Goal: Task Accomplishment & Management: Manage account settings

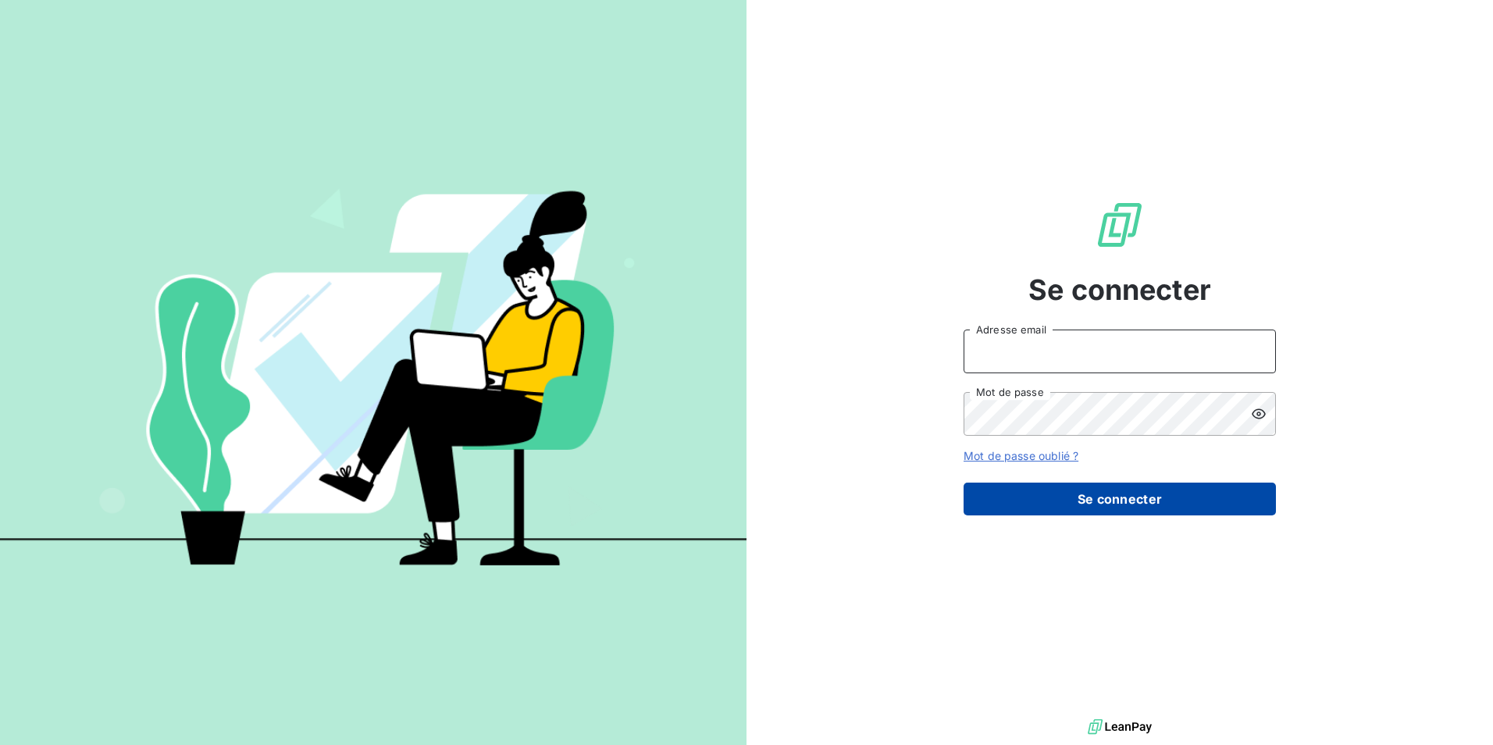
type input "[EMAIL_ADDRESS][DOMAIN_NAME]"
click at [1099, 491] on button "Se connecter" at bounding box center [1120, 499] width 312 height 33
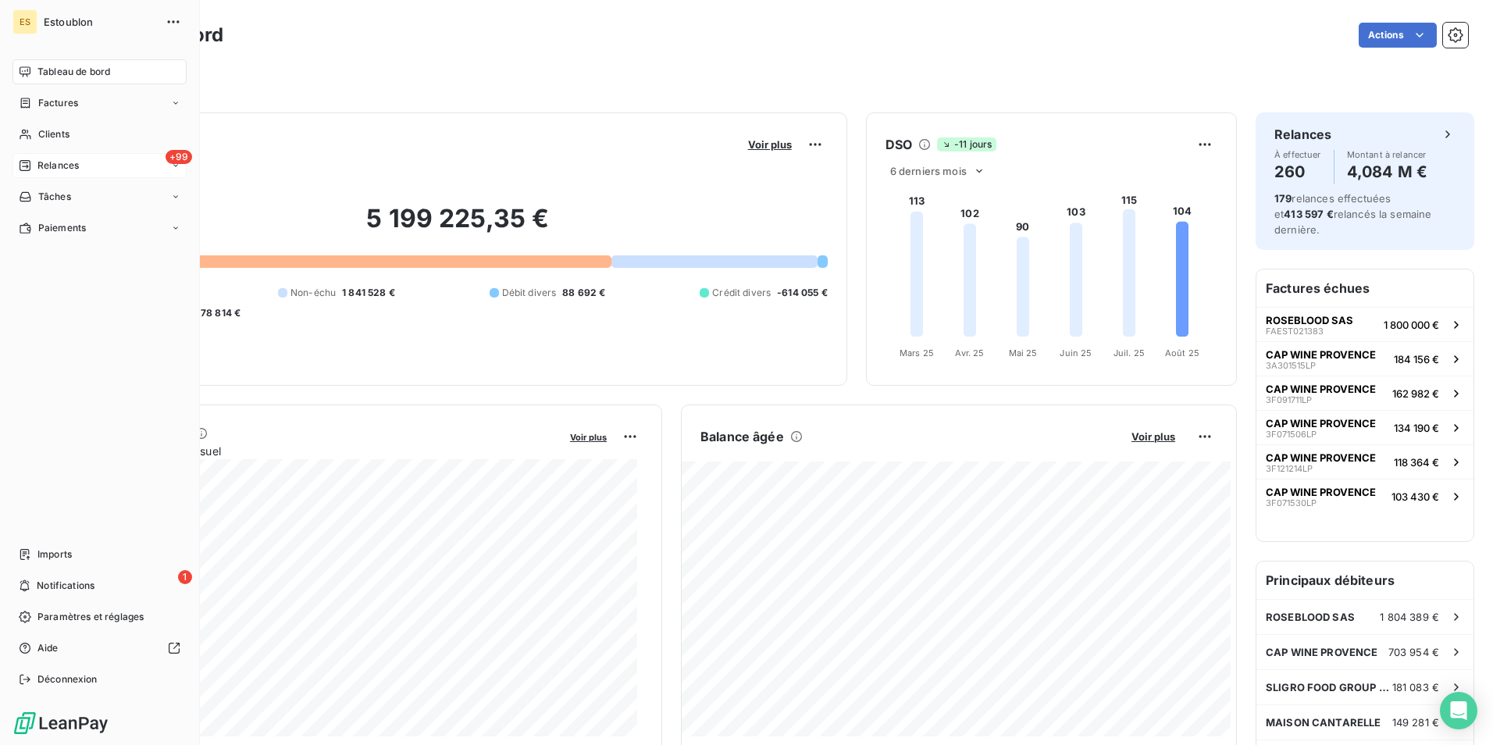
click at [95, 162] on div "+99 Relances" at bounding box center [99, 165] width 174 height 25
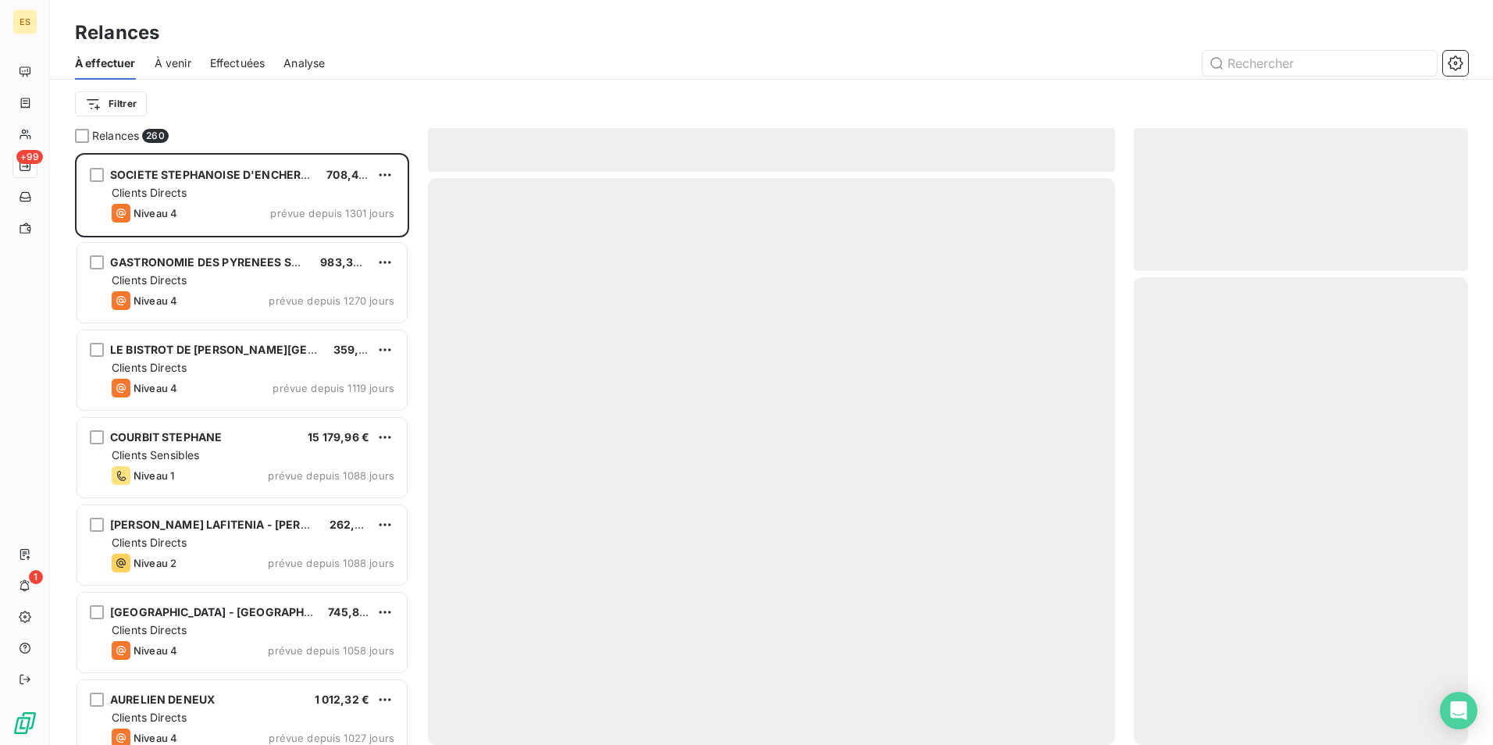
scroll to position [580, 323]
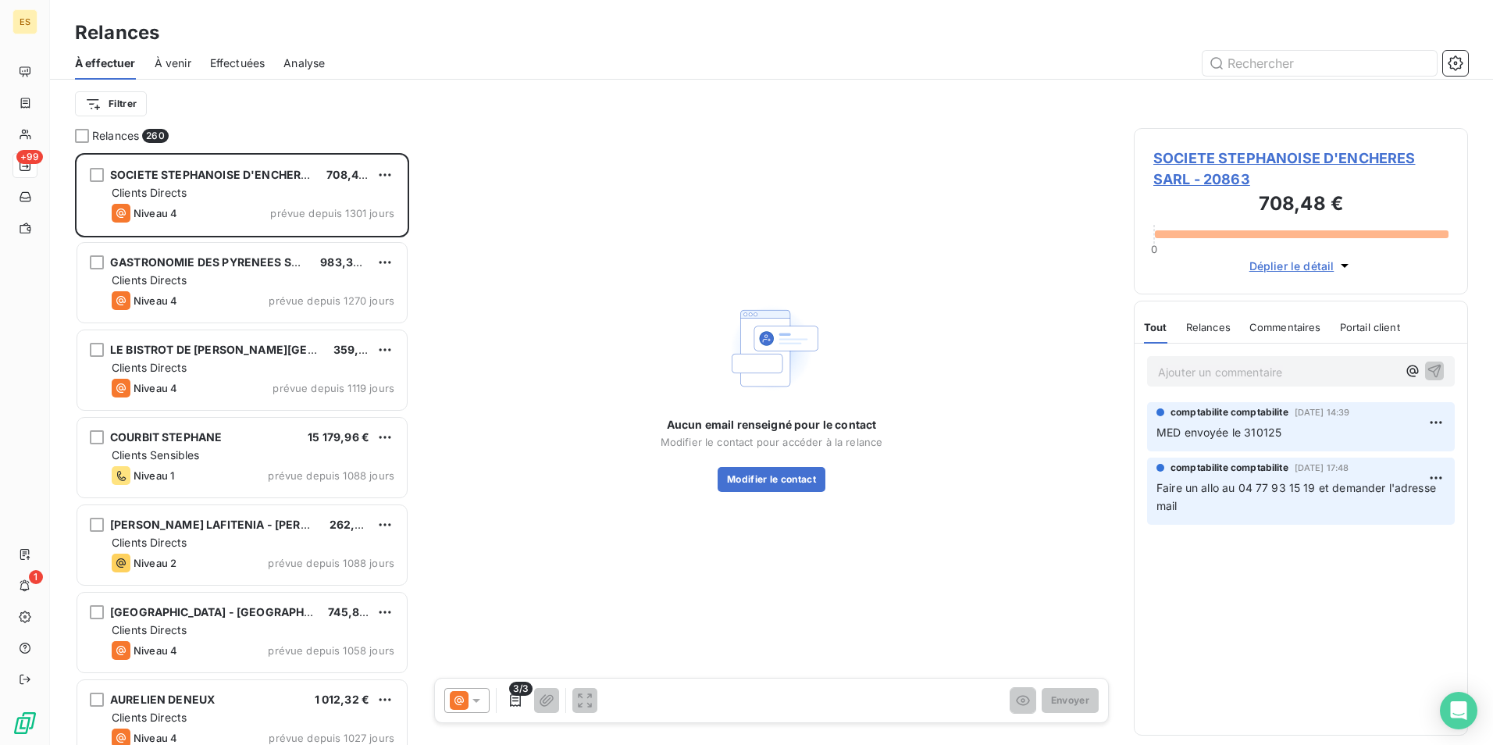
click at [237, 60] on span "Effectuées" at bounding box center [237, 63] width 55 height 16
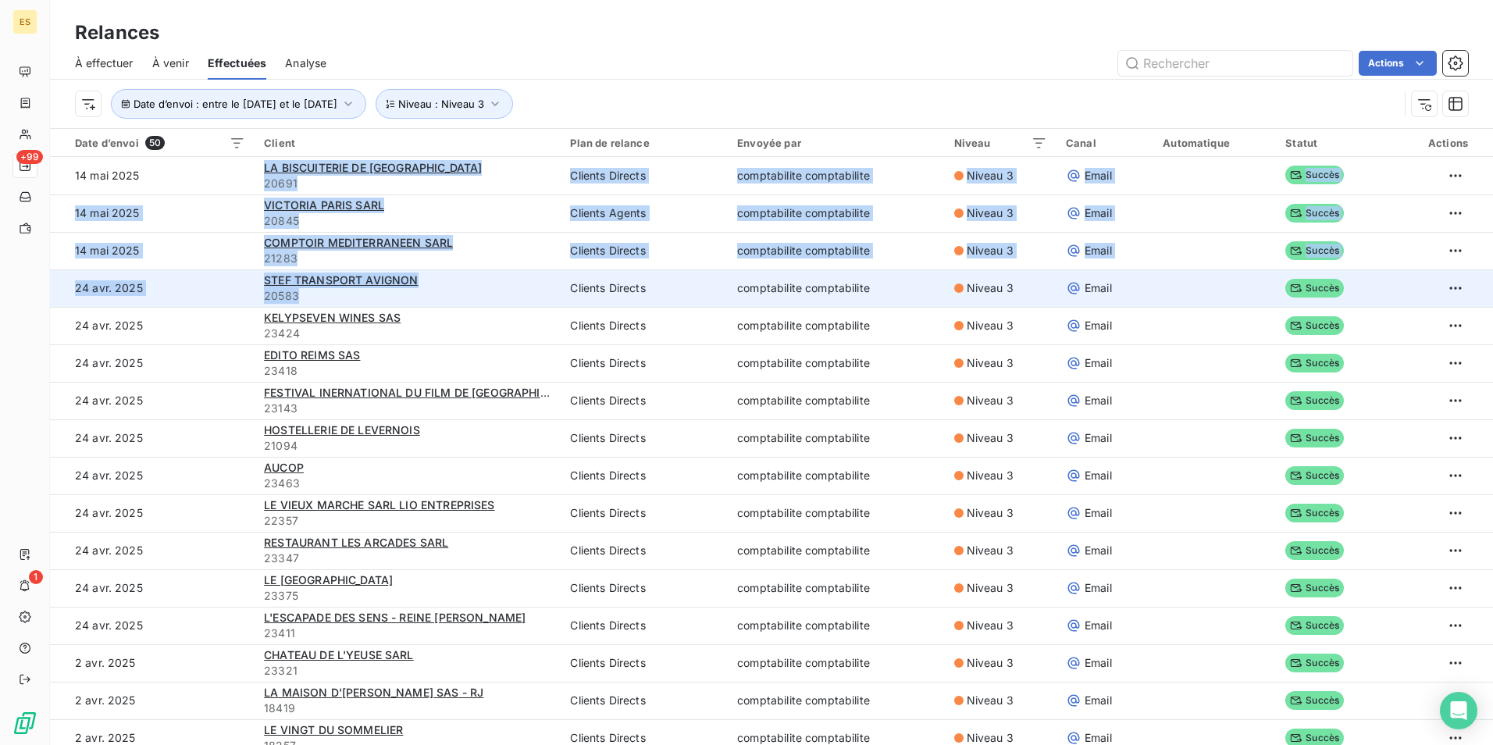
drag, startPoint x: 247, startPoint y: 165, endPoint x: 345, endPoint y: 298, distance: 165.9
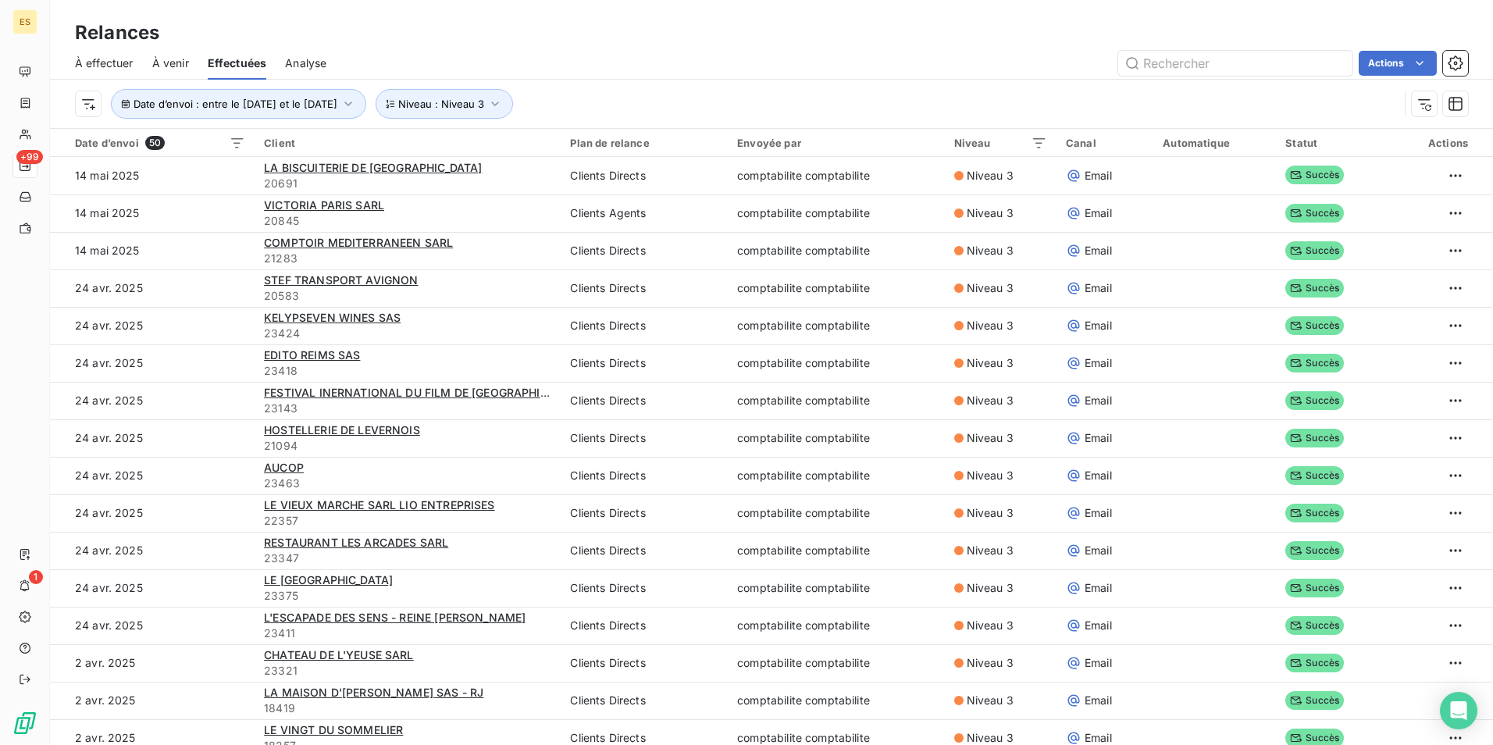
click at [505, 49] on div "À effectuer À venir Effectuées Analyse Actions" at bounding box center [771, 63] width 1443 height 33
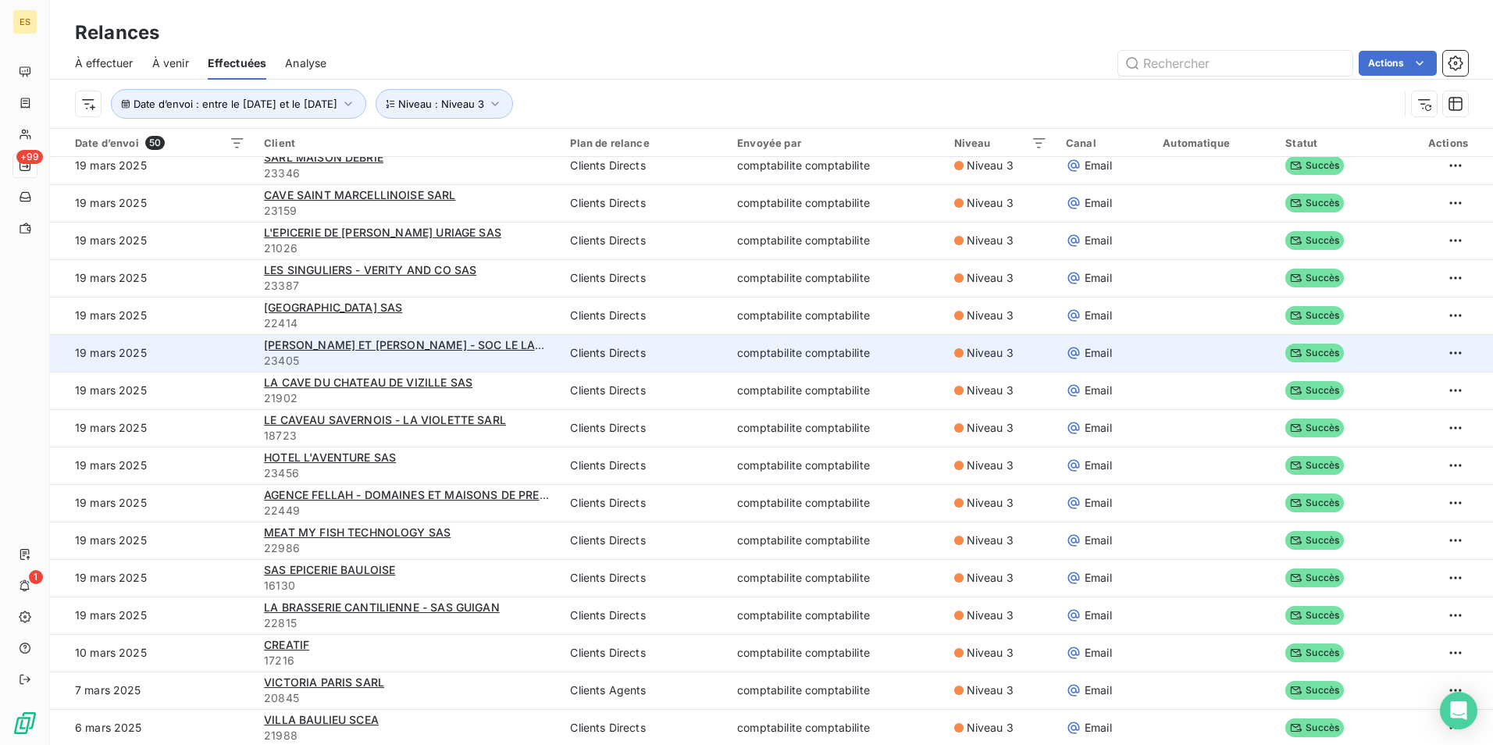
scroll to position [1287, 0]
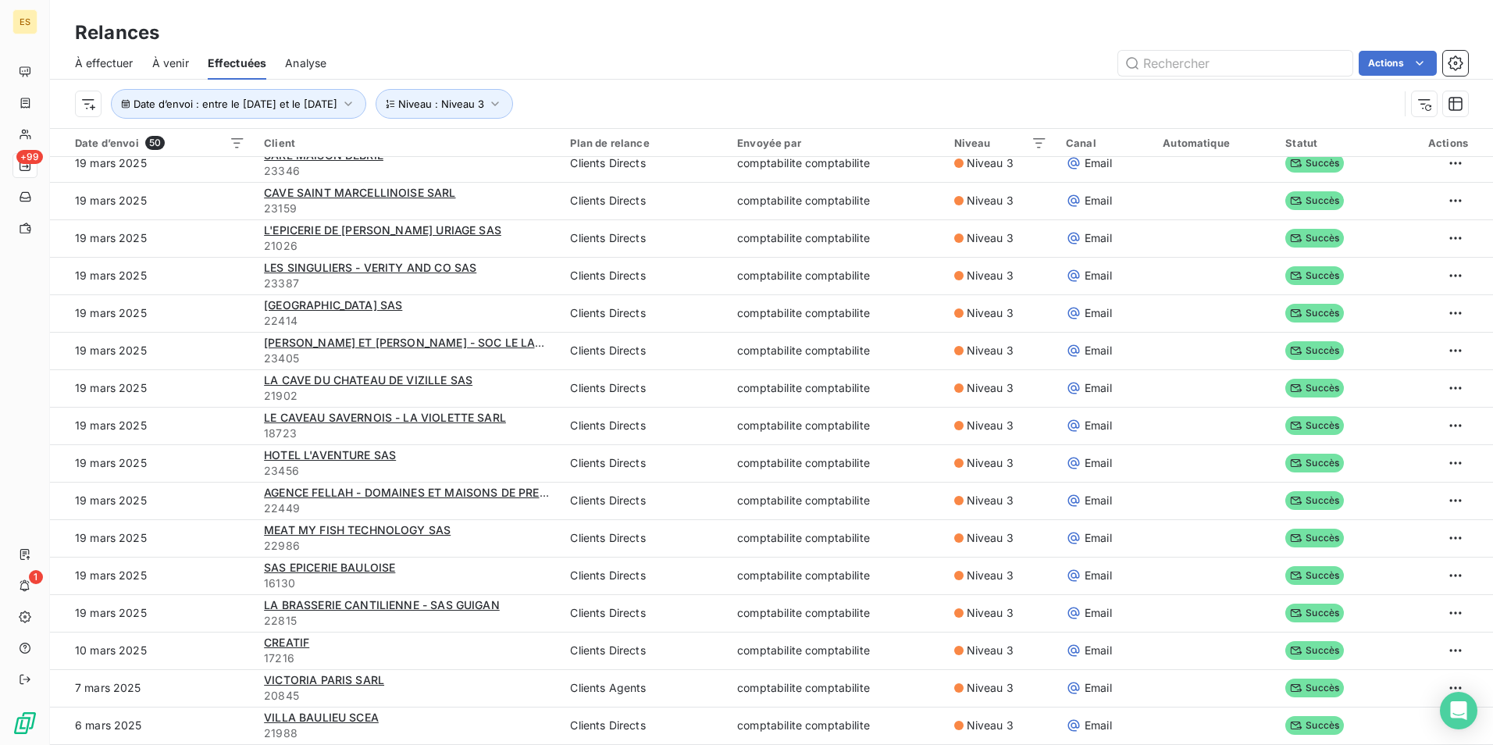
click at [462, 35] on div "Relances" at bounding box center [771, 33] width 1443 height 28
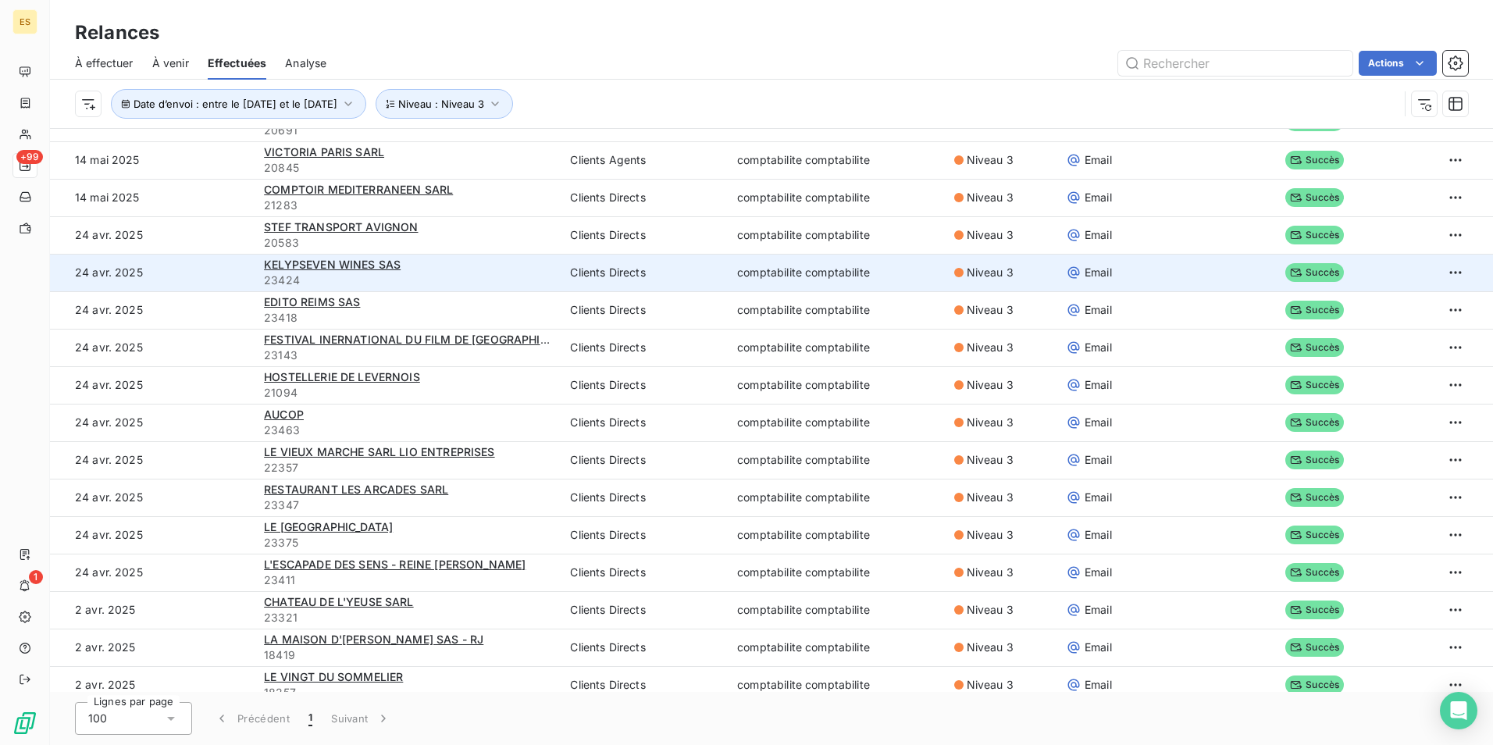
scroll to position [0, 0]
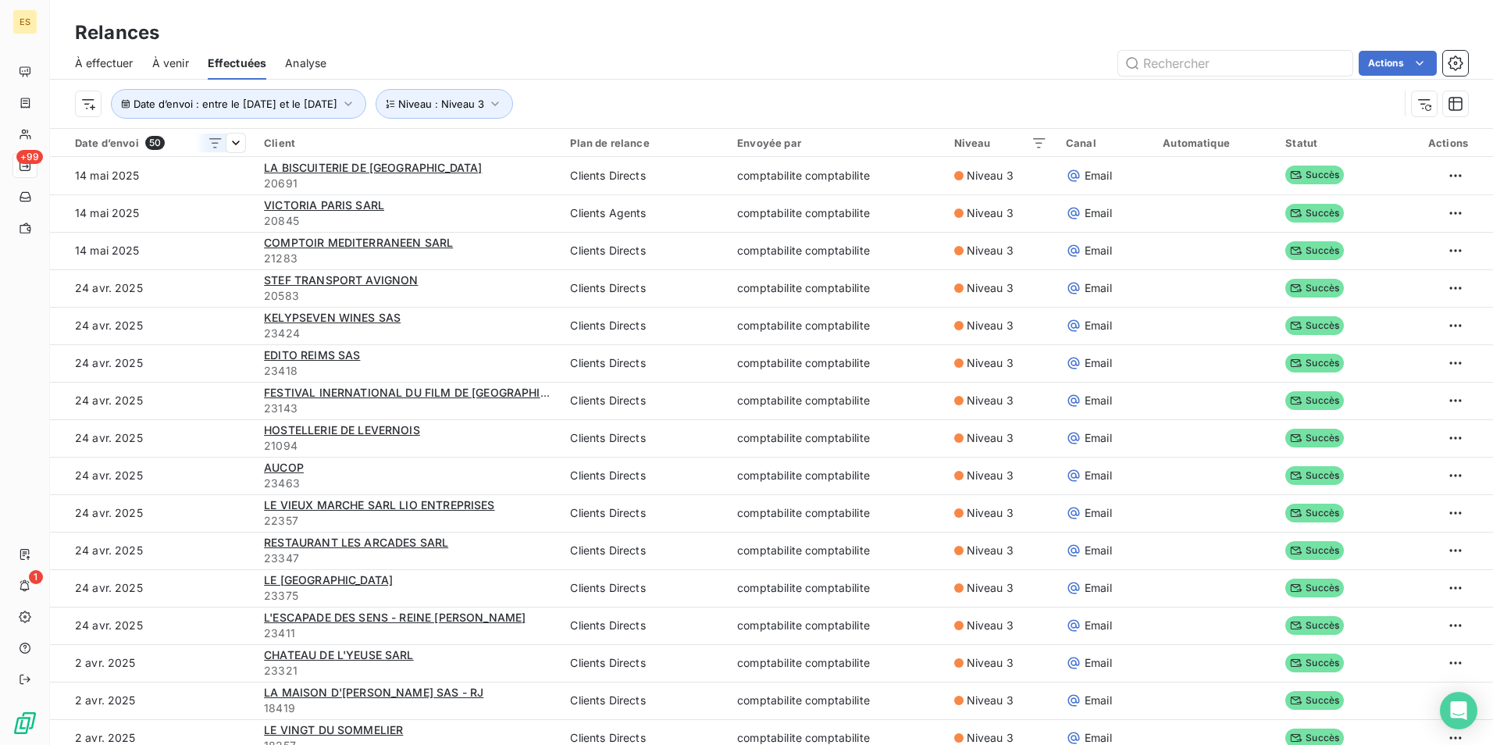
click at [125, 144] on div "Date d’envoi 50" at bounding box center [160, 143] width 170 height 14
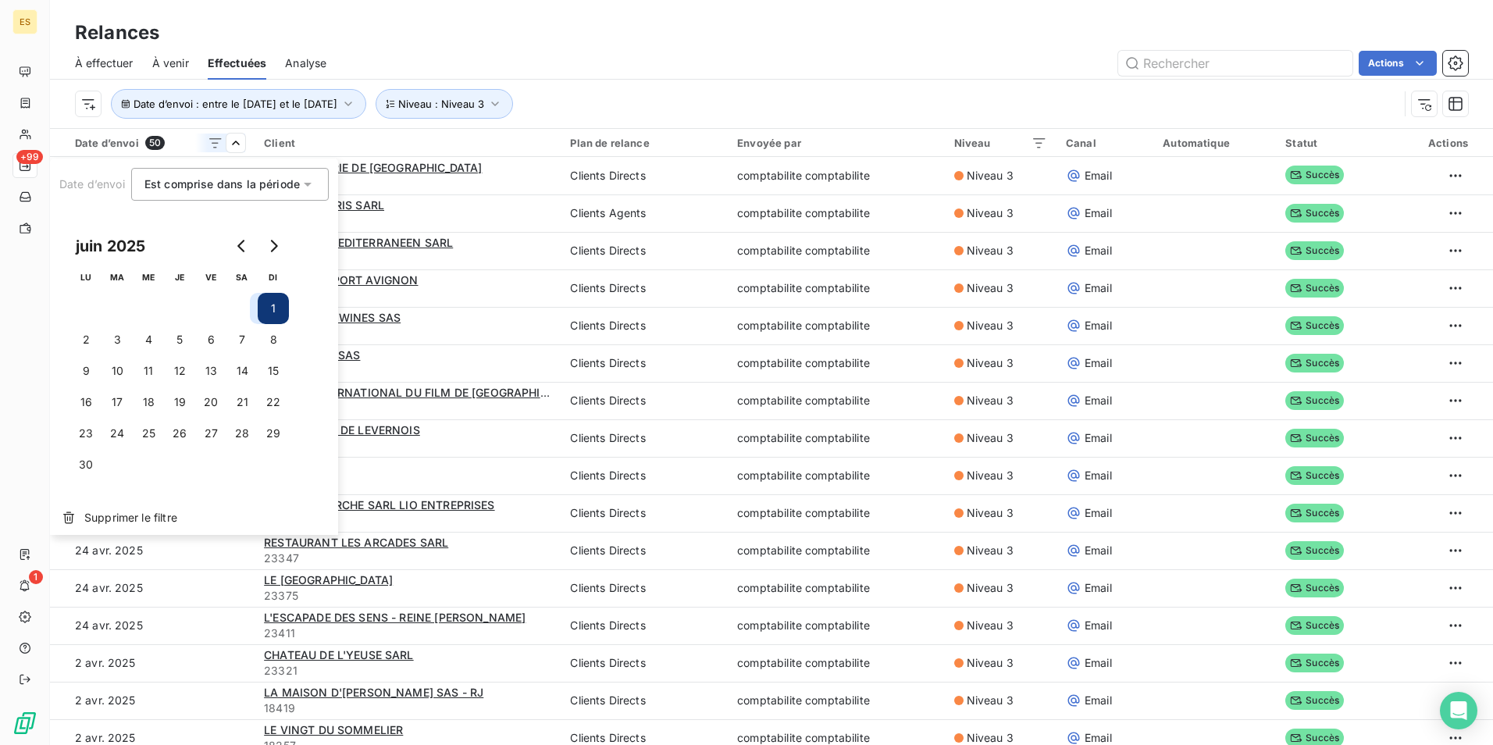
click at [645, 58] on html "ES +99 1 Relances À effectuer À venir Effectuées Analyse Actions Date d’envoi :…" at bounding box center [746, 372] width 1493 height 745
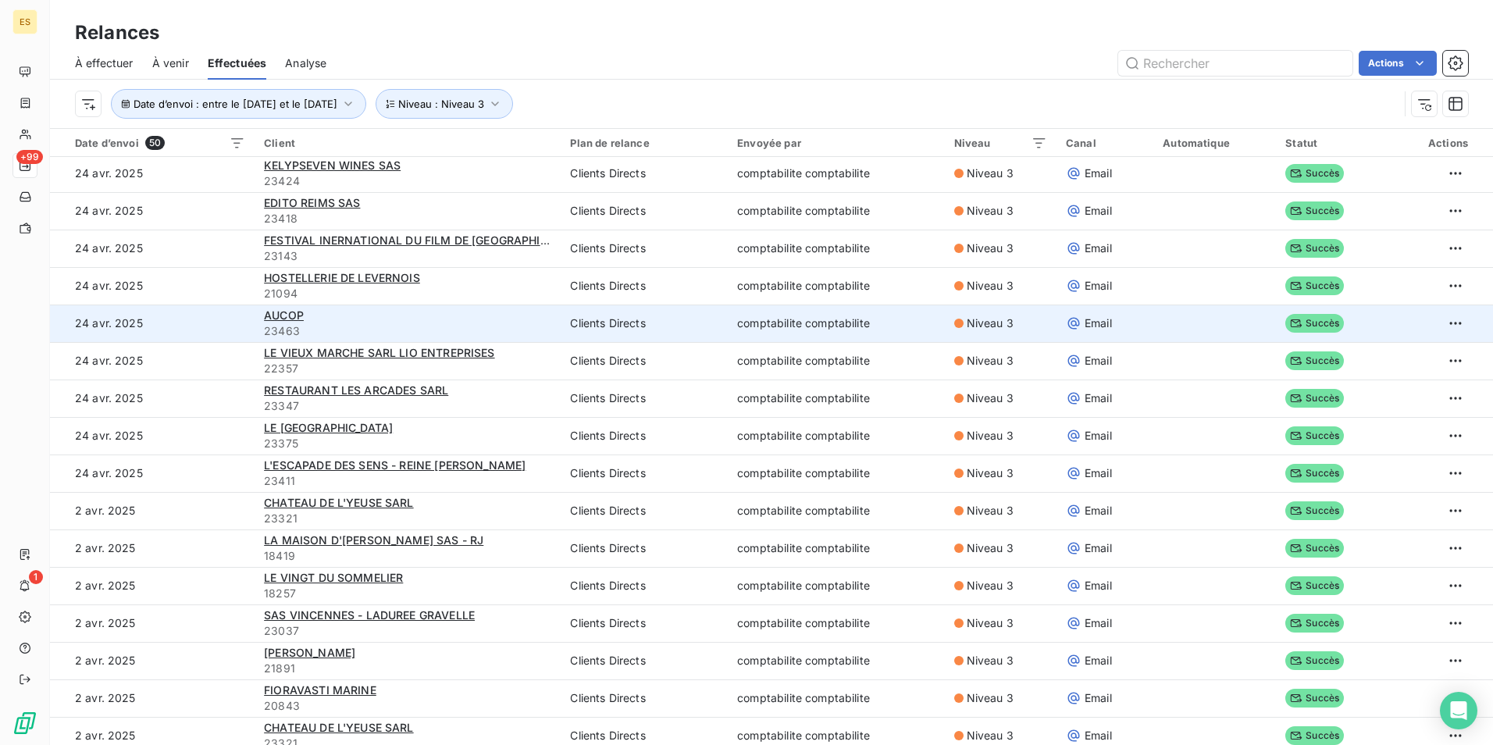
scroll to position [156, 0]
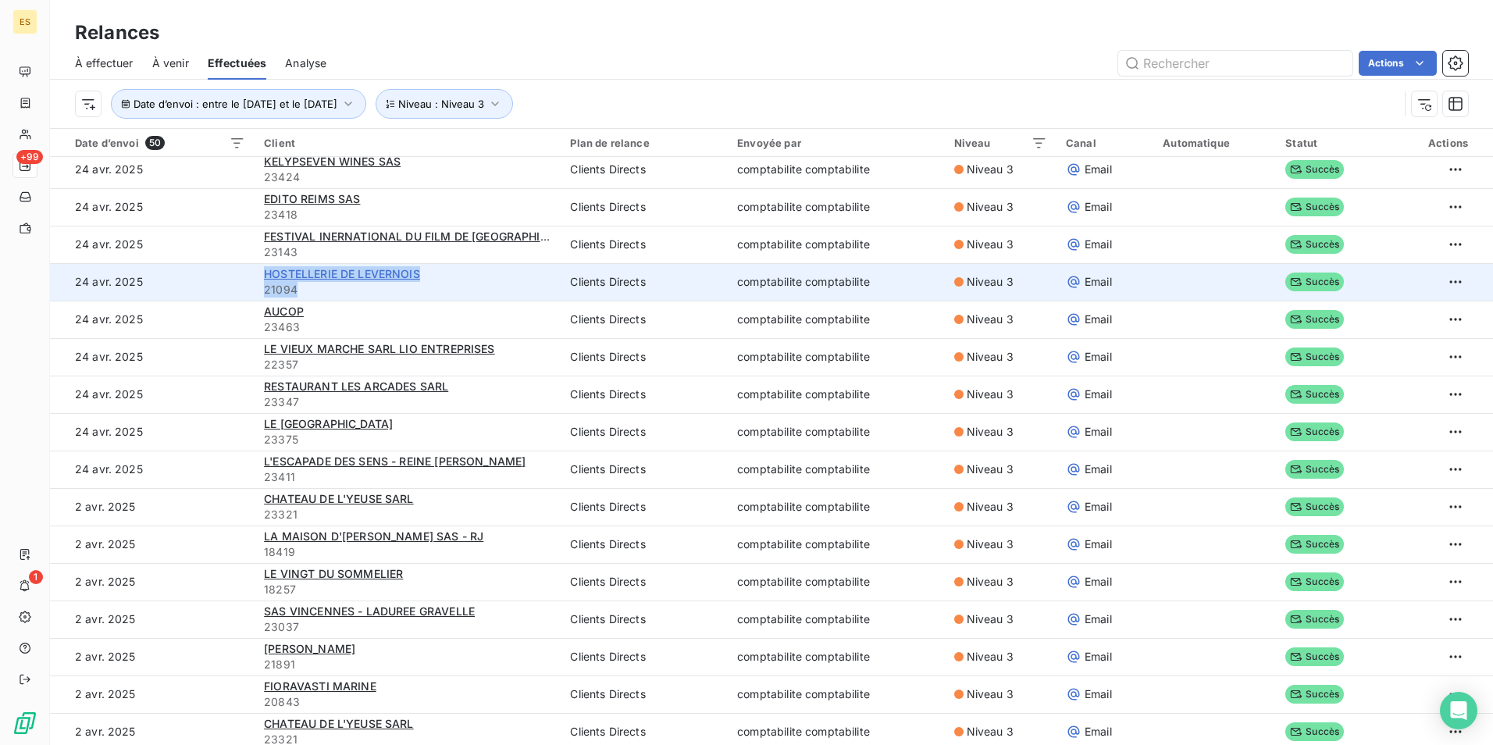
drag, startPoint x: 375, startPoint y: 290, endPoint x: 262, endPoint y: 267, distance: 115.5
click at [264, 267] on div "HOSTELLERIE DE LEVERNOIS 21094" at bounding box center [407, 281] width 287 height 31
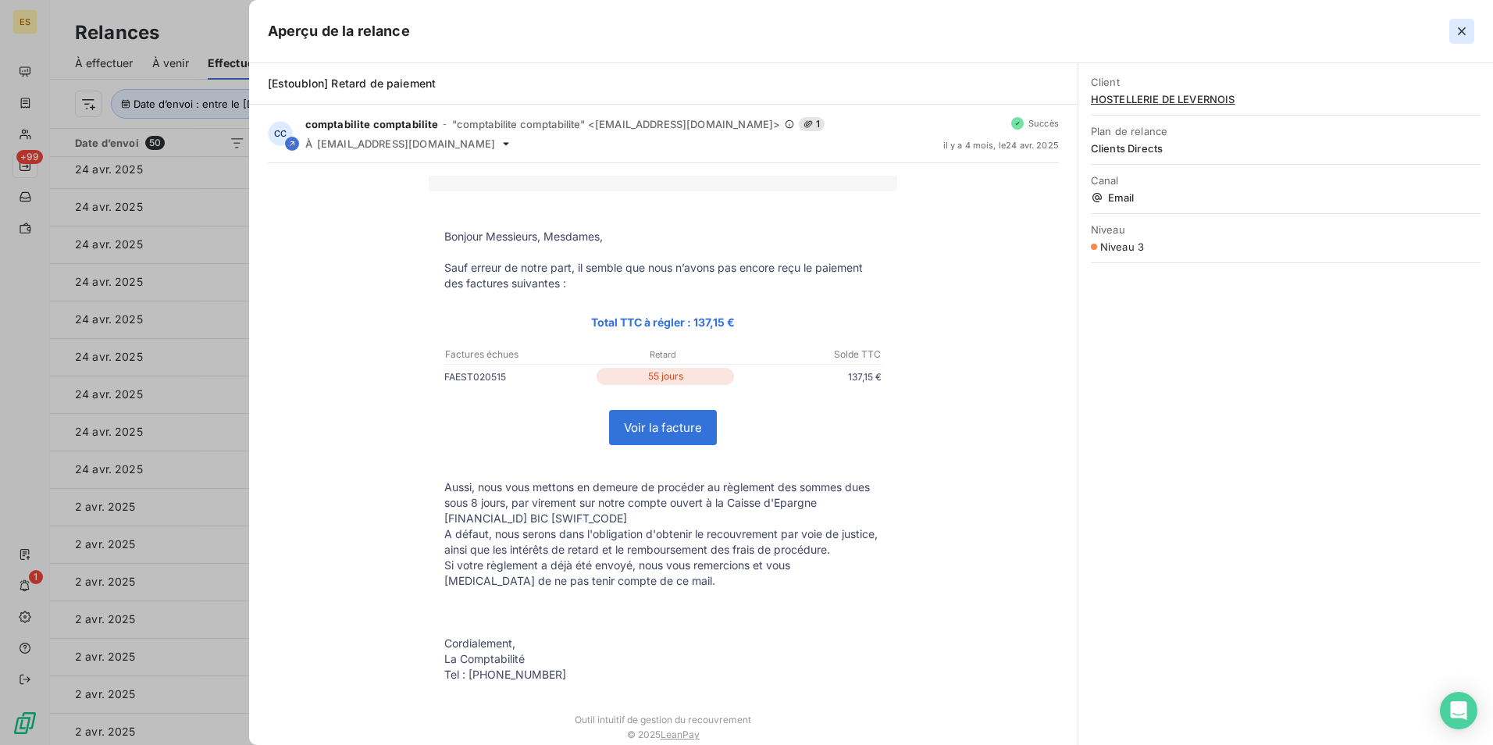
click at [1462, 34] on icon "button" at bounding box center [1462, 31] width 16 height 16
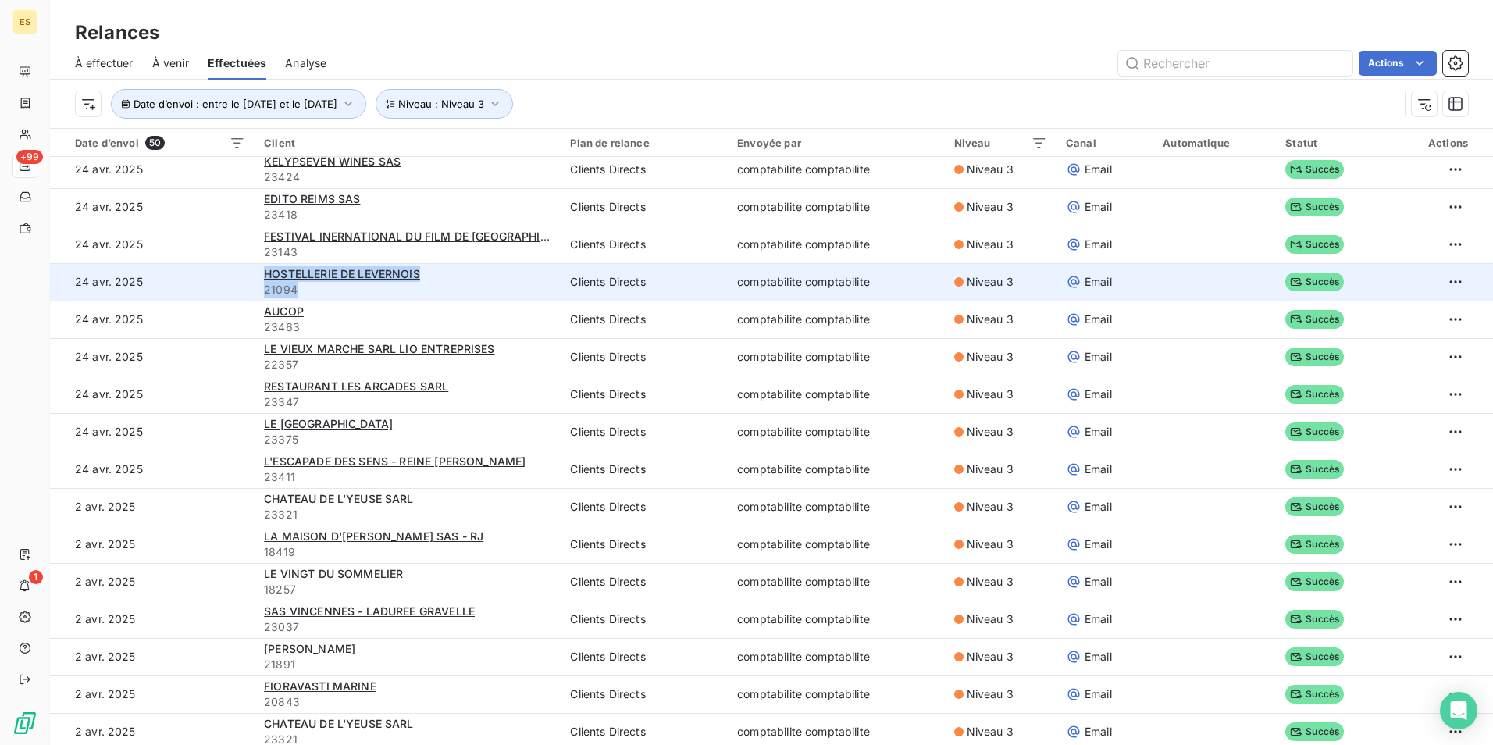
click at [312, 287] on span "21094" at bounding box center [407, 290] width 287 height 16
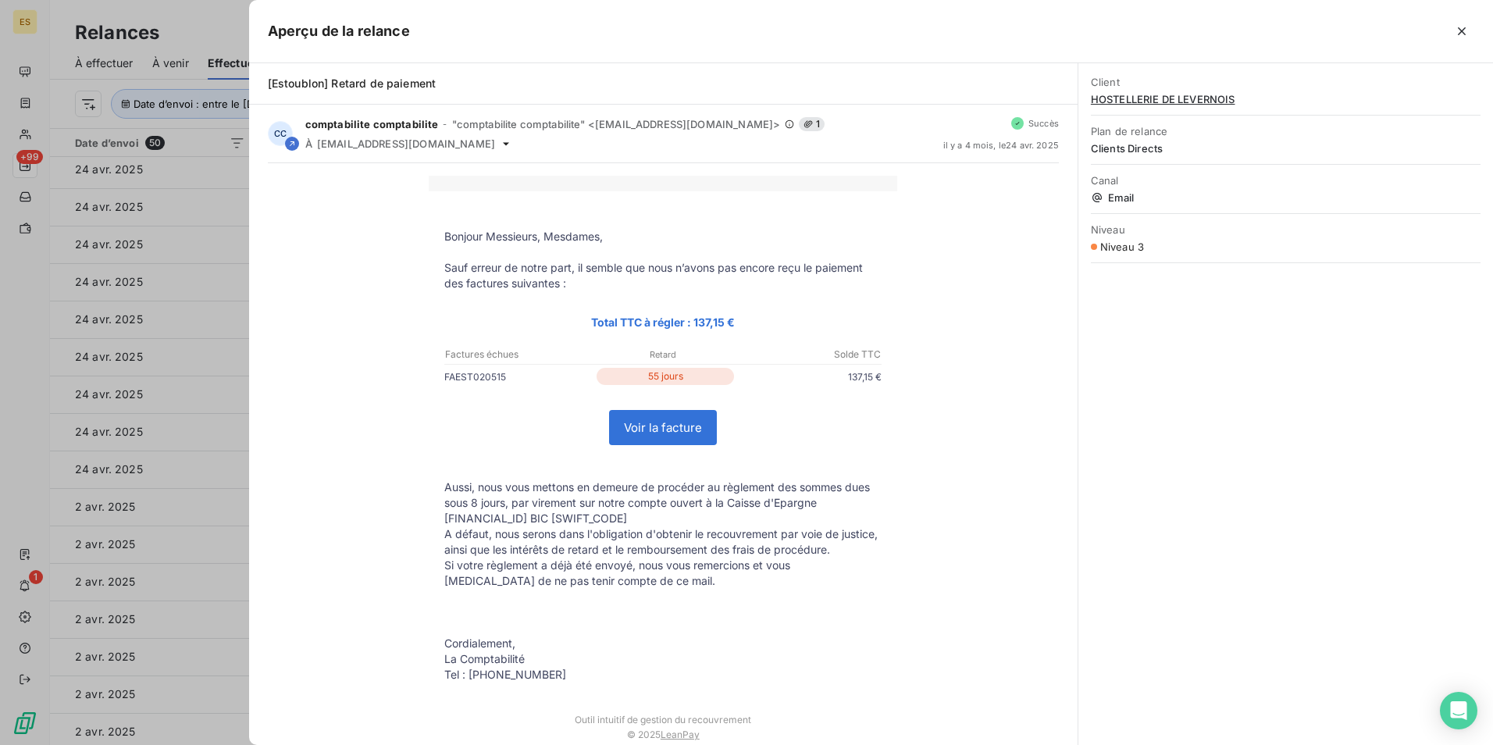
click at [1466, 28] on icon "button" at bounding box center [1462, 31] width 16 height 16
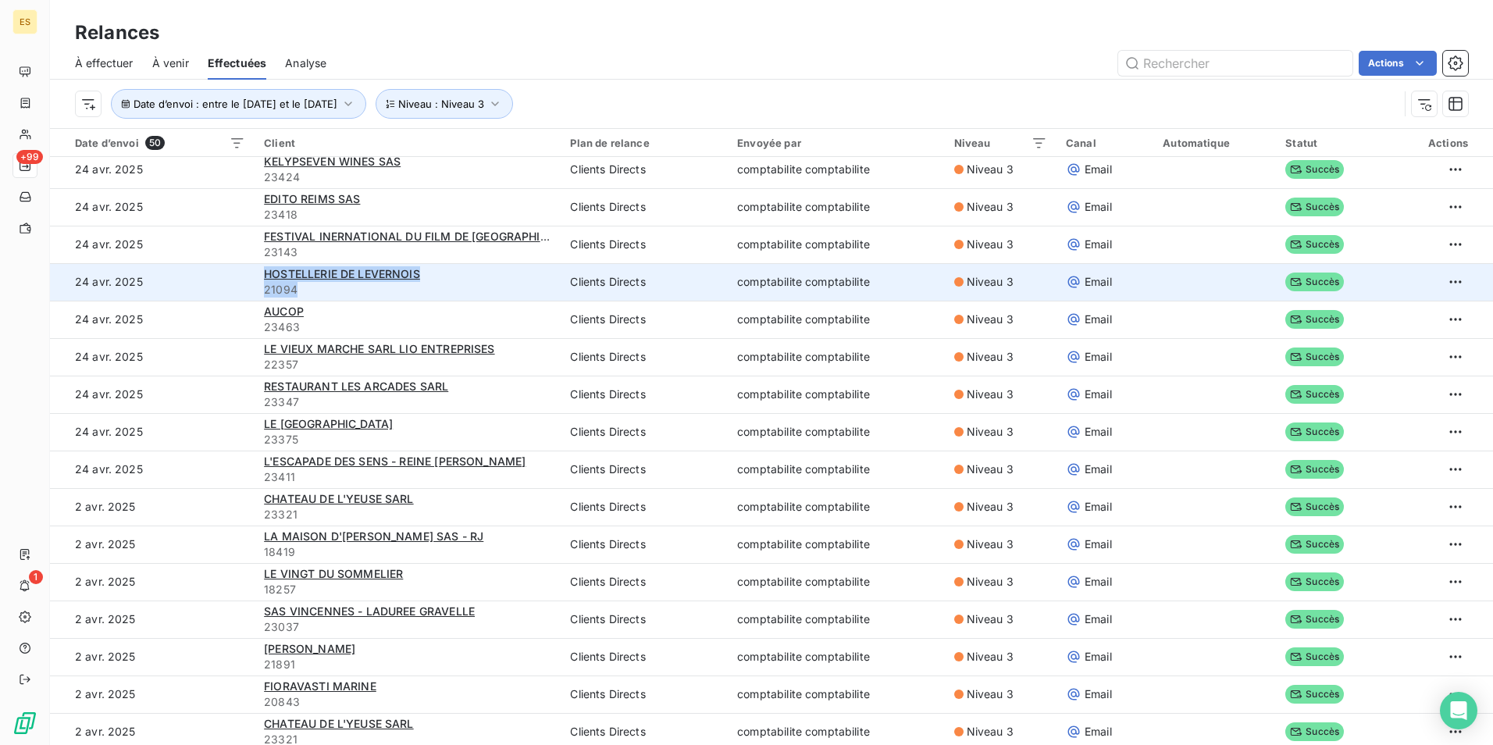
click at [300, 293] on span "21094" at bounding box center [407, 290] width 287 height 16
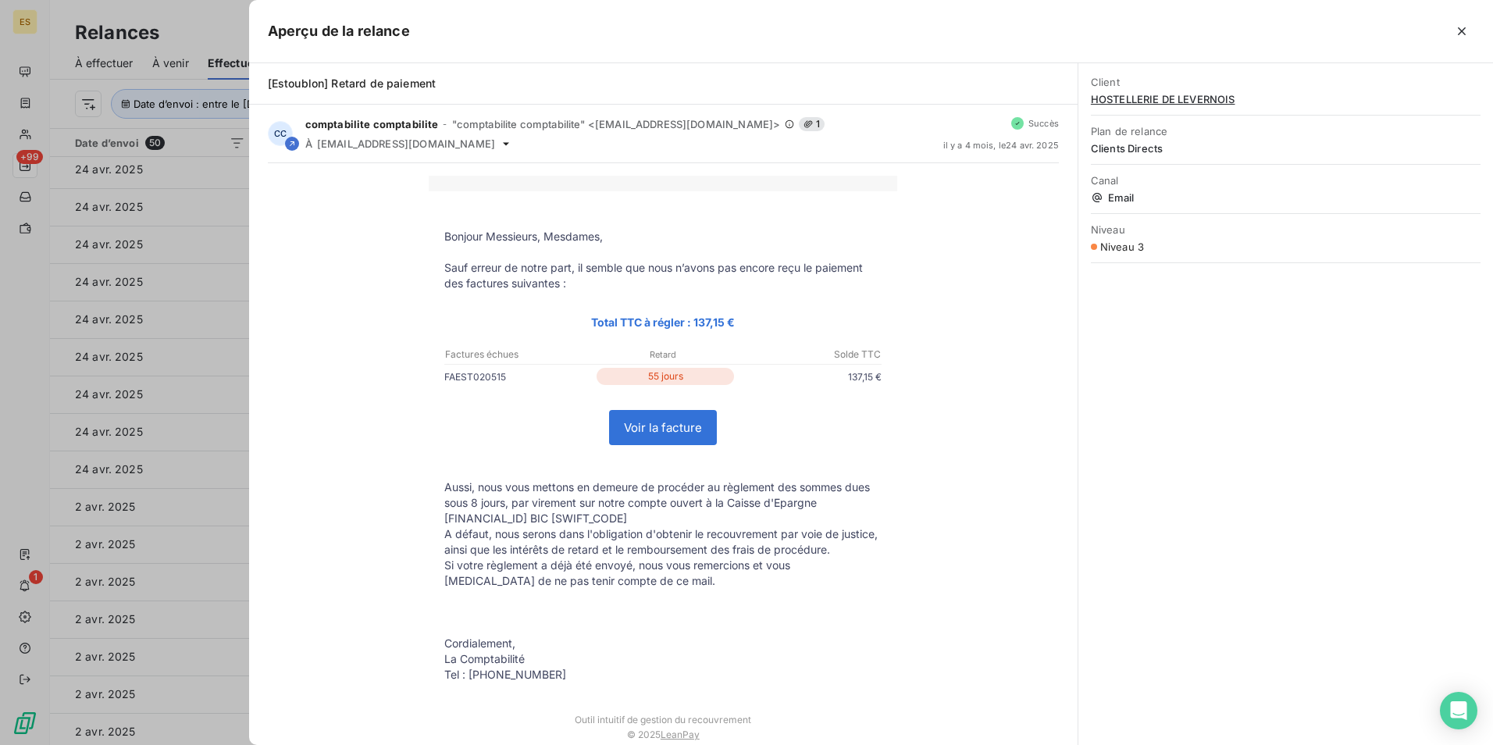
click at [212, 332] on div at bounding box center [746, 372] width 1493 height 745
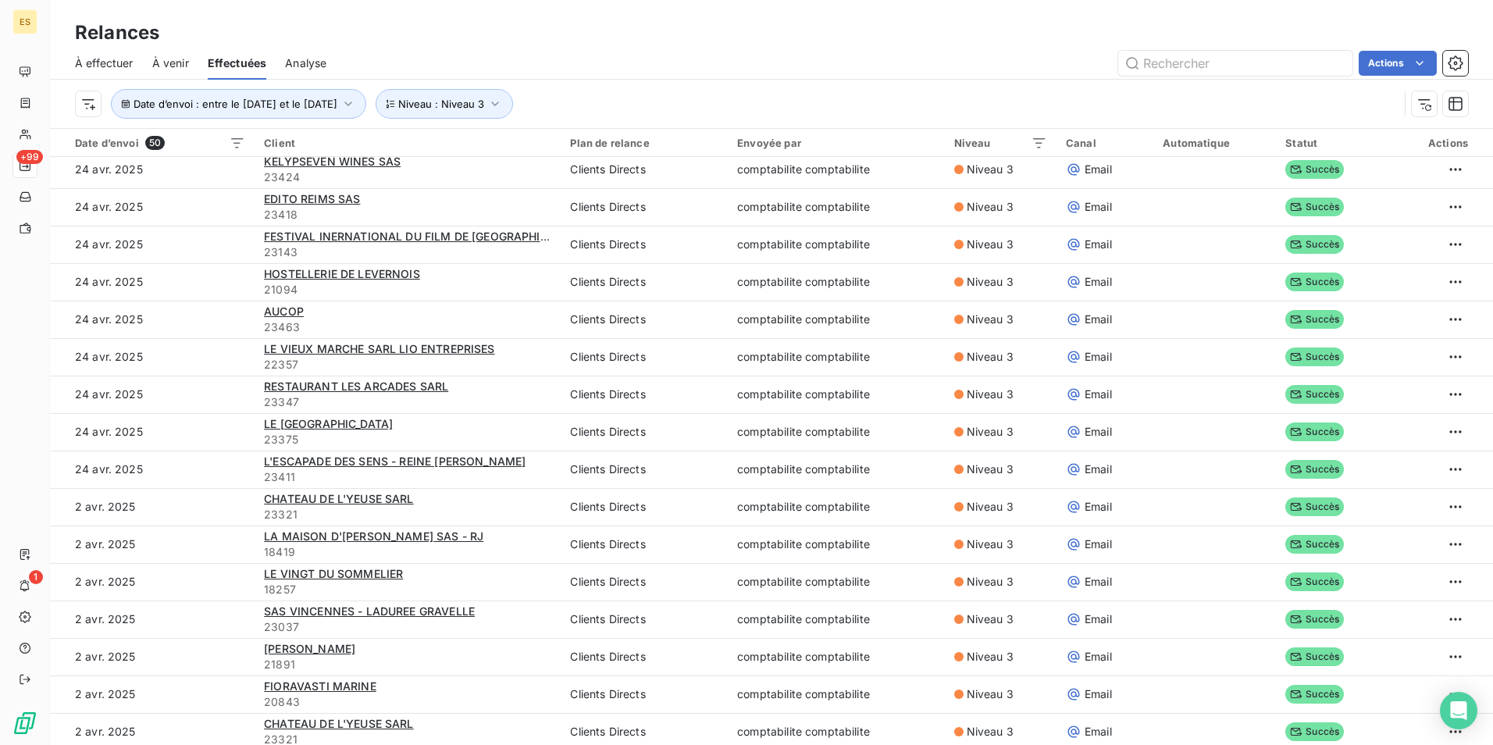
click at [524, 32] on div "Relances" at bounding box center [771, 33] width 1443 height 28
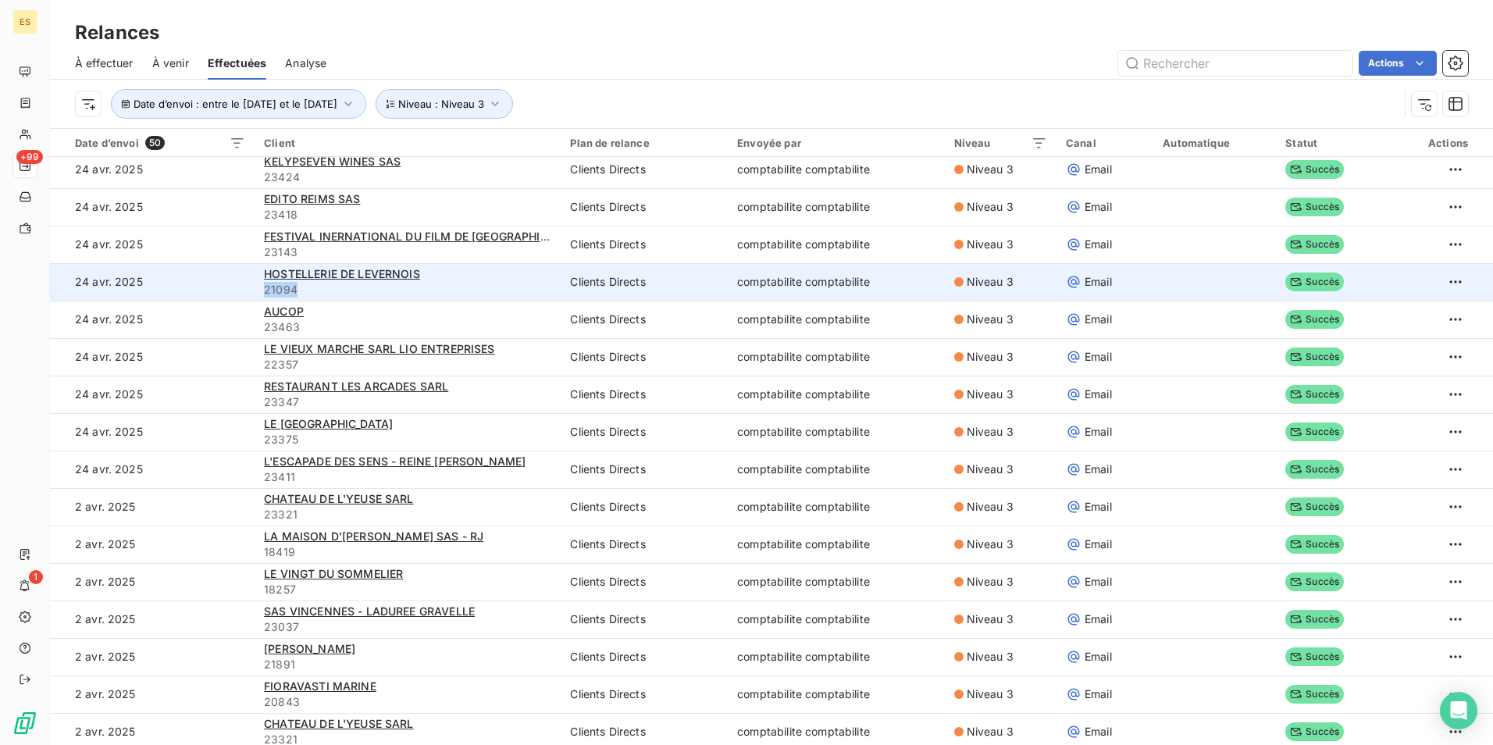
drag, startPoint x: 294, startPoint y: 290, endPoint x: 263, endPoint y: 296, distance: 31.1
click at [264, 296] on span "21094" at bounding box center [407, 290] width 287 height 16
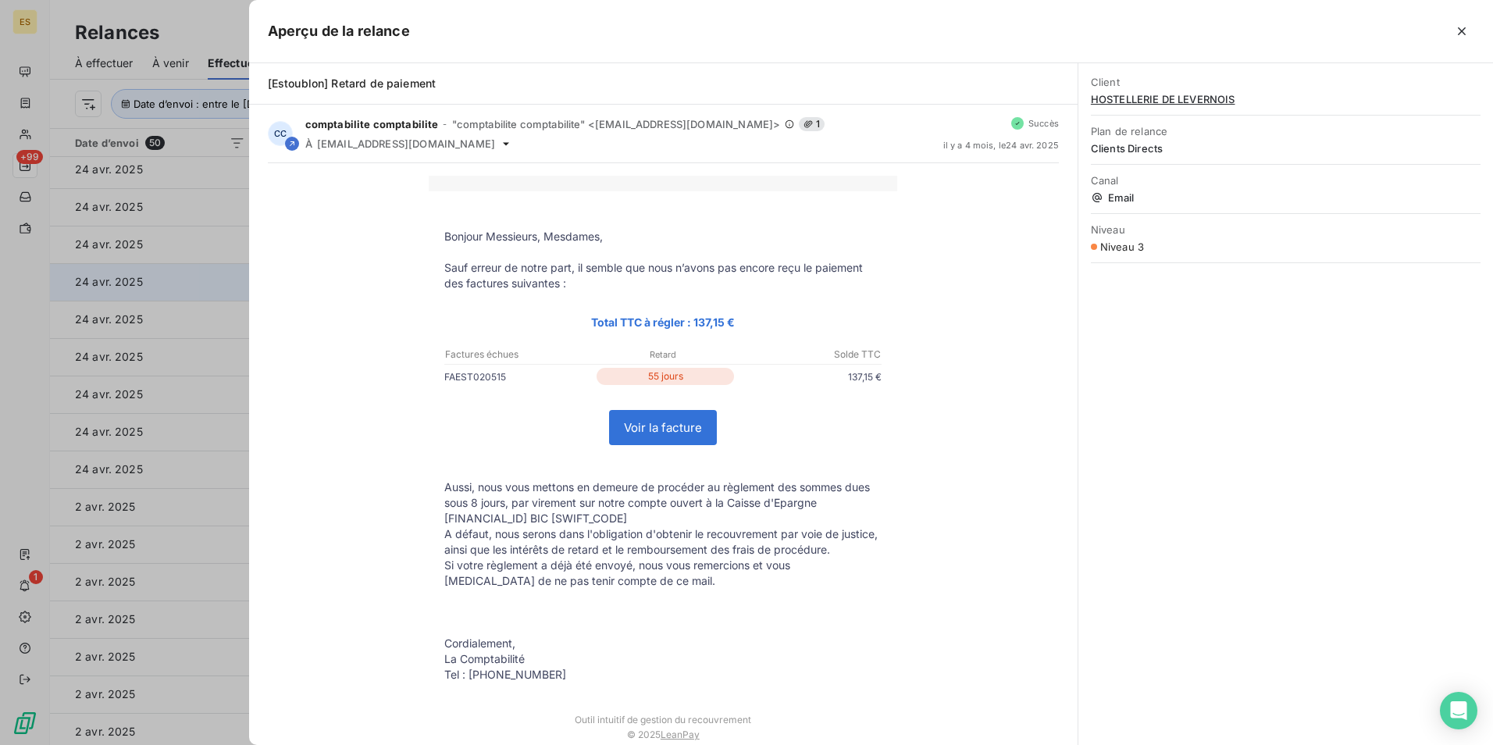
copy span "21094"
click at [1467, 37] on icon "button" at bounding box center [1462, 31] width 16 height 16
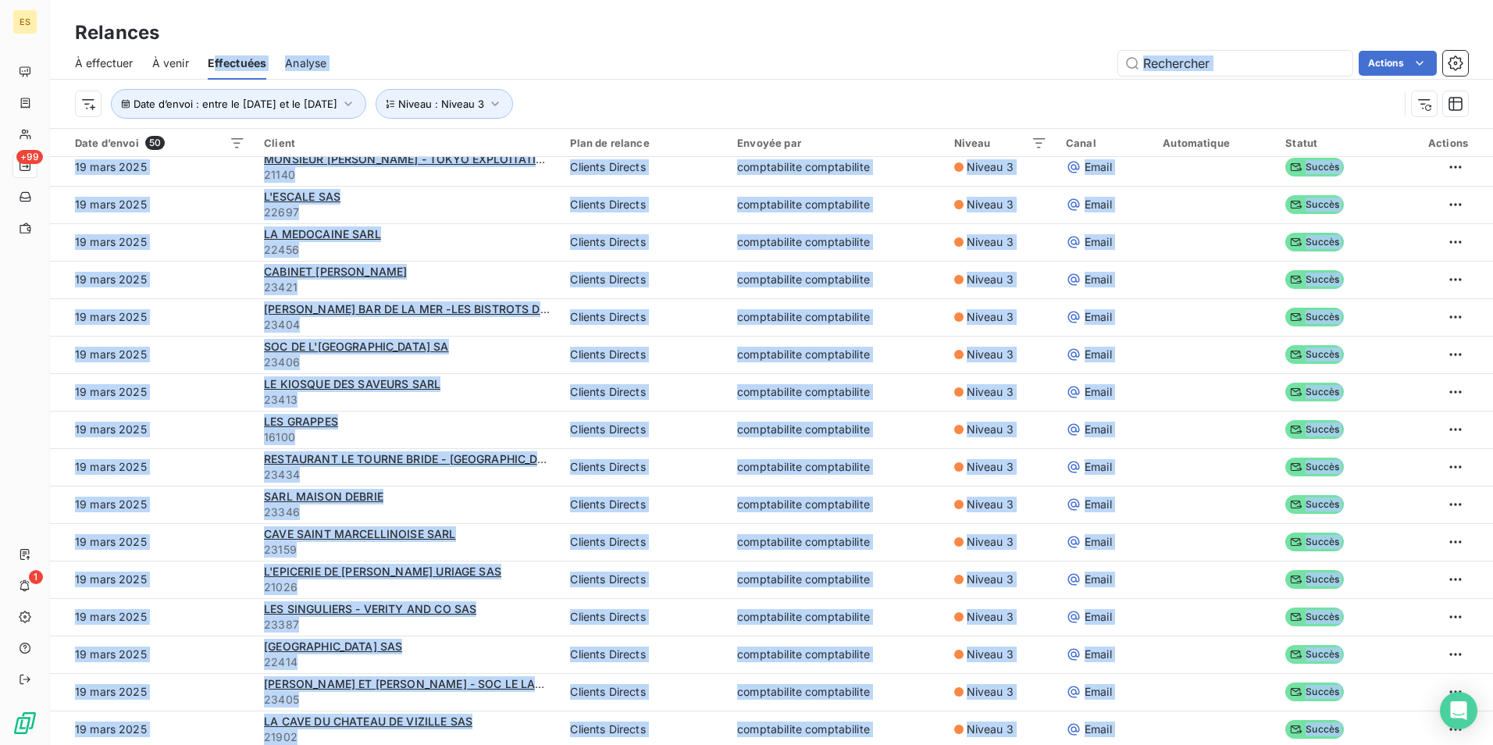
scroll to position [0, 0]
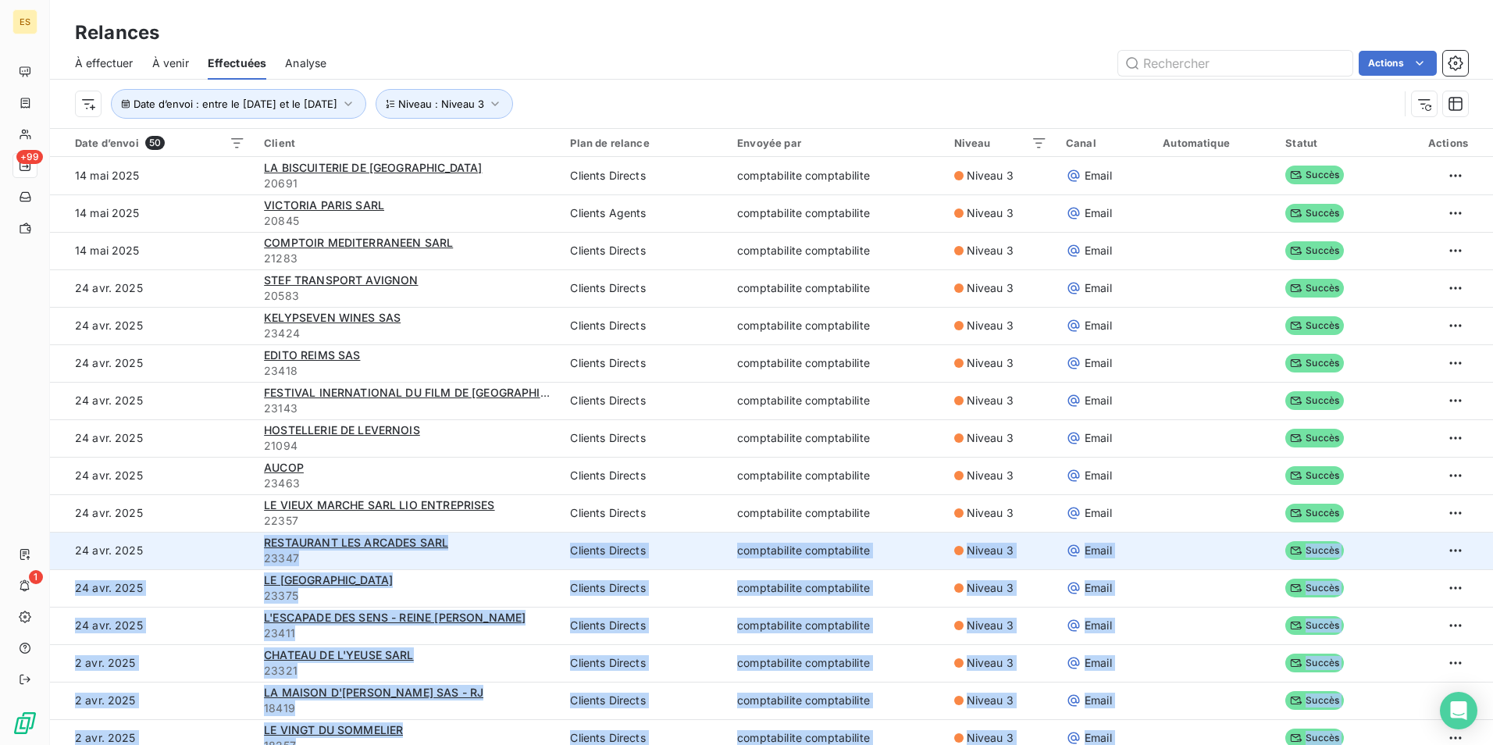
drag, startPoint x: 312, startPoint y: 731, endPoint x: 252, endPoint y: 547, distance: 193.9
copy tbody "LOREMIPSUM DOL SITAMET CONS 06391 Adipisc Elitsed doeiusmodtem incididuntut Lab…"
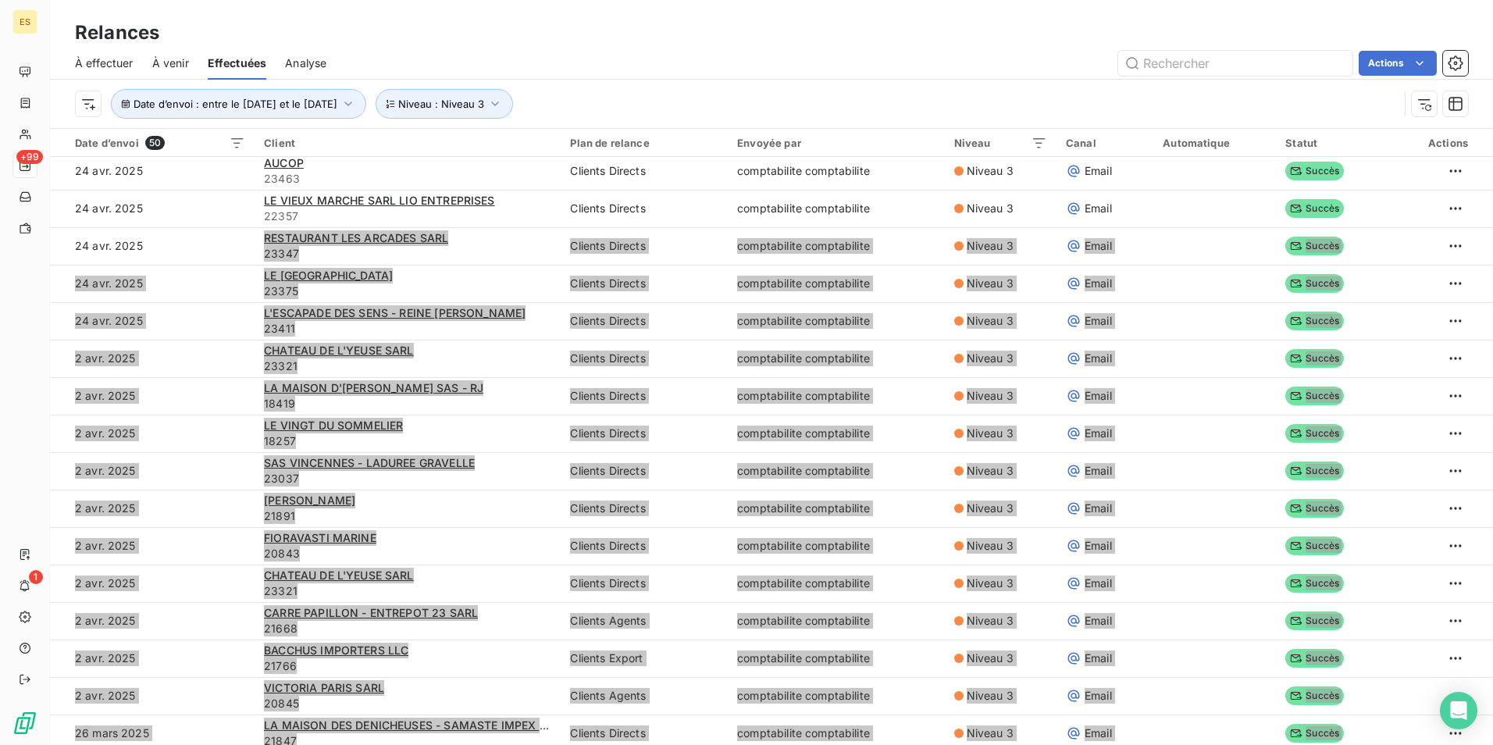
scroll to position [312, 0]
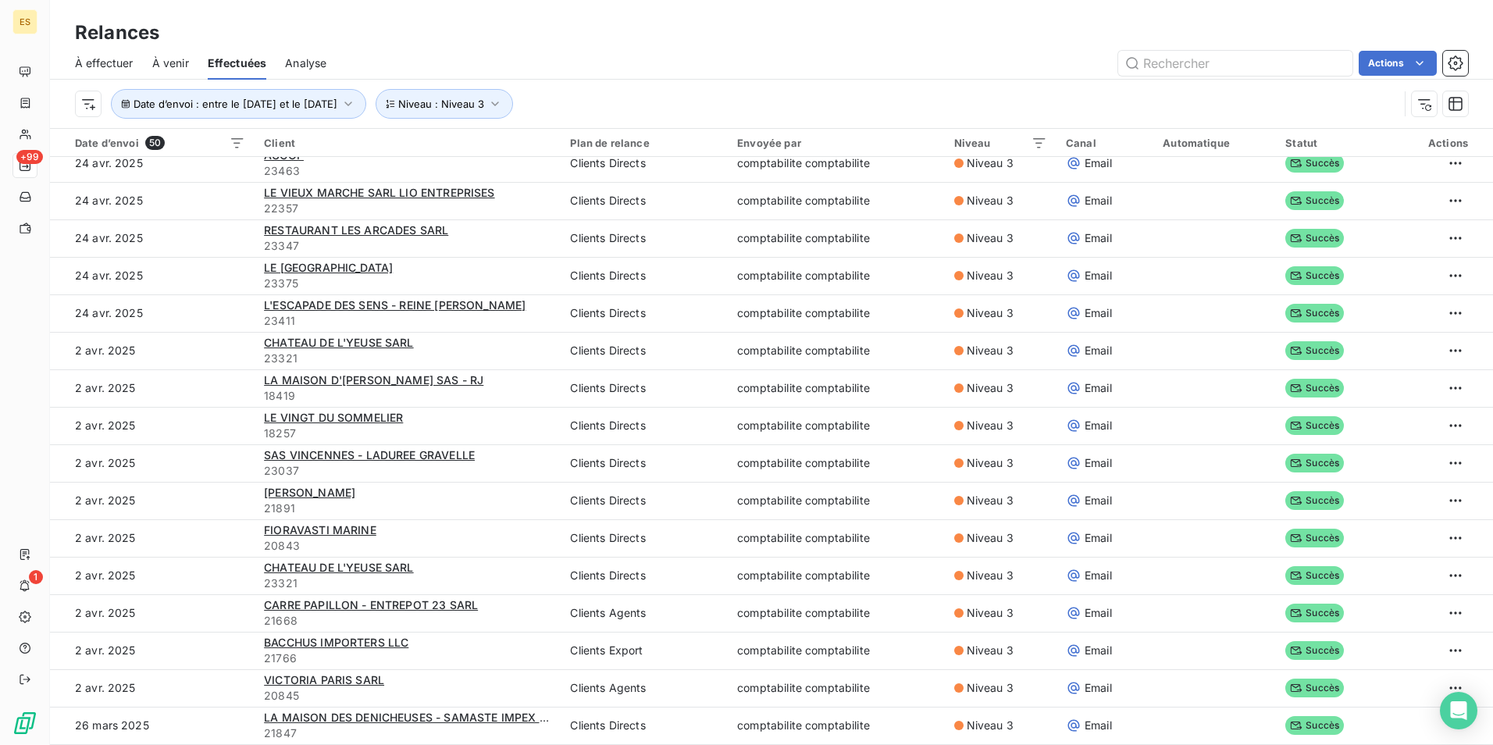
click at [598, 45] on div "Relances" at bounding box center [771, 33] width 1443 height 28
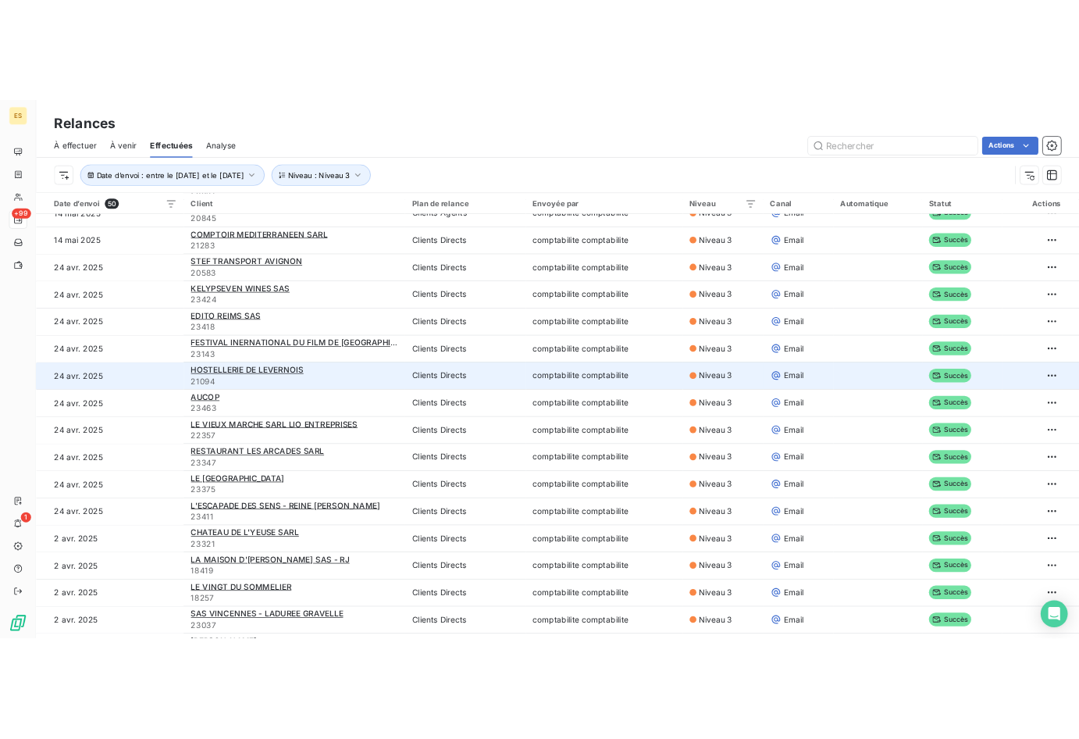
scroll to position [156, 0]
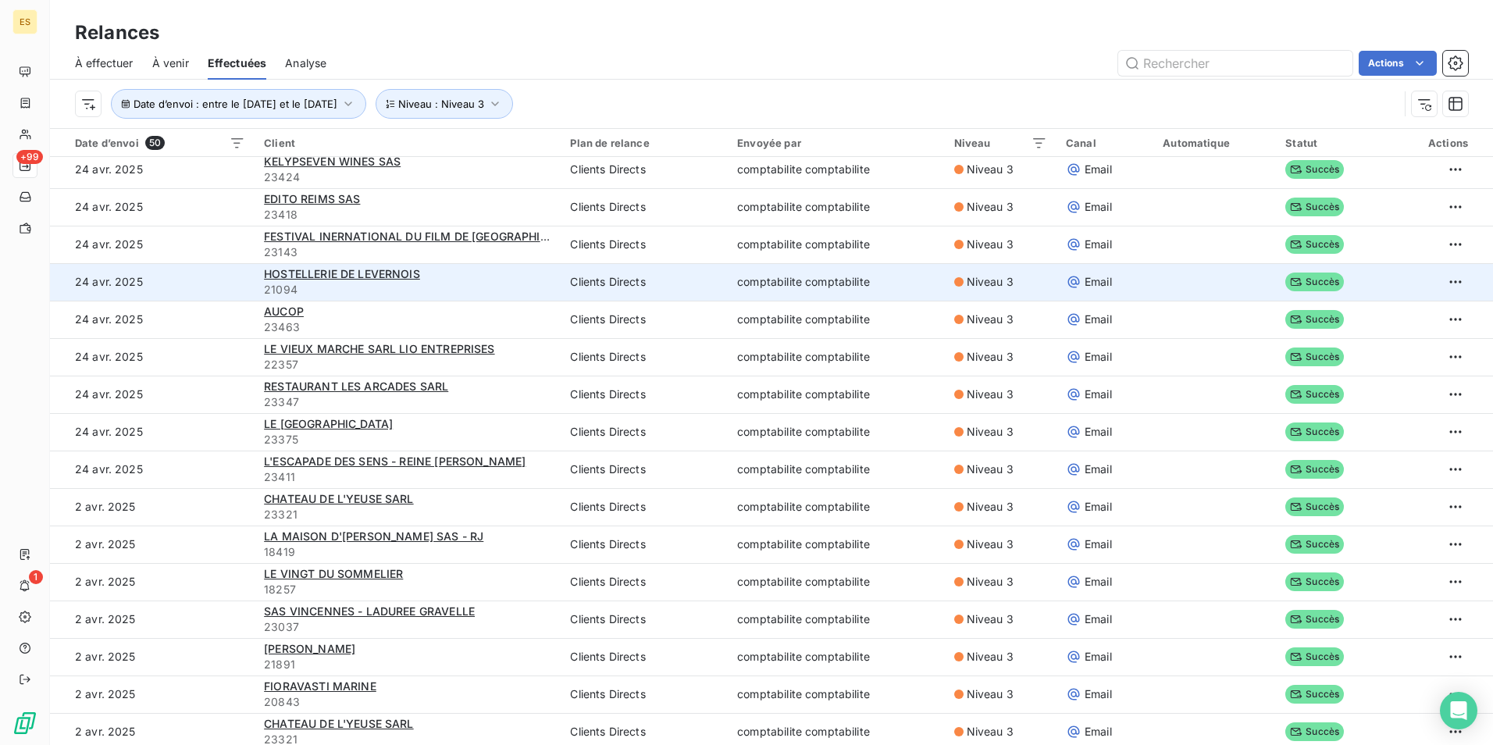
click at [466, 272] on div "HOSTELLERIE DE LEVERNOIS" at bounding box center [407, 274] width 287 height 16
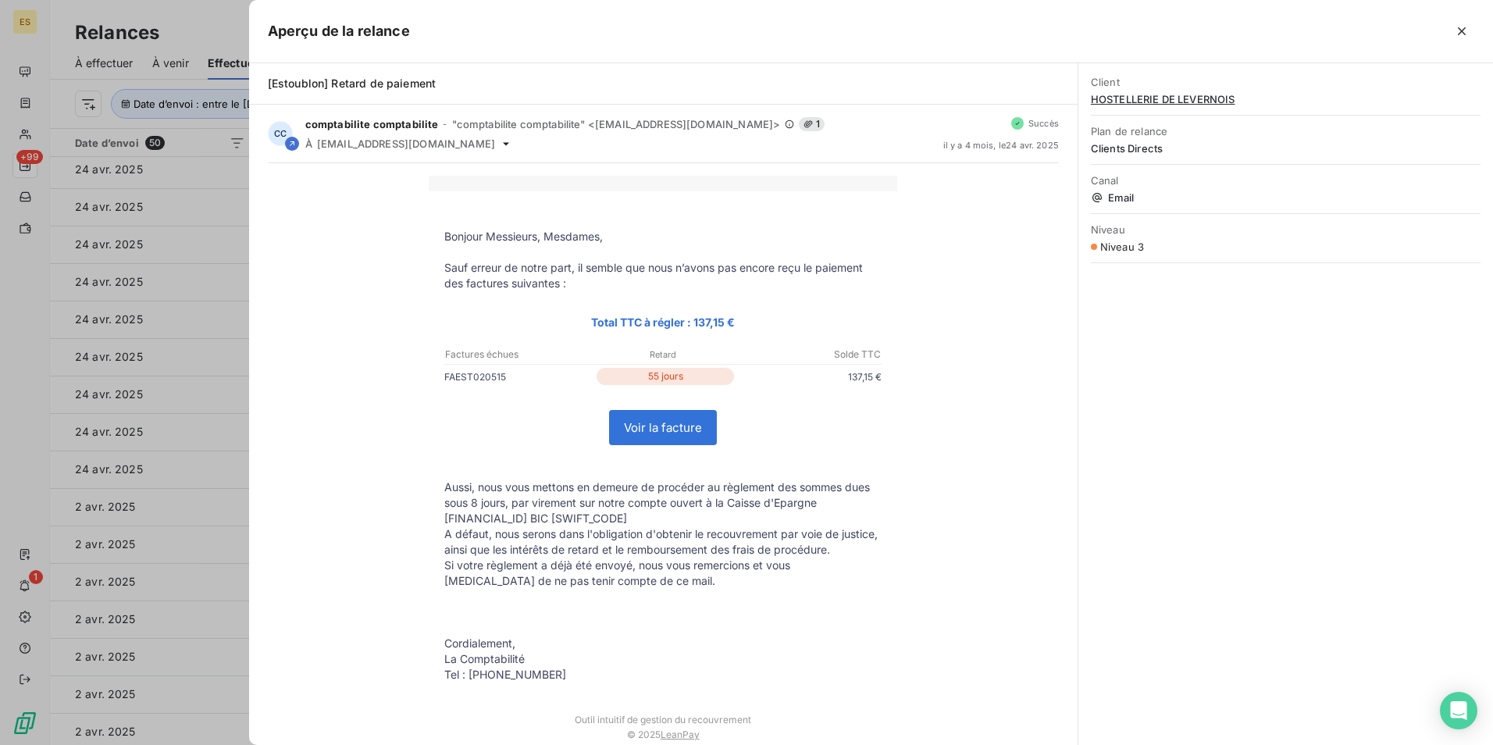
click at [187, 185] on div at bounding box center [746, 372] width 1493 height 745
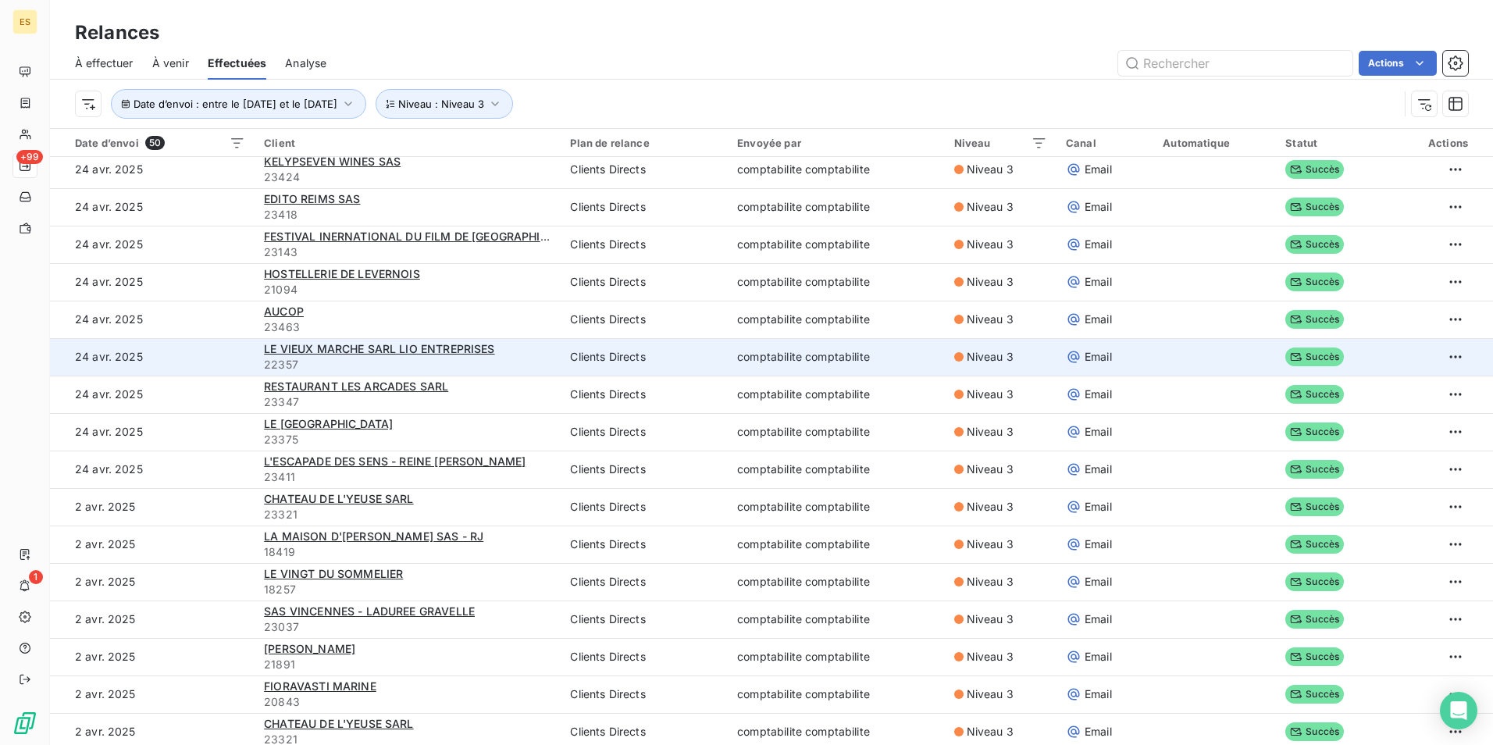
click at [505, 362] on span "22357" at bounding box center [407, 365] width 287 height 16
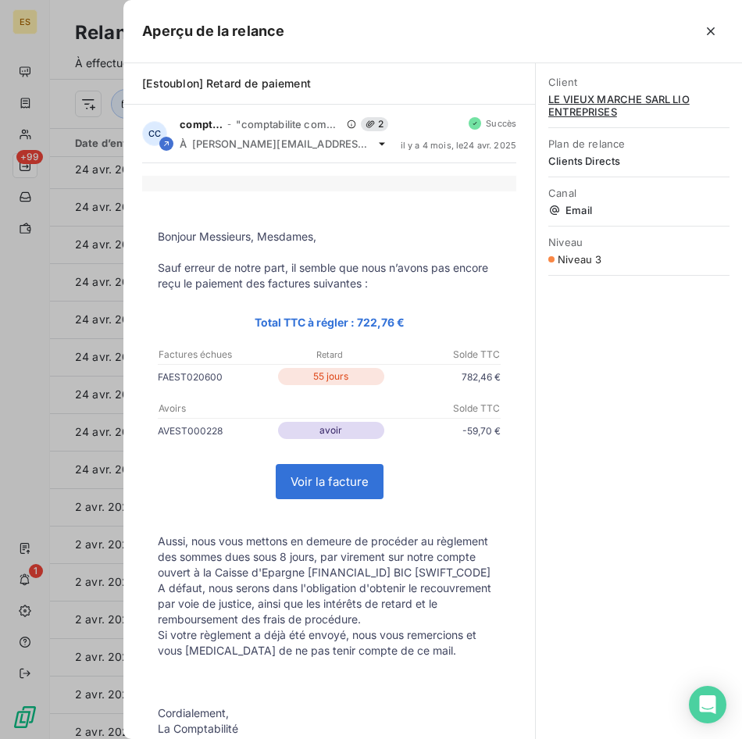
click at [68, 14] on div at bounding box center [371, 369] width 742 height 739
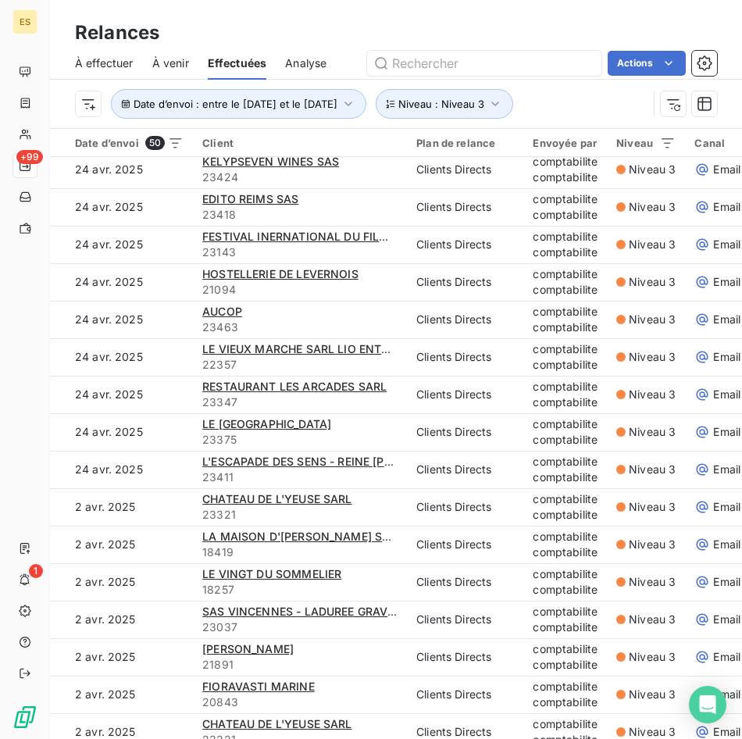
click at [0, 356] on html "ES +99 1 Relances À effectuer À venir Effectuées Analyse Actions Date d’envoi :…" at bounding box center [371, 369] width 742 height 739
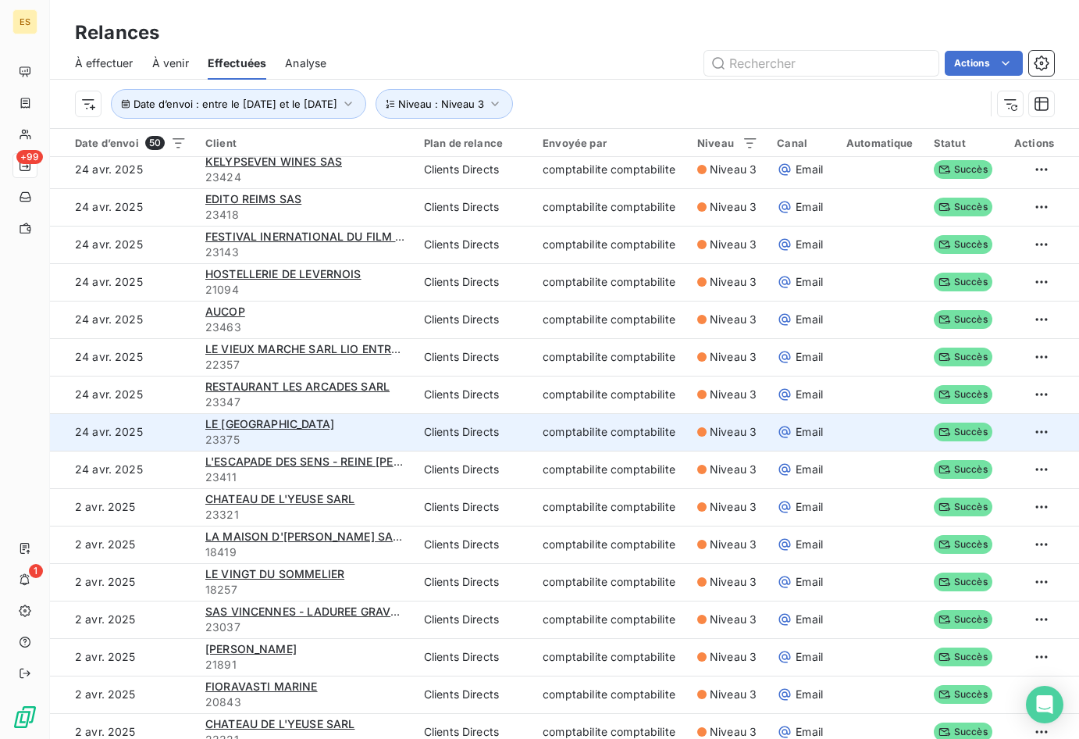
click at [381, 440] on span "23375" at bounding box center [305, 440] width 200 height 16
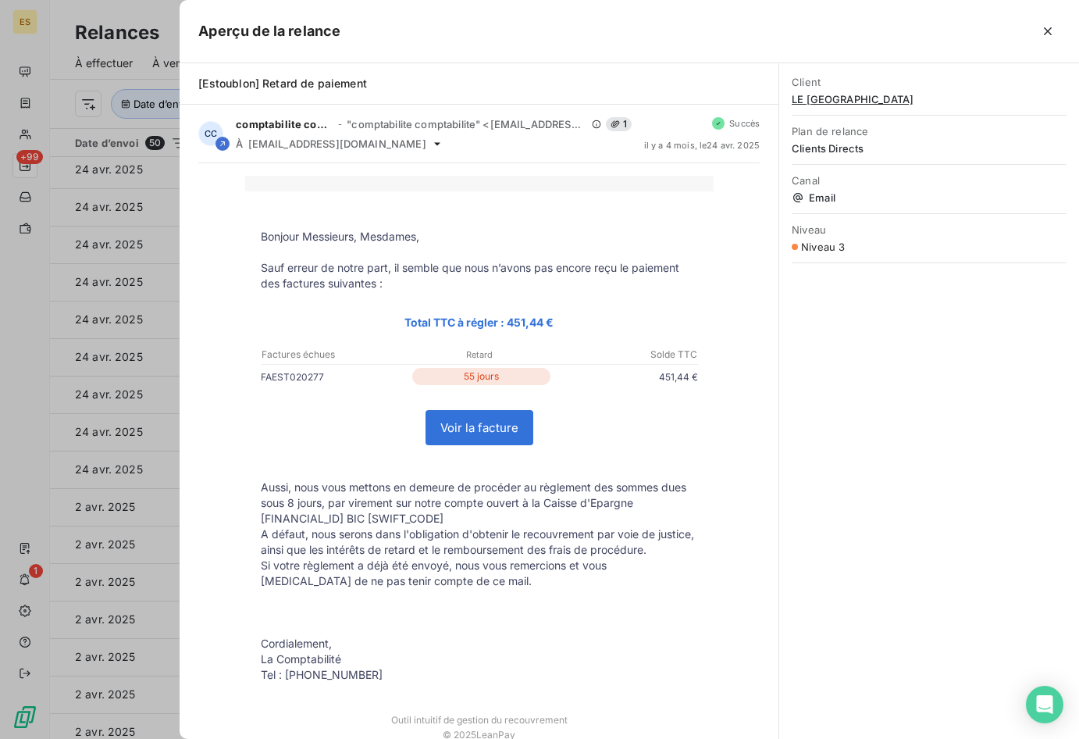
click at [111, 23] on div at bounding box center [539, 369] width 1079 height 739
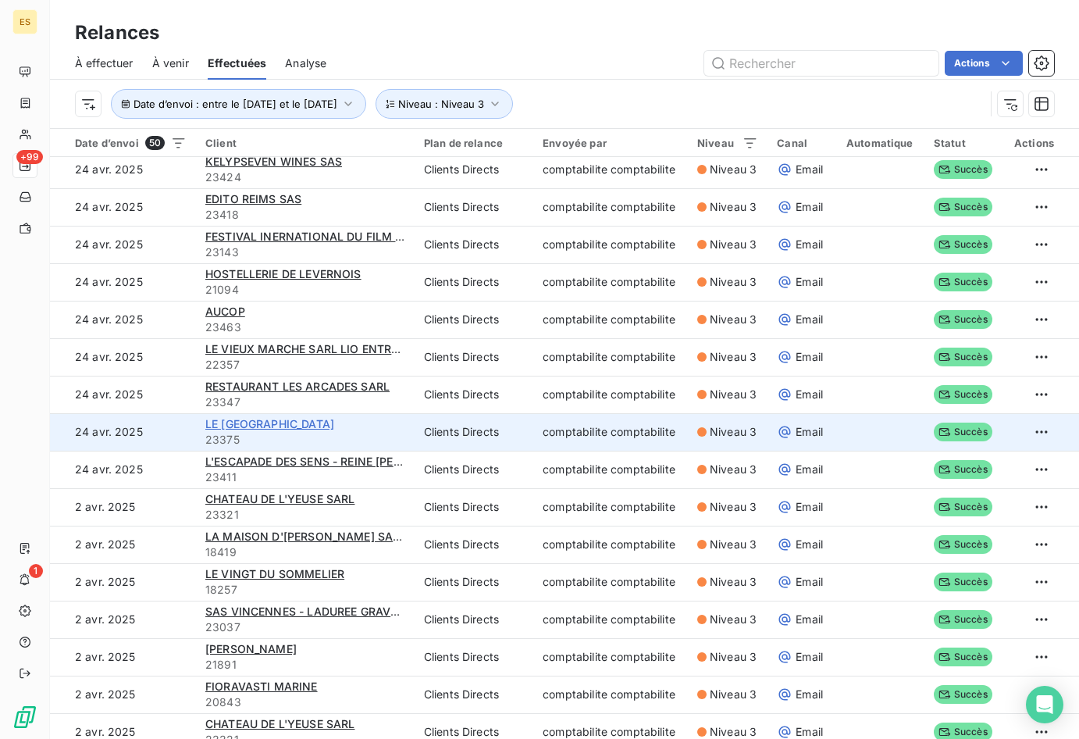
scroll to position [234, 0]
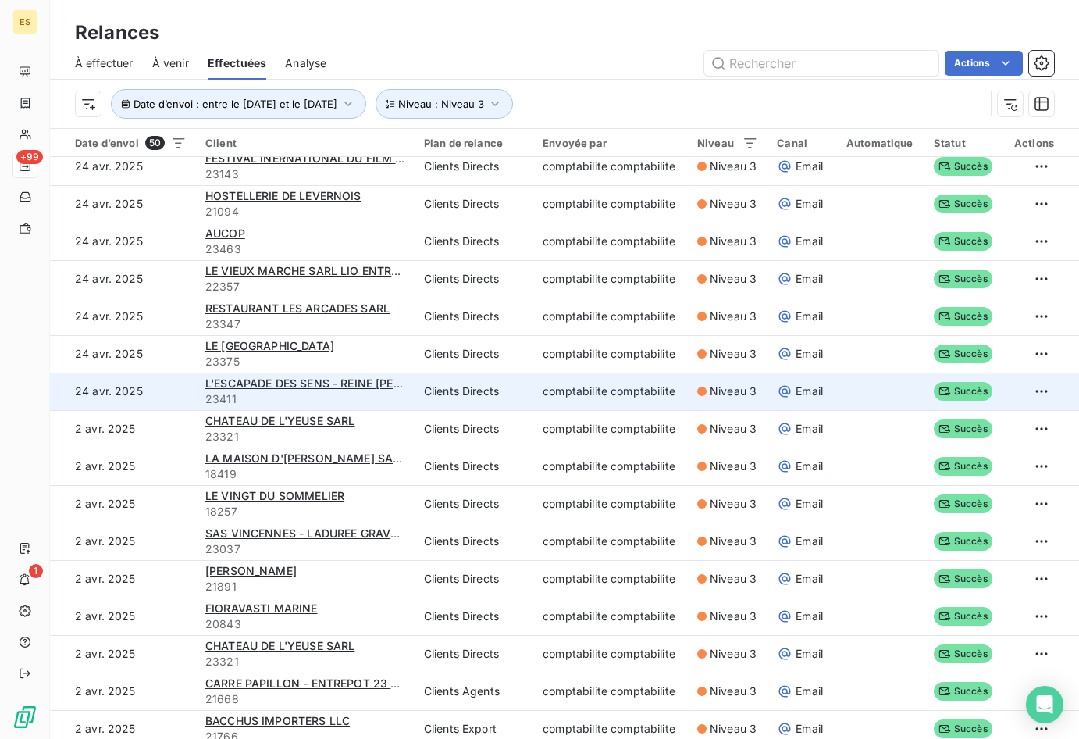
click at [362, 393] on span "23411" at bounding box center [305, 399] width 200 height 16
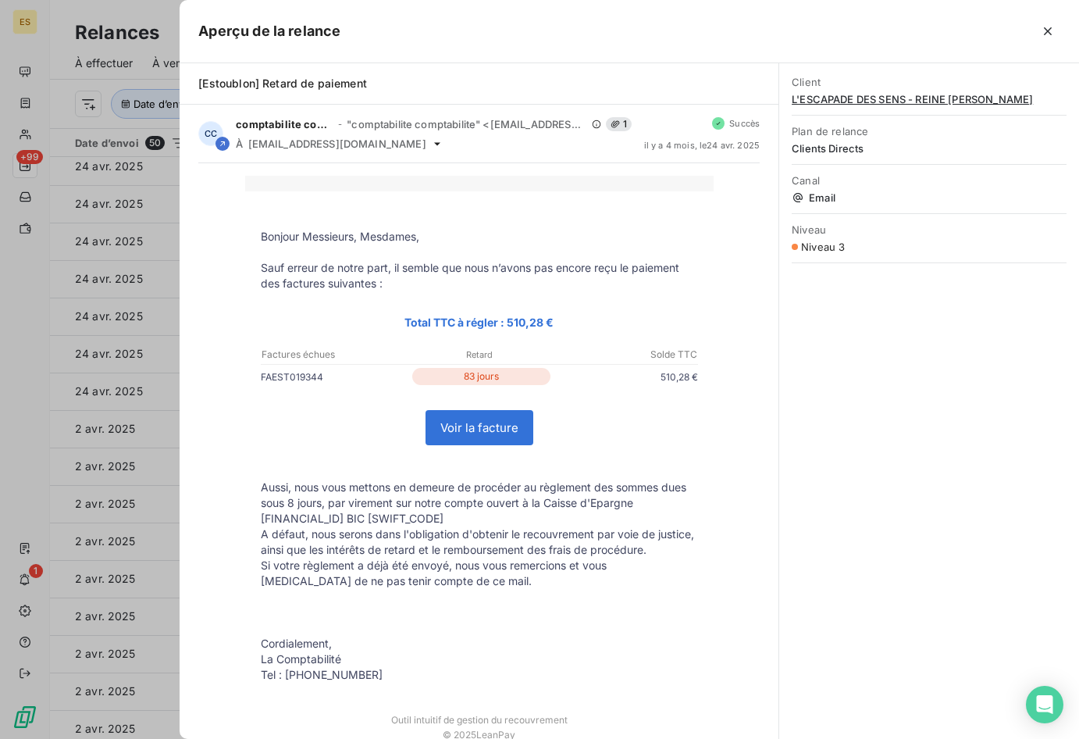
click at [159, 187] on div at bounding box center [539, 369] width 1079 height 739
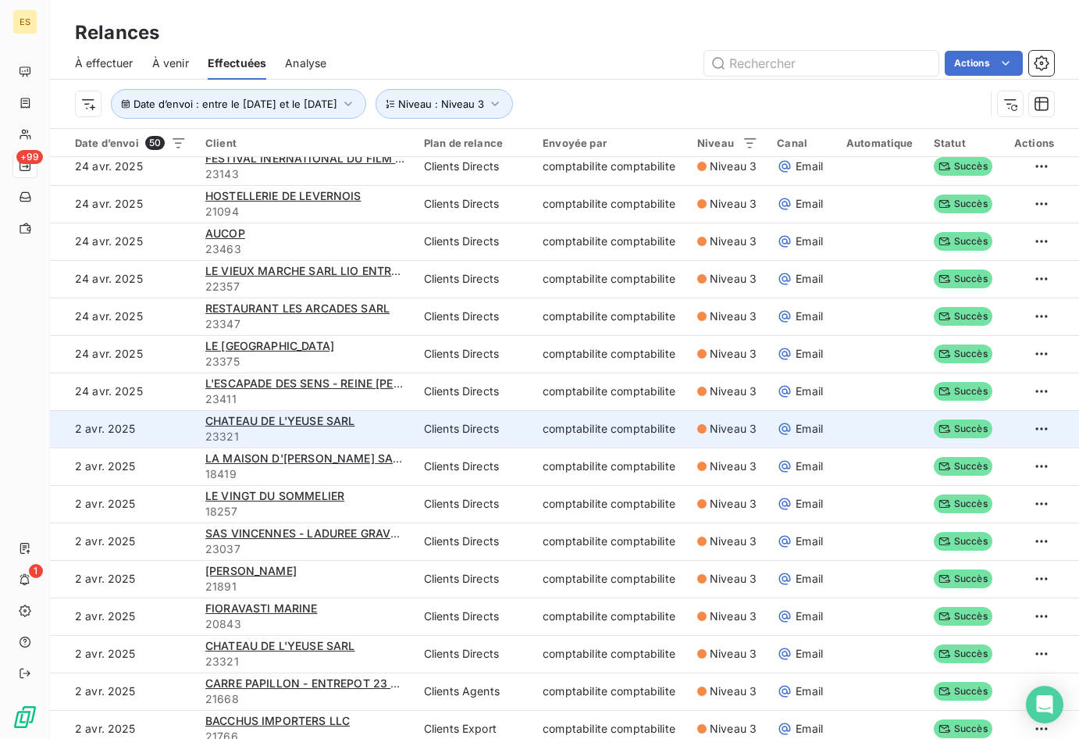
click at [386, 426] on div "CHATEAU DE L'YEUSE SARL" at bounding box center [305, 421] width 200 height 16
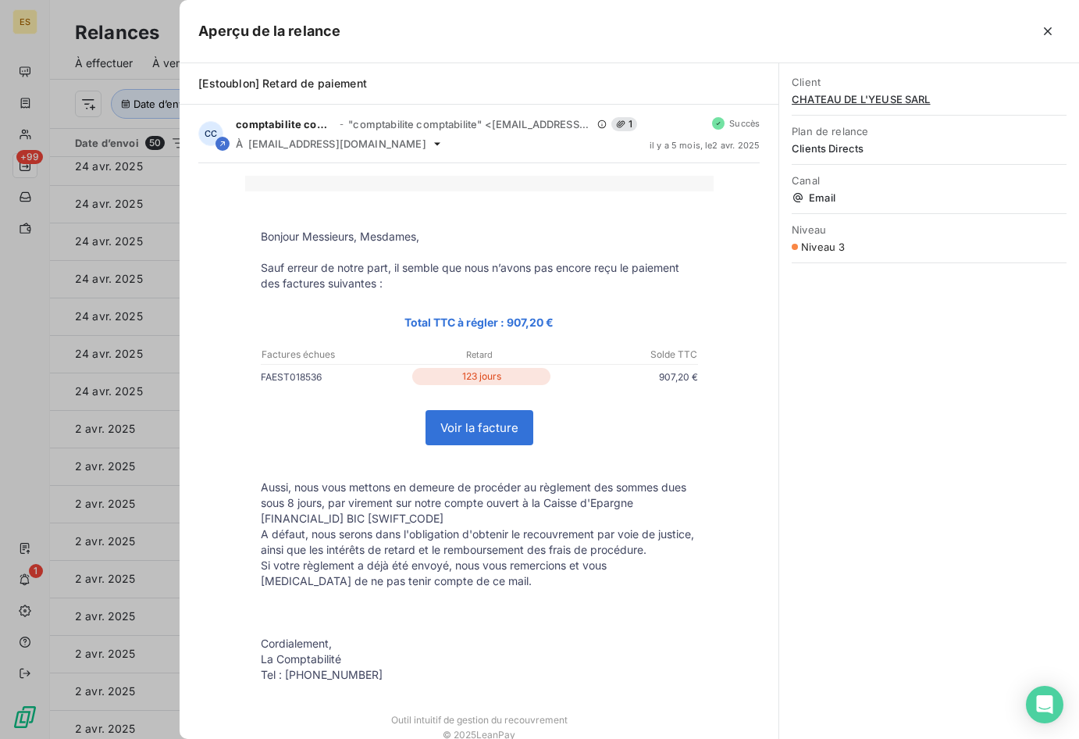
click at [152, 45] on div at bounding box center [539, 369] width 1079 height 739
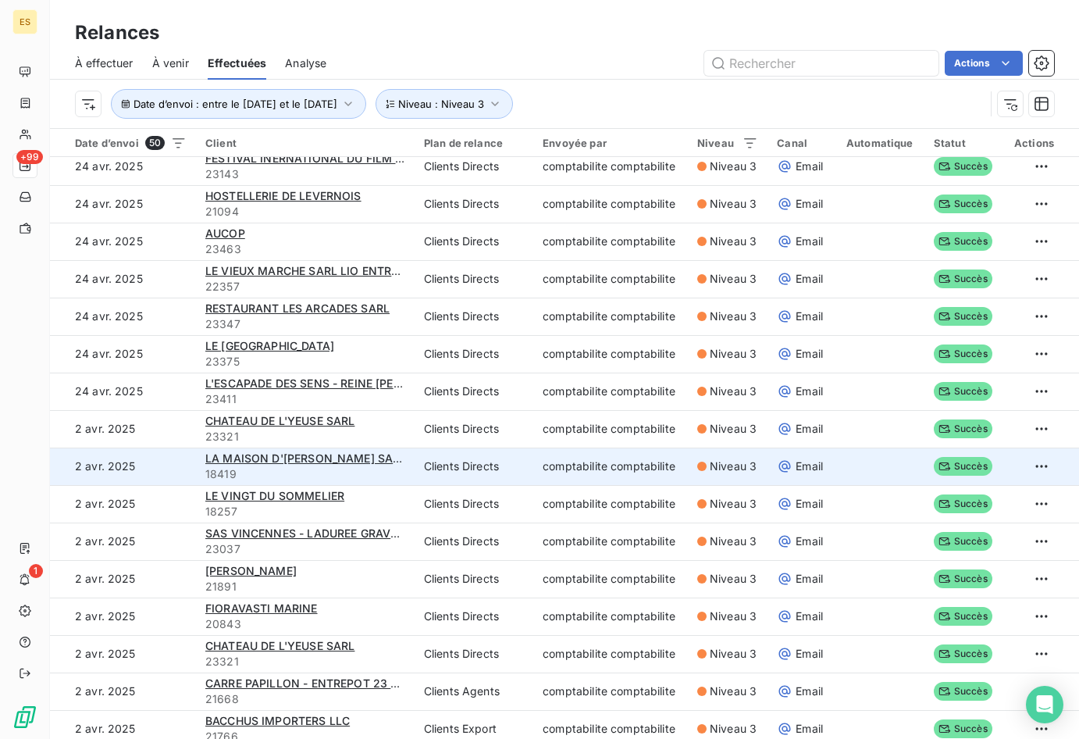
click at [371, 465] on div "LA MAISON D'[PERSON_NAME] SAS - RJ" at bounding box center [305, 459] width 200 height 16
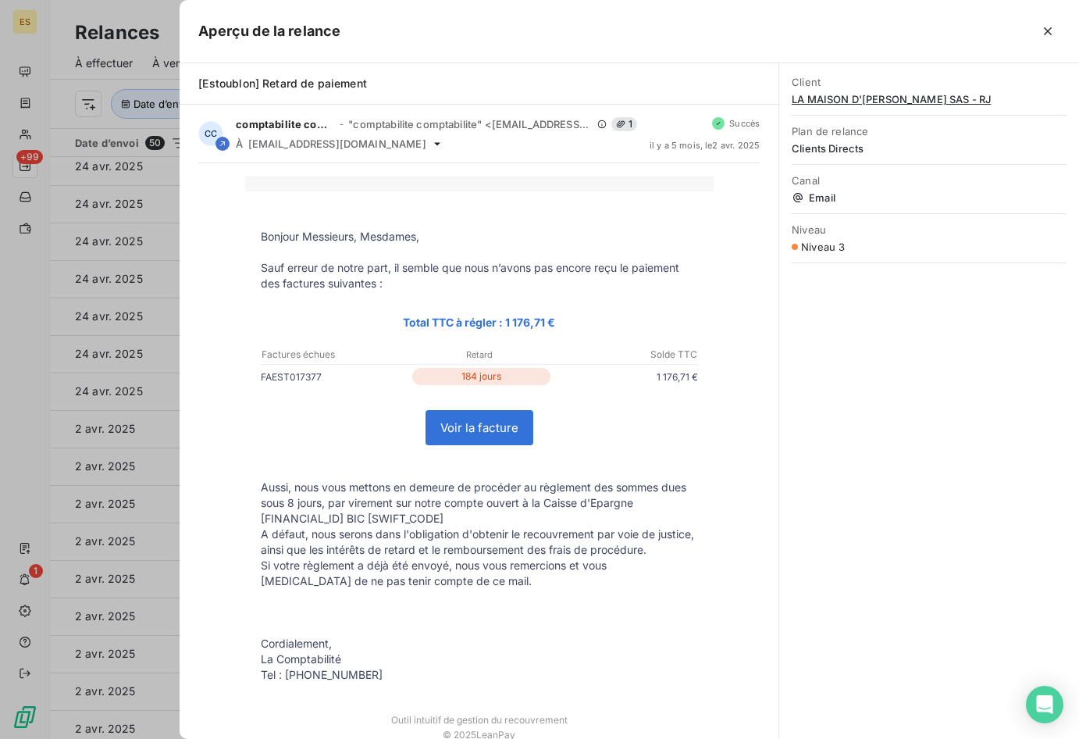
click at [227, 166] on div "Bonjour Messieurs, Mesdames, Sauf erreur de notre part, il semble que nous n’av…" at bounding box center [479, 491] width 599 height 656
click at [152, 190] on div at bounding box center [539, 369] width 1079 height 739
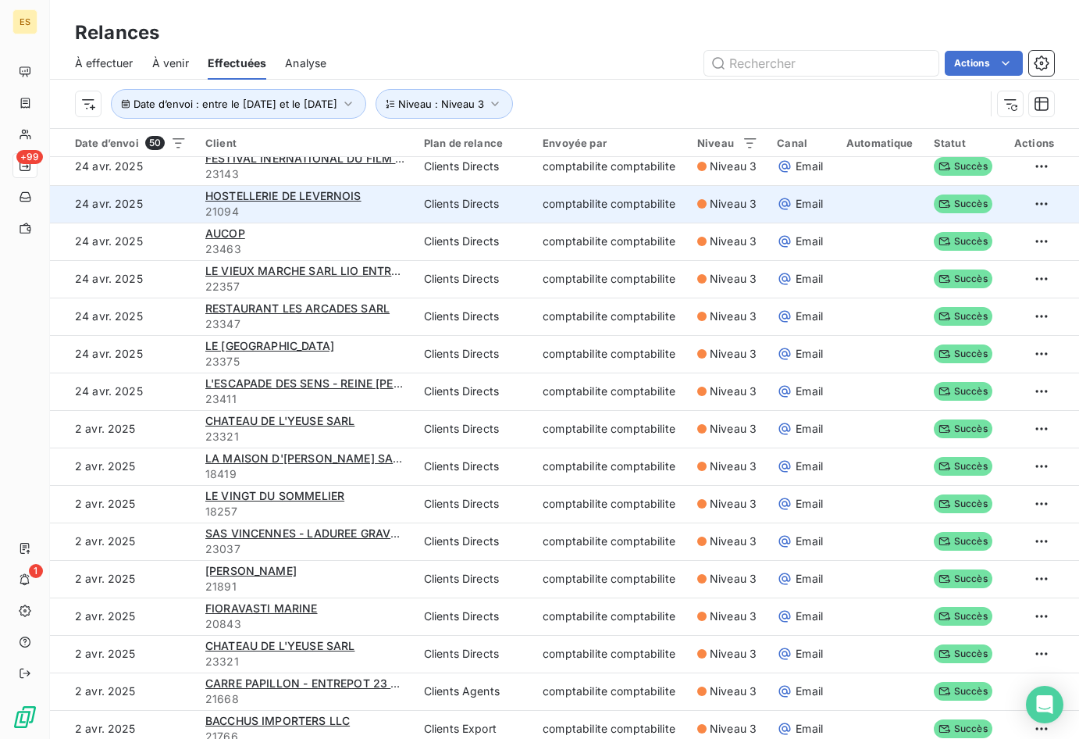
click at [262, 208] on span "21094" at bounding box center [305, 212] width 200 height 16
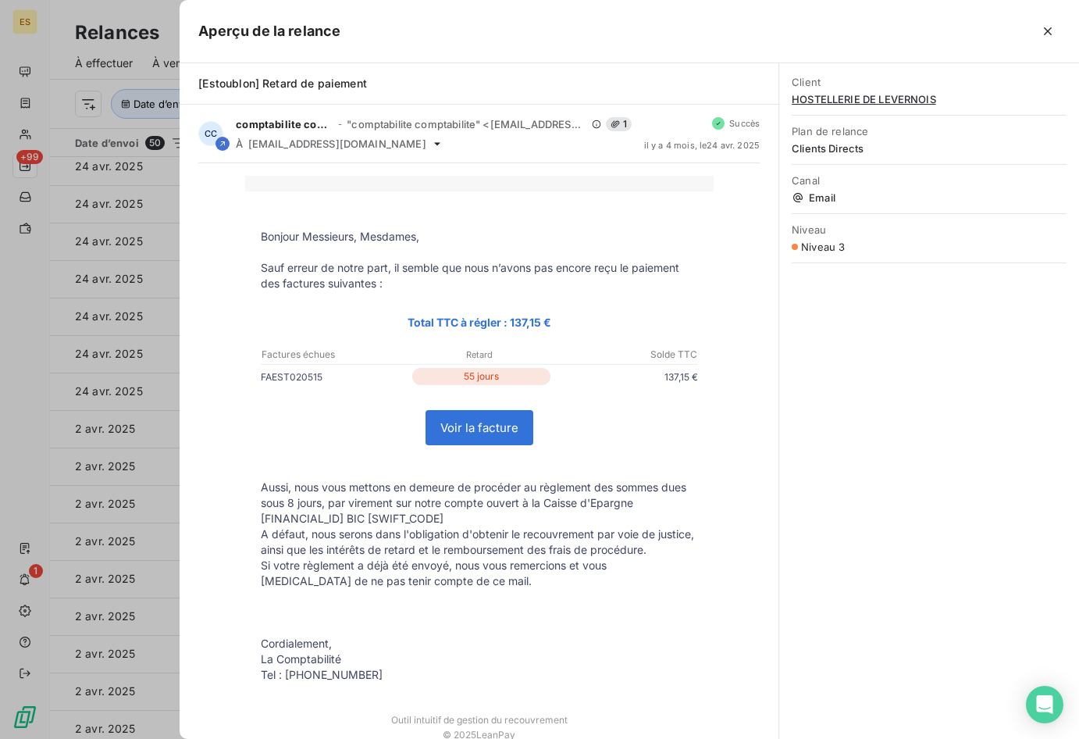
click at [162, 181] on div at bounding box center [539, 369] width 1079 height 739
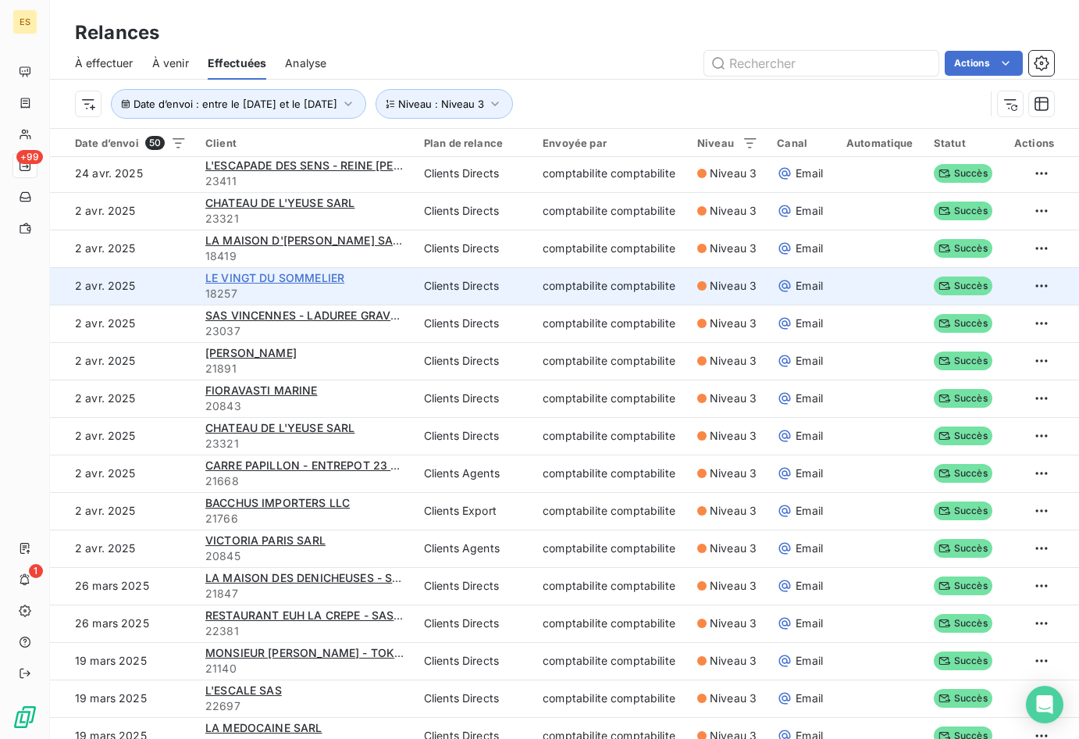
scroll to position [469, 0]
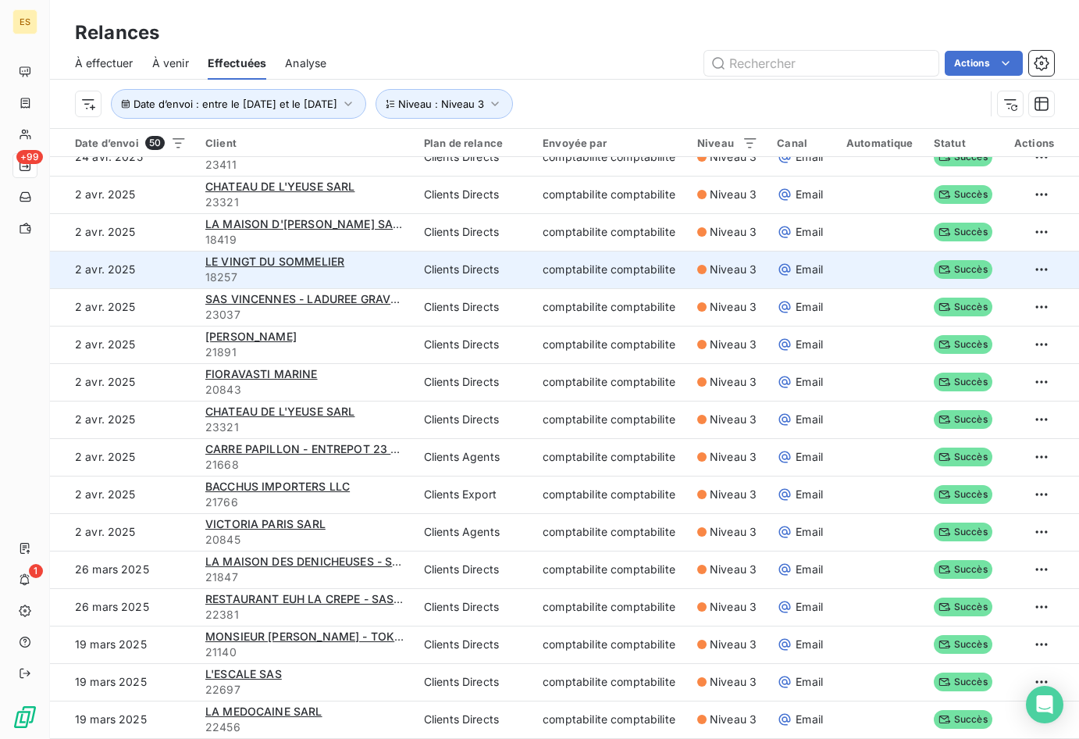
click at [390, 264] on div "LE VINGT DU SOMMELIER" at bounding box center [305, 262] width 200 height 16
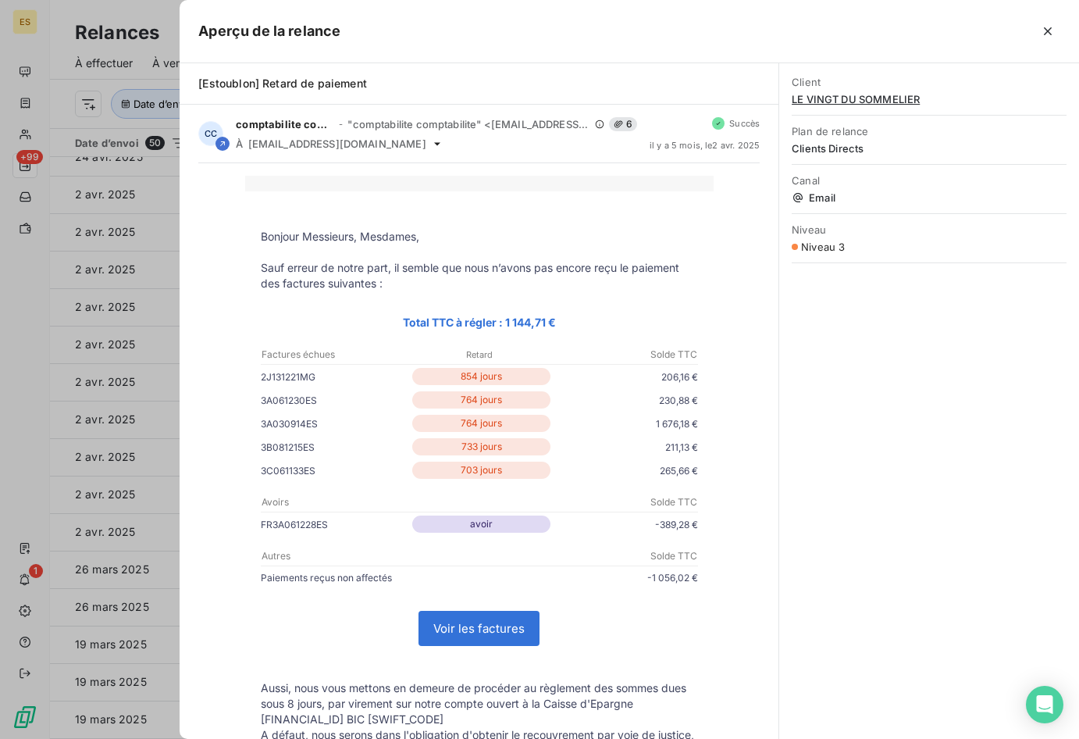
click at [106, 261] on div at bounding box center [539, 369] width 1079 height 739
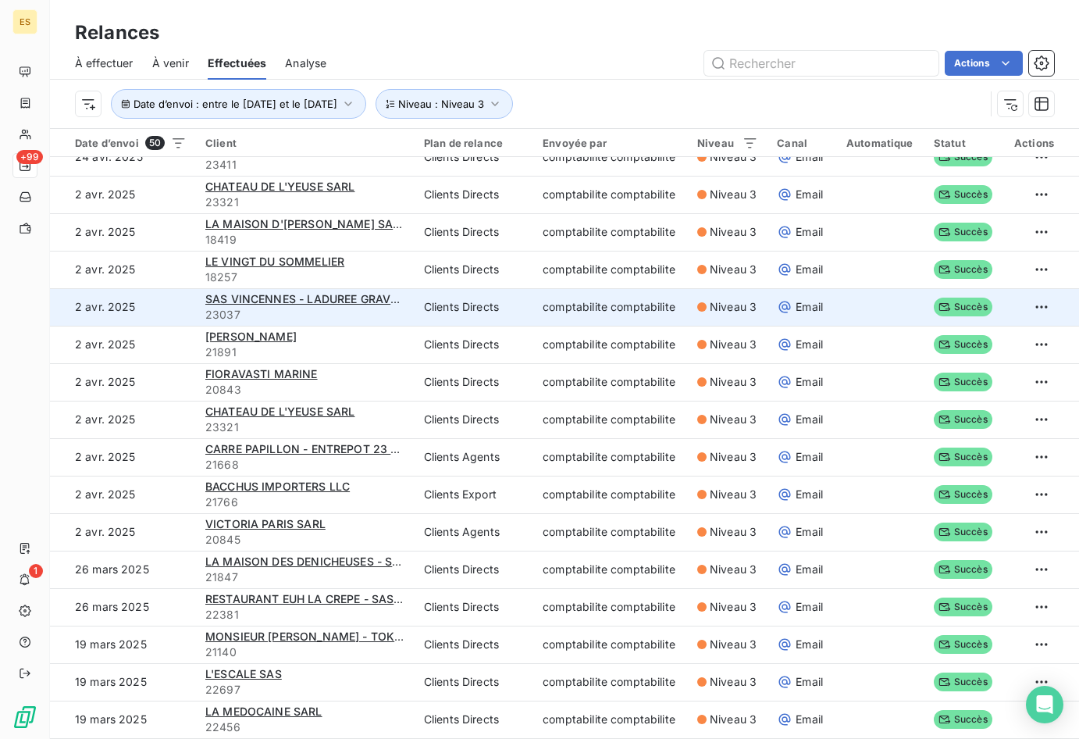
click at [334, 320] on span "23037" at bounding box center [305, 315] width 200 height 16
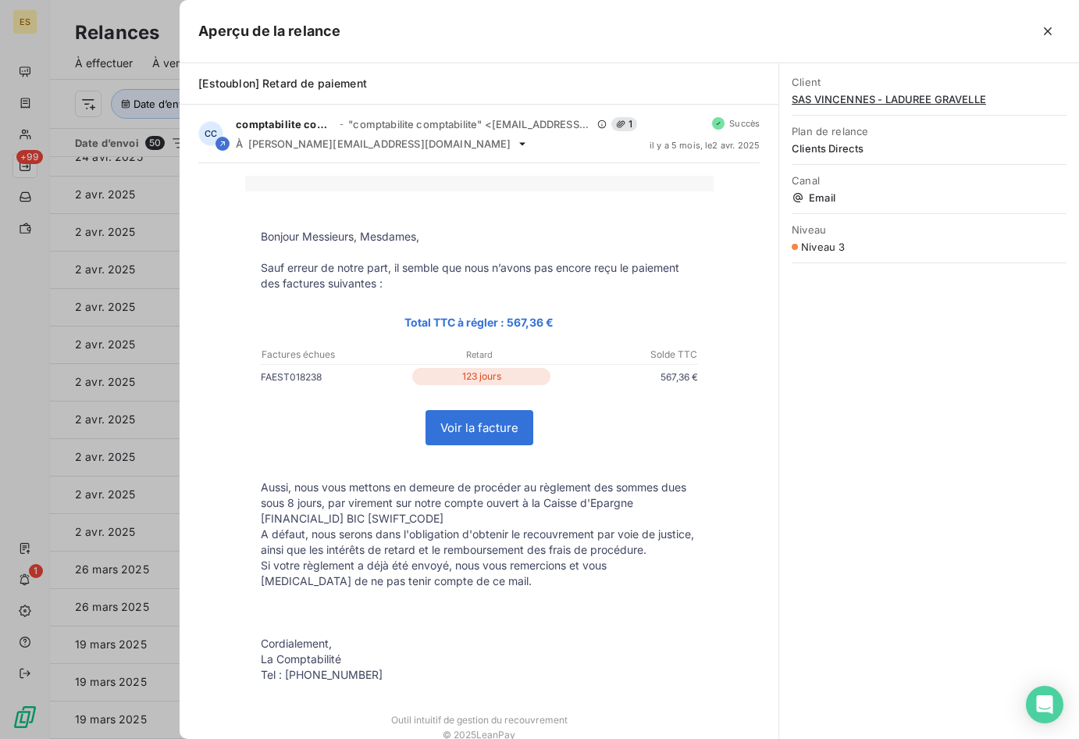
click at [134, 273] on div at bounding box center [539, 369] width 1079 height 739
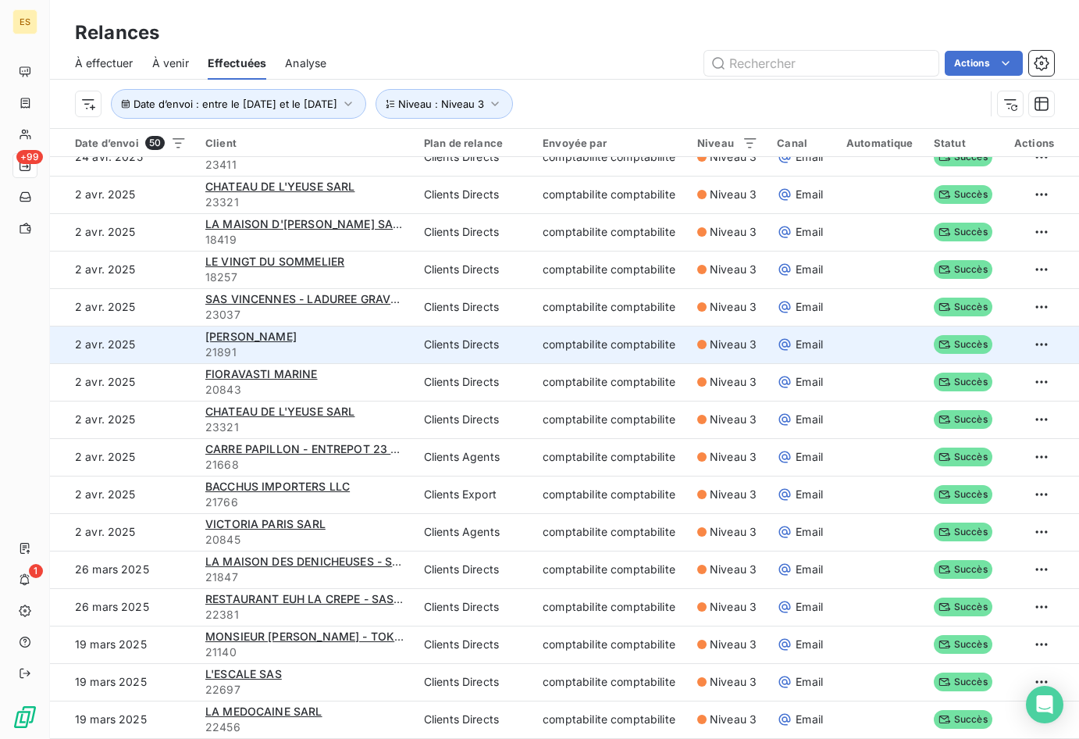
click at [282, 343] on div "[PERSON_NAME]" at bounding box center [305, 337] width 200 height 16
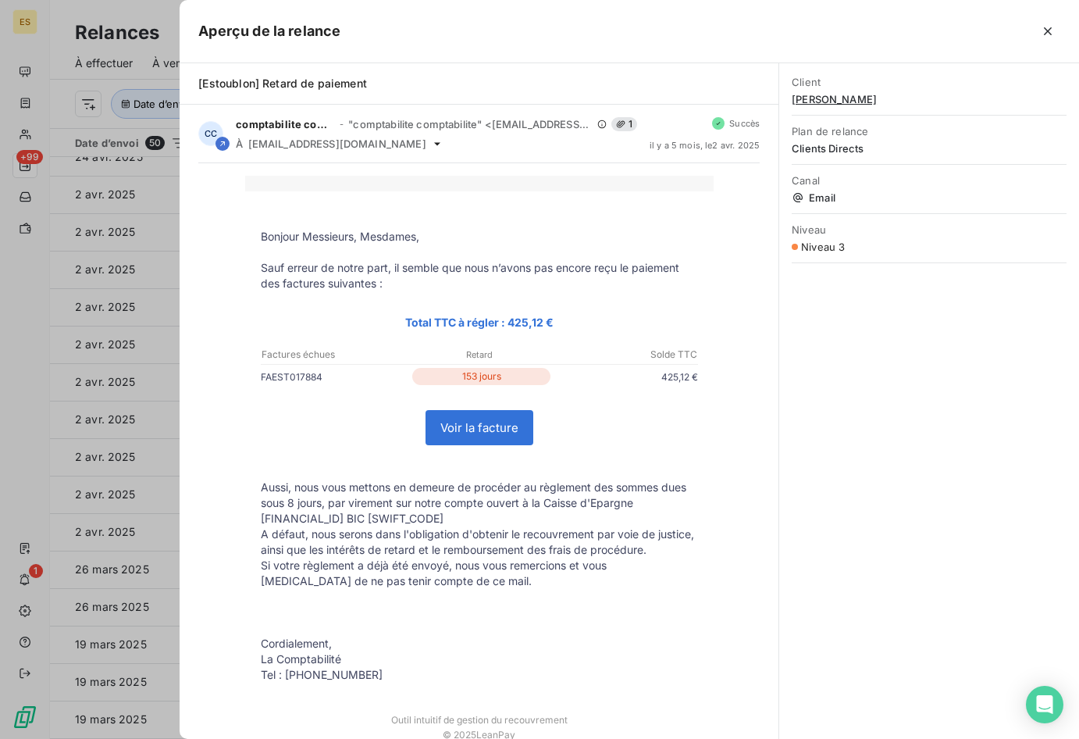
click at [136, 333] on div at bounding box center [539, 369] width 1079 height 739
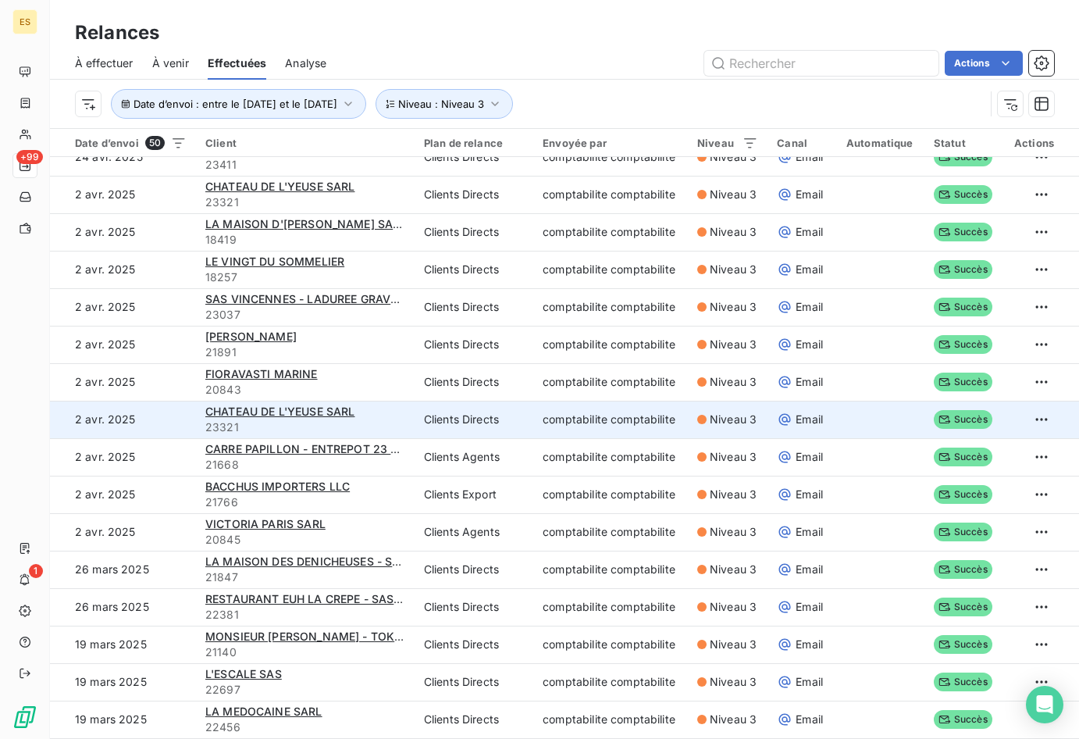
click at [362, 412] on div "CHATEAU DE L'YEUSE SARL" at bounding box center [305, 412] width 200 height 16
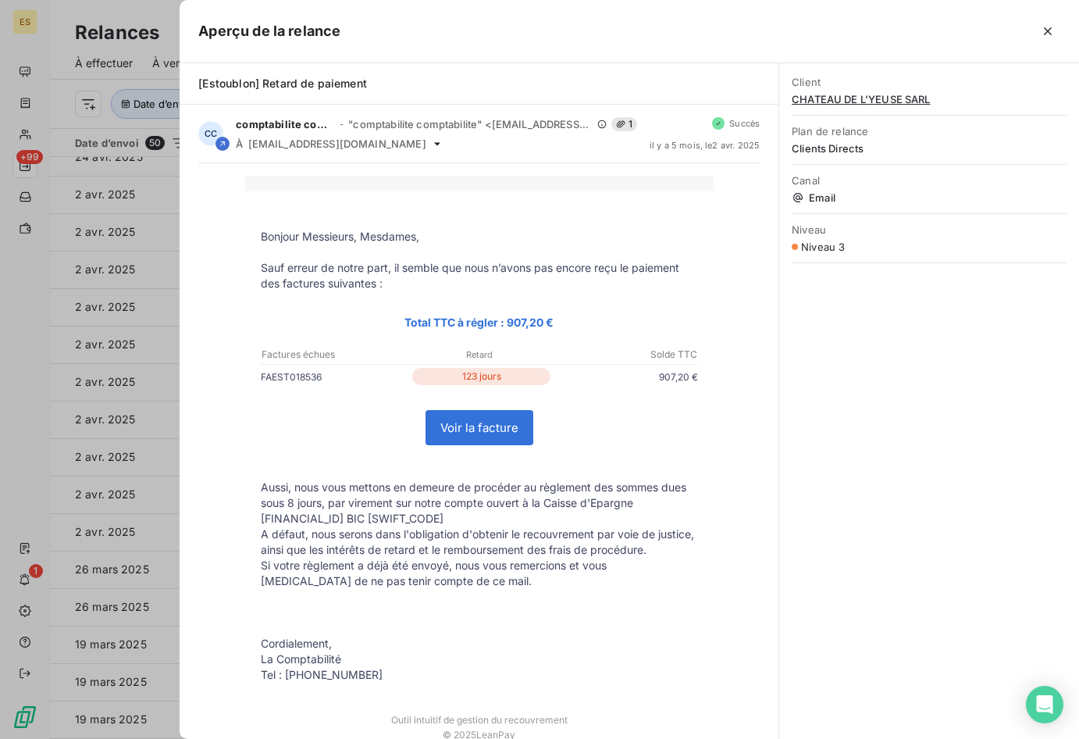
click at [78, 254] on div at bounding box center [539, 369] width 1079 height 739
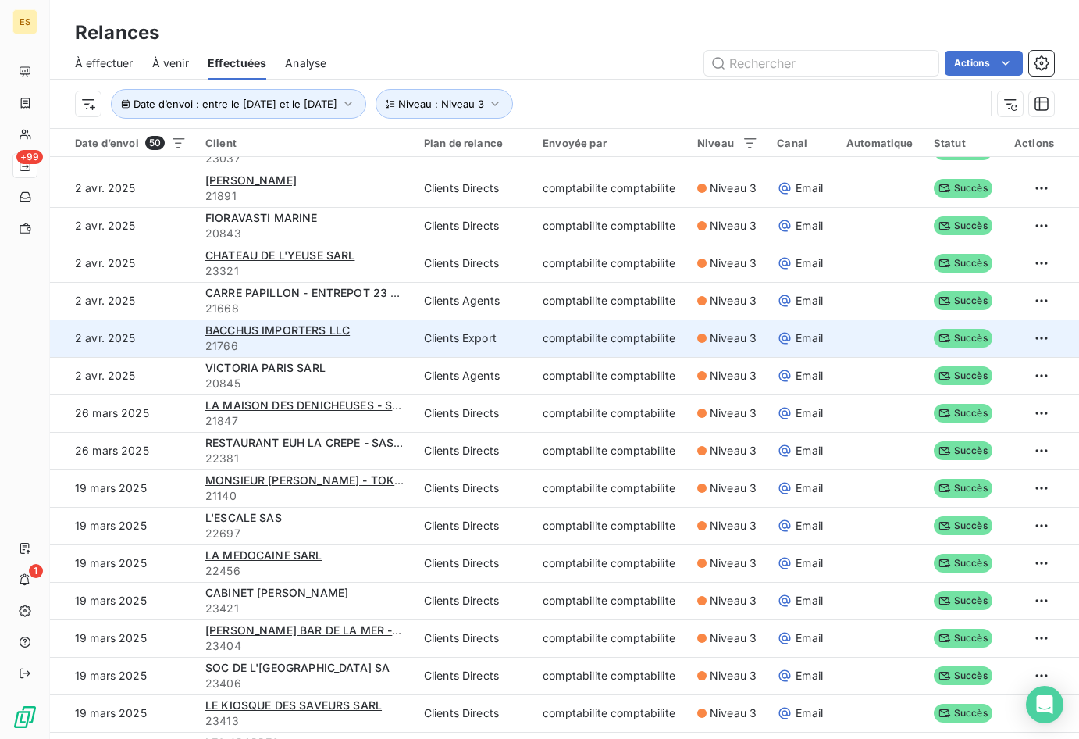
scroll to position [703, 0]
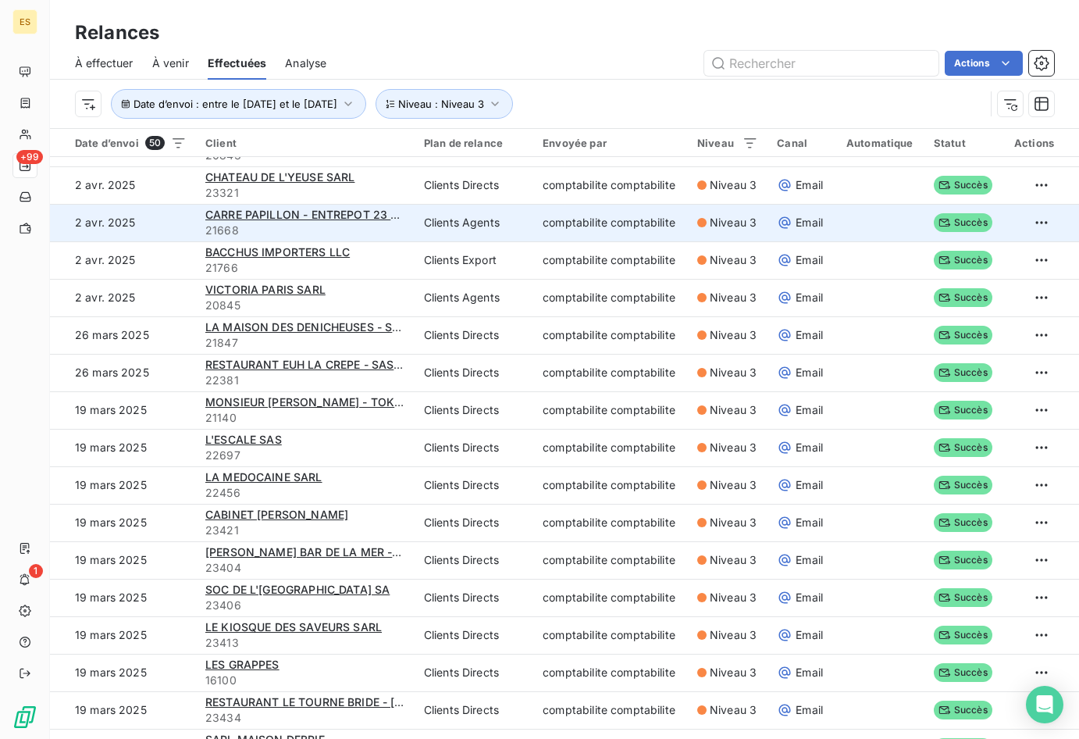
click at [400, 229] on span "21668" at bounding box center [305, 231] width 200 height 16
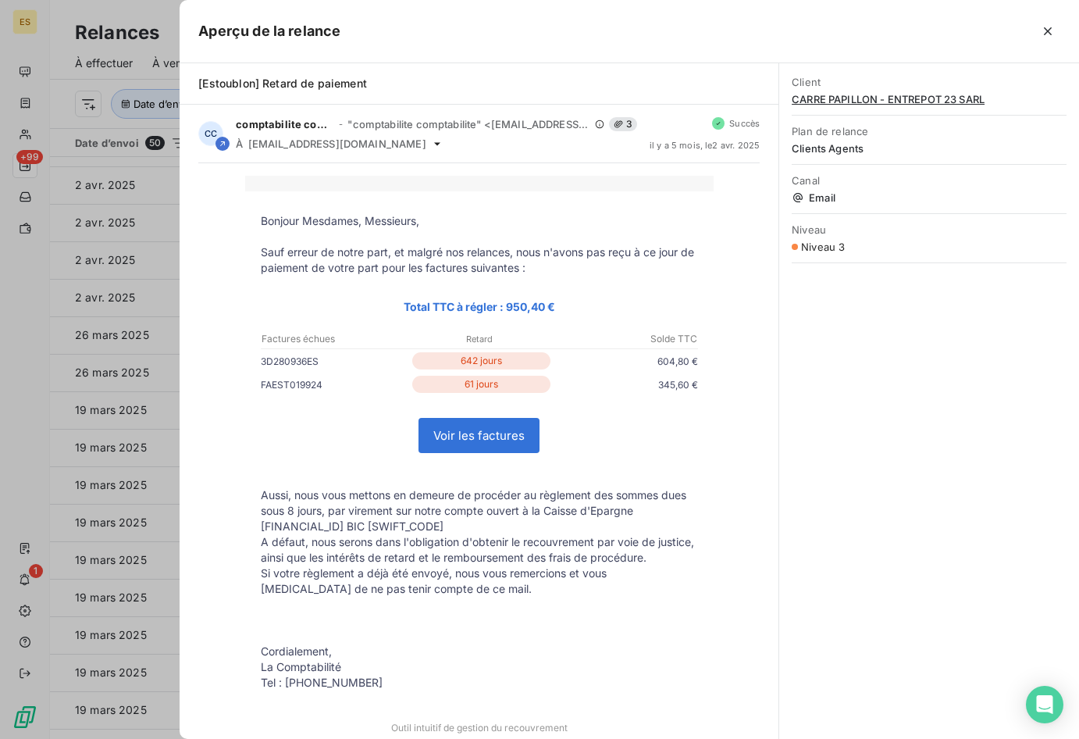
click at [173, 252] on div at bounding box center [539, 369] width 1079 height 739
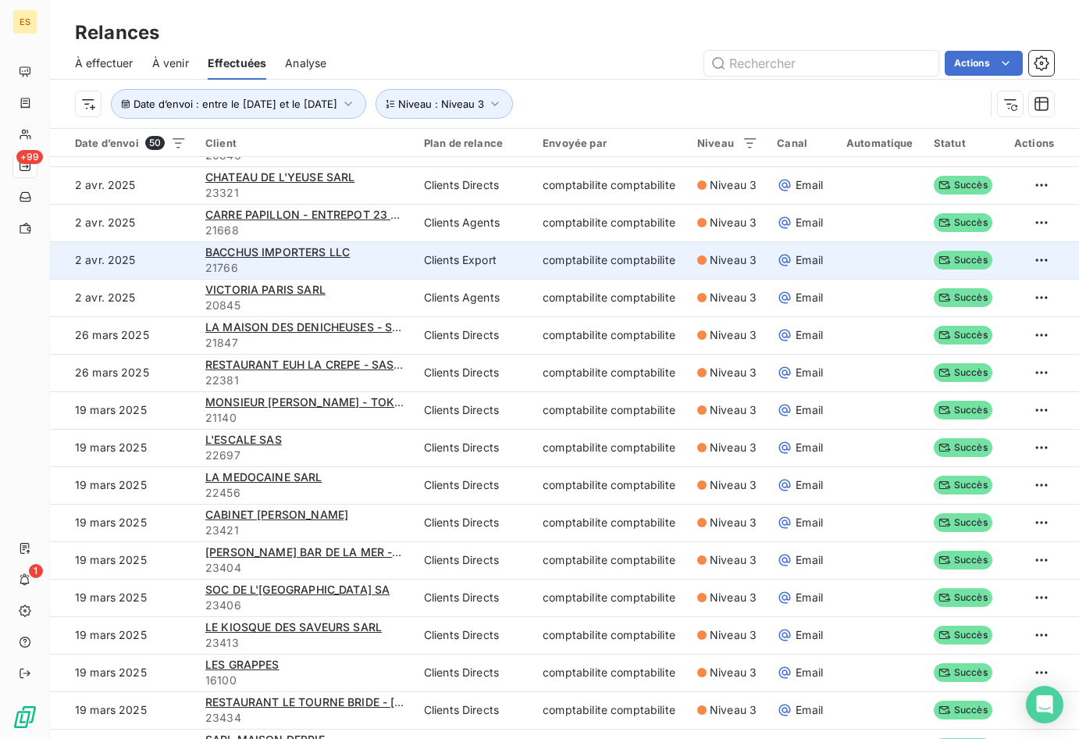
click at [380, 257] on div "BACCHUS IMPORTERS LLC" at bounding box center [305, 252] width 200 height 16
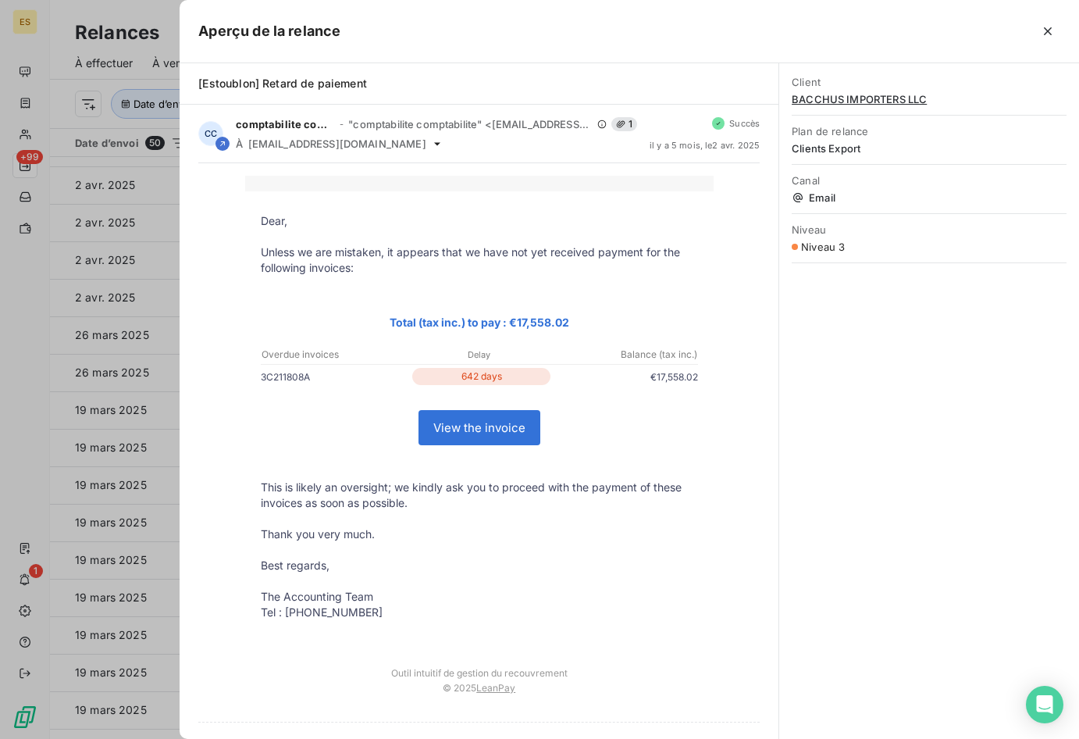
click at [130, 240] on div at bounding box center [539, 369] width 1079 height 739
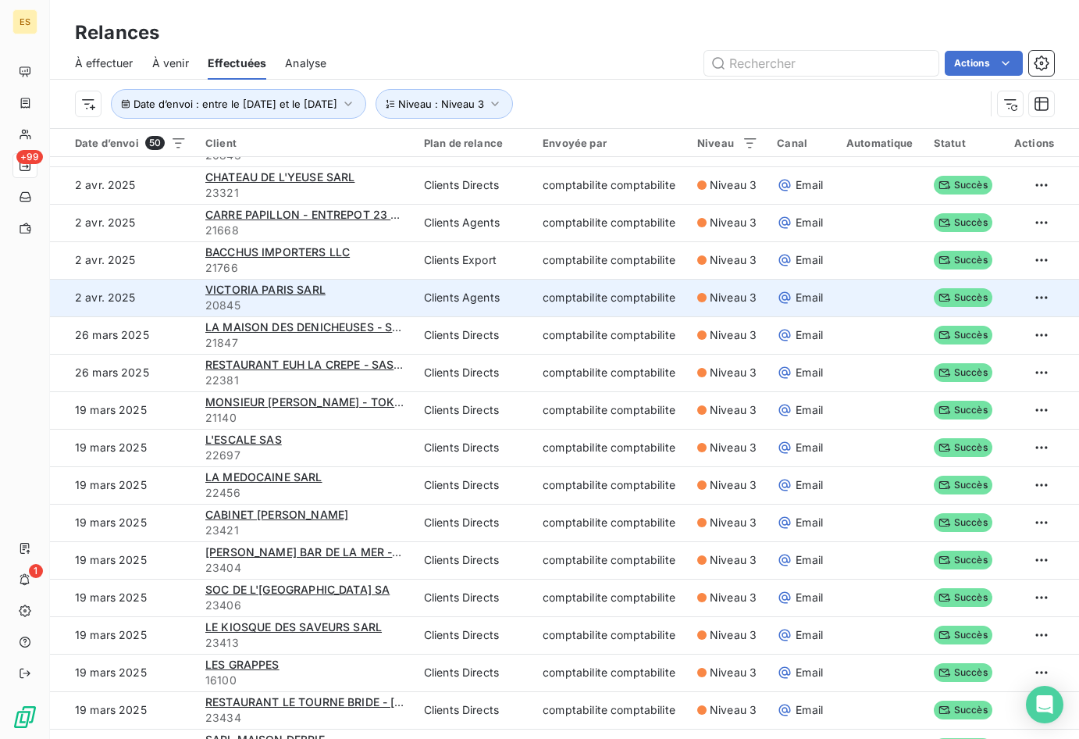
click at [329, 284] on div "VICTORIA PARIS SARL" at bounding box center [305, 290] width 200 height 16
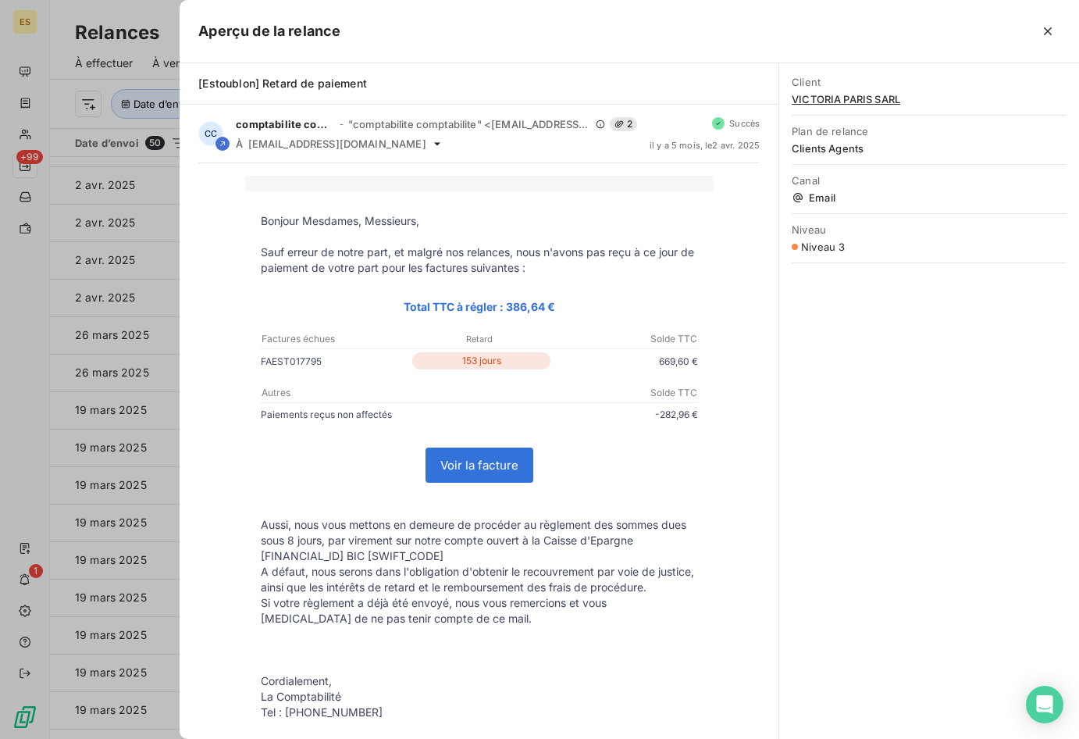
click at [150, 34] on div at bounding box center [539, 369] width 1079 height 739
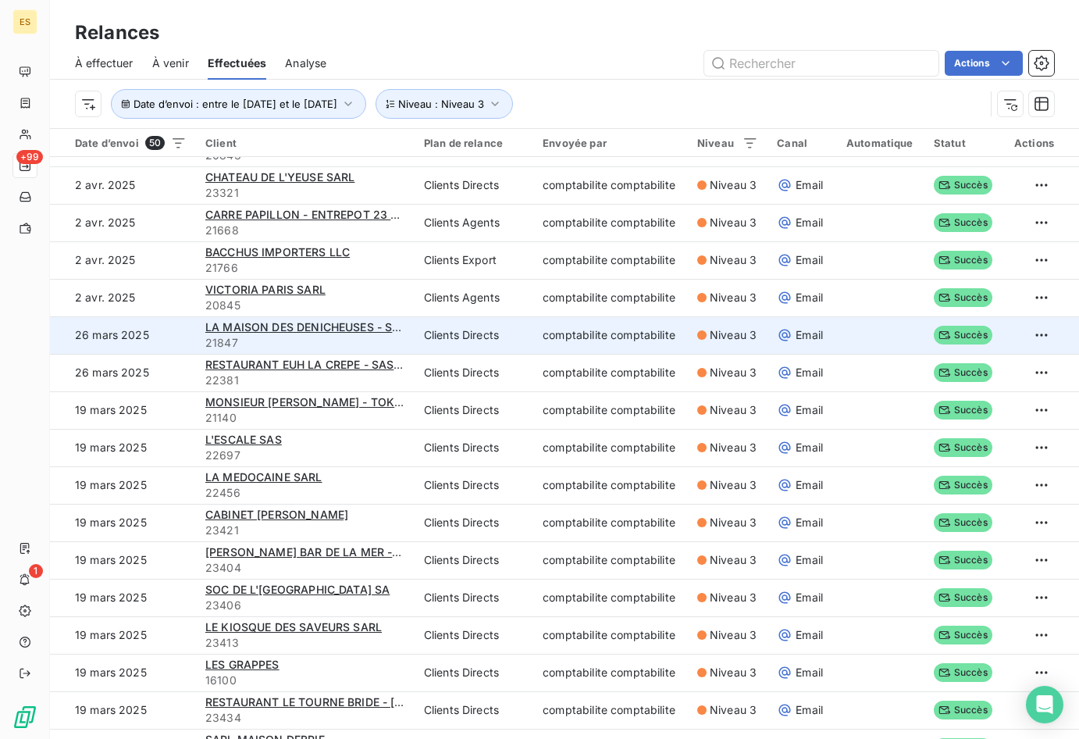
click at [392, 341] on span "21847" at bounding box center [305, 343] width 200 height 16
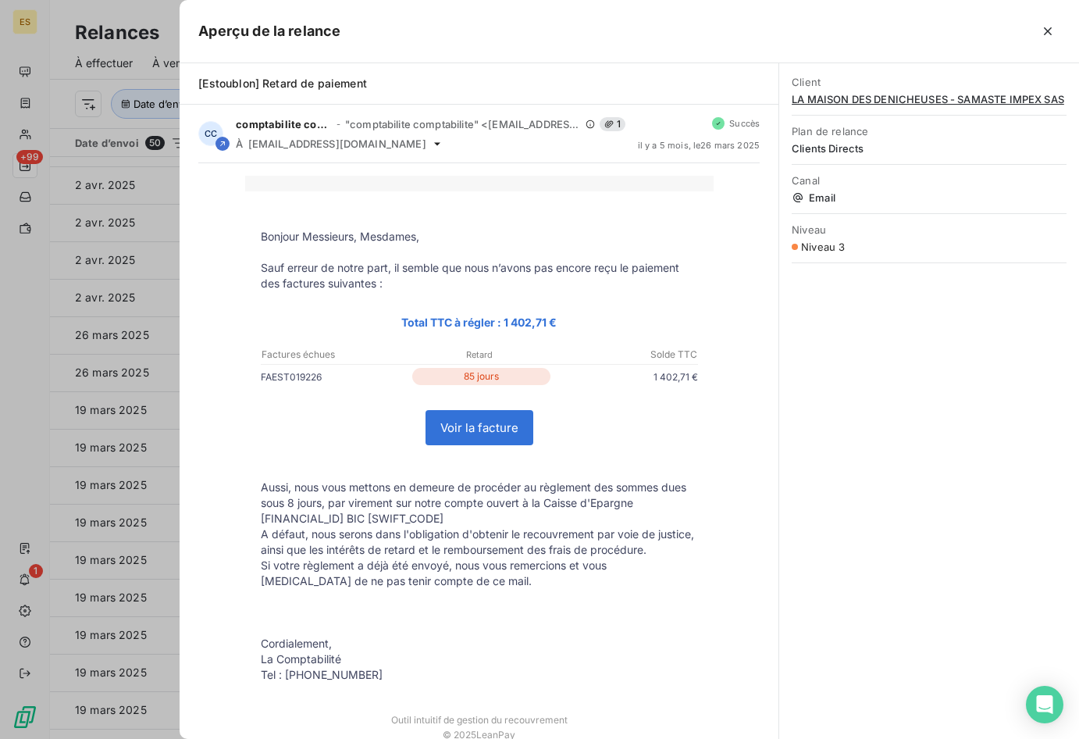
click at [127, 37] on div at bounding box center [539, 369] width 1079 height 739
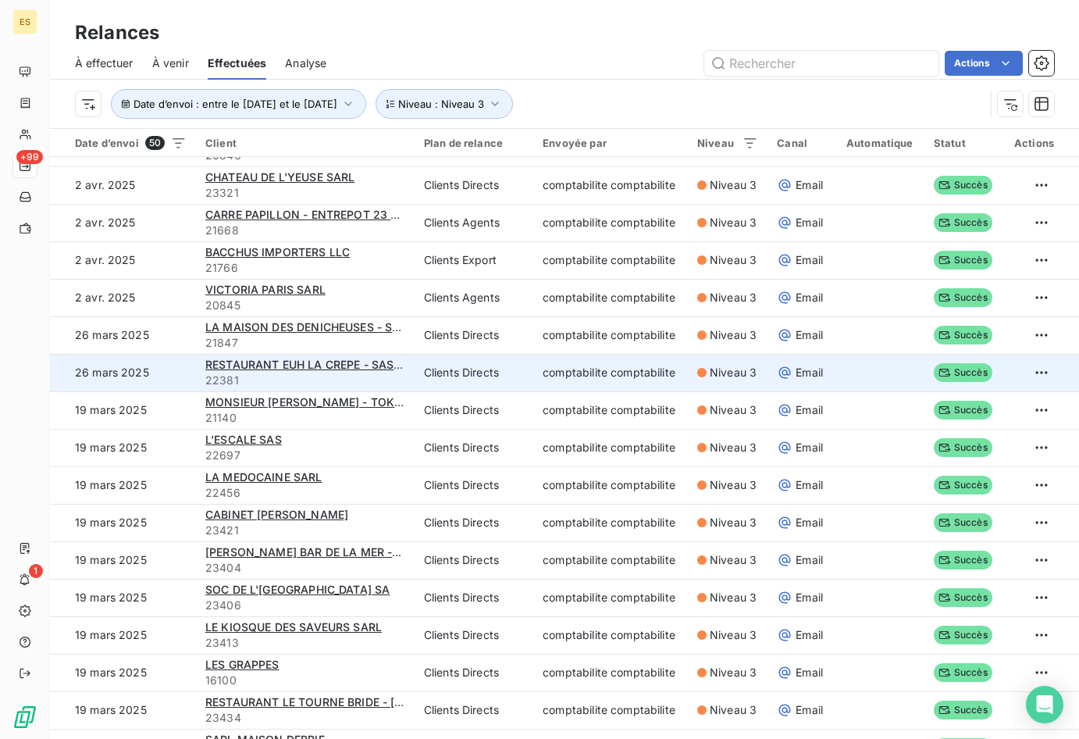
click at [403, 372] on td "RESTAURANT EUH LA CREPE - SAS LA CALYPSO 22381" at bounding box center [305, 372] width 219 height 37
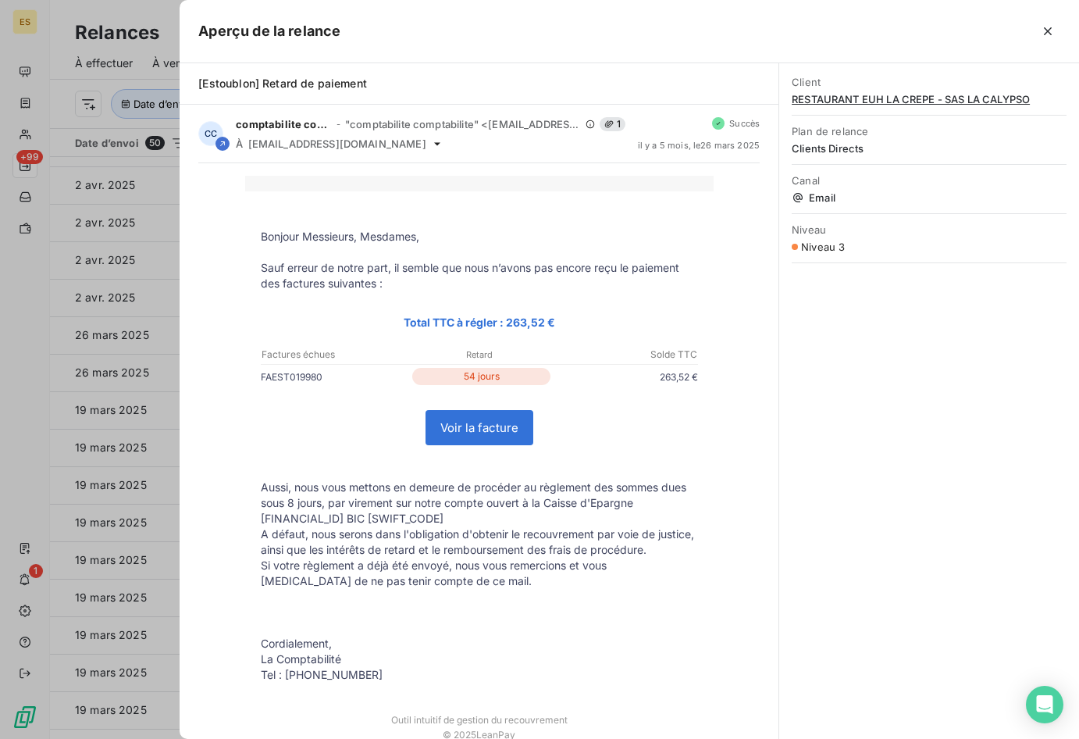
click at [155, 41] on div at bounding box center [539, 369] width 1079 height 739
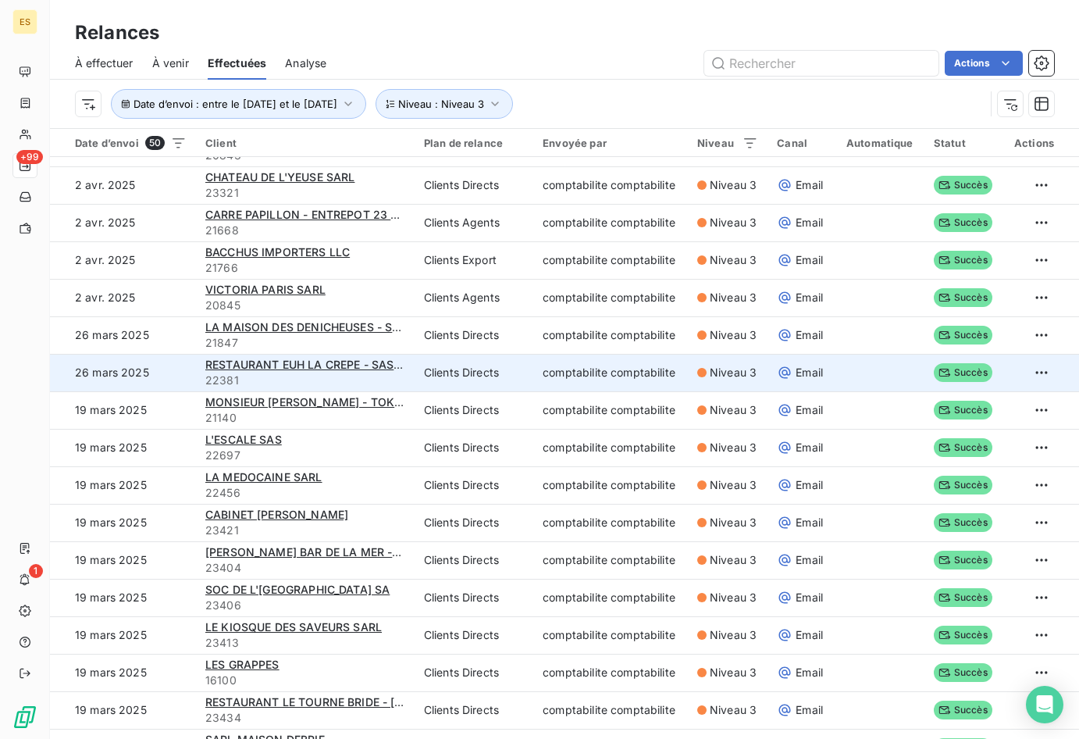
click at [379, 381] on span "22381" at bounding box center [305, 381] width 200 height 16
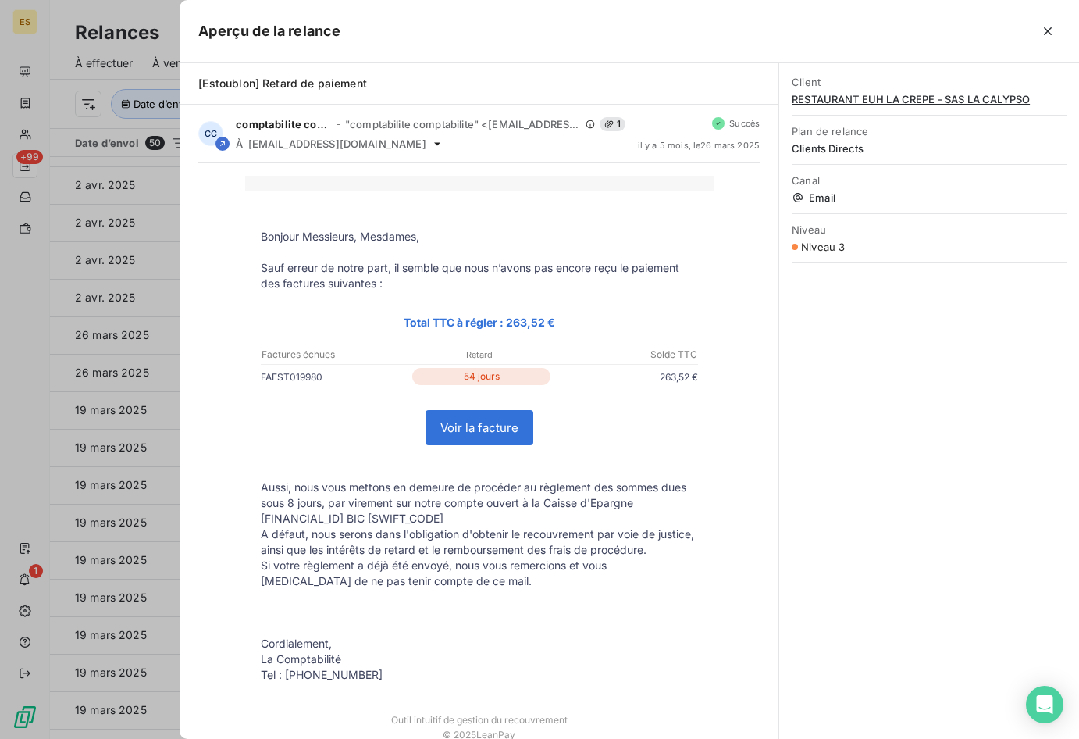
click at [136, 44] on div at bounding box center [539, 369] width 1079 height 739
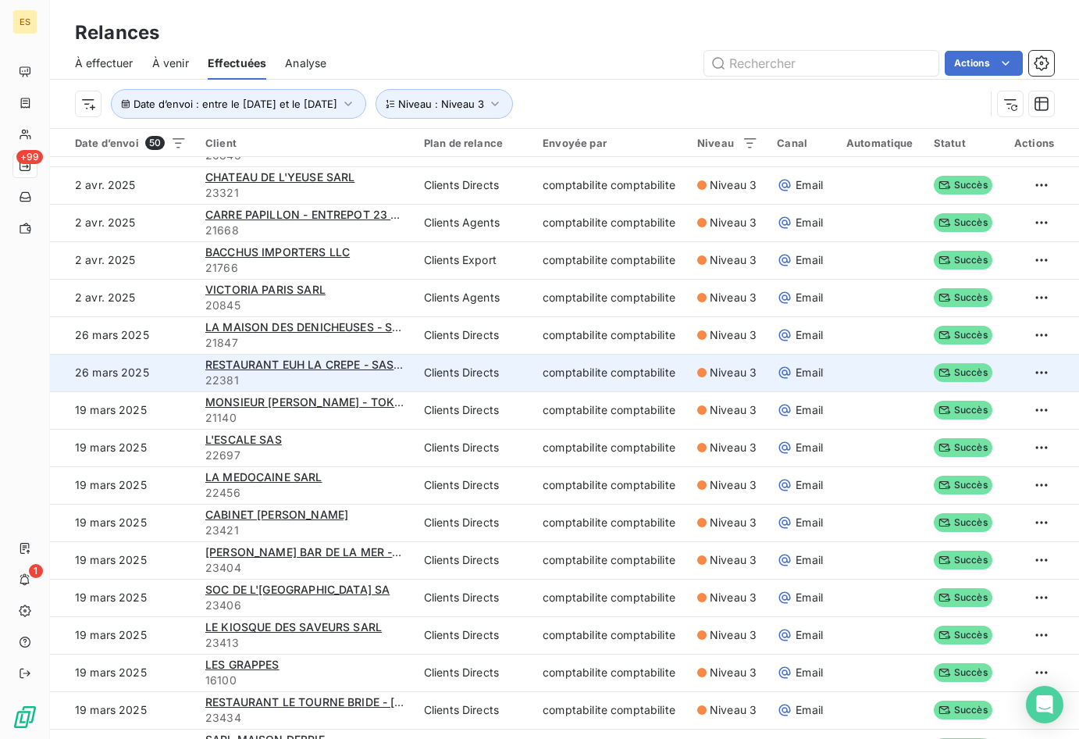
click at [394, 378] on span "22381" at bounding box center [305, 381] width 200 height 16
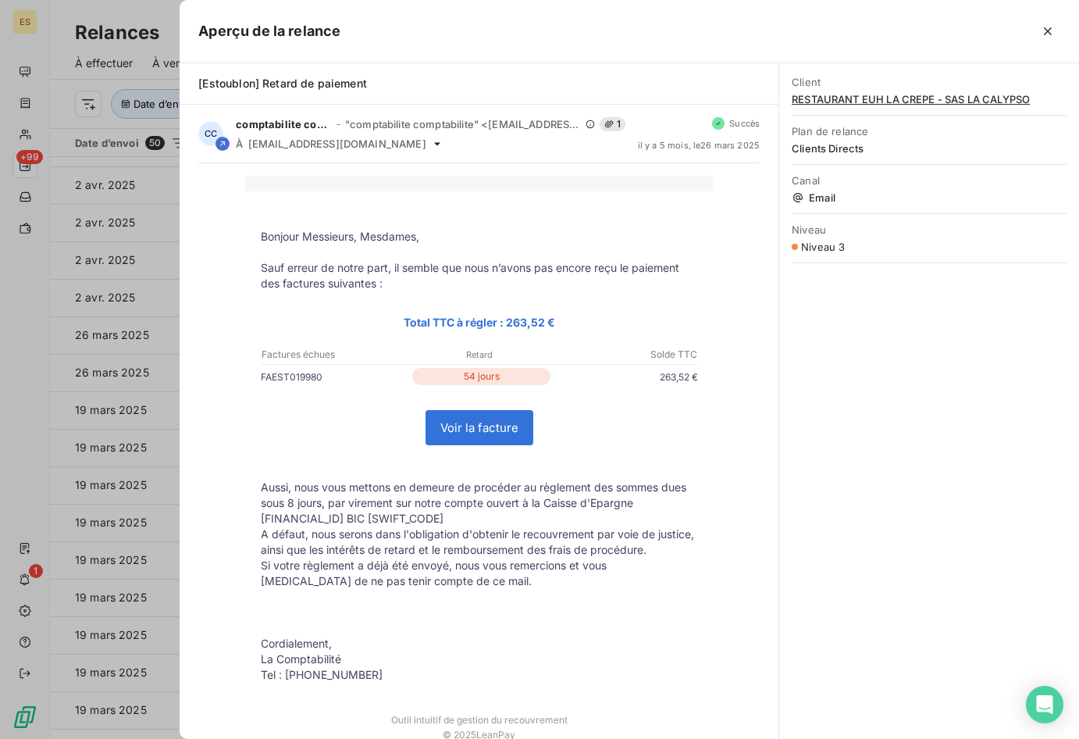
click at [152, 43] on div at bounding box center [539, 369] width 1079 height 739
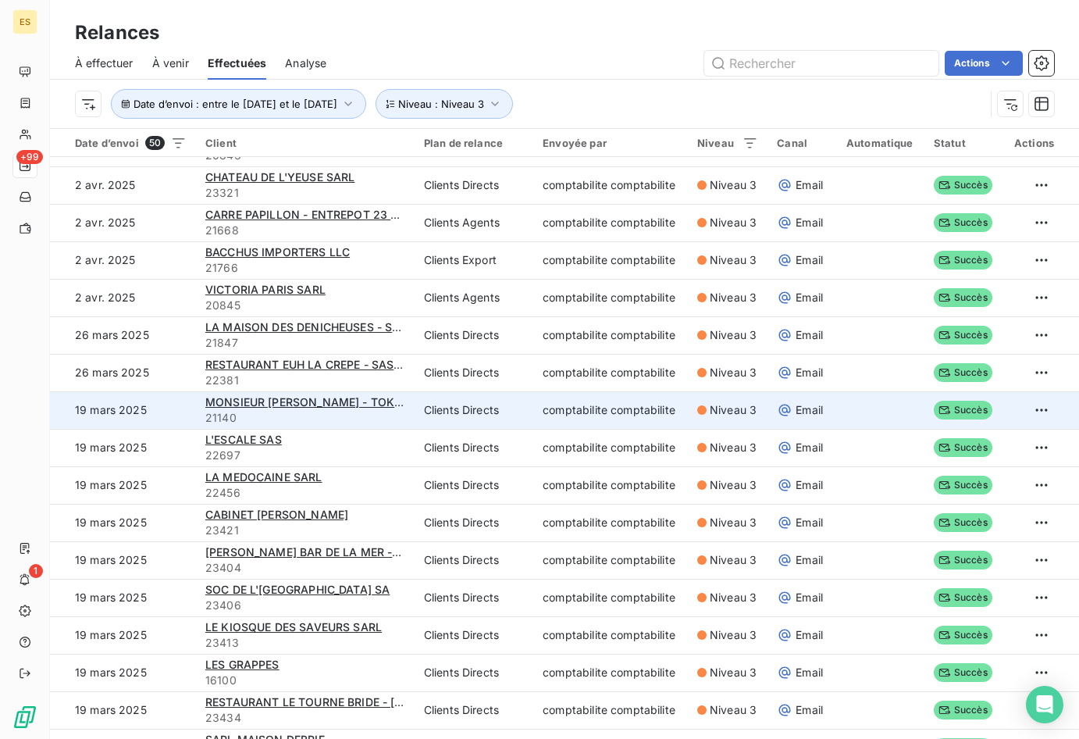
click at [365, 416] on span "21140" at bounding box center [305, 418] width 200 height 16
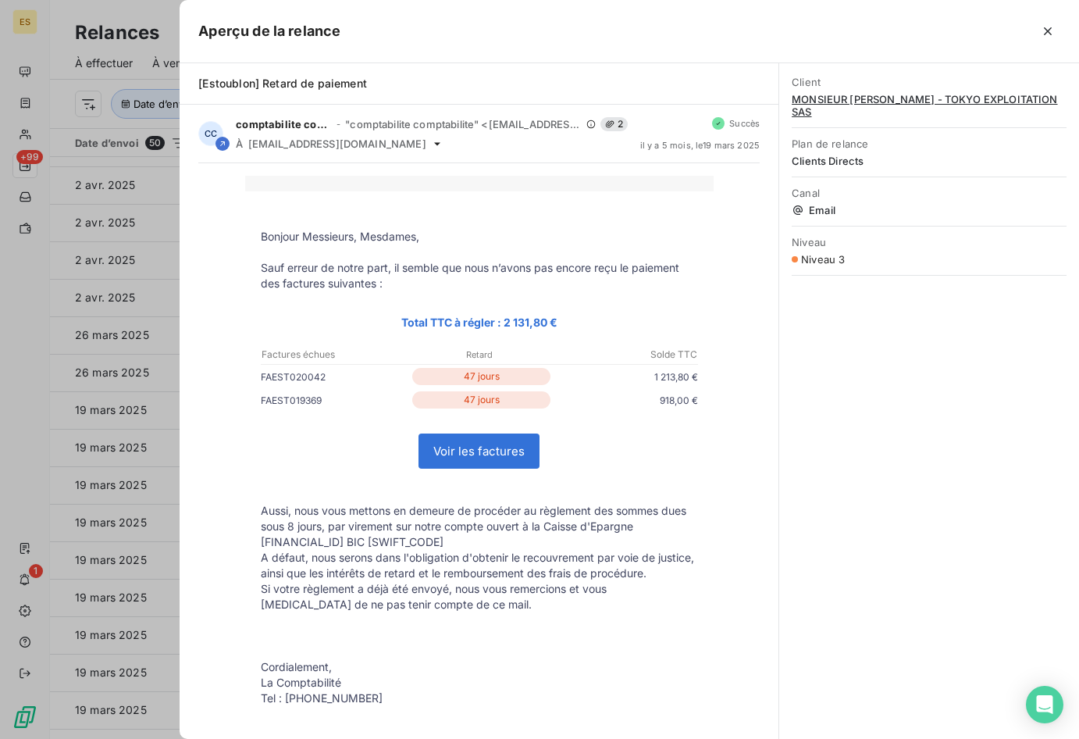
click at [102, 248] on div at bounding box center [539, 369] width 1079 height 739
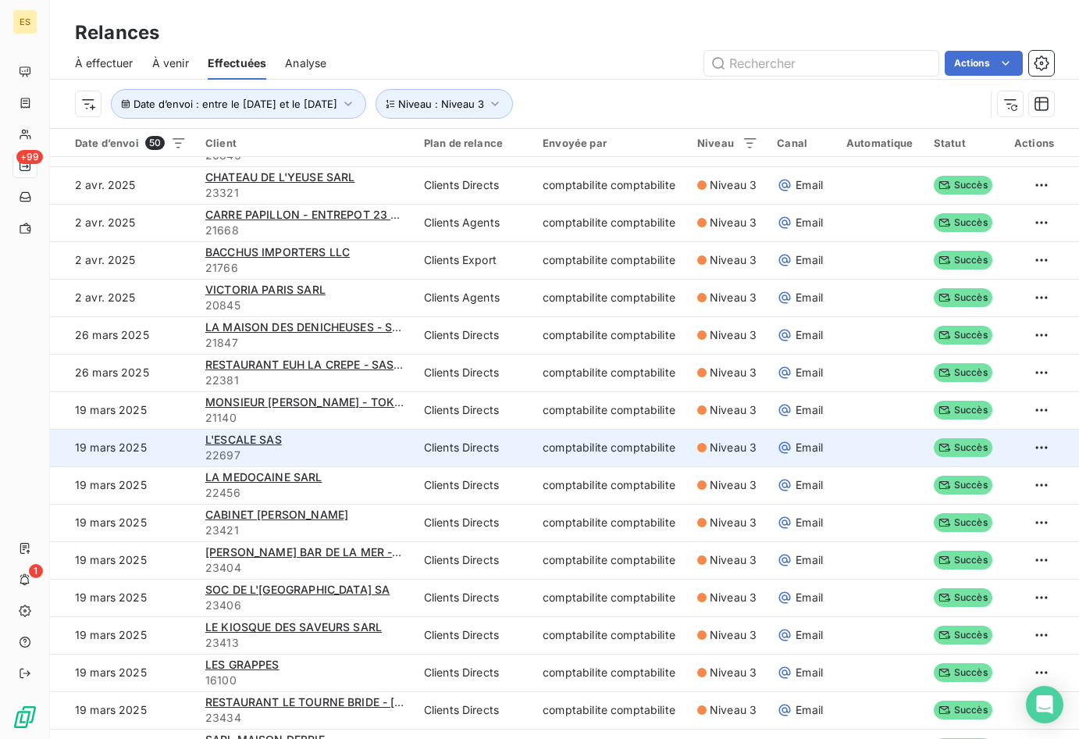
click at [320, 448] on span "22697" at bounding box center [305, 456] width 200 height 16
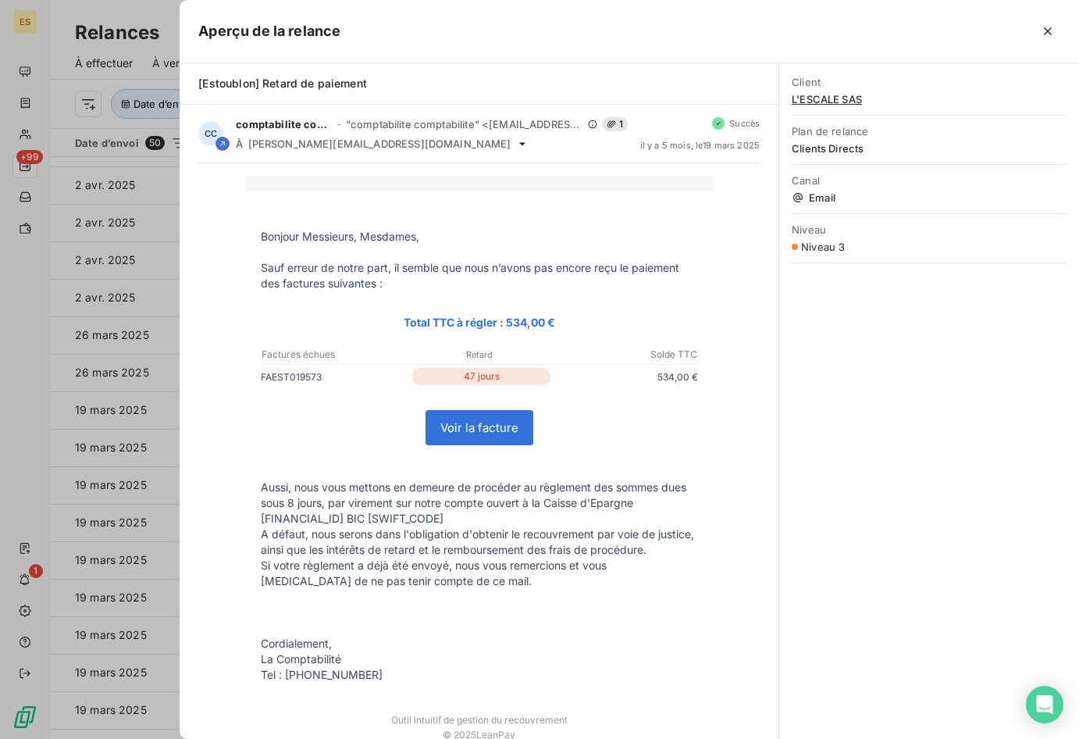
click at [871, 435] on div "Client L'ESCALE SAS Plan de relance Clients Directs Canal Email Niveau Niveau 3" at bounding box center [929, 401] width 300 height 676
click at [64, 263] on div at bounding box center [539, 369] width 1079 height 739
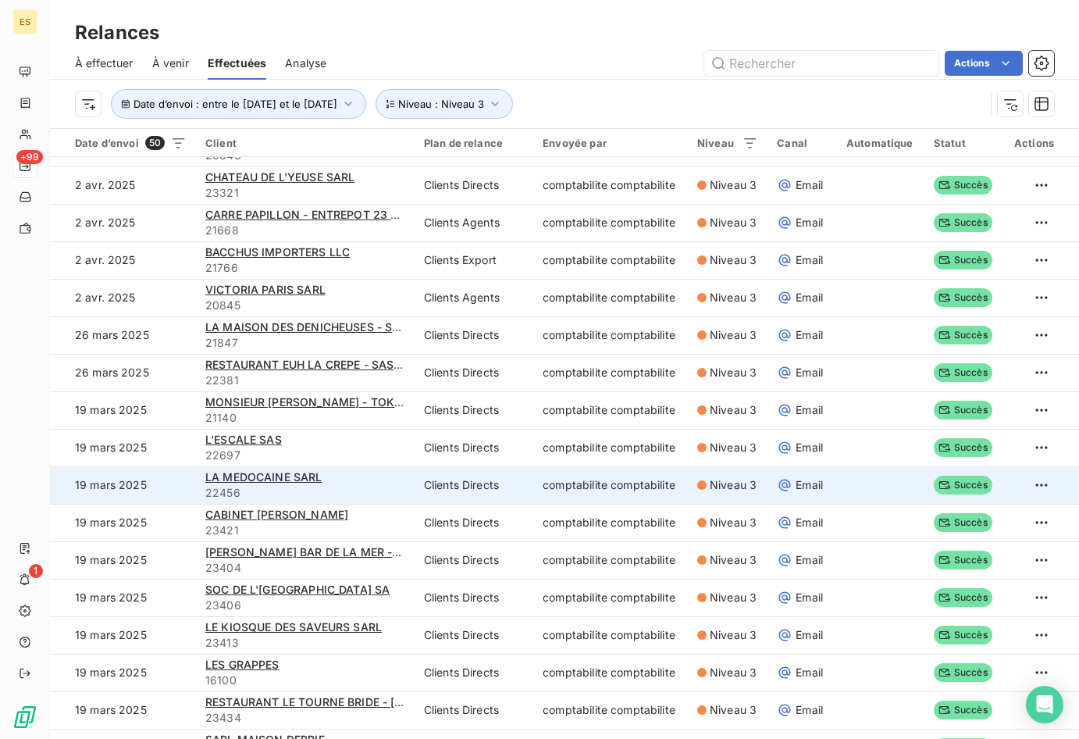
click at [345, 489] on span "22456" at bounding box center [305, 493] width 200 height 16
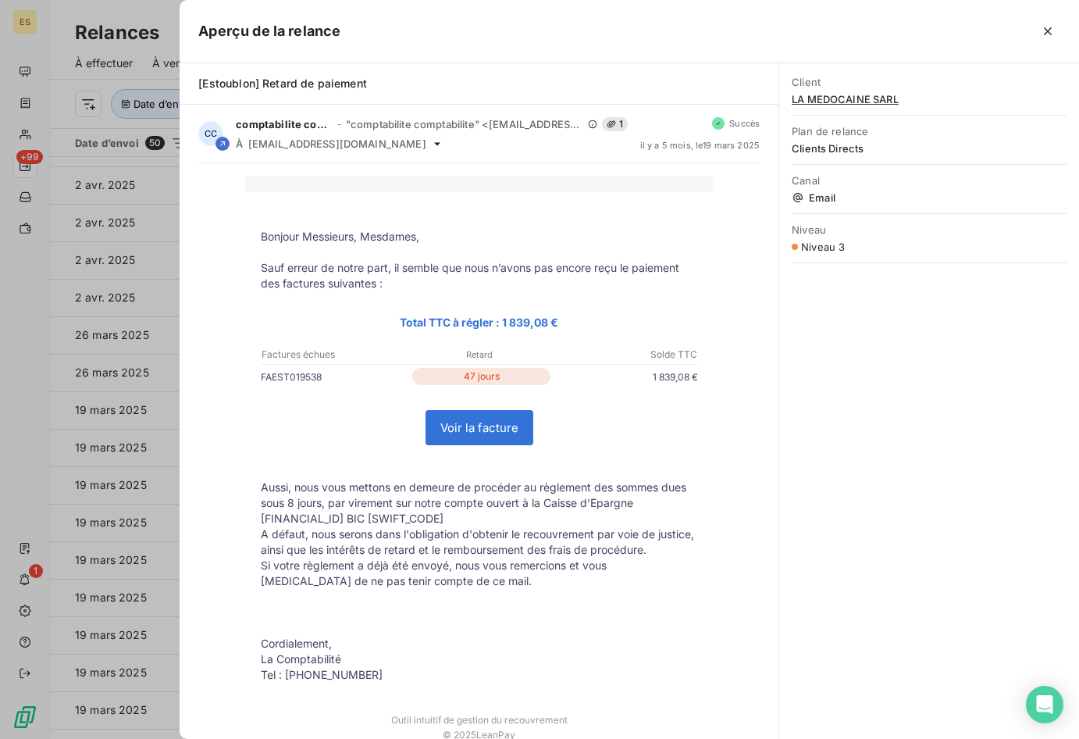
click at [143, 353] on div at bounding box center [539, 369] width 1079 height 739
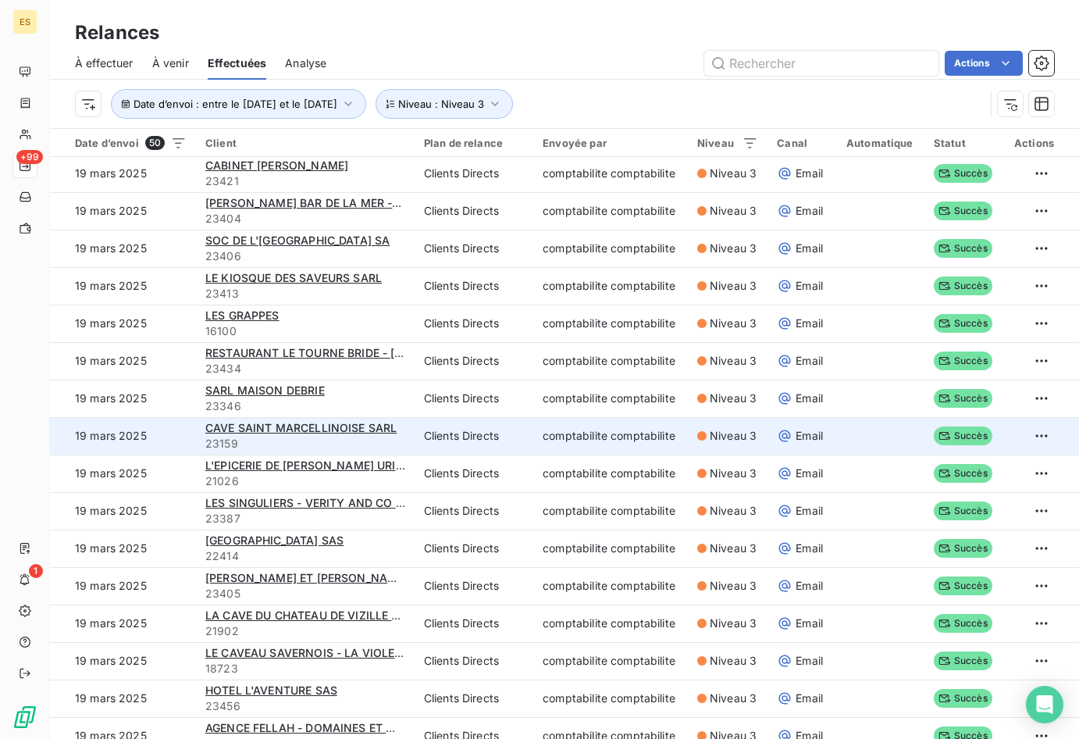
scroll to position [1015, 0]
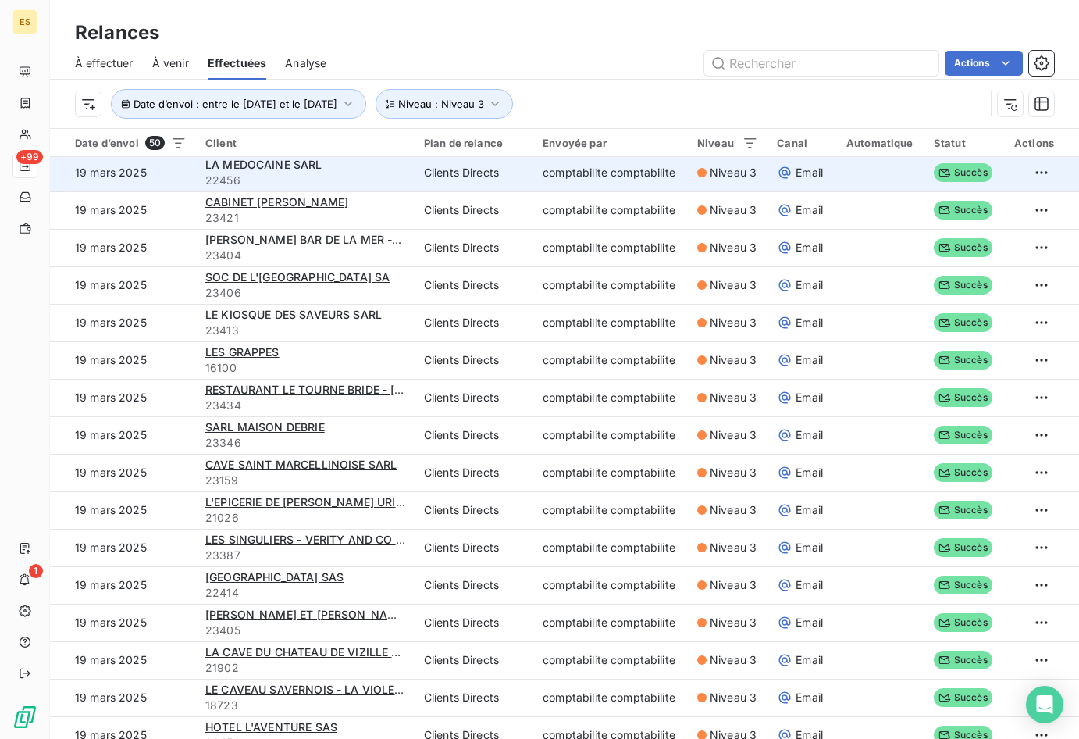
click at [355, 187] on span "22456" at bounding box center [305, 181] width 200 height 16
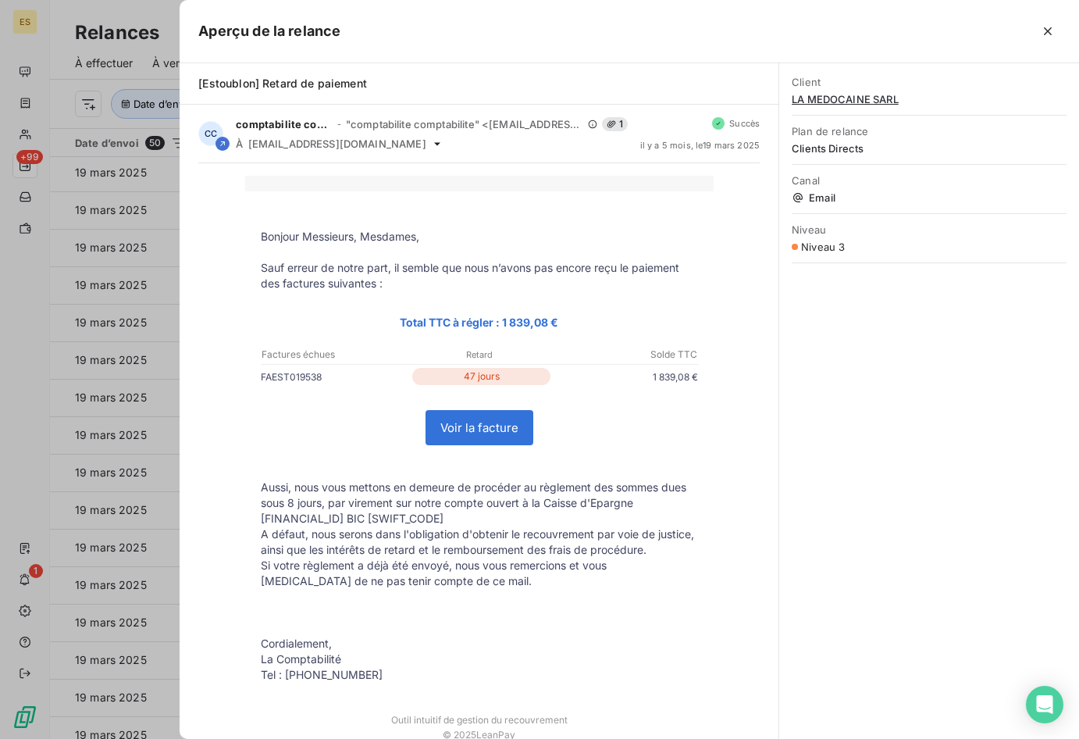
click at [199, 252] on div "Bonjour Messieurs, Mesdames, Sauf erreur de notre part, il semble que nous n’av…" at bounding box center [479, 466] width 562 height 580
click at [162, 262] on div at bounding box center [539, 369] width 1079 height 739
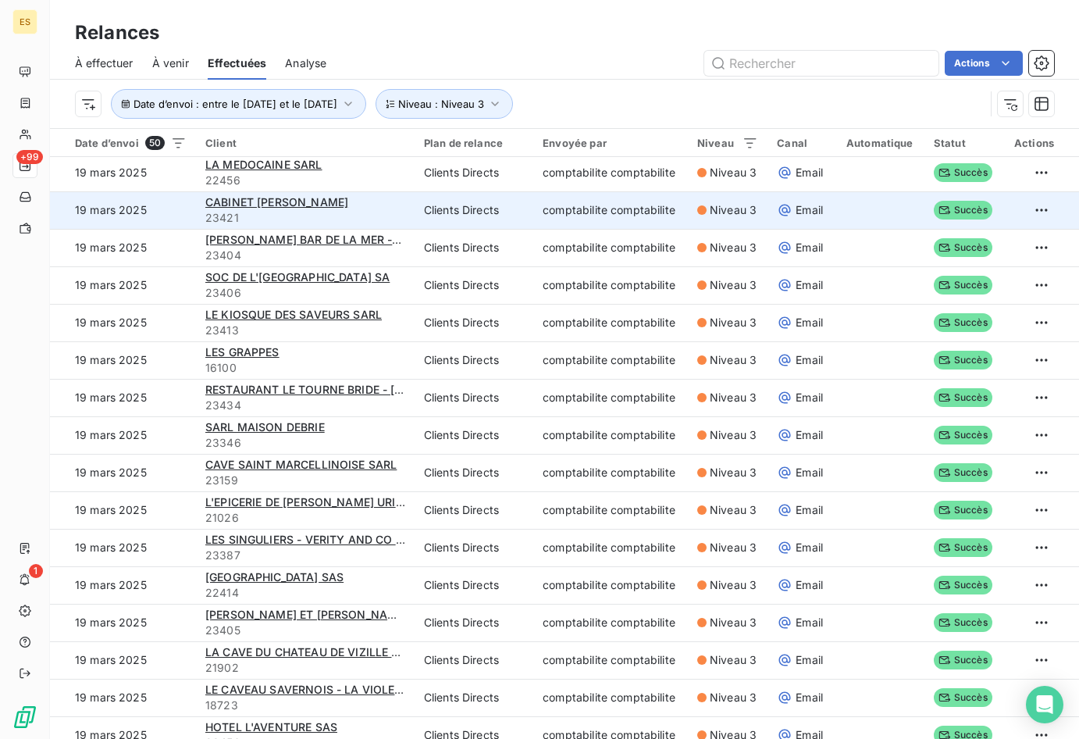
click at [364, 202] on div "CABINET [PERSON_NAME]" at bounding box center [305, 202] width 200 height 16
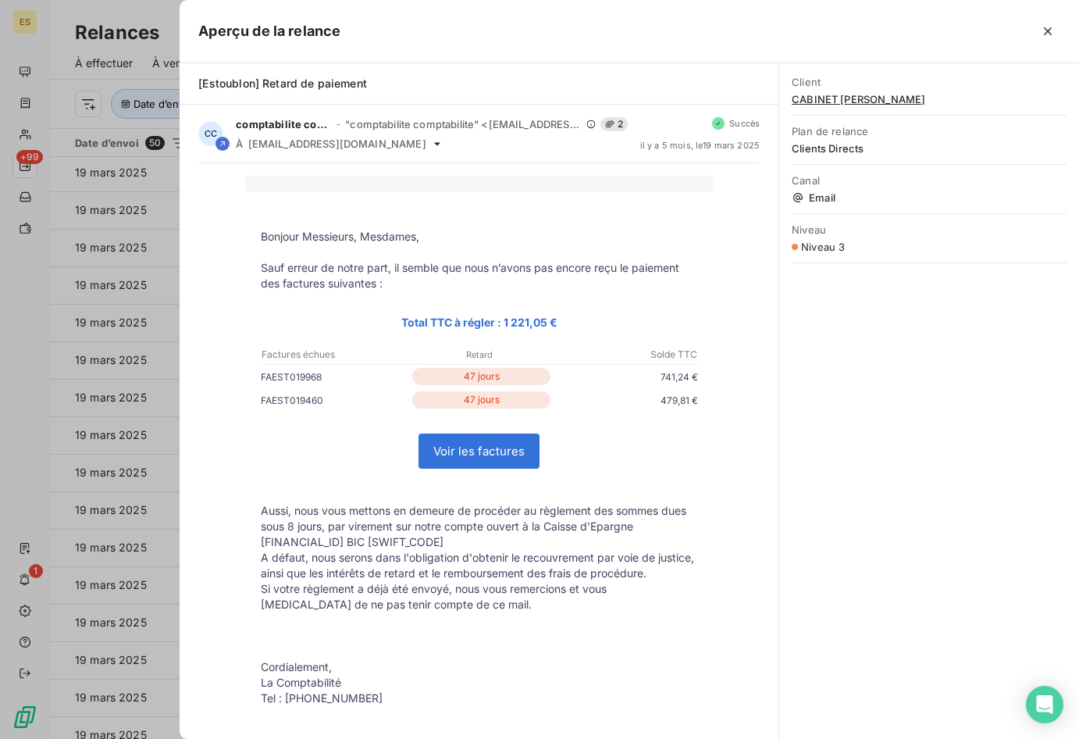
click at [166, 376] on div at bounding box center [539, 369] width 1079 height 739
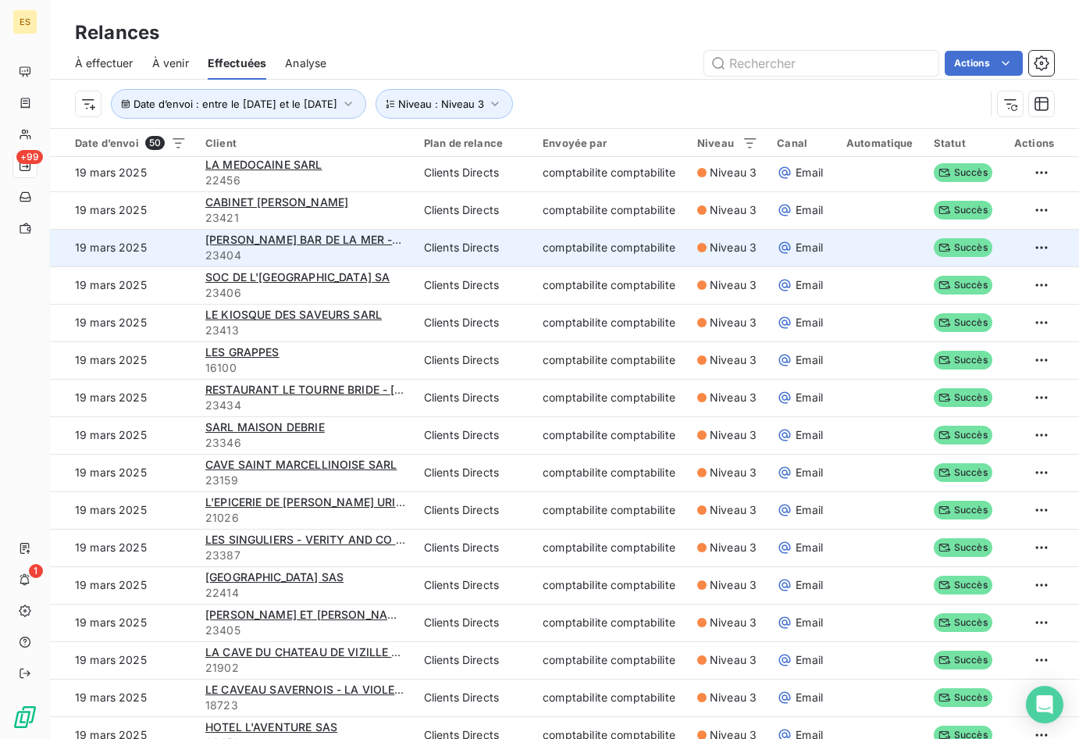
click at [306, 258] on span "23404" at bounding box center [305, 256] width 200 height 16
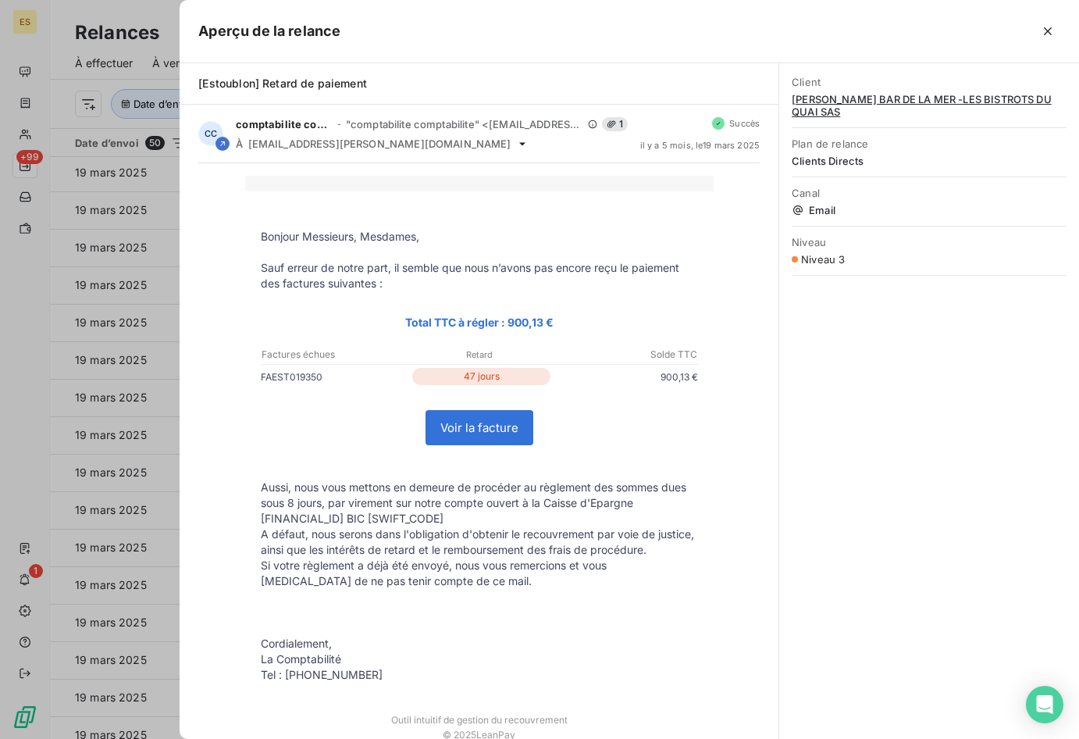
click at [137, 309] on div at bounding box center [539, 369] width 1079 height 739
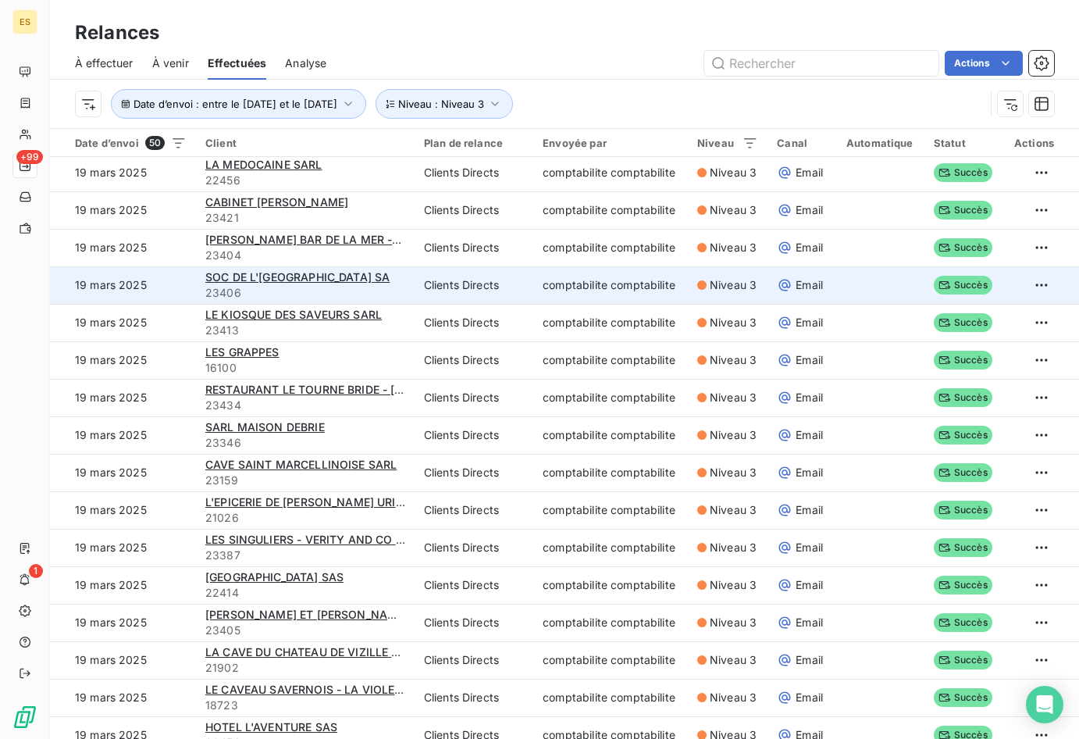
click at [297, 301] on td "SOC DE L'[GEOGRAPHIC_DATA] SA 23406" at bounding box center [305, 284] width 219 height 37
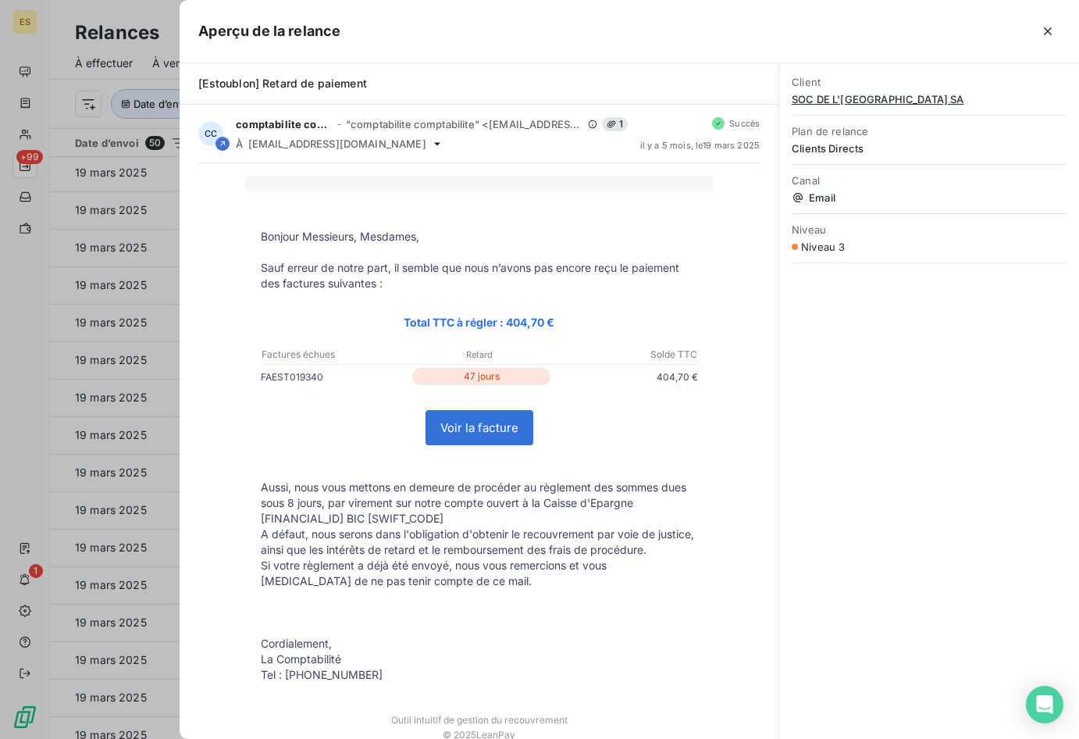
click at [155, 250] on div at bounding box center [539, 369] width 1079 height 739
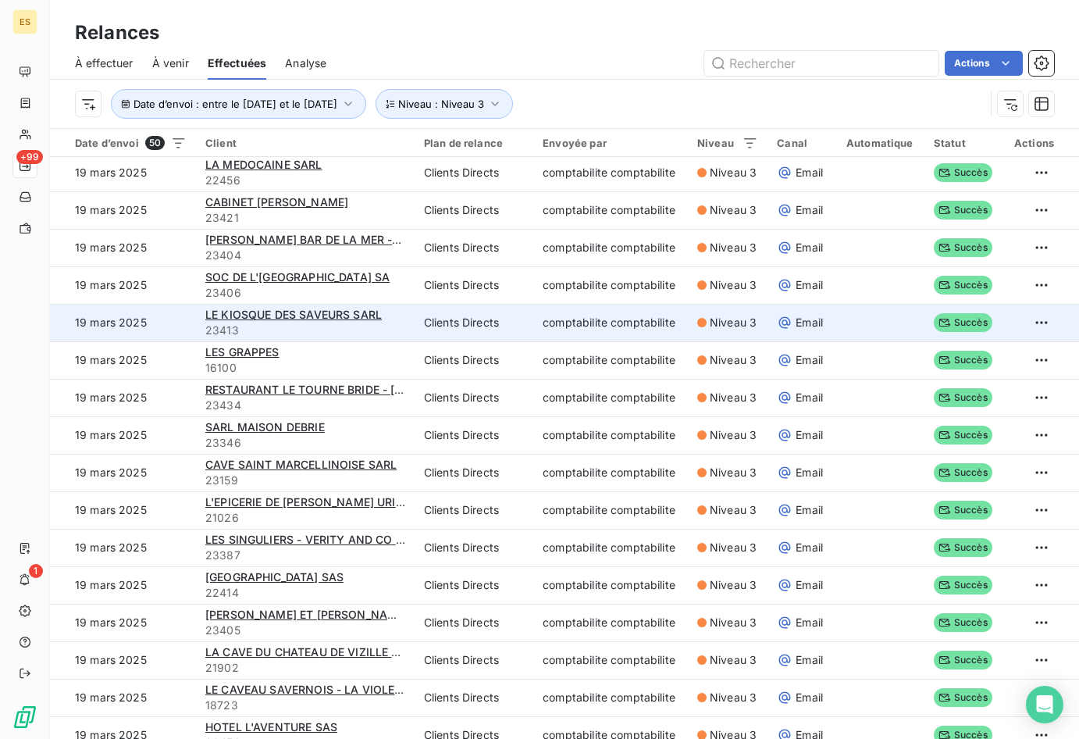
click at [269, 333] on span "23413" at bounding box center [305, 331] width 200 height 16
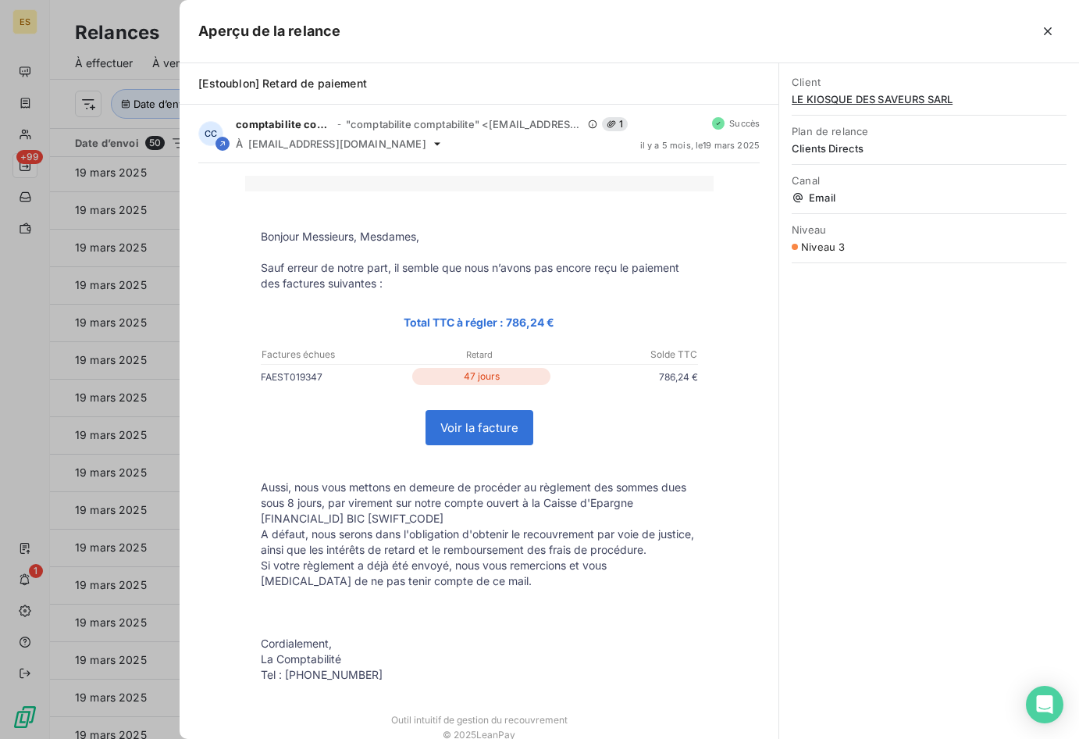
click at [109, 333] on div at bounding box center [539, 369] width 1079 height 739
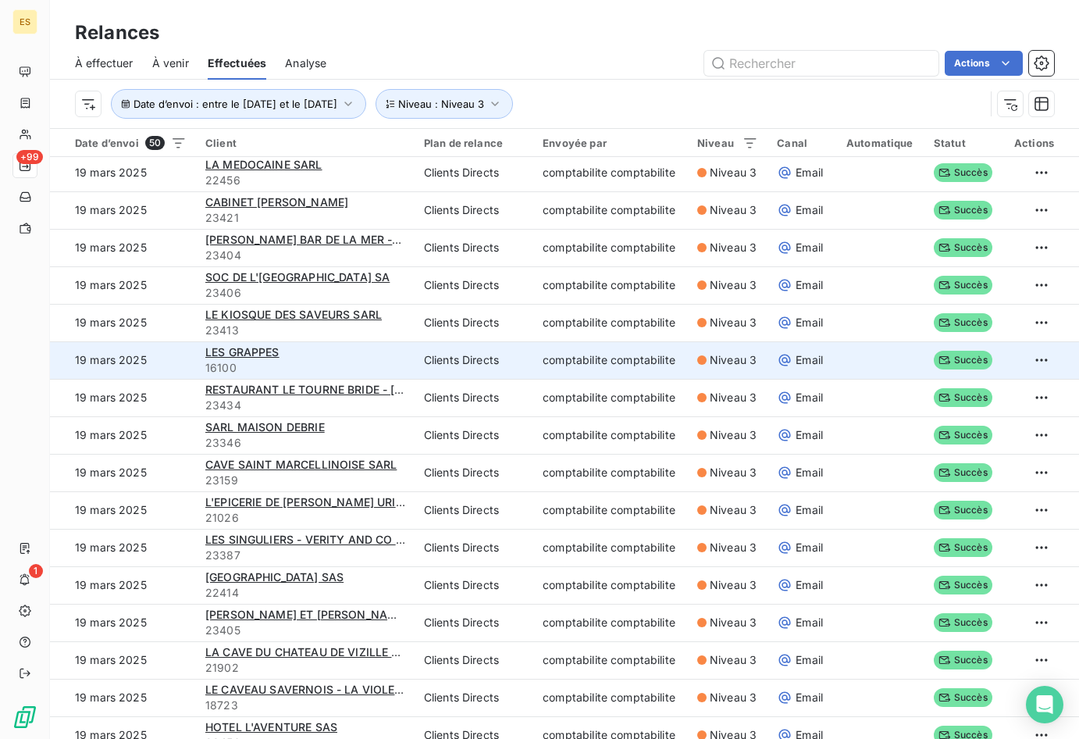
click at [302, 372] on span "16100" at bounding box center [305, 368] width 200 height 16
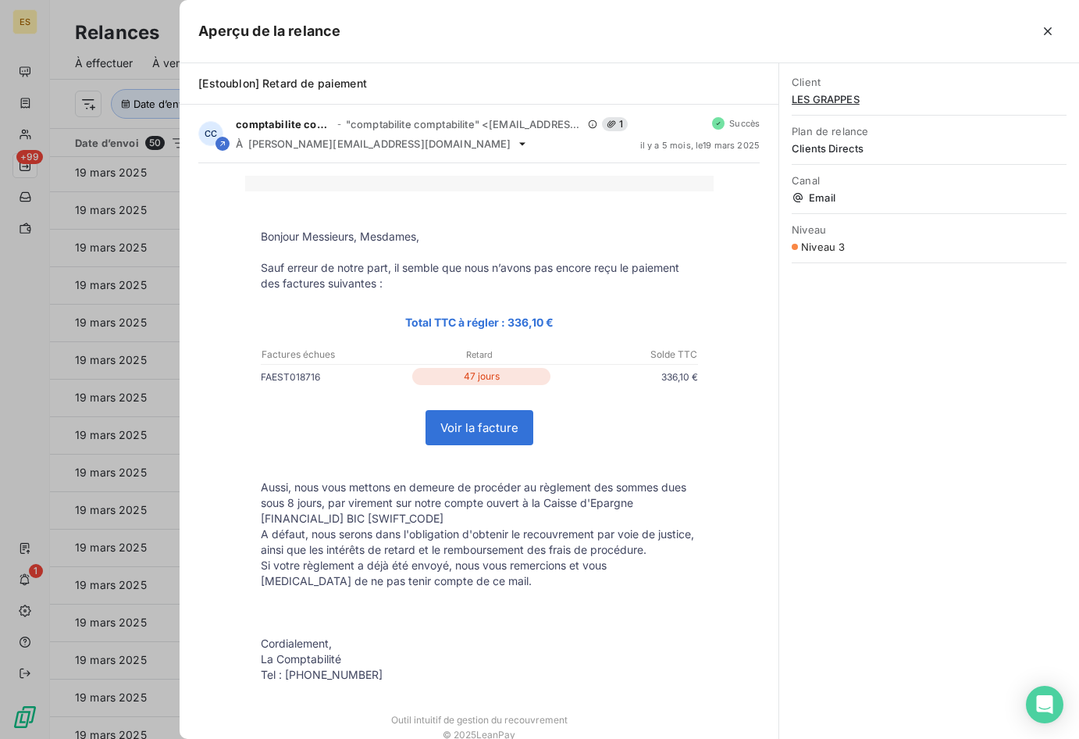
click at [56, 309] on div at bounding box center [539, 369] width 1079 height 739
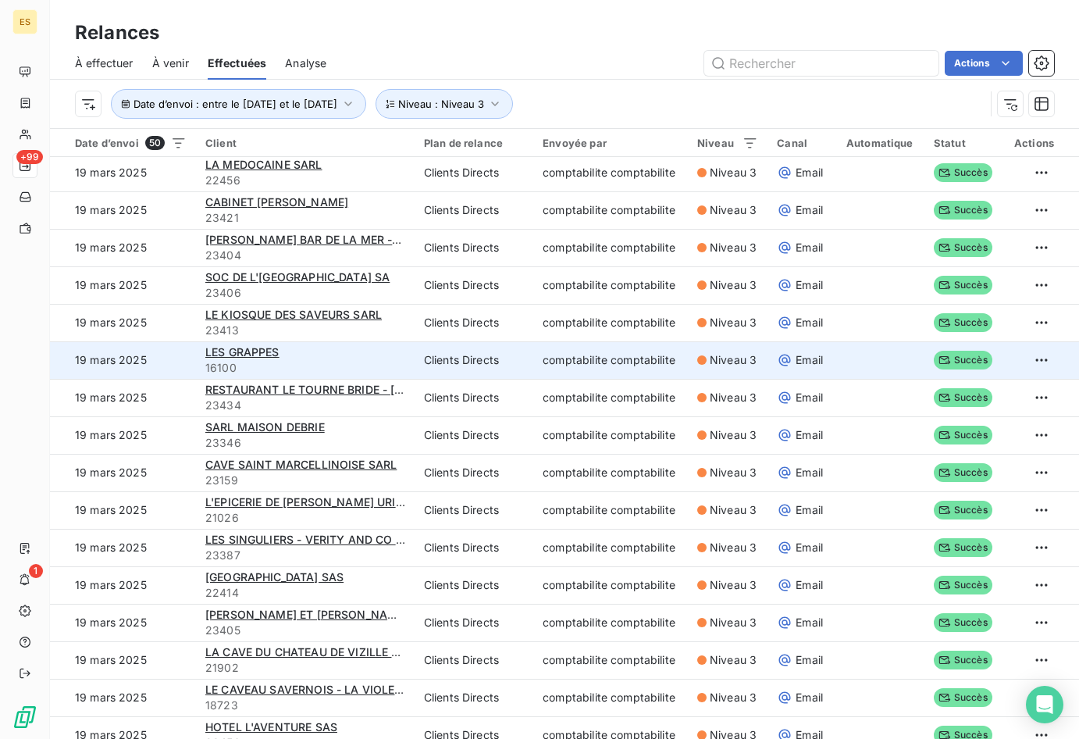
click at [339, 363] on span "16100" at bounding box center [305, 368] width 200 height 16
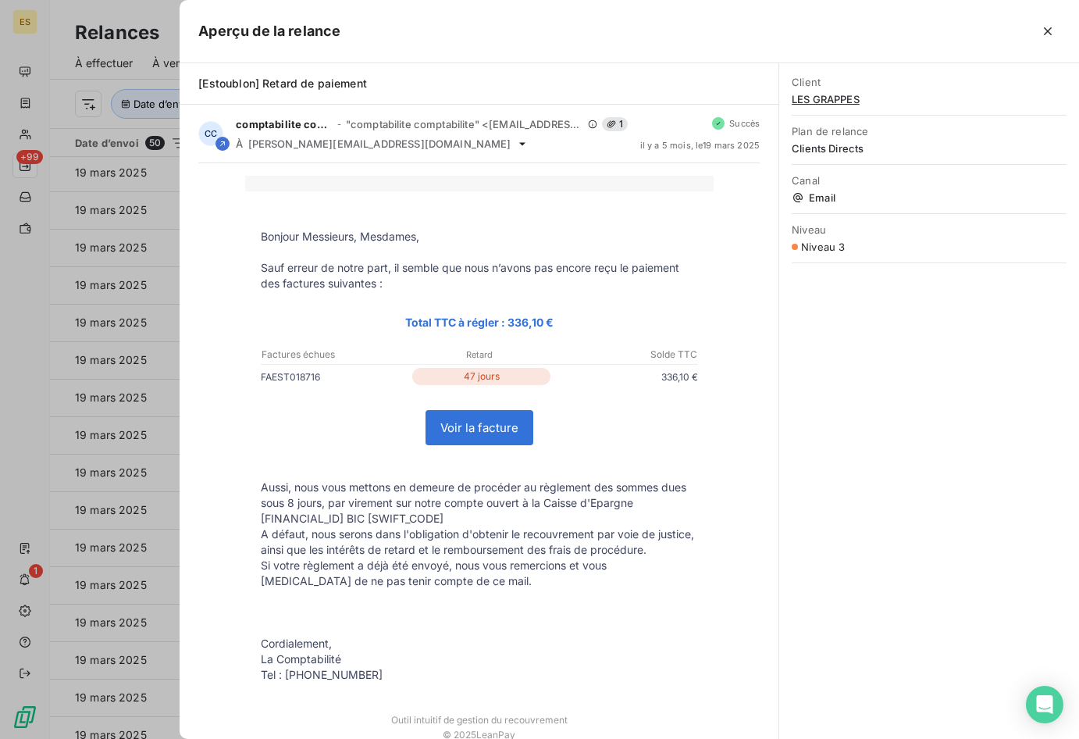
click at [123, 378] on div at bounding box center [539, 369] width 1079 height 739
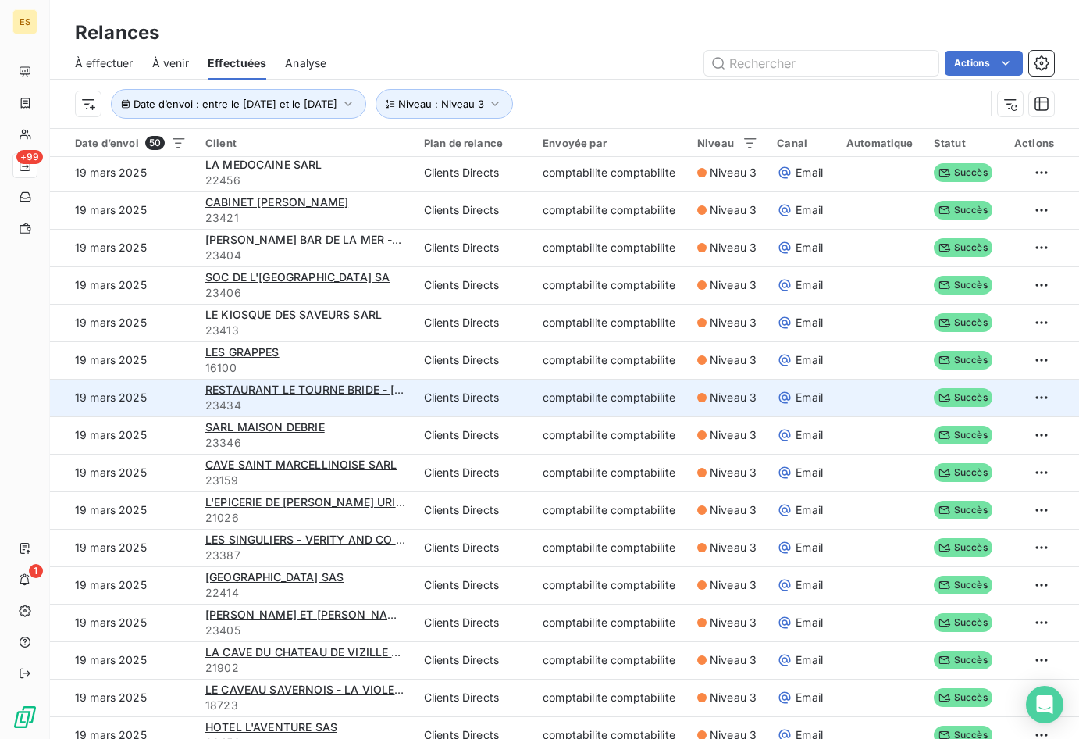
click at [346, 403] on span "23434" at bounding box center [305, 406] width 200 height 16
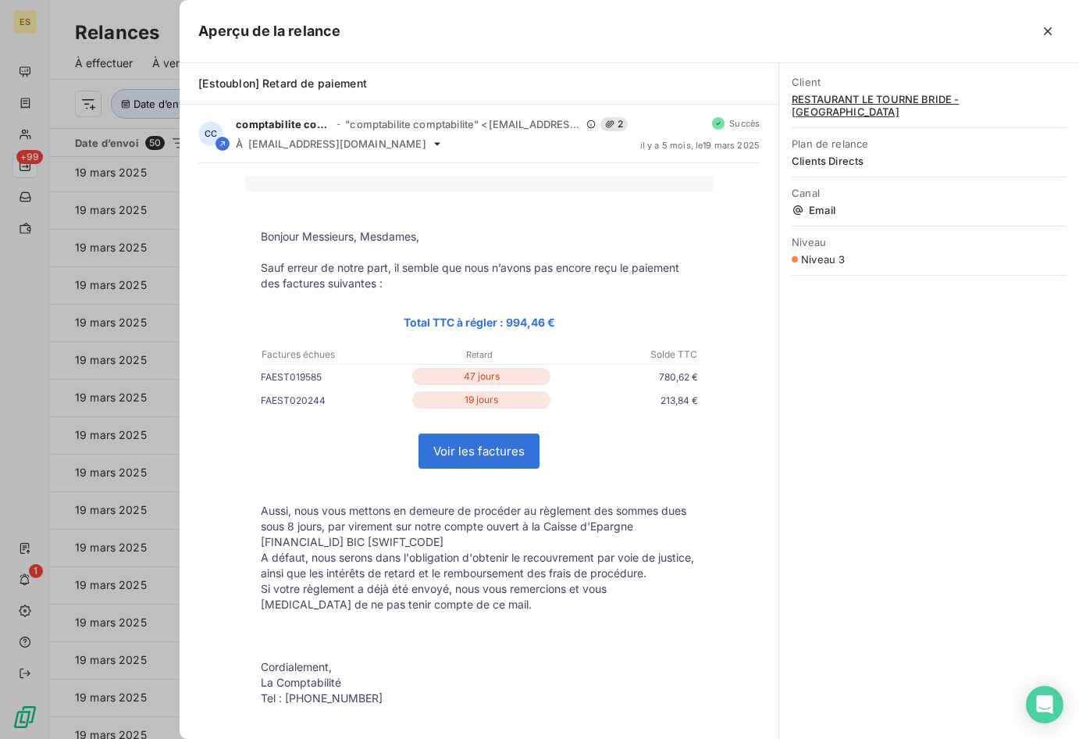
click at [171, 280] on div at bounding box center [539, 369] width 1079 height 739
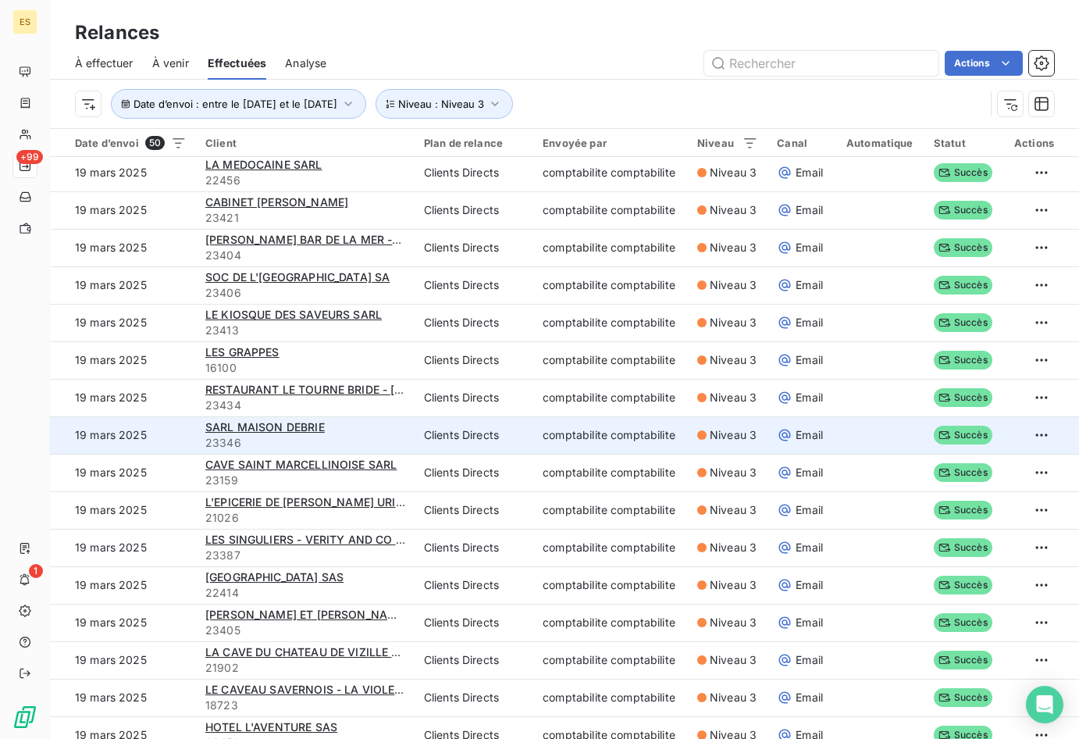
click at [345, 437] on span "23346" at bounding box center [305, 443] width 200 height 16
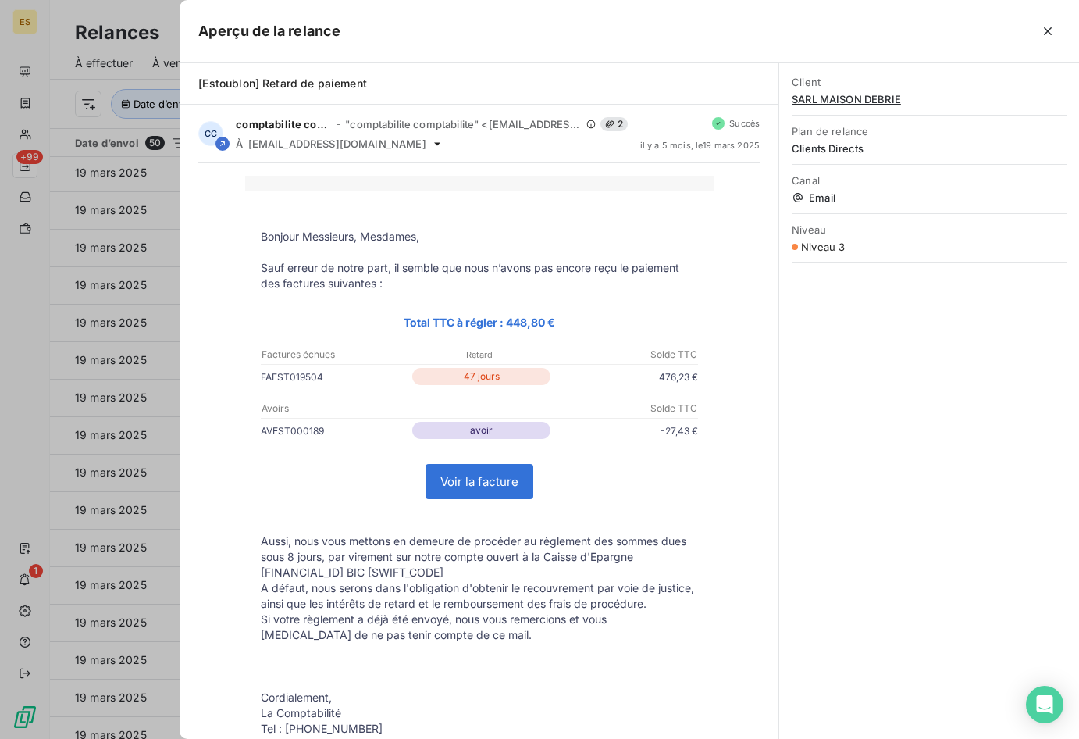
click at [134, 345] on div at bounding box center [539, 369] width 1079 height 739
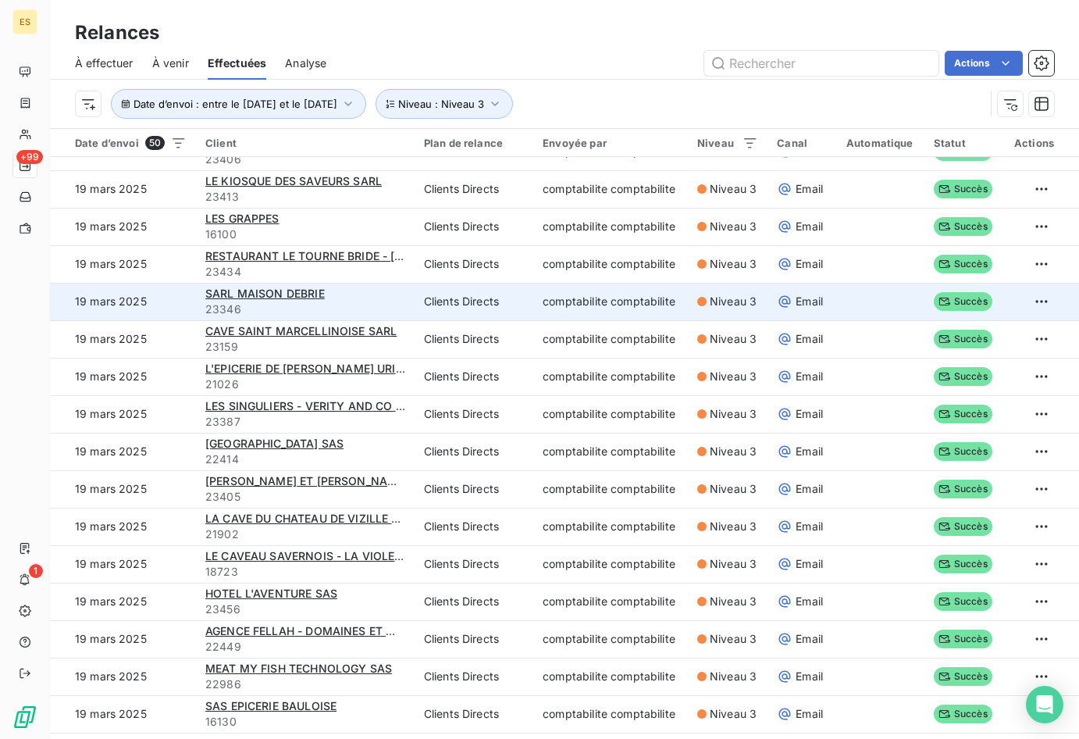
scroll to position [1172, 0]
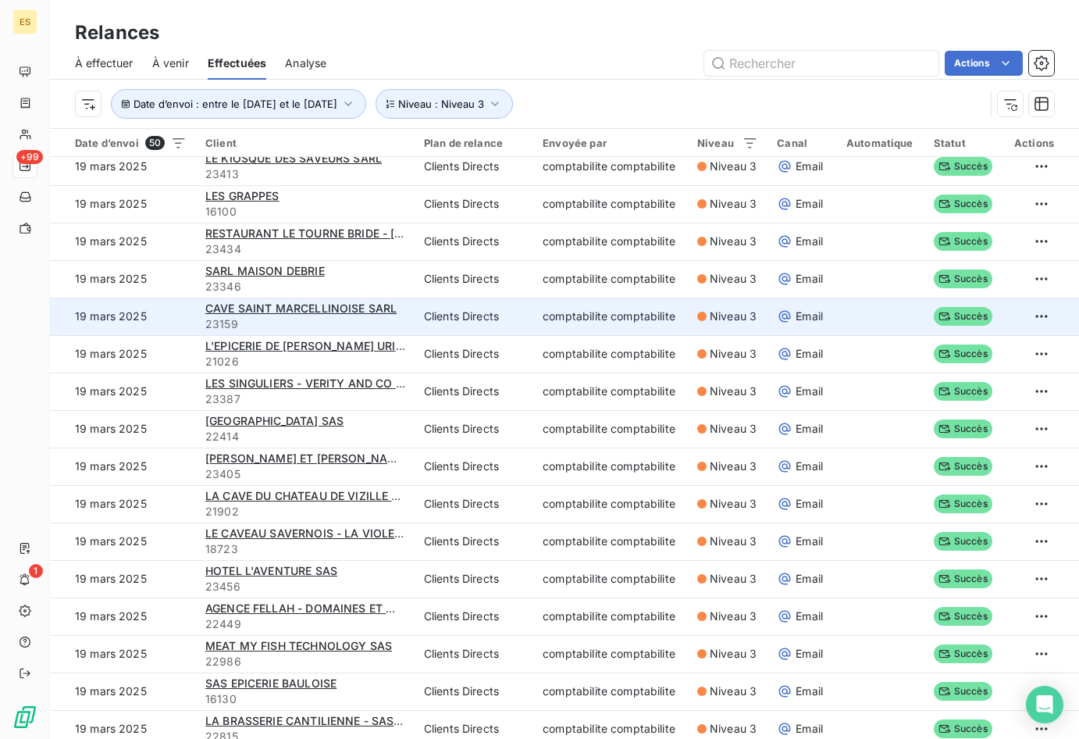
click at [398, 323] on span "23159" at bounding box center [305, 324] width 200 height 16
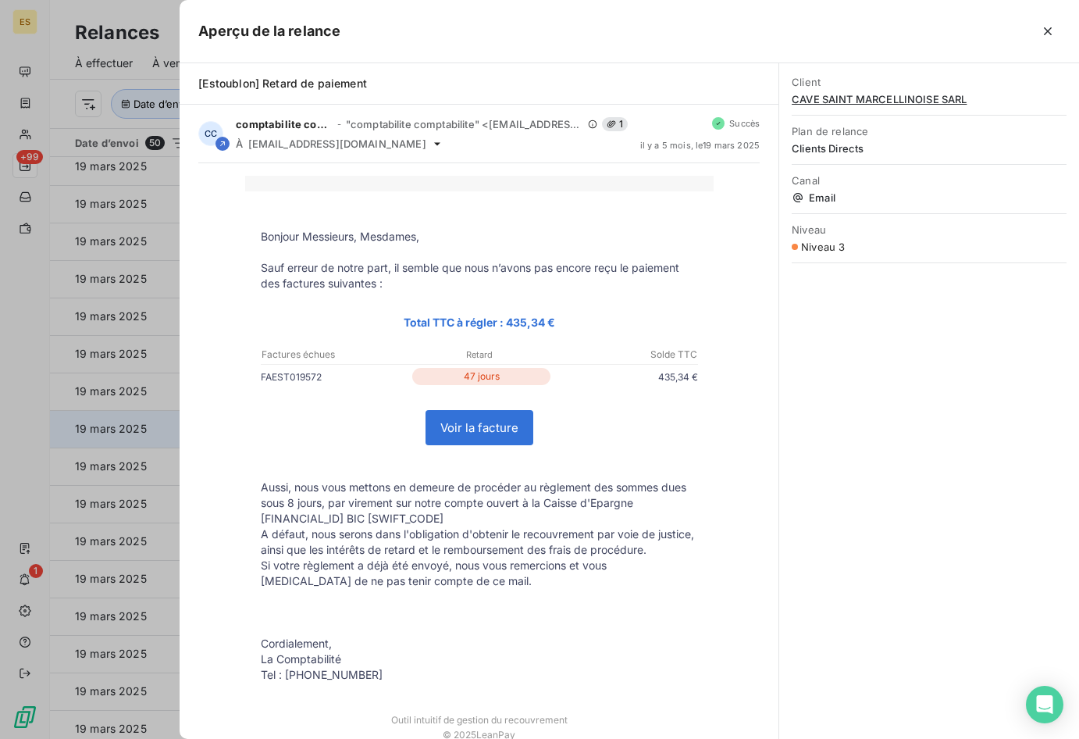
click at [157, 416] on div at bounding box center [539, 369] width 1079 height 739
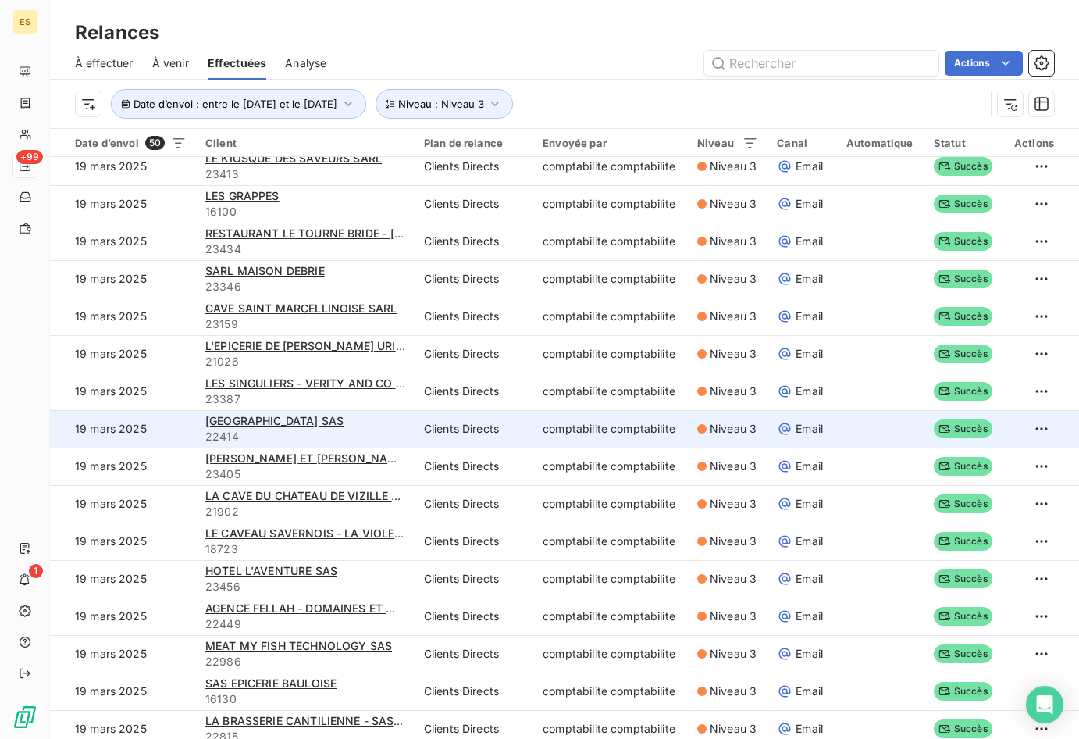
scroll to position [1250, 0]
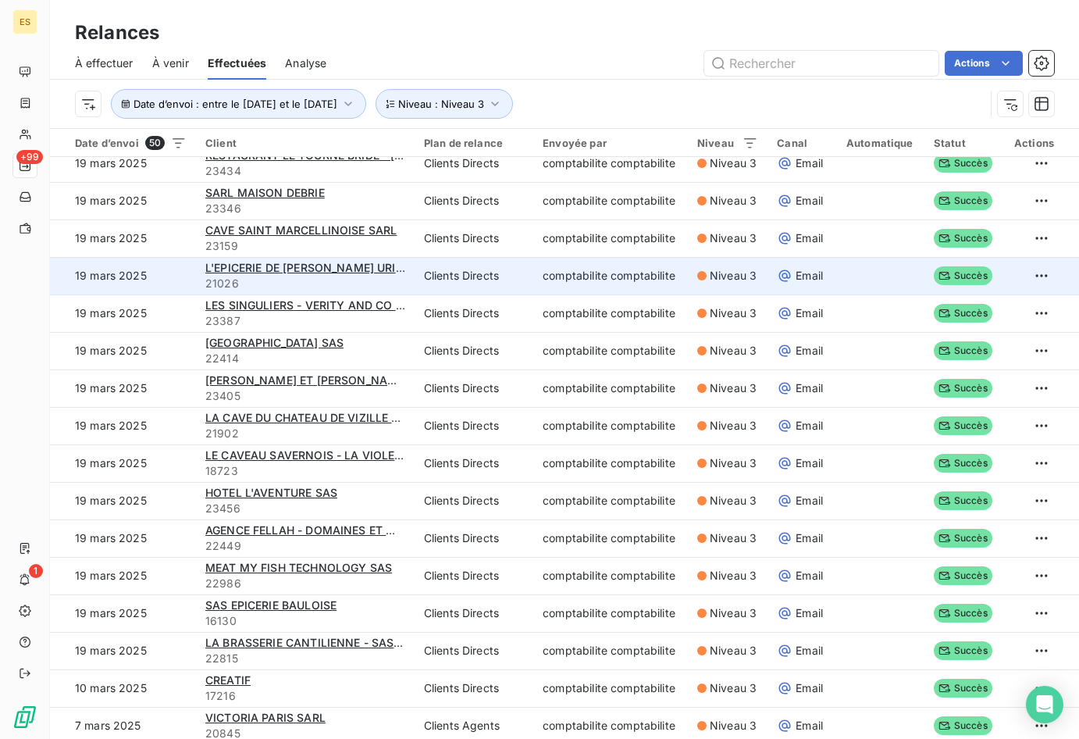
click at [415, 285] on td "Clients Directs" at bounding box center [474, 275] width 119 height 37
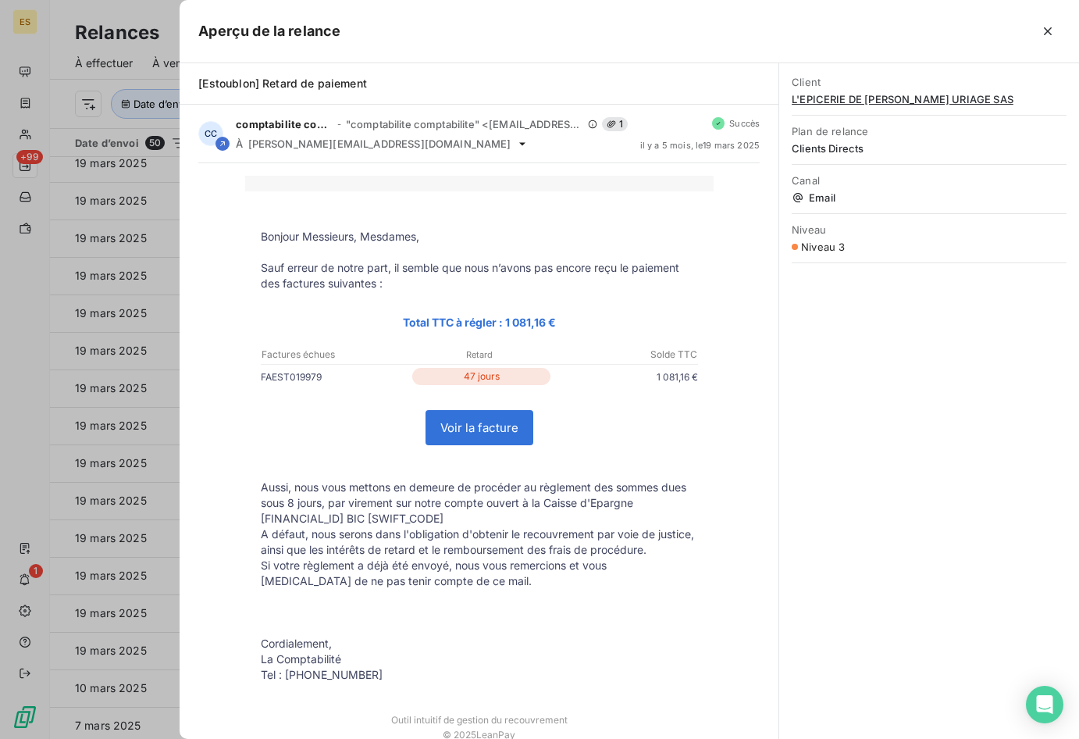
click at [130, 386] on div at bounding box center [539, 369] width 1079 height 739
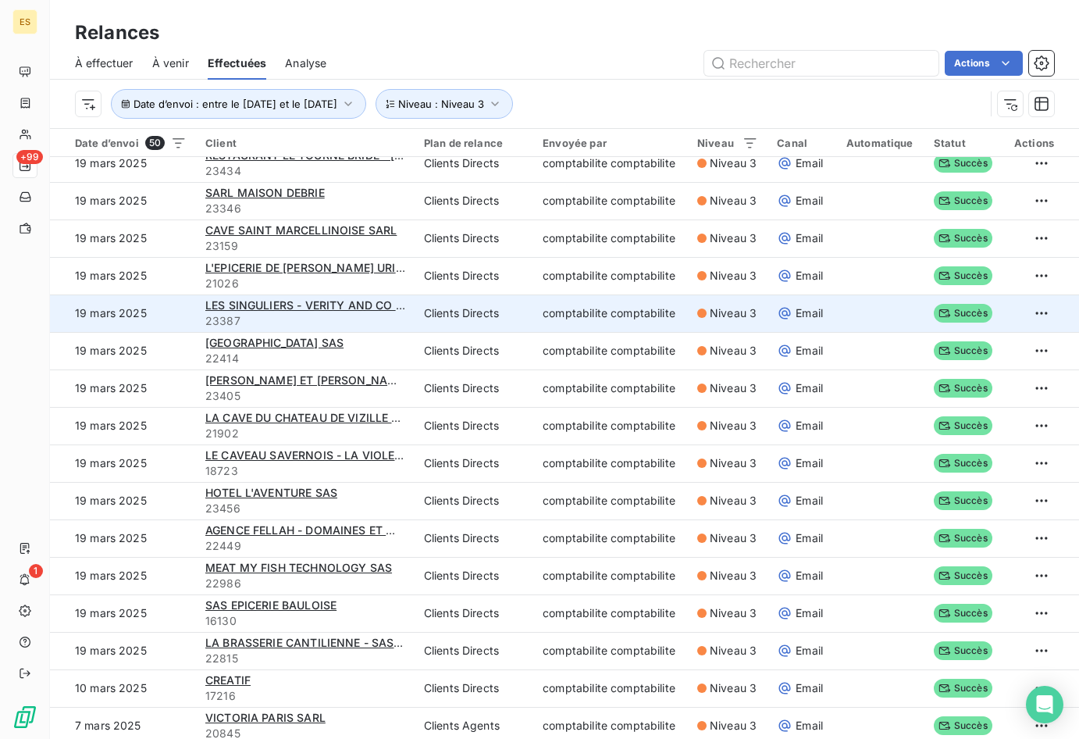
click at [281, 322] on span "23387" at bounding box center [305, 321] width 200 height 16
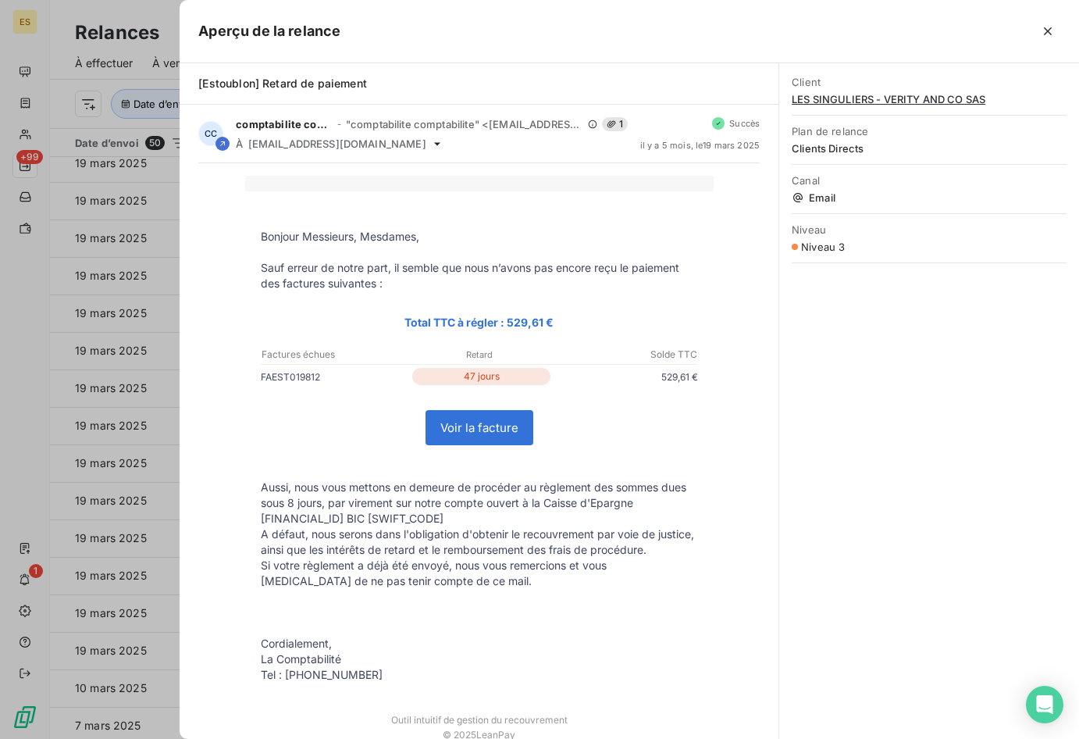
click at [47, 373] on div at bounding box center [539, 369] width 1079 height 739
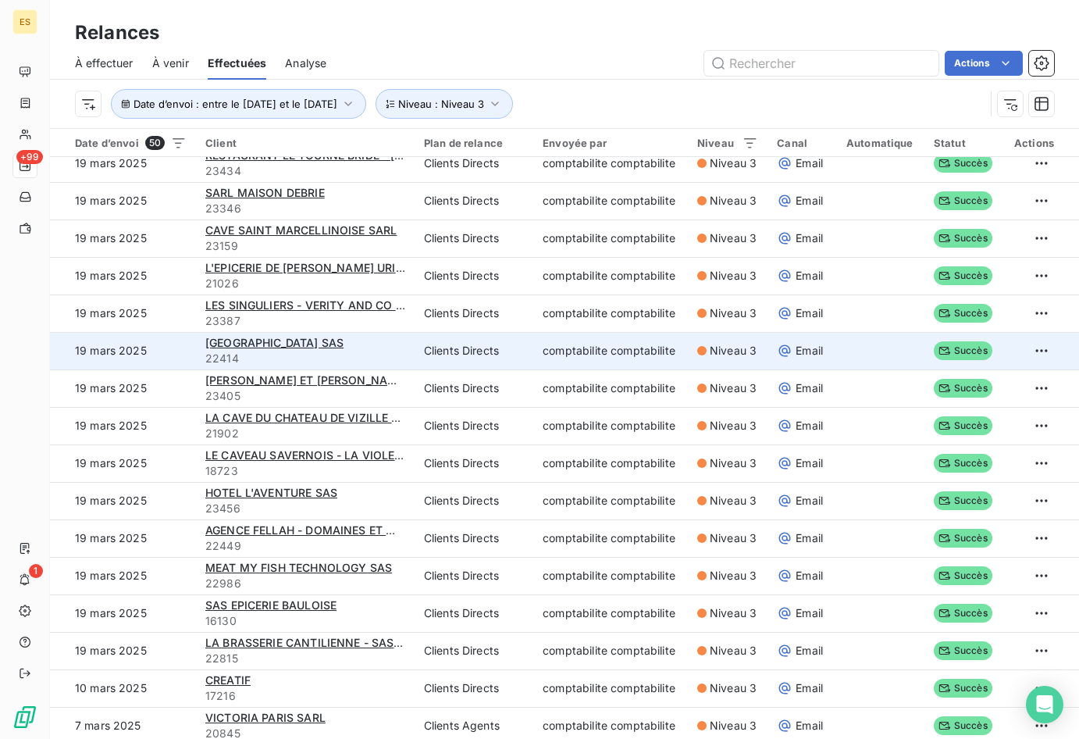
click at [357, 359] on span "22414" at bounding box center [305, 359] width 200 height 16
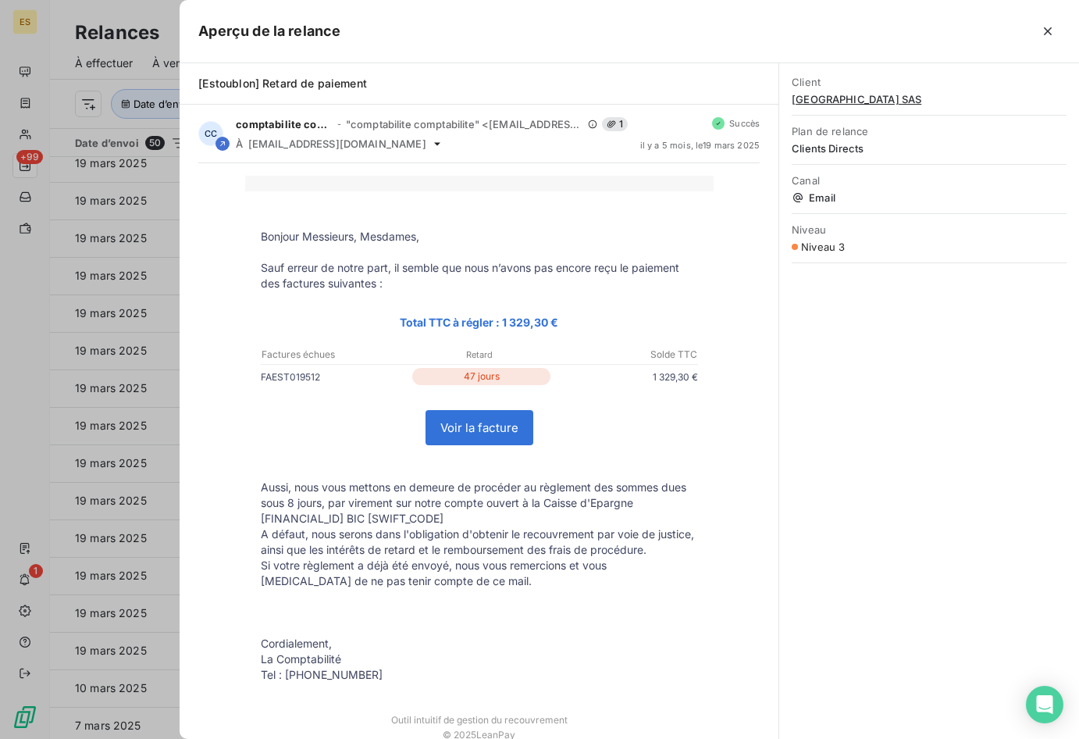
click at [168, 397] on div at bounding box center [539, 369] width 1079 height 739
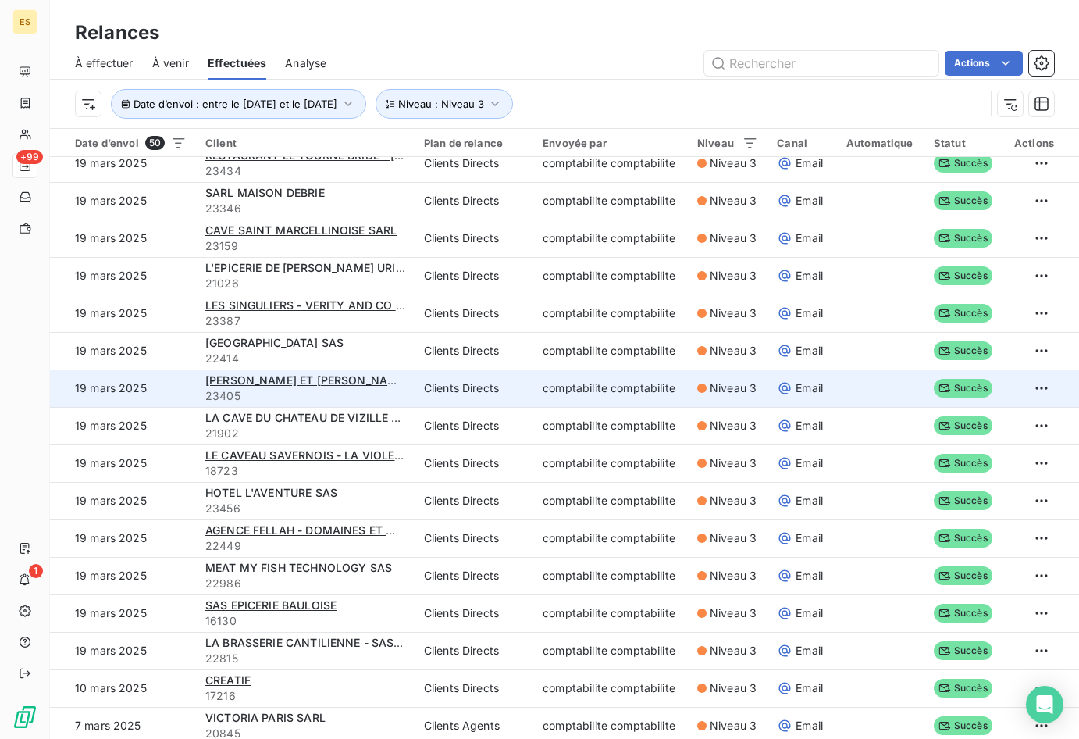
click at [344, 389] on span "23405" at bounding box center [305, 396] width 200 height 16
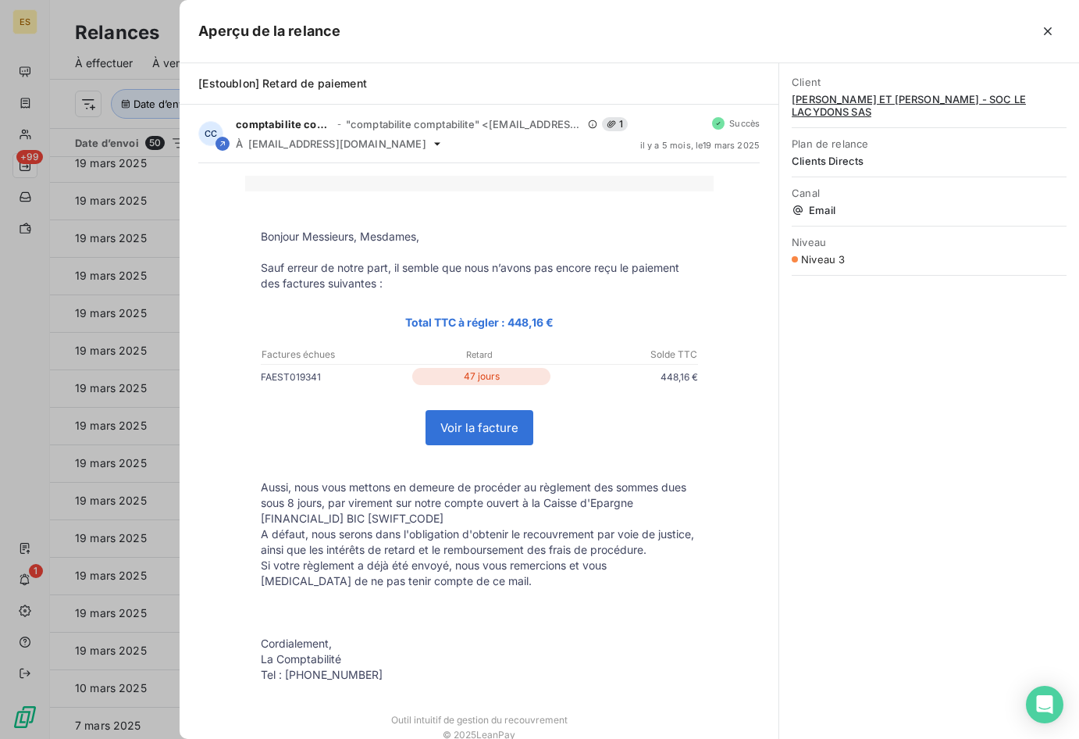
click at [146, 404] on div at bounding box center [539, 369] width 1079 height 739
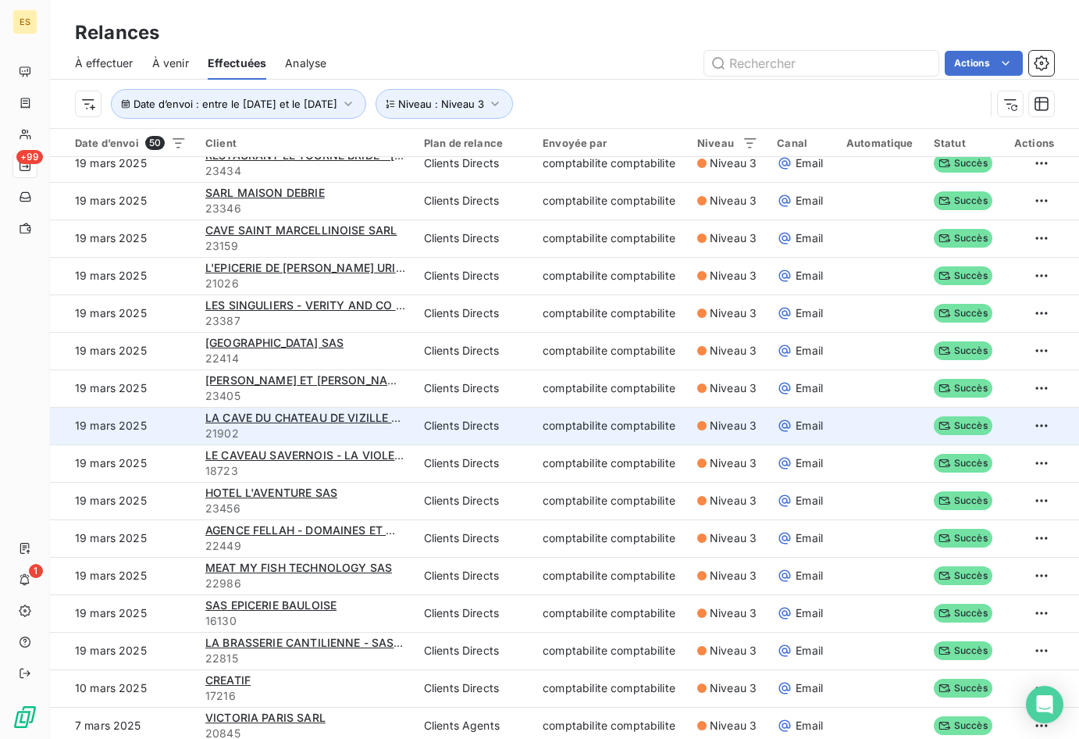
click at [291, 427] on span "21902" at bounding box center [305, 434] width 200 height 16
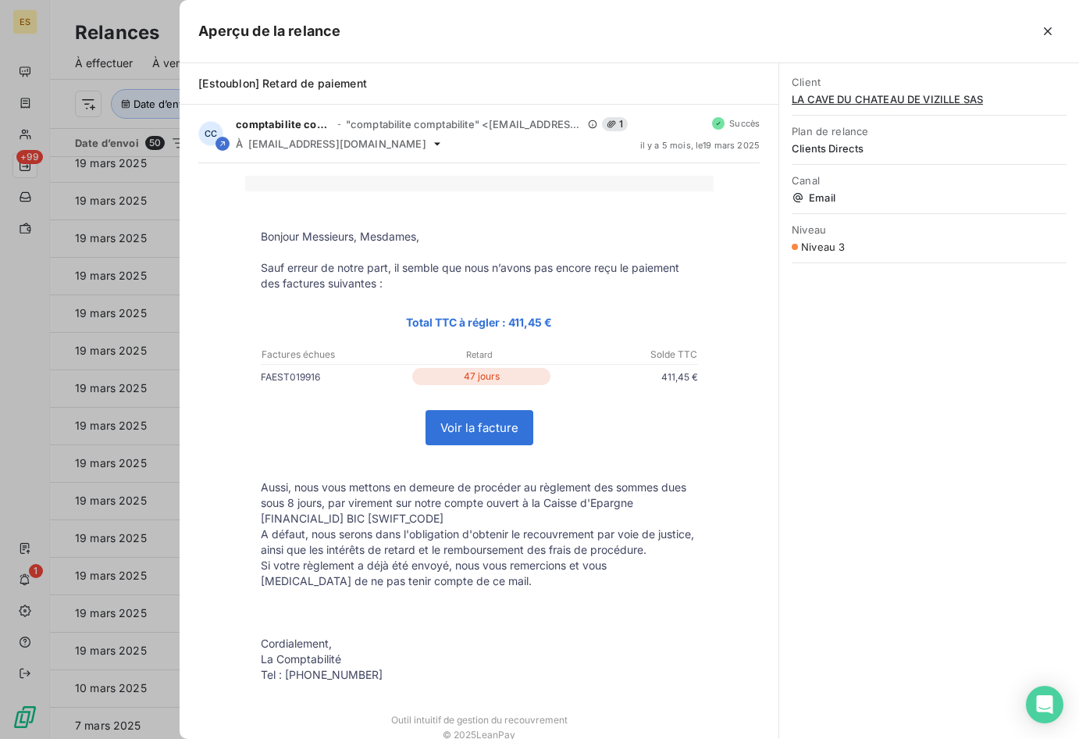
click at [41, 444] on div at bounding box center [539, 369] width 1079 height 739
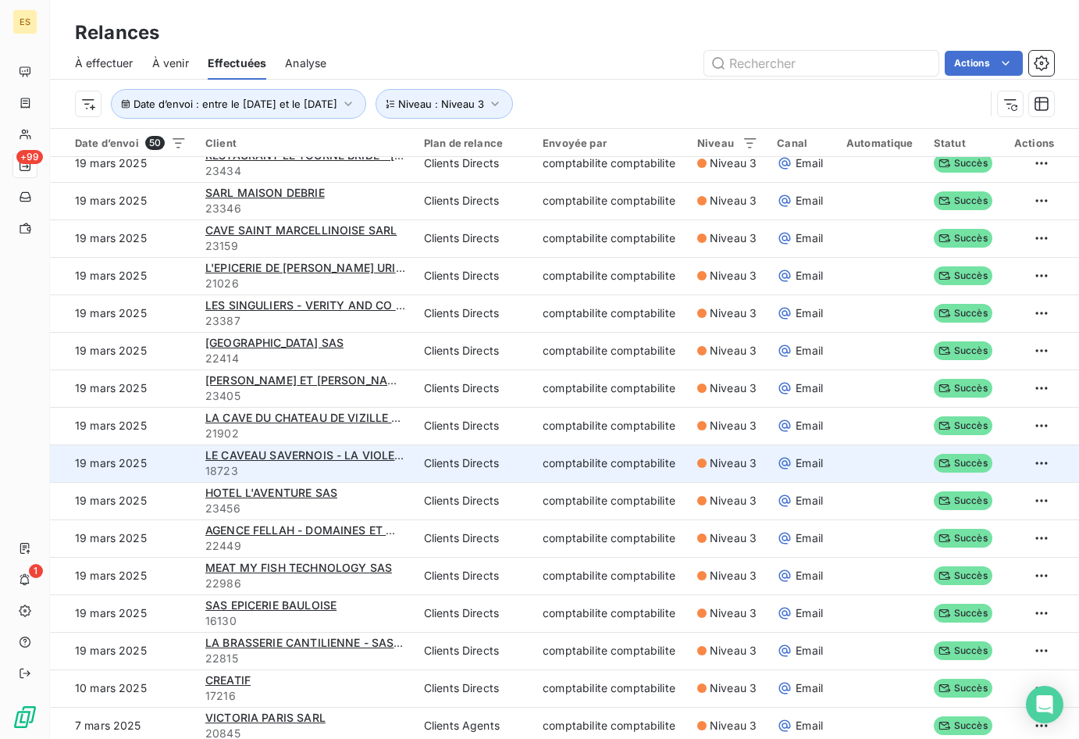
click at [314, 471] on span "18723" at bounding box center [305, 471] width 200 height 16
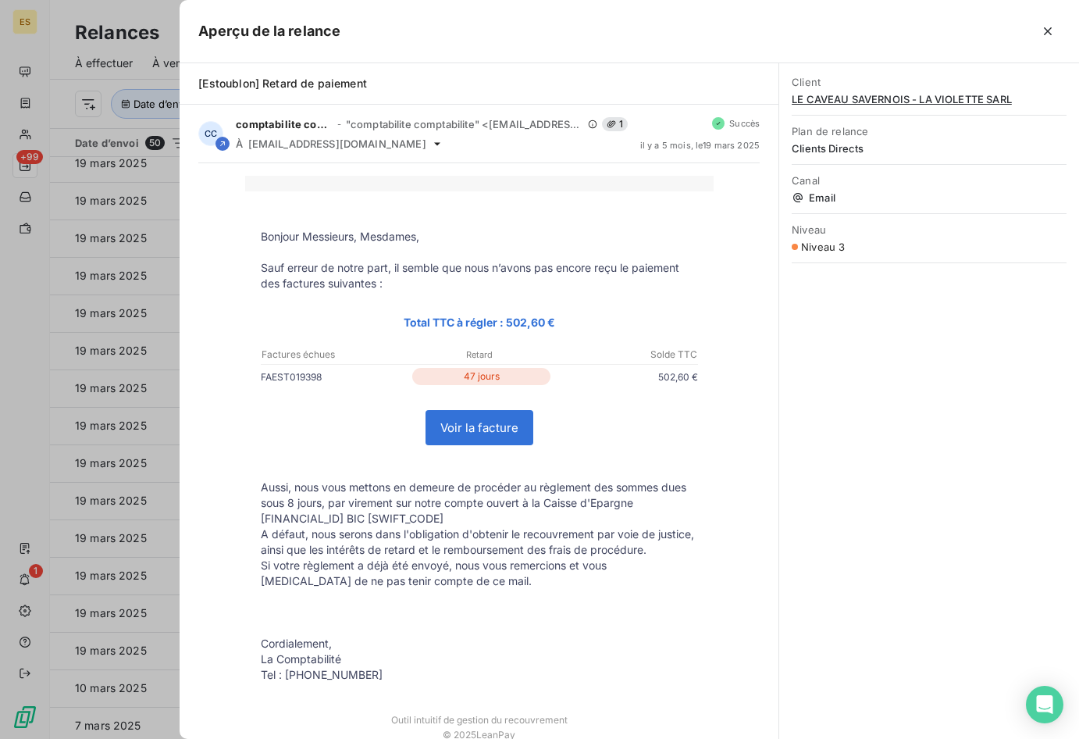
click at [110, 387] on div at bounding box center [539, 369] width 1079 height 739
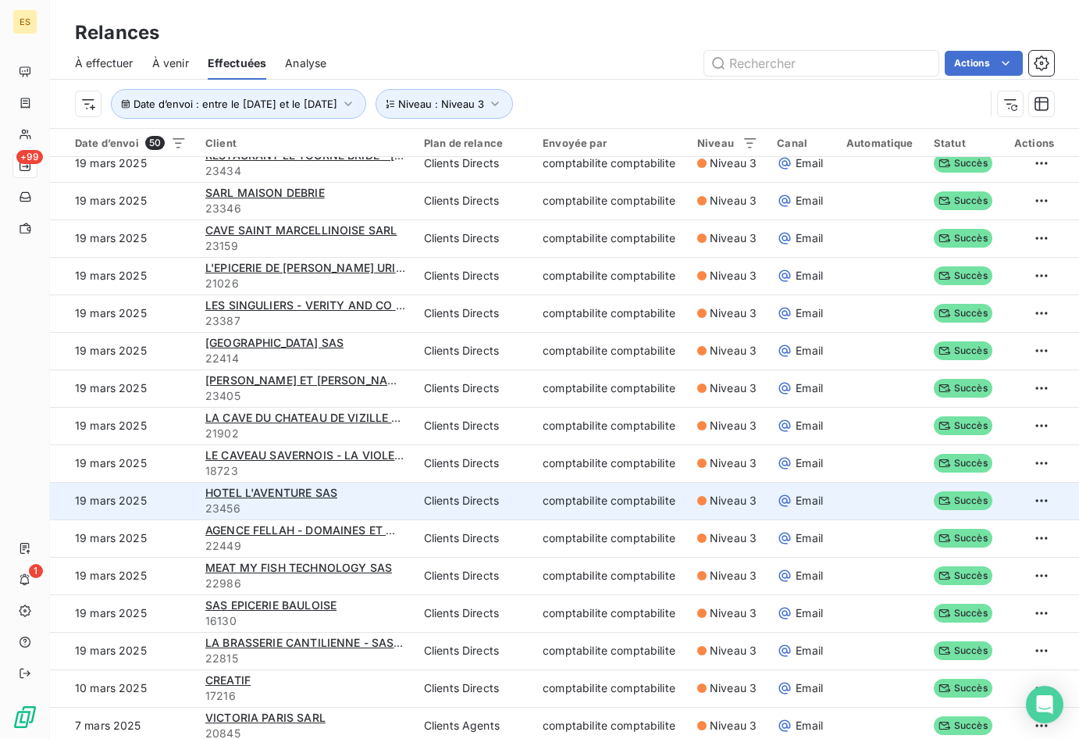
click at [348, 499] on div "HOTEL L'AVENTURE SAS" at bounding box center [305, 493] width 200 height 16
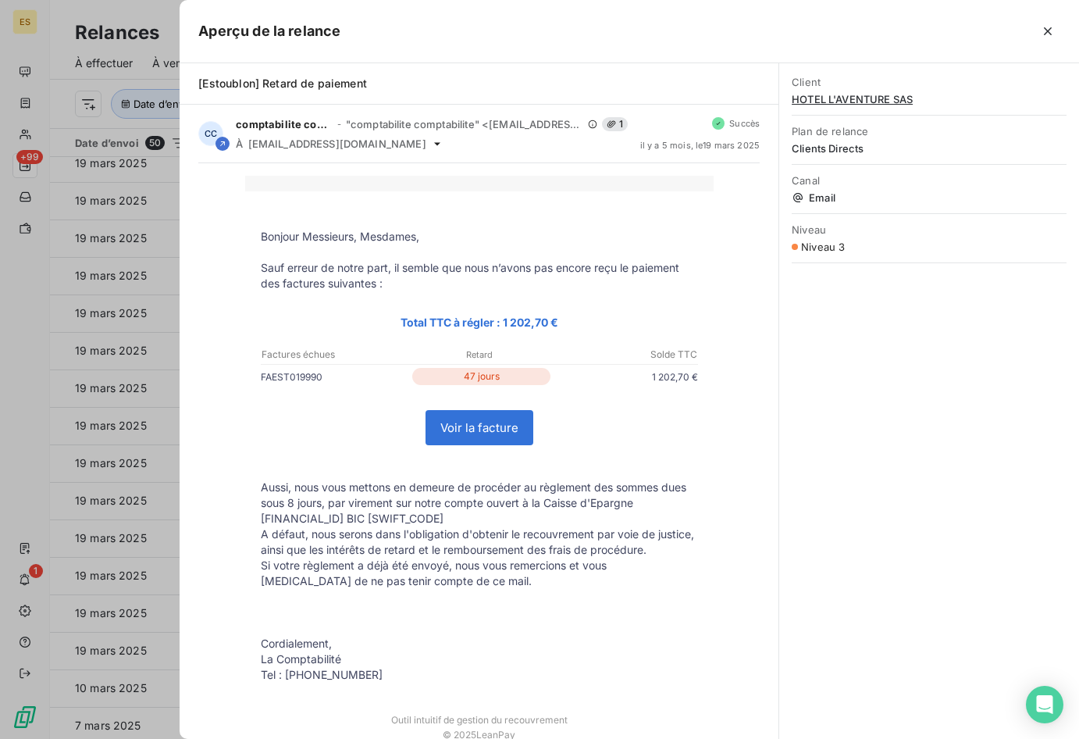
click at [75, 382] on div at bounding box center [539, 369] width 1079 height 739
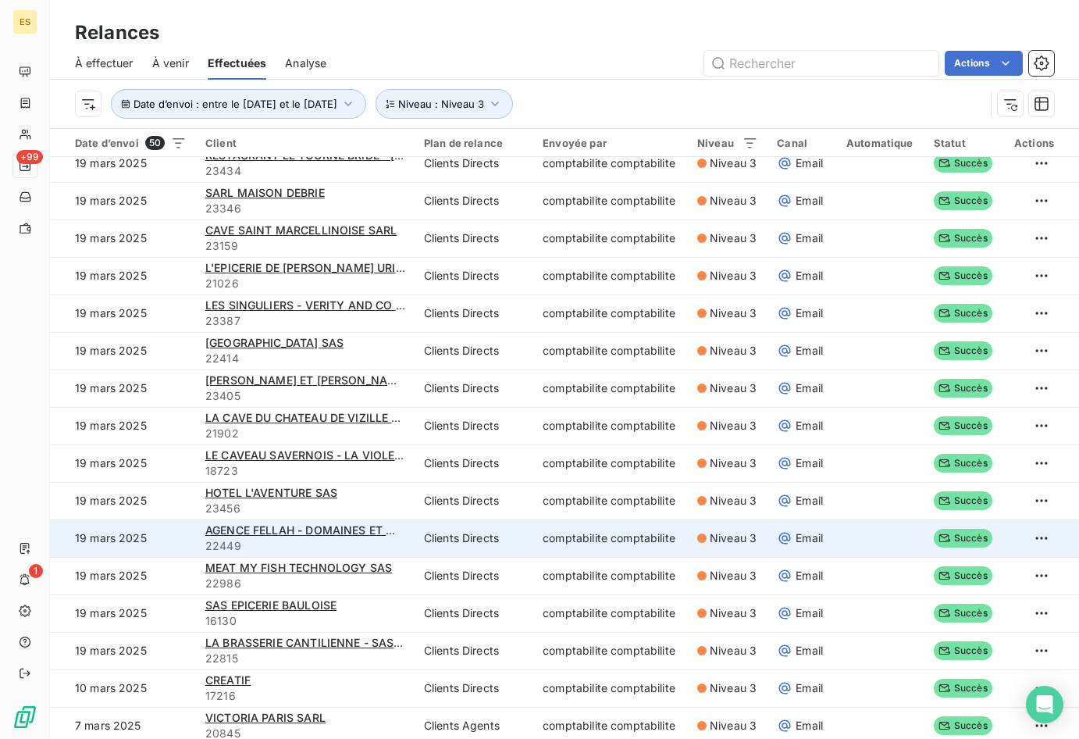
click at [367, 540] on span "22449" at bounding box center [305, 546] width 200 height 16
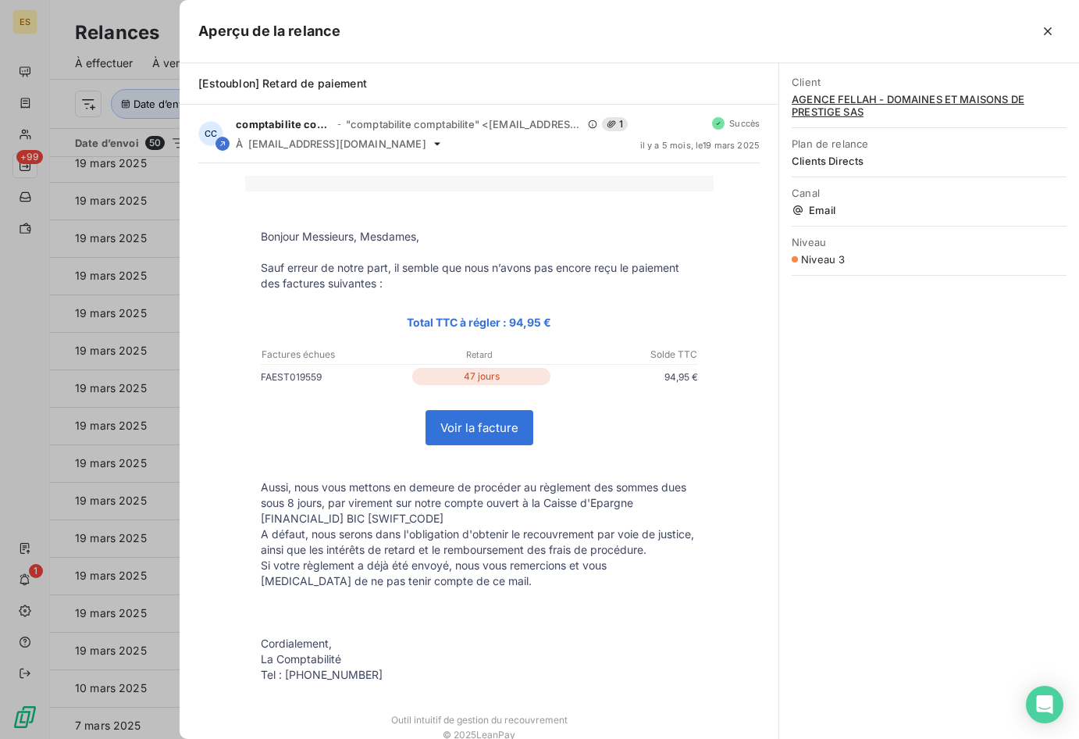
click at [169, 362] on div at bounding box center [539, 369] width 1079 height 739
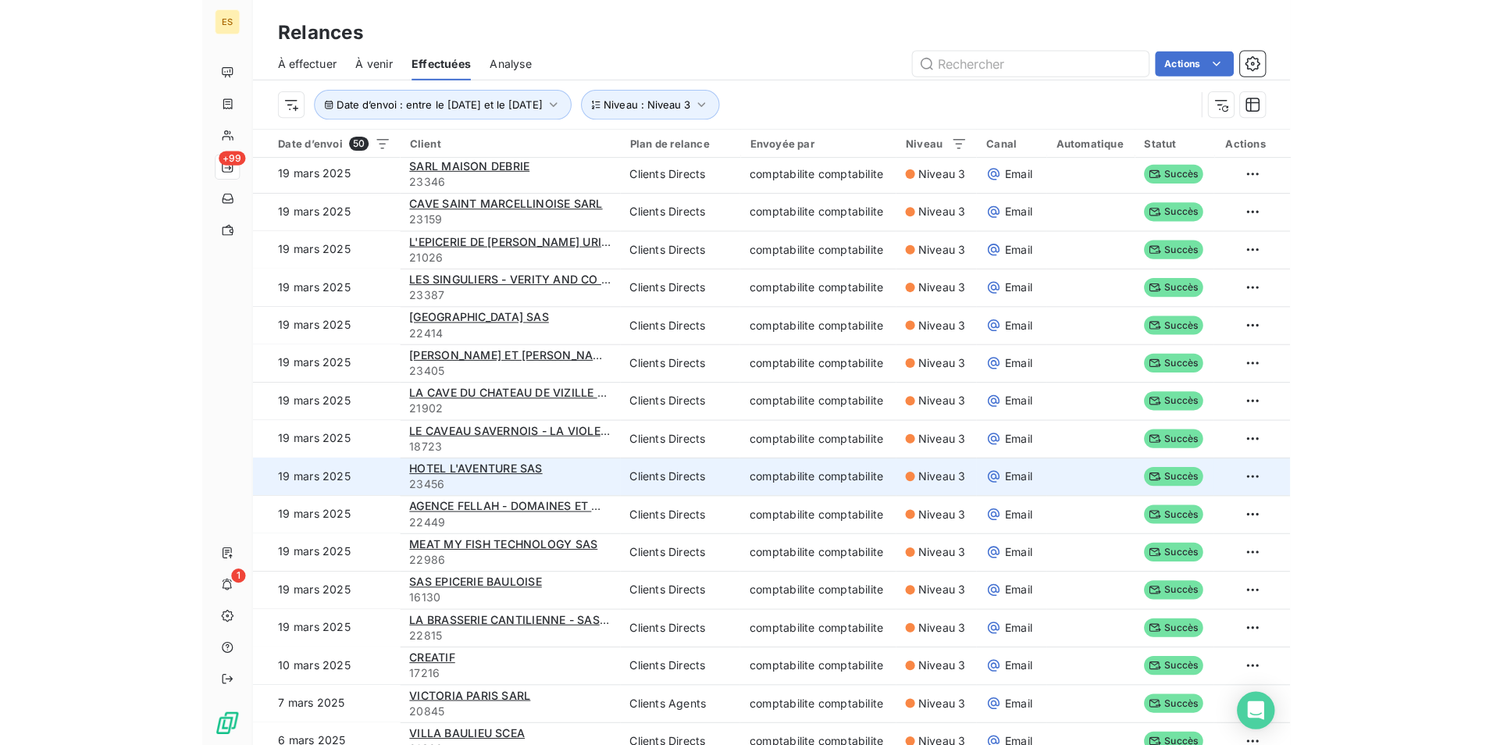
scroll to position [1293, 0]
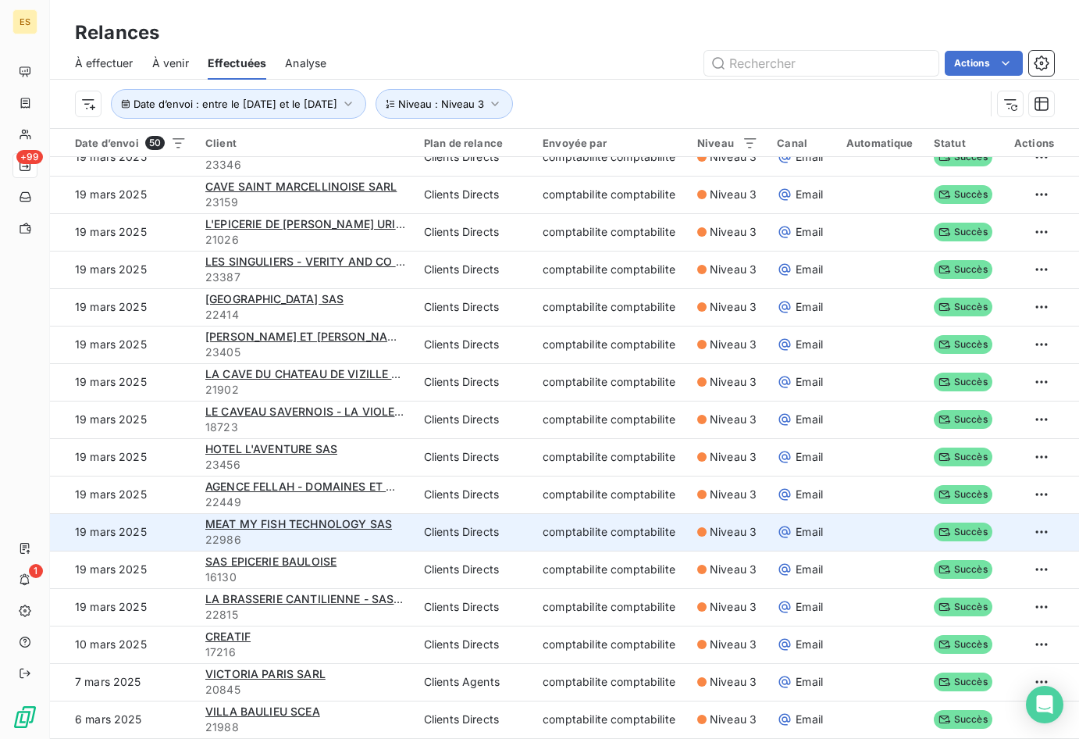
click at [376, 549] on td "MEAT MY FISH TECHNOLOGY SAS 22986" at bounding box center [305, 531] width 219 height 37
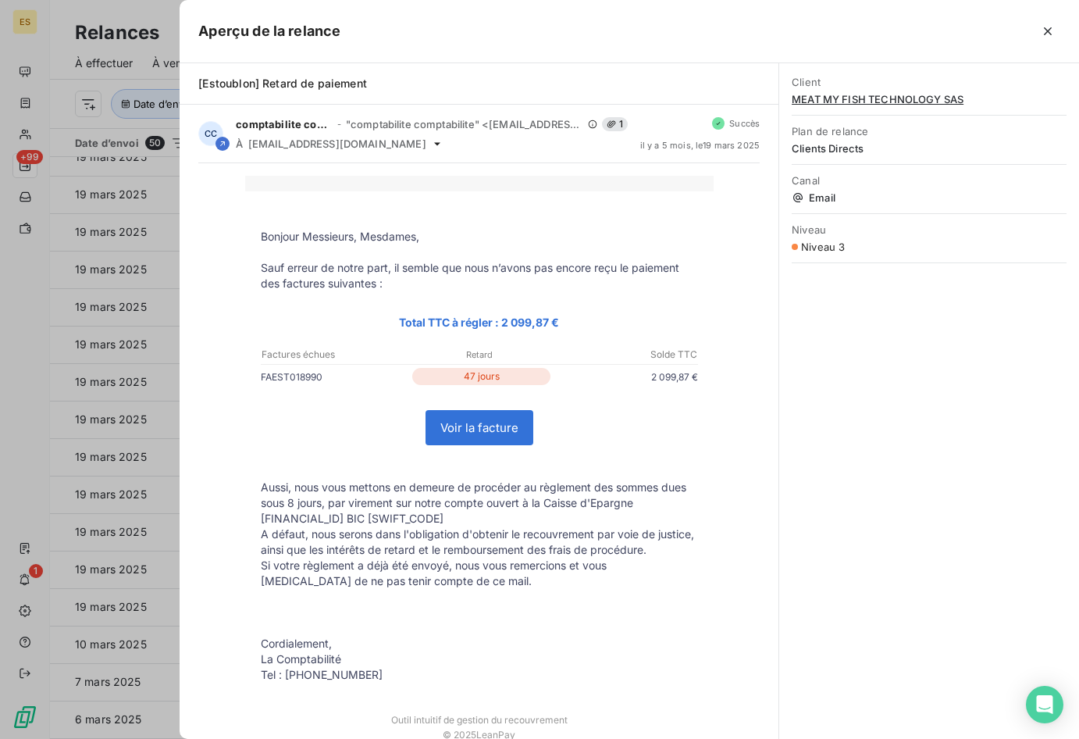
click at [155, 336] on div at bounding box center [539, 369] width 1079 height 739
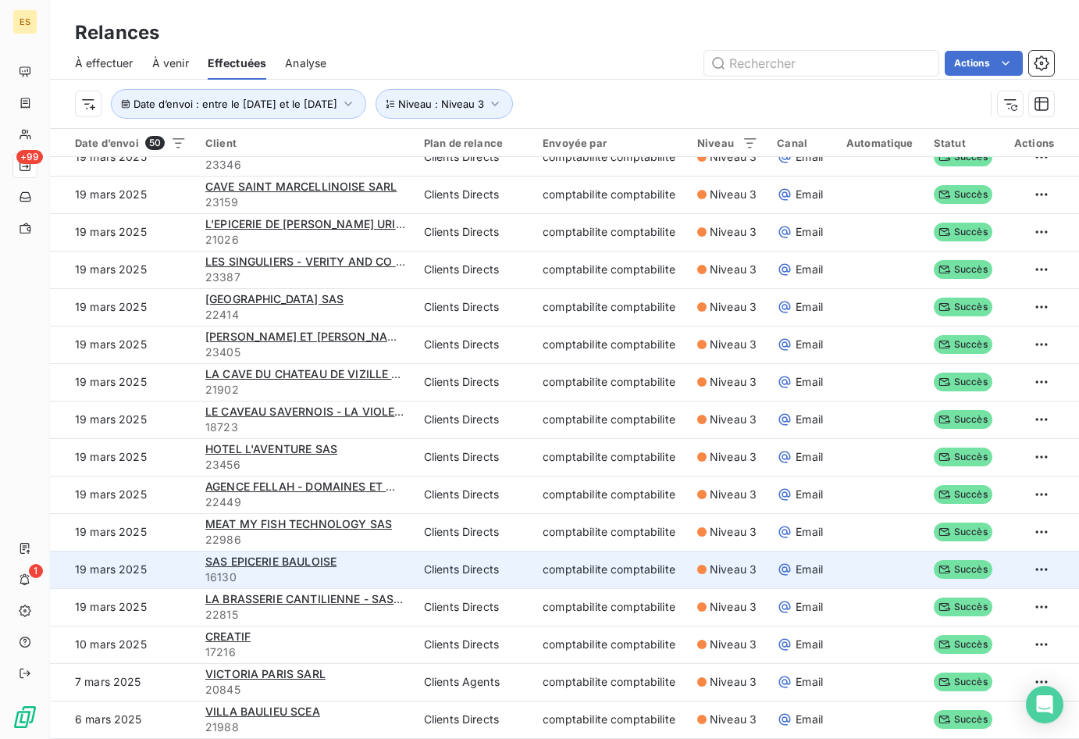
click at [376, 558] on div "SAS EPICERIE BAULOISE" at bounding box center [305, 562] width 200 height 16
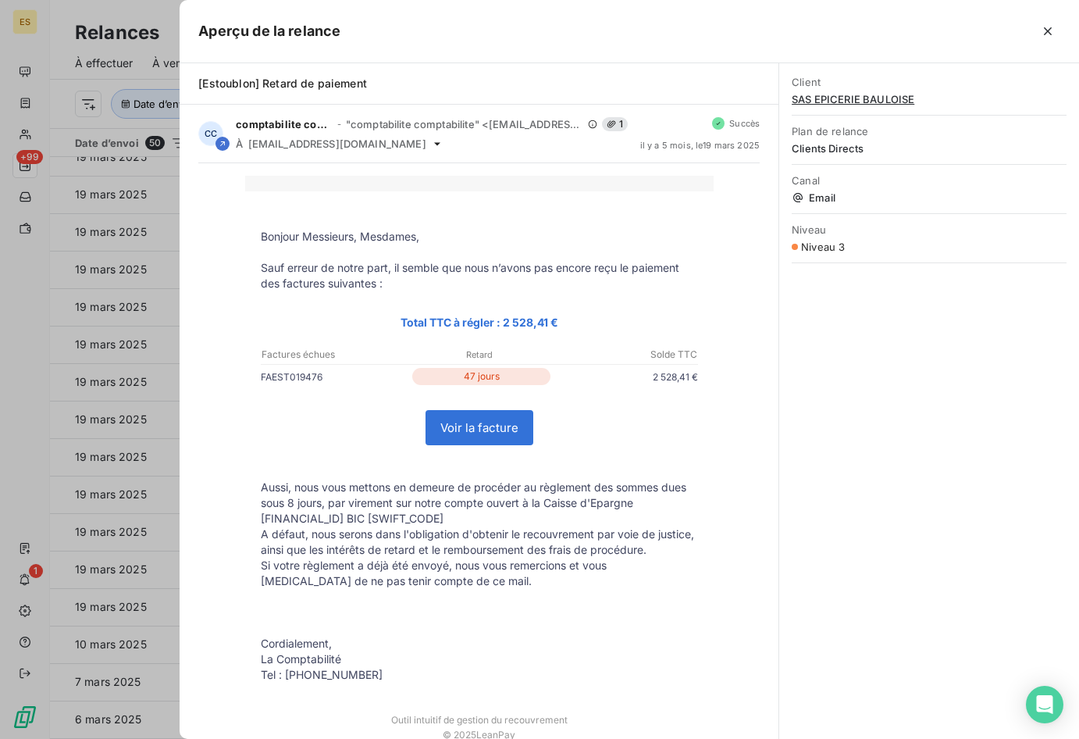
click at [95, 398] on div at bounding box center [539, 369] width 1079 height 739
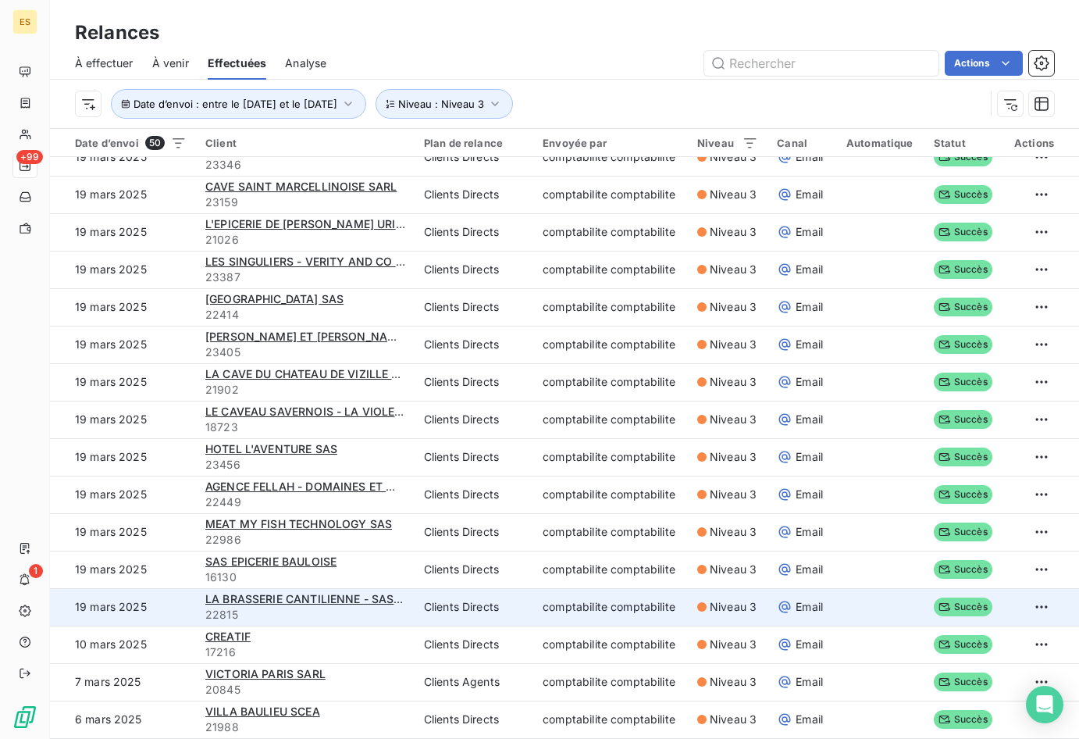
click at [321, 609] on span "22815" at bounding box center [305, 615] width 200 height 16
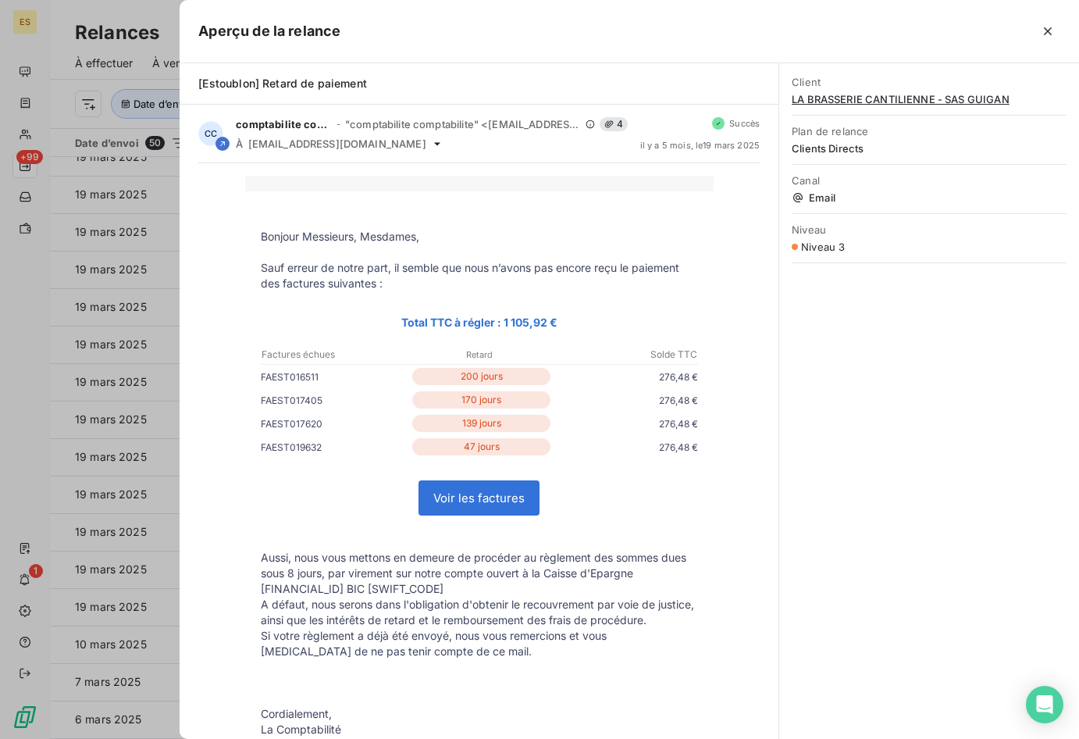
click at [80, 412] on div at bounding box center [539, 369] width 1079 height 739
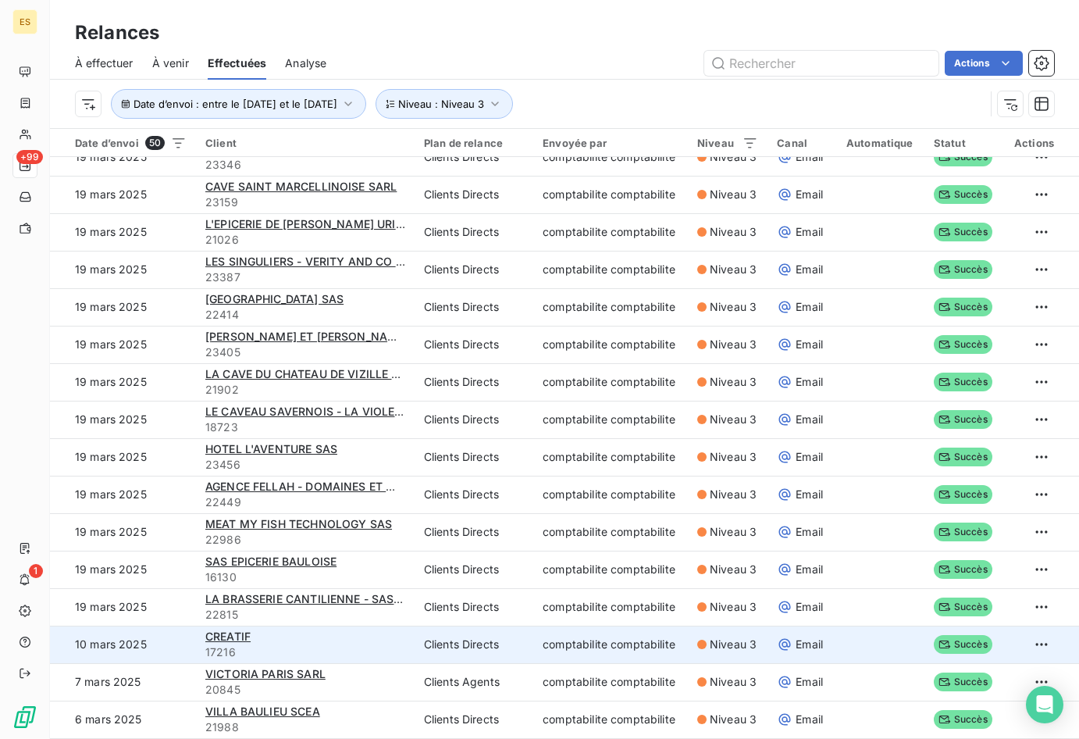
click at [334, 637] on div "CREATIF" at bounding box center [305, 637] width 200 height 16
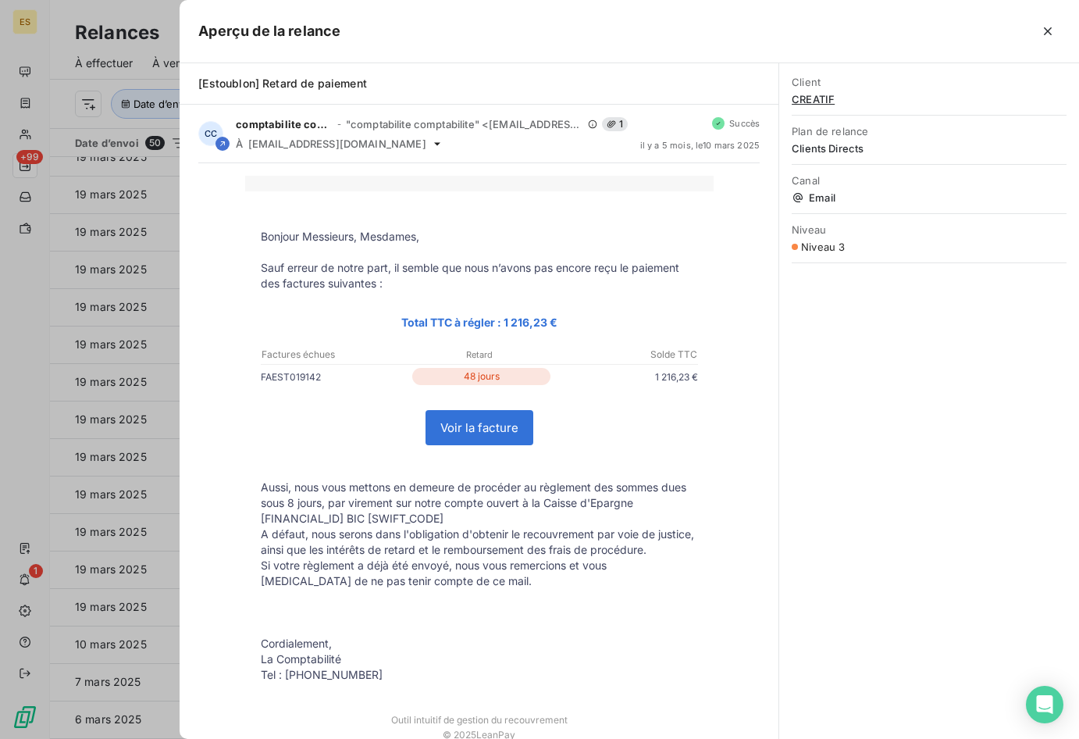
click at [155, 363] on div at bounding box center [539, 369] width 1079 height 739
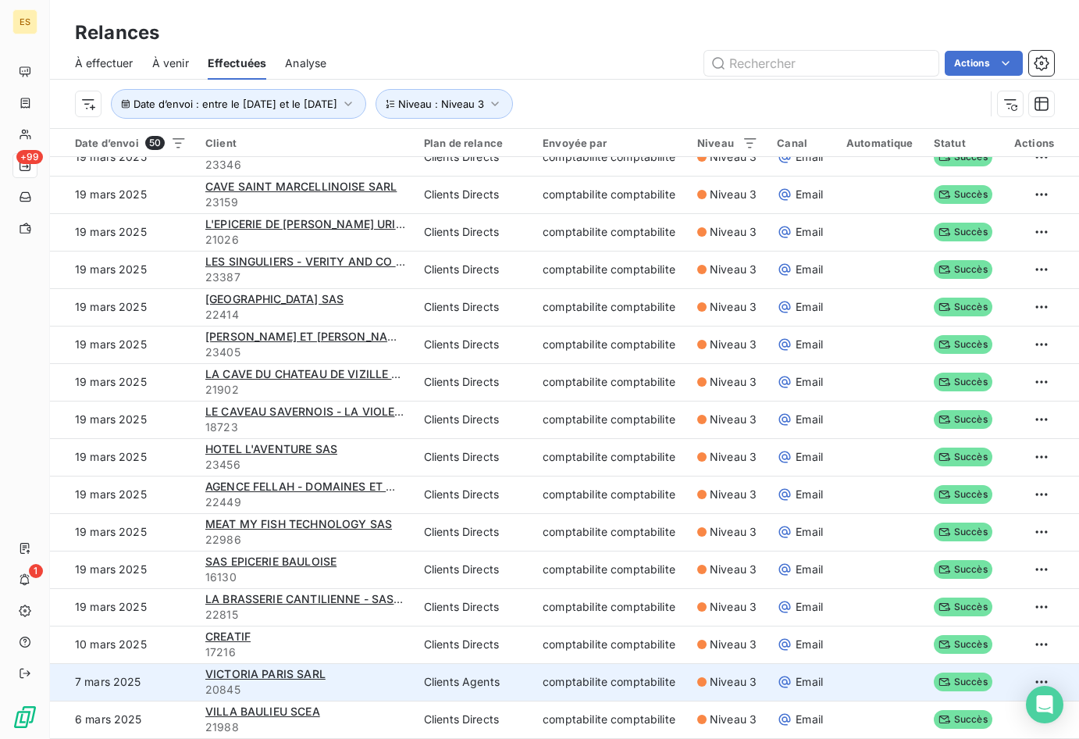
click at [382, 676] on div "VICTORIA PARIS SARL" at bounding box center [305, 674] width 200 height 16
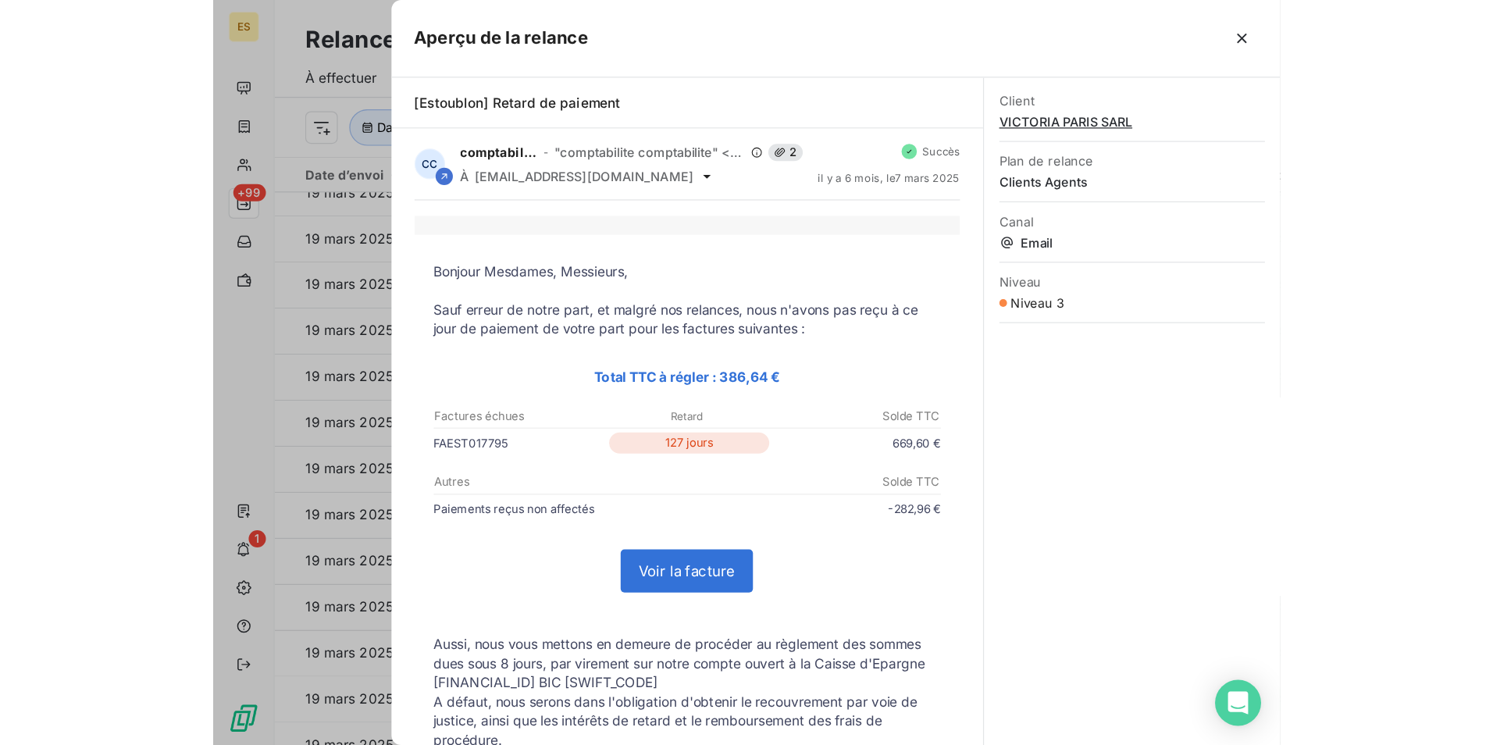
scroll to position [1287, 0]
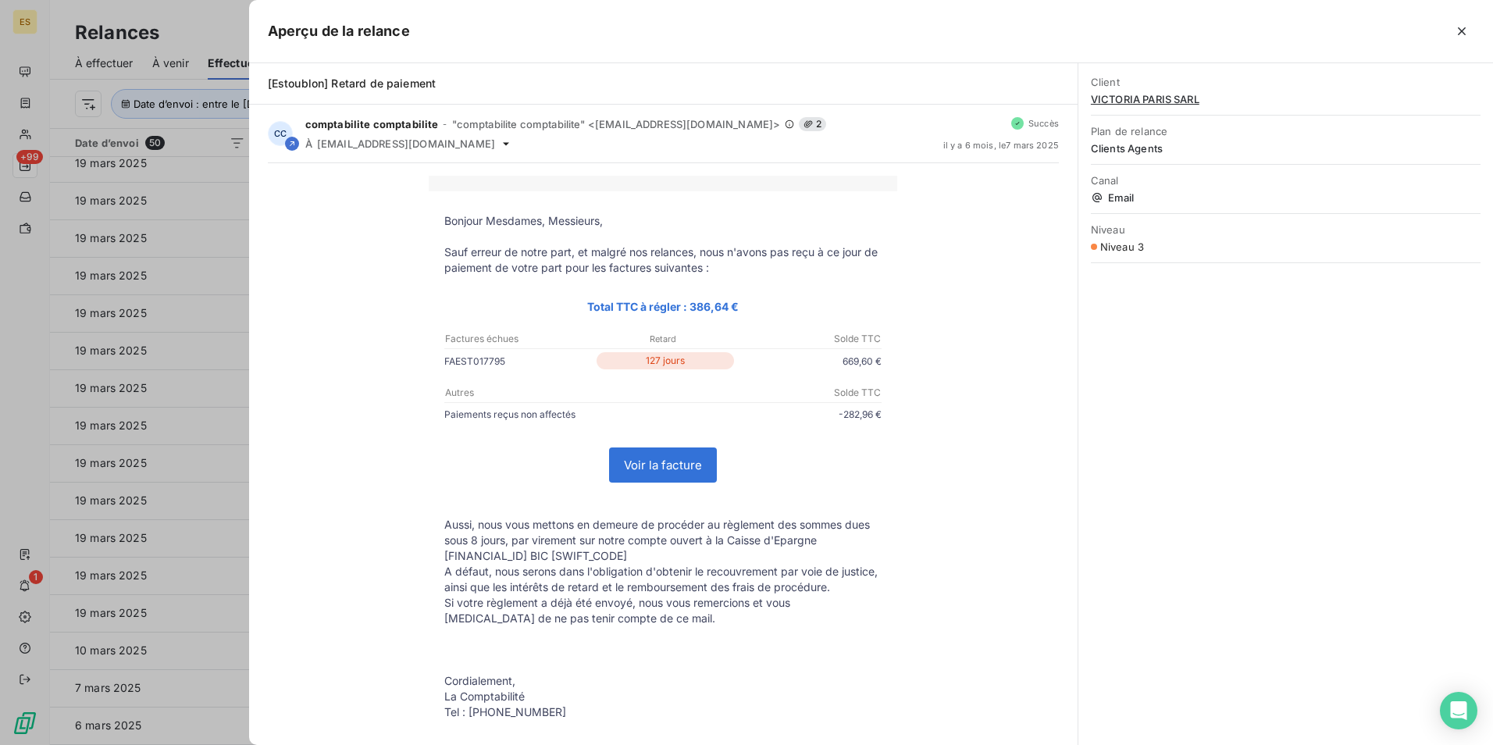
click at [179, 203] on div at bounding box center [746, 372] width 1493 height 745
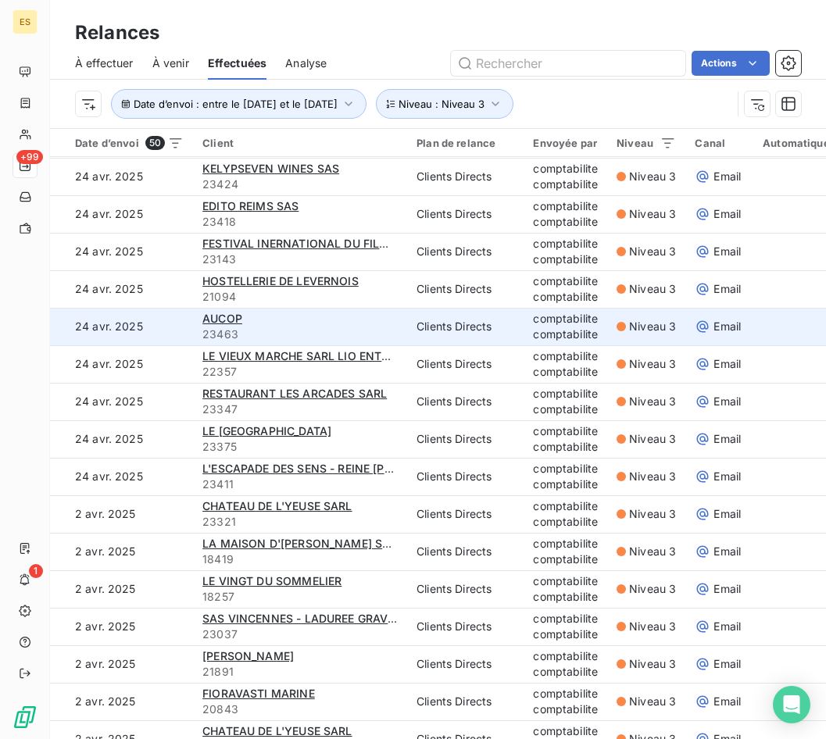
scroll to position [156, 0]
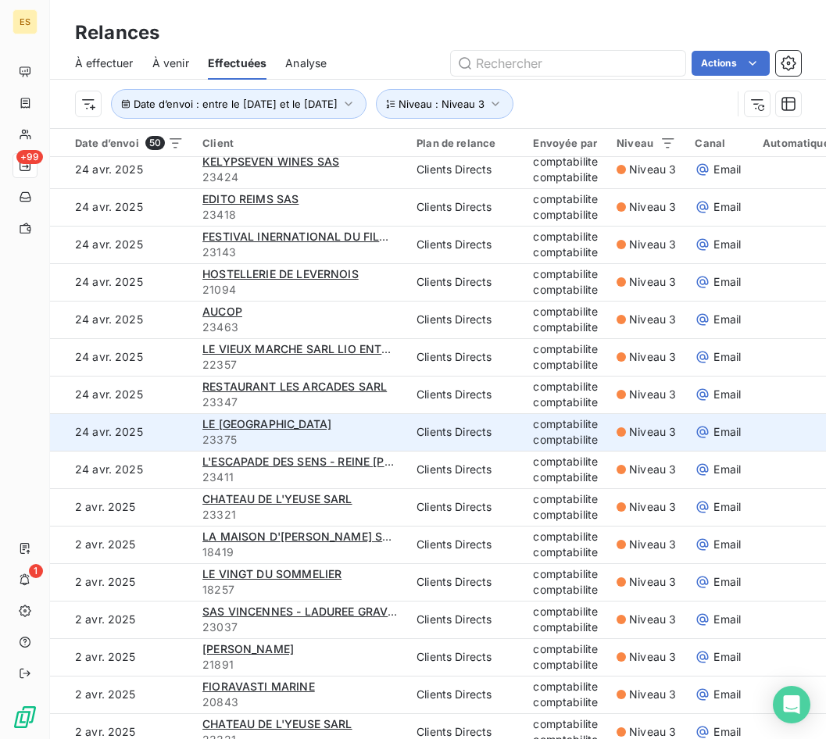
click at [319, 436] on span "23375" at bounding box center [299, 440] width 195 height 16
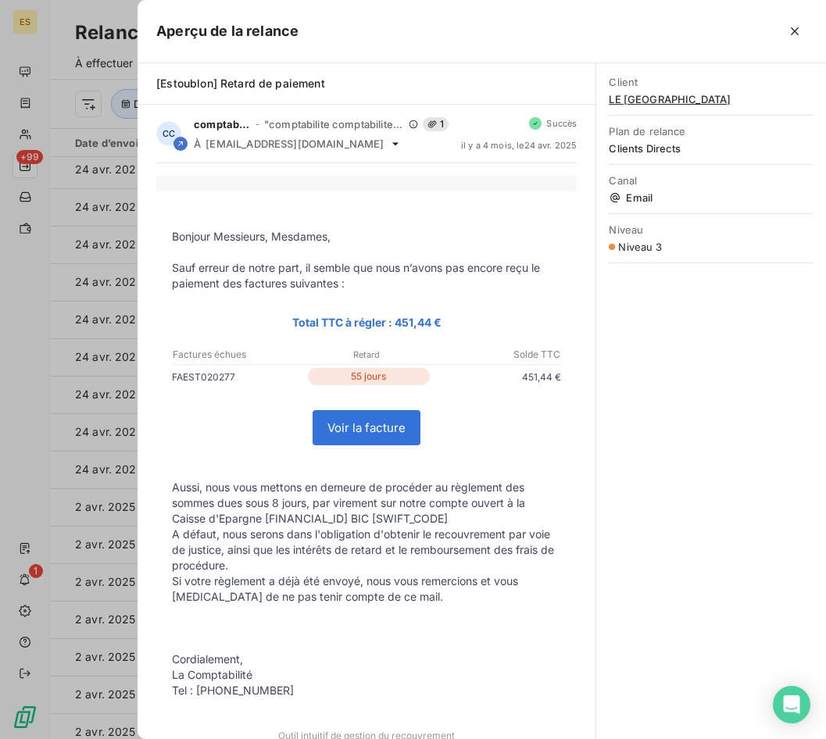
click at [659, 102] on span "LE [GEOGRAPHIC_DATA]" at bounding box center [710, 99] width 205 height 12
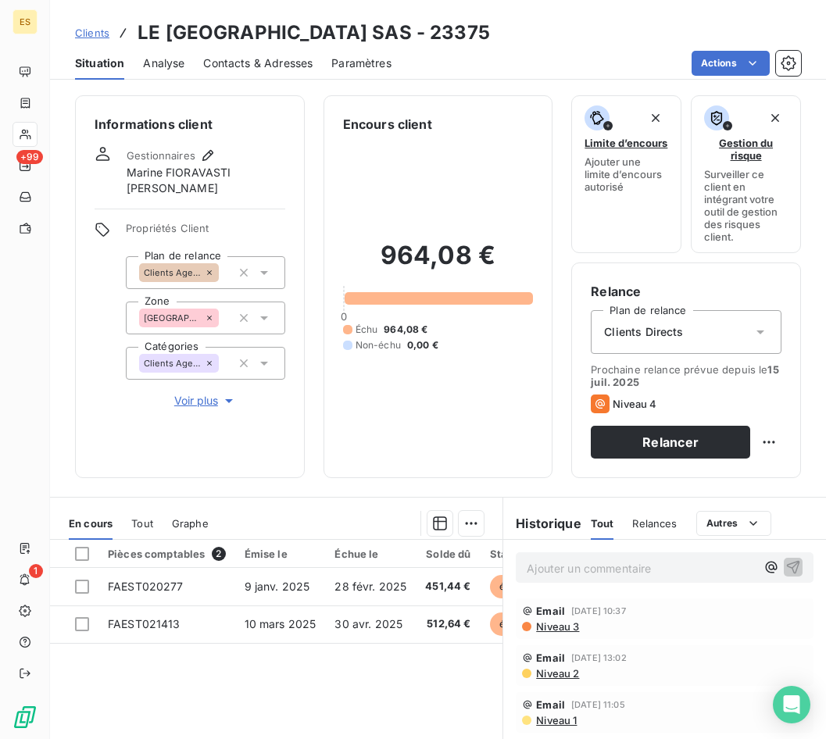
drag, startPoint x: 537, startPoint y: 30, endPoint x: 138, endPoint y: 38, distance: 399.2
click at [138, 38] on div "Clients LE [GEOGRAPHIC_DATA] - 23375" at bounding box center [438, 33] width 776 height 28
copy h3 "LE [GEOGRAPHIC_DATA] SAS - 23375"
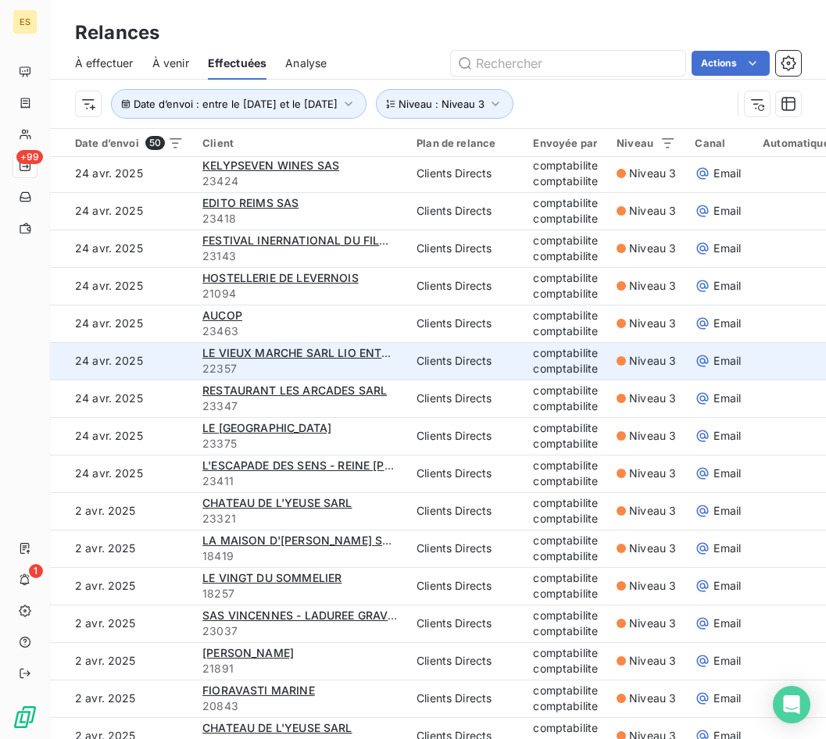
scroll to position [156, 0]
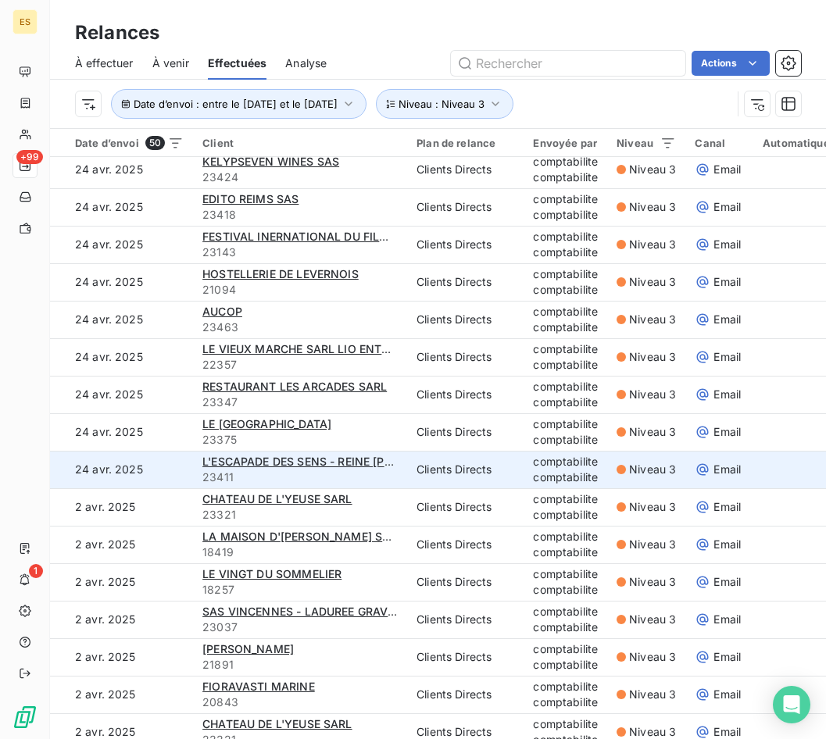
click at [324, 480] on span "23411" at bounding box center [299, 477] width 195 height 16
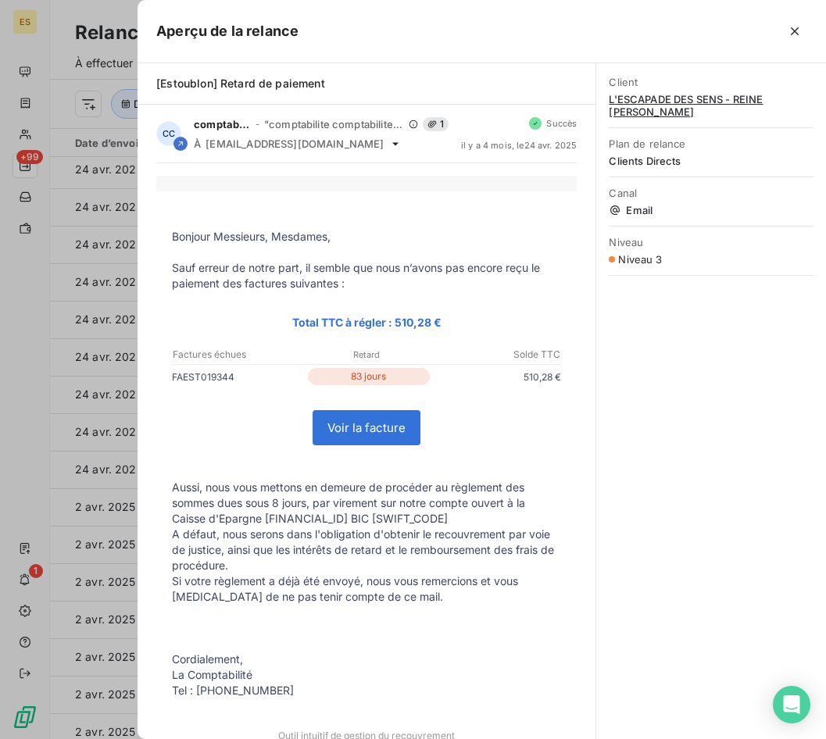
click at [666, 96] on span "L'ESCAPADE DES SENS - REINE [PERSON_NAME]" at bounding box center [710, 105] width 205 height 25
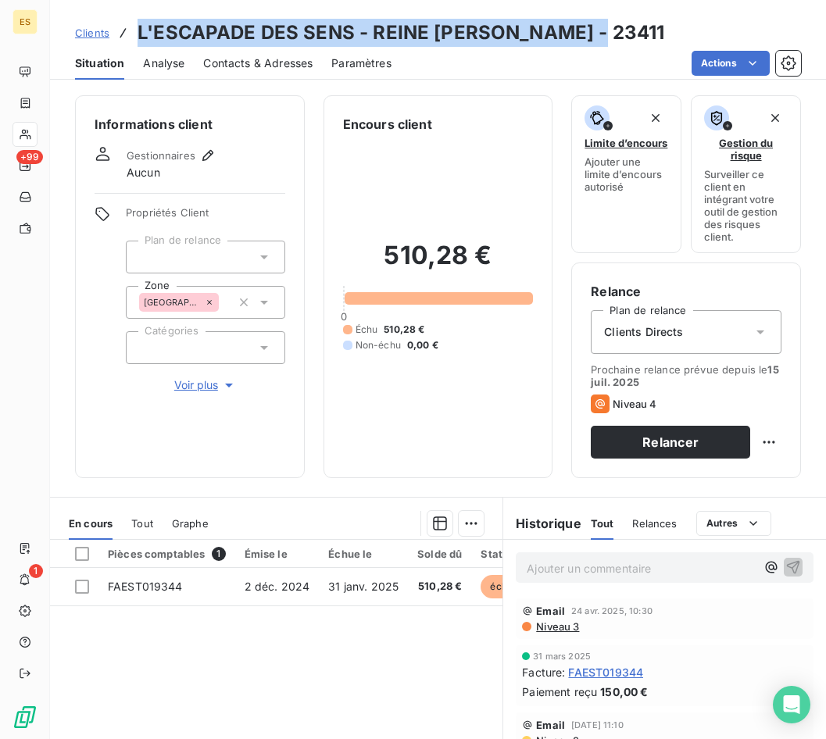
drag, startPoint x: 588, startPoint y: 30, endPoint x: 140, endPoint y: 40, distance: 448.4
click at [140, 40] on div "Clients L'ESCAPADE DES SENS - REINE GUIRAUD - 23411" at bounding box center [438, 33] width 776 height 28
copy h3 "L'ESCAPADE DES SENS - REINE [PERSON_NAME] - 23411"
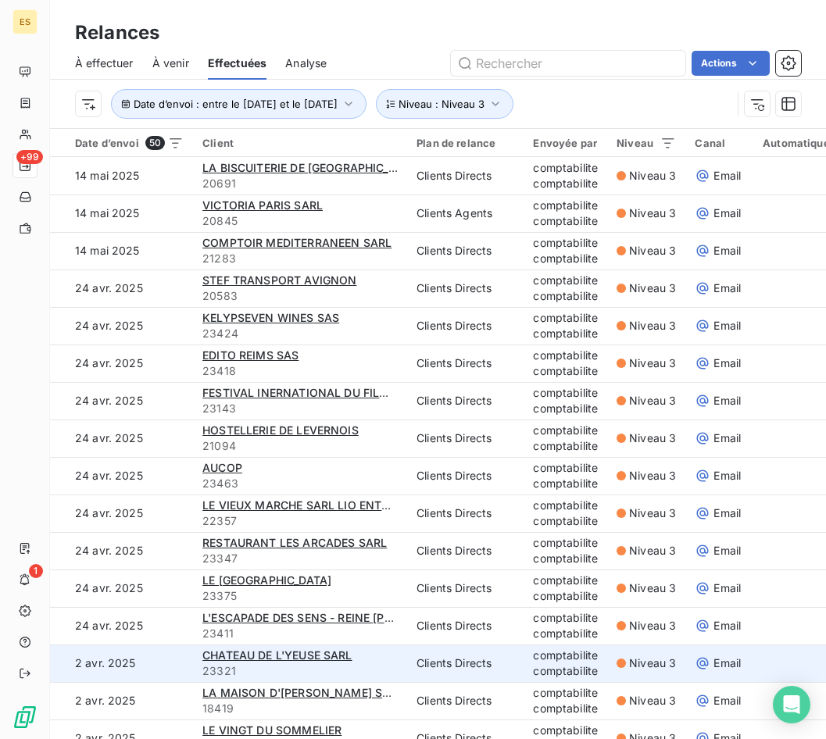
click at [368, 662] on div "CHATEAU DE L'YEUSE SARL" at bounding box center [299, 655] width 195 height 16
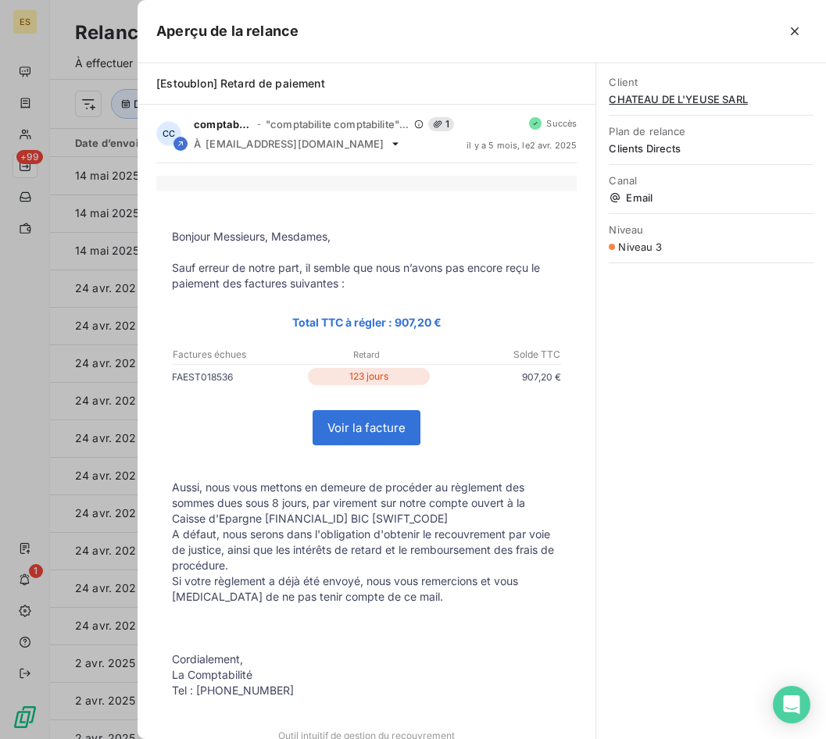
click at [658, 97] on span "CHATEAU DE L'YEUSE SARL" at bounding box center [710, 99] width 205 height 12
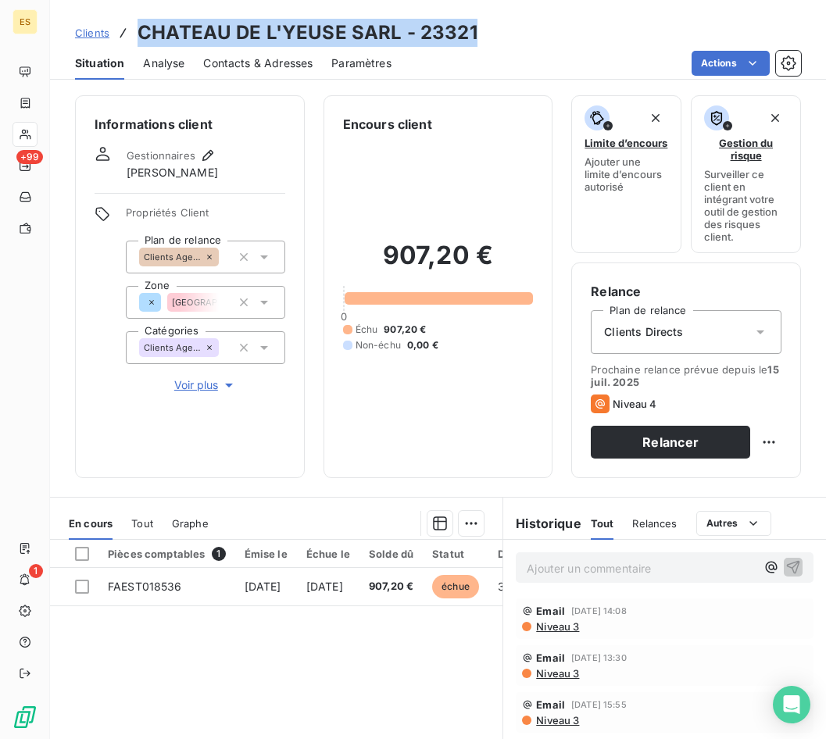
drag, startPoint x: 470, startPoint y: 32, endPoint x: 123, endPoint y: 33, distance: 346.8
click at [123, 33] on div "Clients CHATEAU DE L'YEUSE SARL - 23321" at bounding box center [276, 33] width 402 height 28
copy h3 "CHATEAU DE L'YEUSE SARL - 23321"
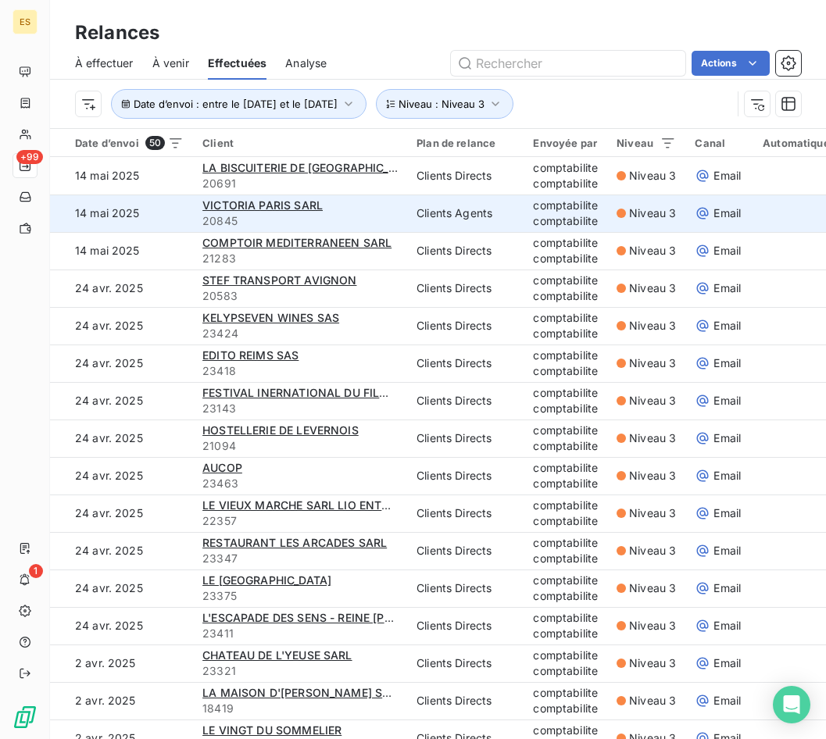
click at [317, 220] on span "20845" at bounding box center [299, 221] width 195 height 16
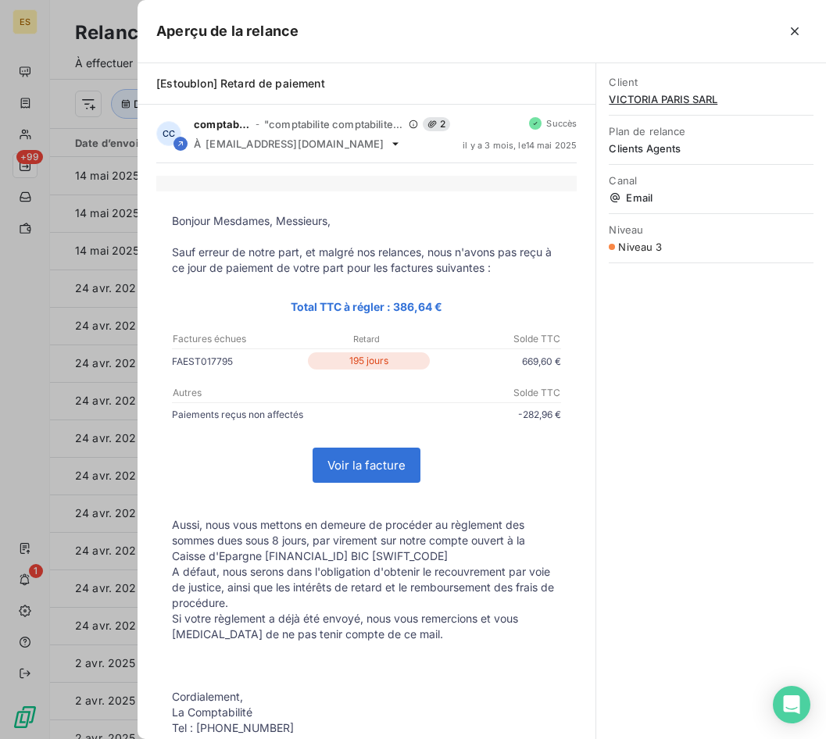
click at [633, 90] on div "Client VICTORIA PARIS SARL" at bounding box center [710, 90] width 205 height 48
click at [637, 103] on span "VICTORIA PARIS SARL" at bounding box center [710, 99] width 205 height 12
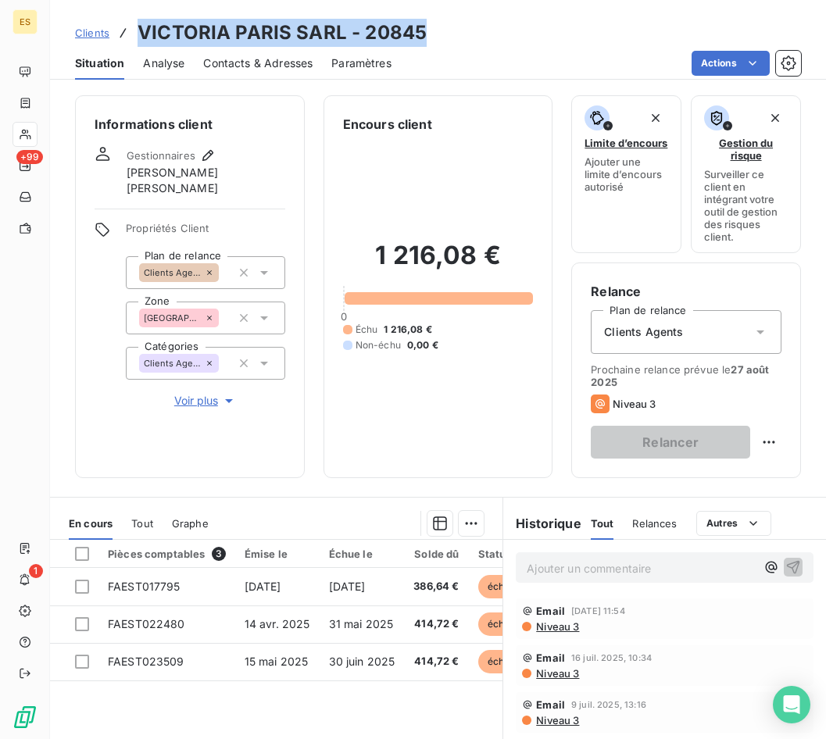
drag, startPoint x: 422, startPoint y: 30, endPoint x: 133, endPoint y: 31, distance: 289.0
click at [132, 31] on div "Clients VICTORIA PARIS SARL - 20845" at bounding box center [250, 33] width 351 height 28
copy h3 "VICTORIA PARIS SARL - 20845"
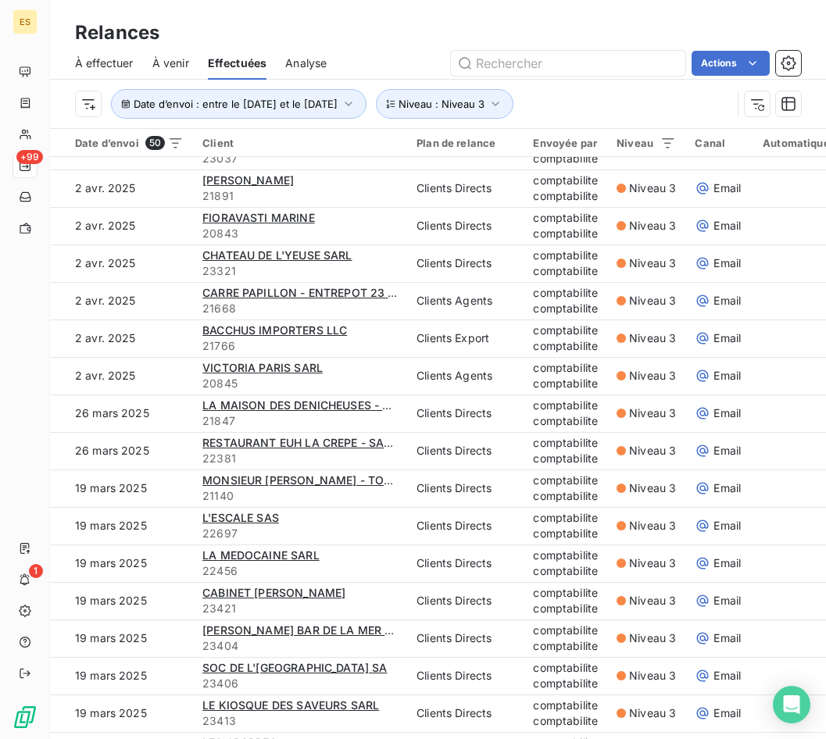
scroll to position [781, 0]
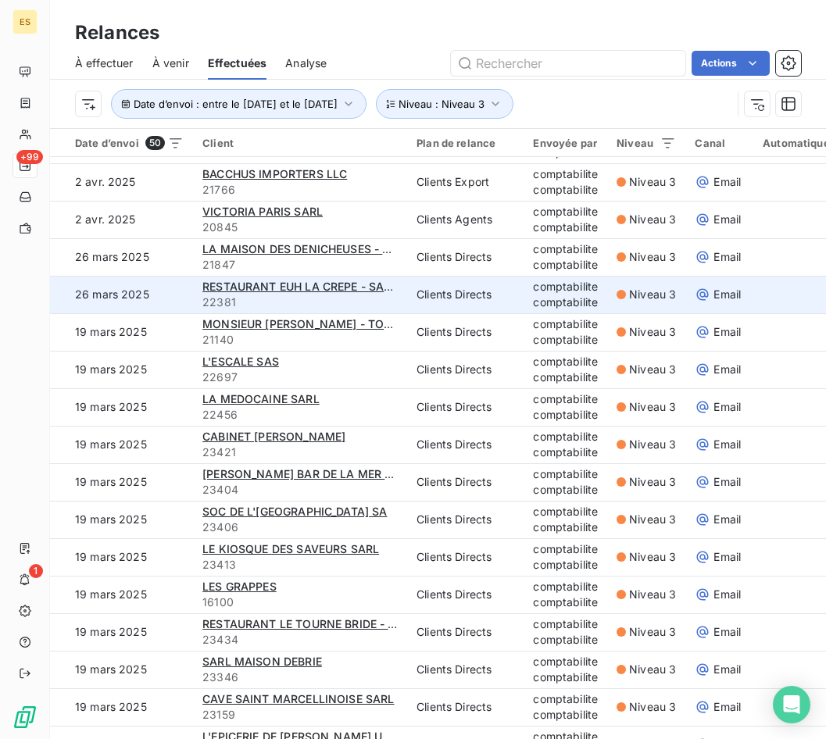
click at [364, 298] on span "22381" at bounding box center [299, 302] width 195 height 16
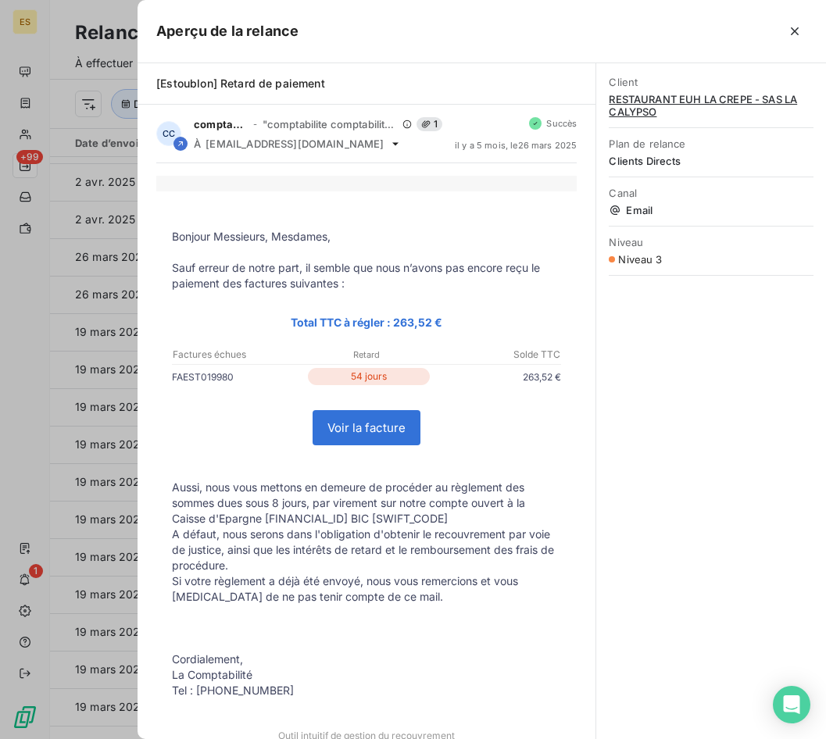
click at [667, 91] on div "Client RESTAURANT EUH LA CREPE - SAS LA CALYPSO" at bounding box center [710, 96] width 205 height 61
click at [662, 114] on span "RESTAURANT EUH LA CREPE - SAS LA CALYPSO" at bounding box center [710, 105] width 205 height 25
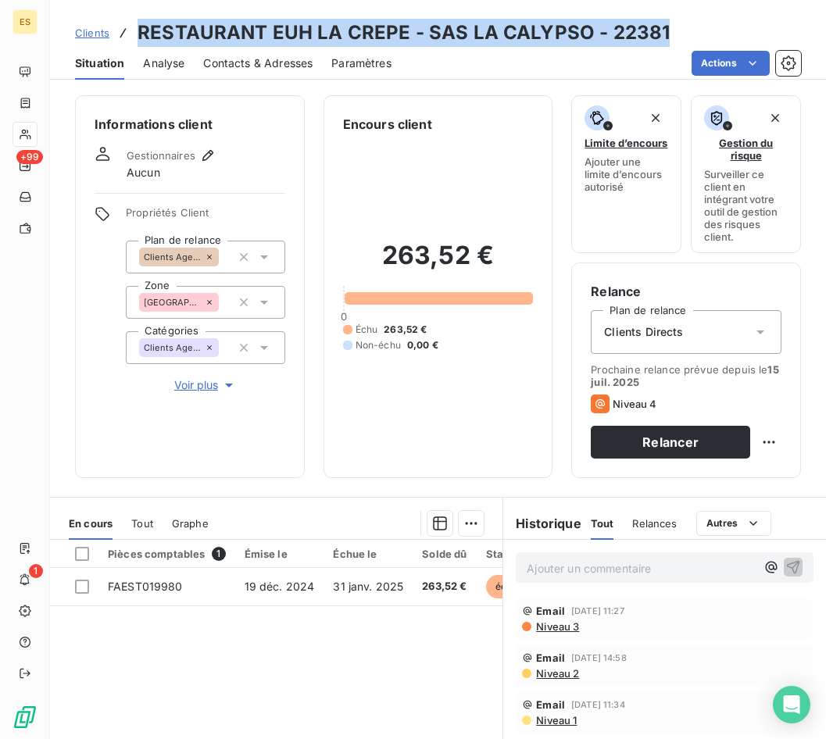
drag, startPoint x: 671, startPoint y: 30, endPoint x: 141, endPoint y: 36, distance: 529.6
click at [141, 36] on div "Clients RESTAURANT EUH LA CREPE - SAS LA CALYPSO - 22381" at bounding box center [438, 33] width 776 height 28
copy h3 "RESTAURANT EUH LA CREPE - SAS LA CALYPSO - 22381"
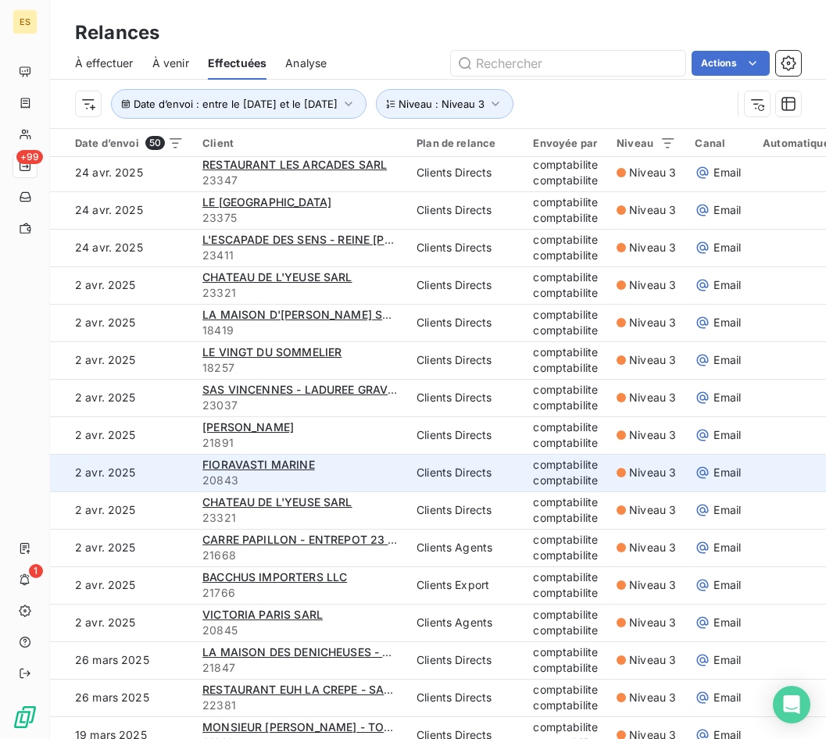
scroll to position [469, 0]
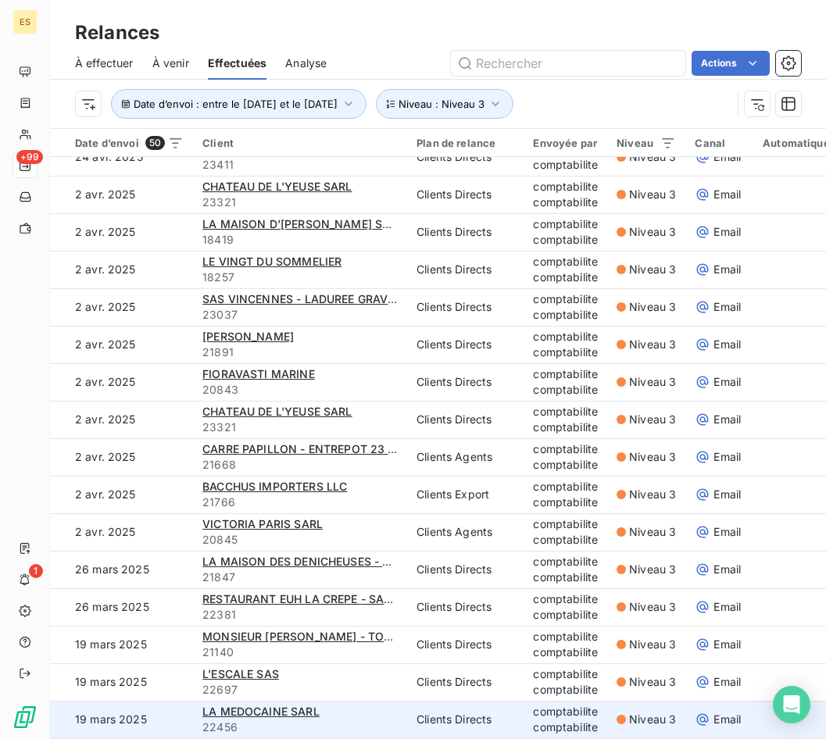
click at [323, 708] on div "LA MEDOCAINE SARL" at bounding box center [299, 712] width 195 height 16
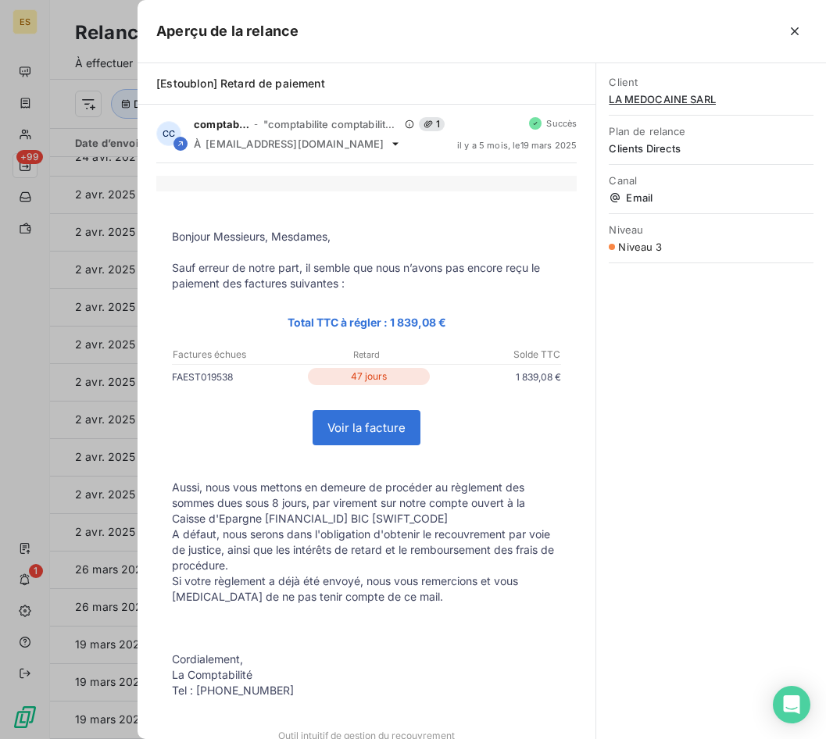
click at [651, 91] on div "Client LA MEDOCAINE SARL" at bounding box center [710, 90] width 205 height 48
click at [651, 95] on span "LA MEDOCAINE SARL" at bounding box center [710, 99] width 205 height 12
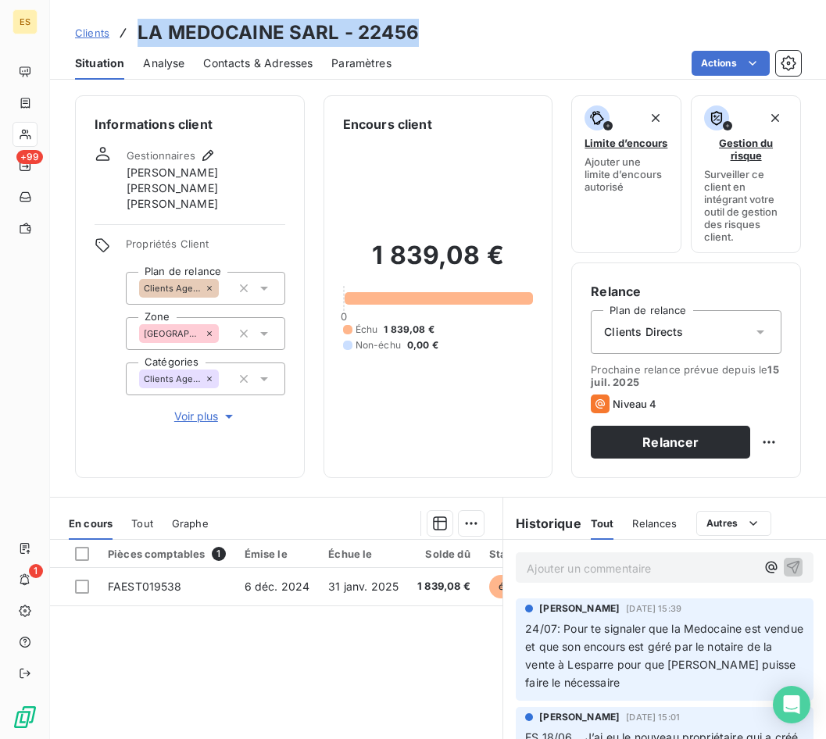
drag, startPoint x: 432, startPoint y: 20, endPoint x: 126, endPoint y: 32, distance: 306.4
click at [126, 32] on div "Clients LA MEDOCAINE SARL - 22456" at bounding box center [438, 33] width 776 height 28
copy h3 "LA MEDOCAINE SARL - 22456"
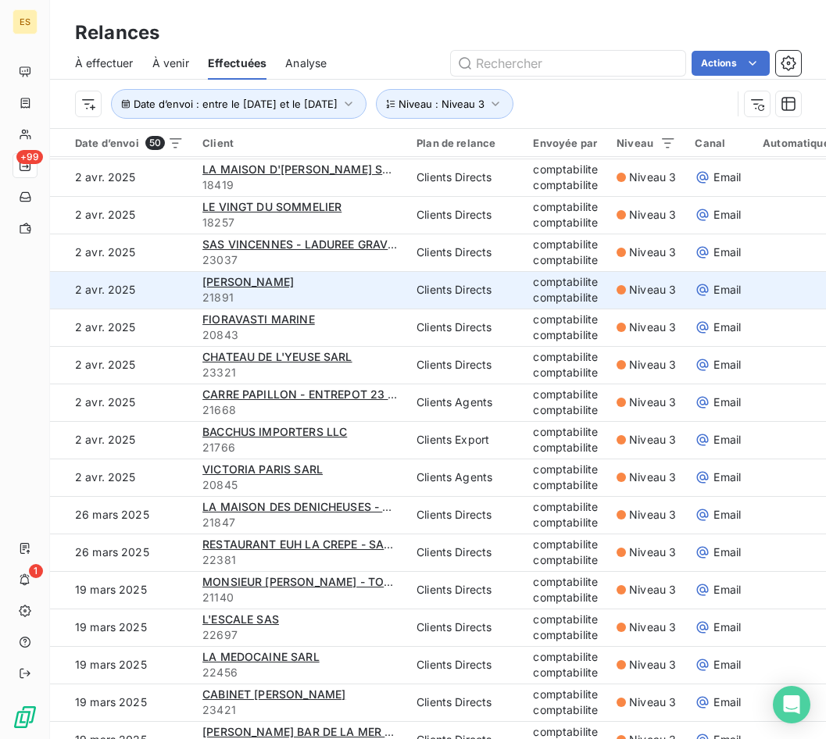
scroll to position [547, 0]
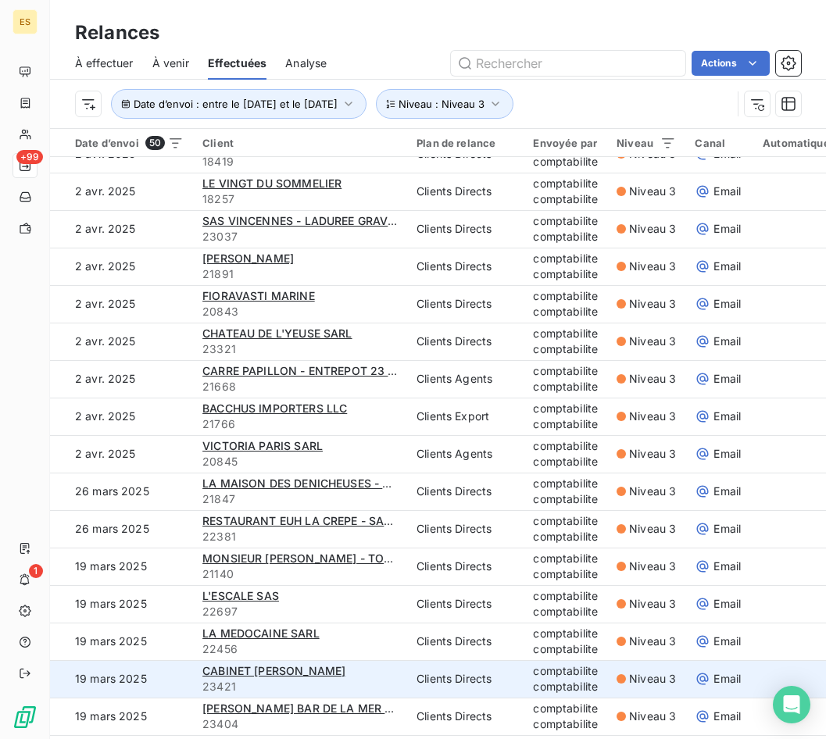
click at [370, 662] on td "CABINET [PERSON_NAME] 23421" at bounding box center [300, 678] width 214 height 37
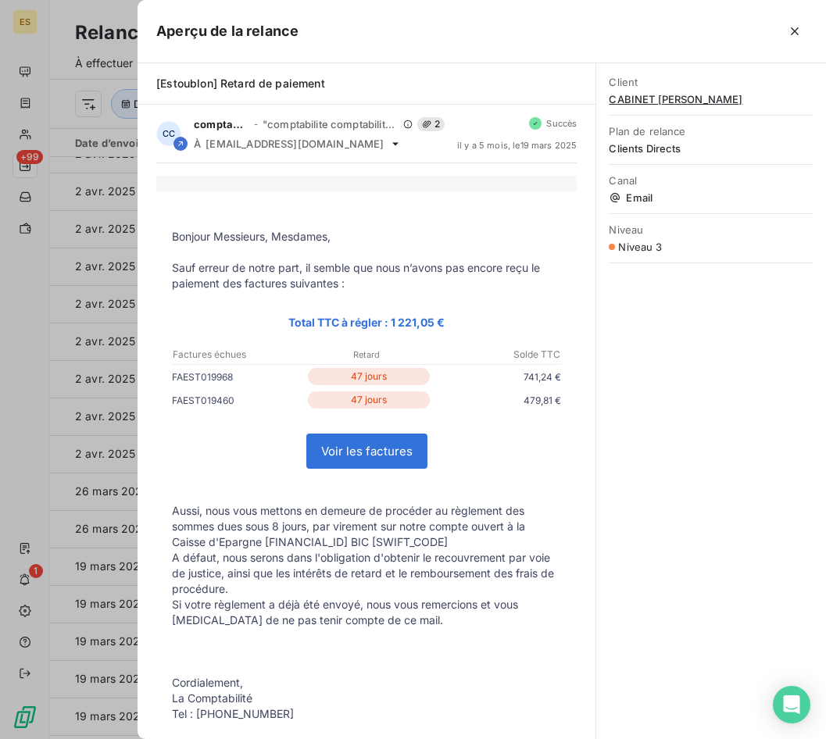
click at [661, 105] on span "CABINET [PERSON_NAME]" at bounding box center [710, 99] width 205 height 12
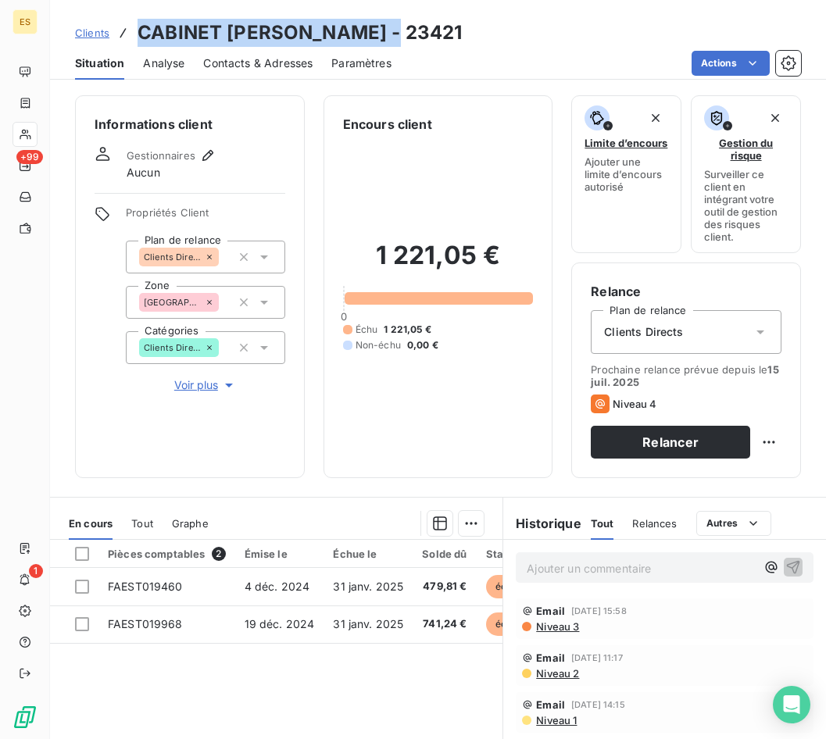
drag, startPoint x: 397, startPoint y: 22, endPoint x: 136, endPoint y: 44, distance: 261.8
click at [136, 44] on div "Clients CABINET [PERSON_NAME] - 23421" at bounding box center [438, 33] width 776 height 28
copy h3 "CABINET [PERSON_NAME] - 23421"
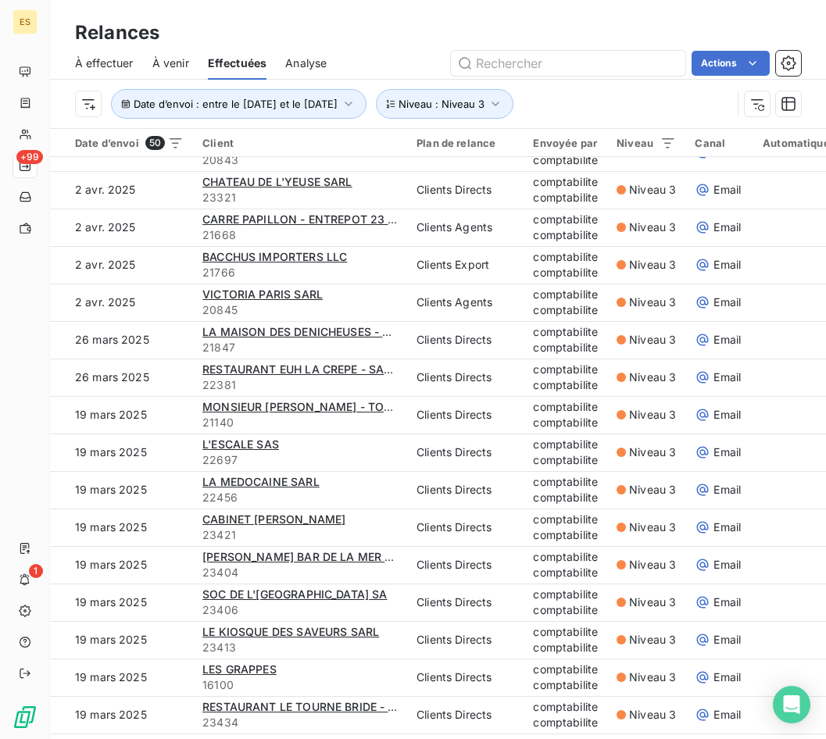
scroll to position [703, 0]
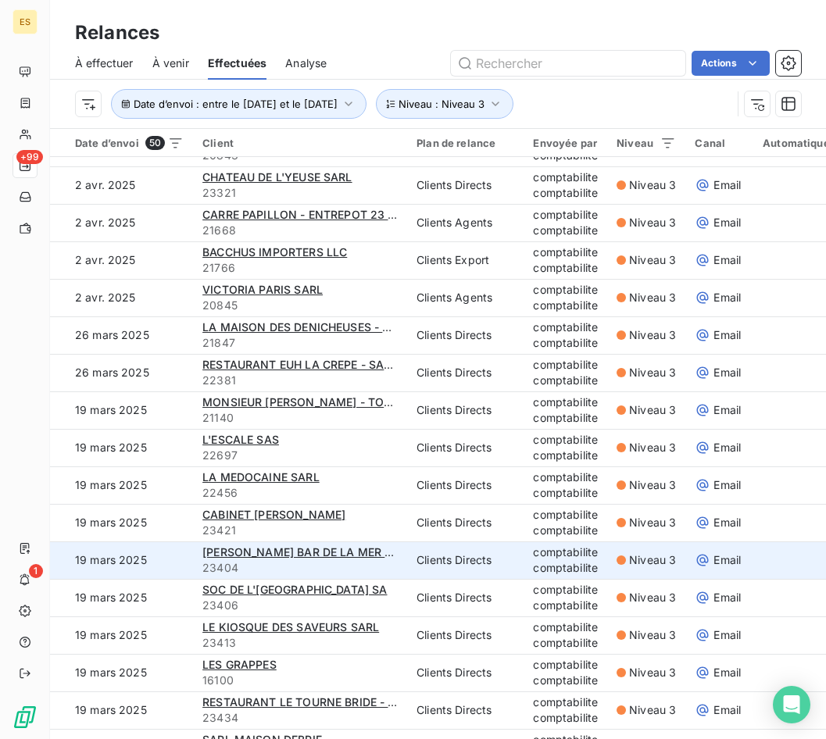
click at [391, 558] on div "[PERSON_NAME] BAR DE LA MER -LES BISTROTS DU QUAI SAS" at bounding box center [299, 552] width 195 height 16
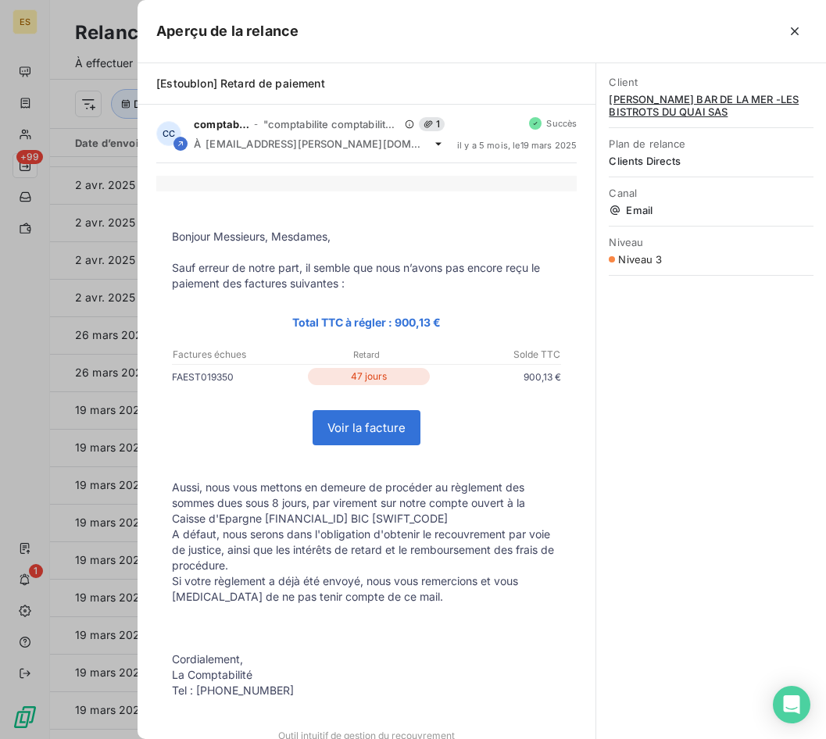
click at [649, 107] on span "[PERSON_NAME] BAR DE LA MER -LES BISTROTS DU QUAI SAS" at bounding box center [710, 105] width 205 height 25
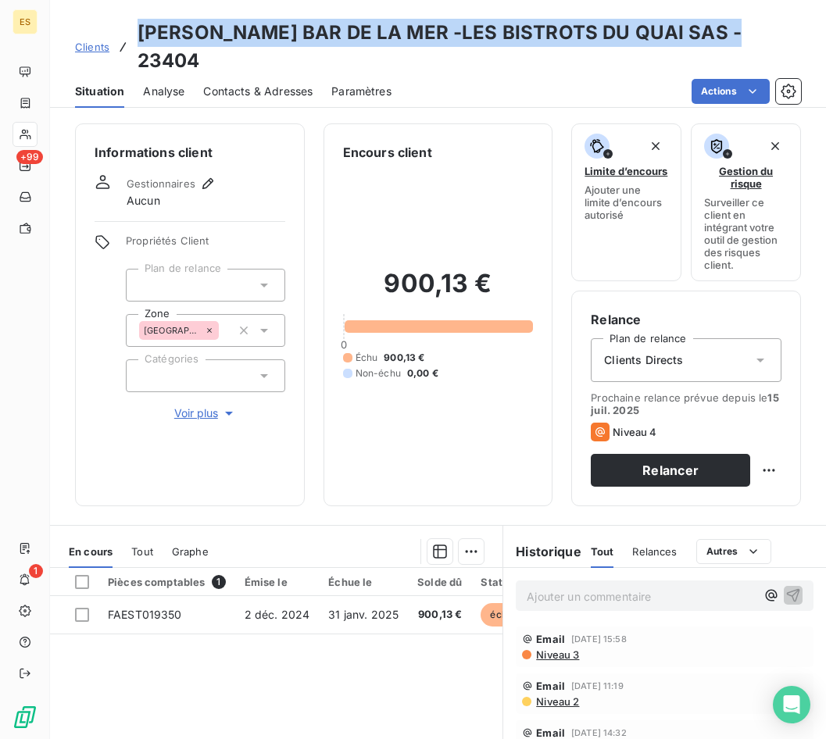
drag, startPoint x: 741, startPoint y: 30, endPoint x: 129, endPoint y: 40, distance: 612.4
click at [129, 40] on div "Clients [PERSON_NAME] BAR DE LA MER -LES BISTROTS DU QUAI SAS - 23404" at bounding box center [438, 47] width 776 height 56
copy h3 "[PERSON_NAME] BAR DE LA MER -LES BISTROTS DU QUAI SAS - 23404"
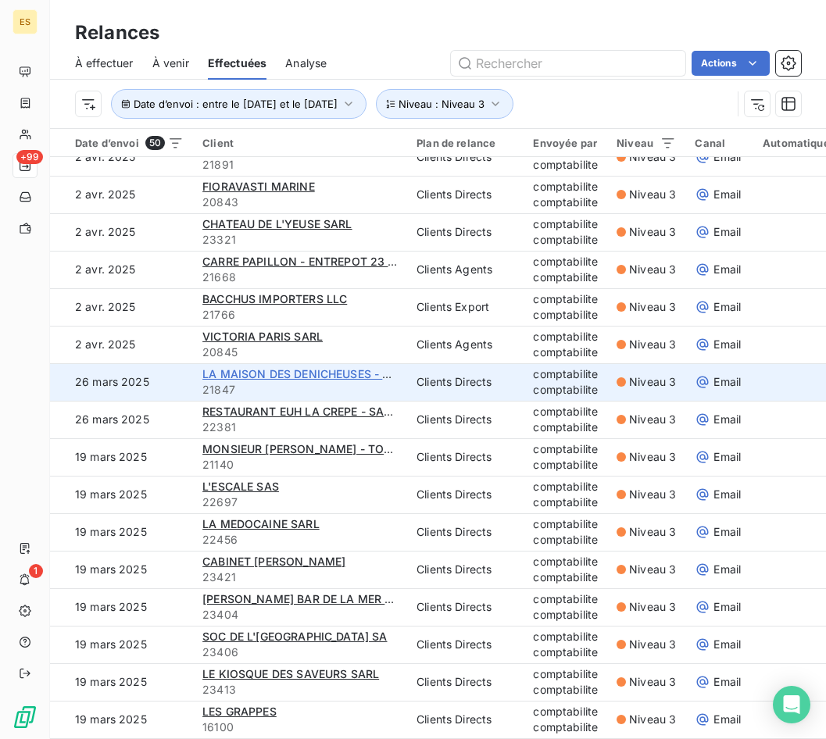
scroll to position [703, 0]
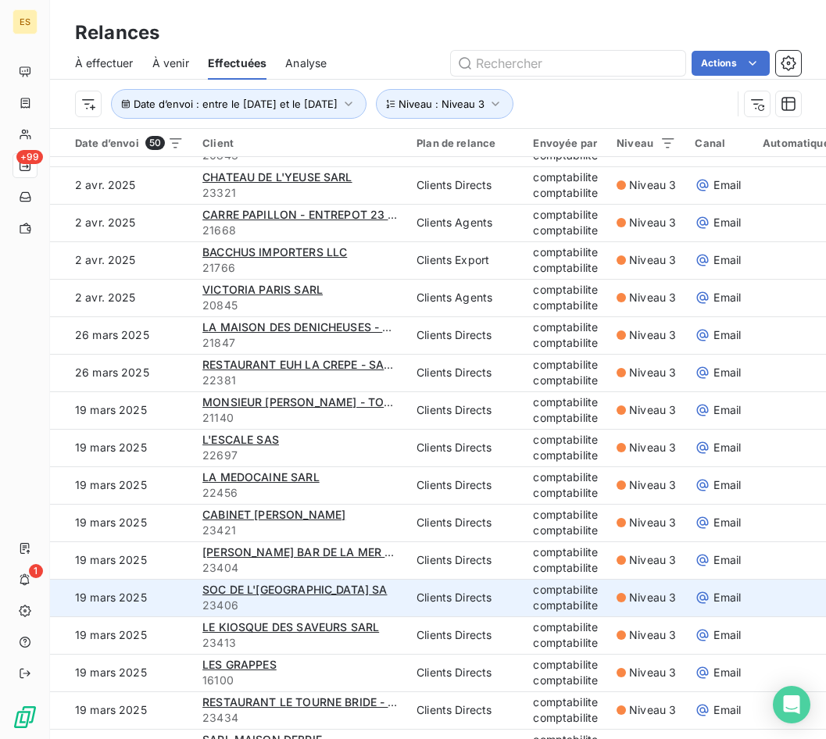
click at [386, 602] on span "23406" at bounding box center [299, 606] width 195 height 16
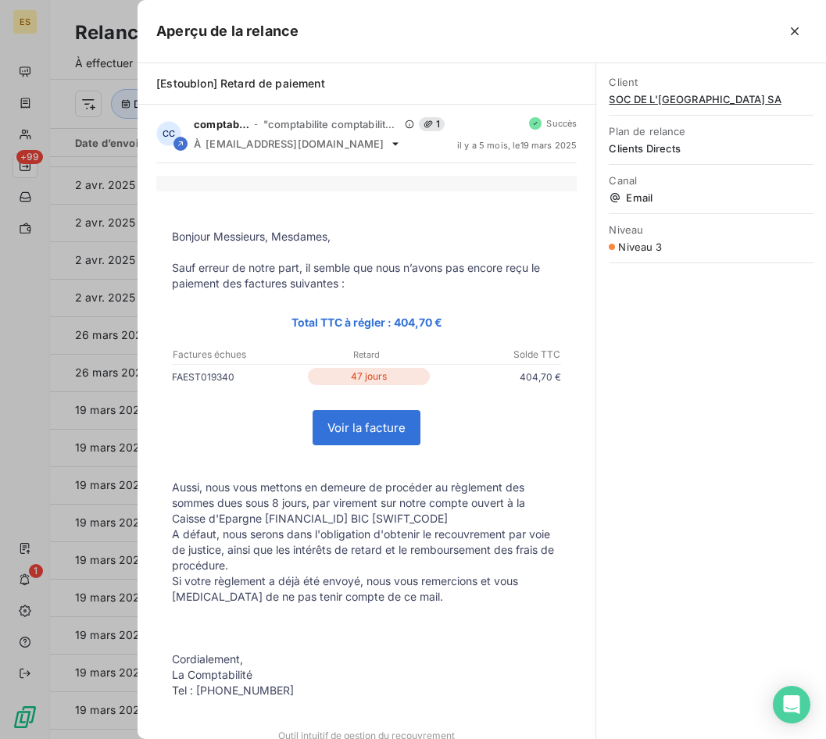
click at [733, 97] on span "SOC DE L'[GEOGRAPHIC_DATA] SA" at bounding box center [710, 99] width 205 height 12
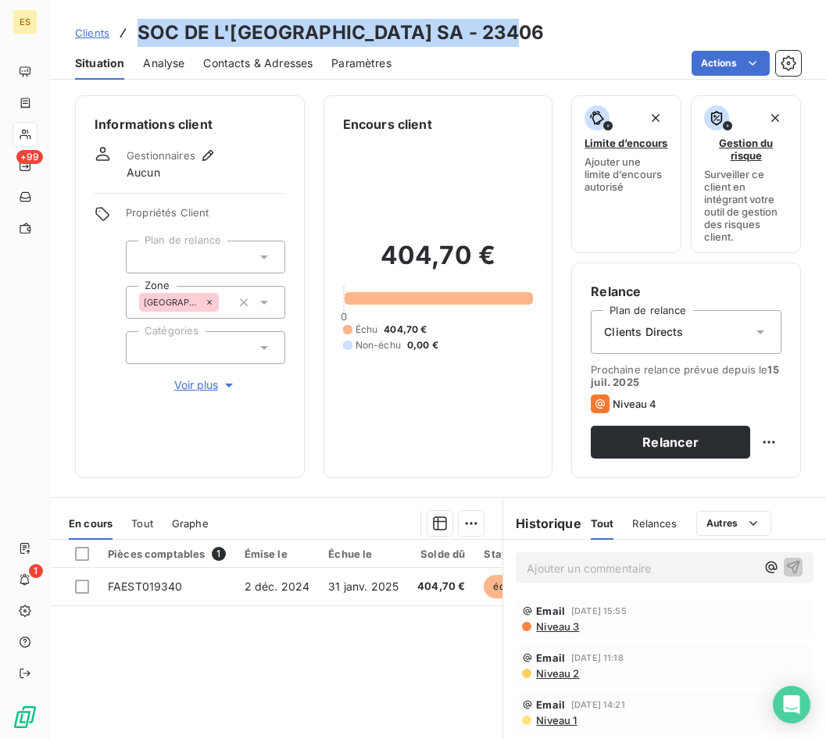
drag, startPoint x: 518, startPoint y: 24, endPoint x: 132, endPoint y: 20, distance: 385.9
click at [132, 20] on div "Clients SOC DE L'[GEOGRAPHIC_DATA] SA - 23406" at bounding box center [309, 33] width 469 height 28
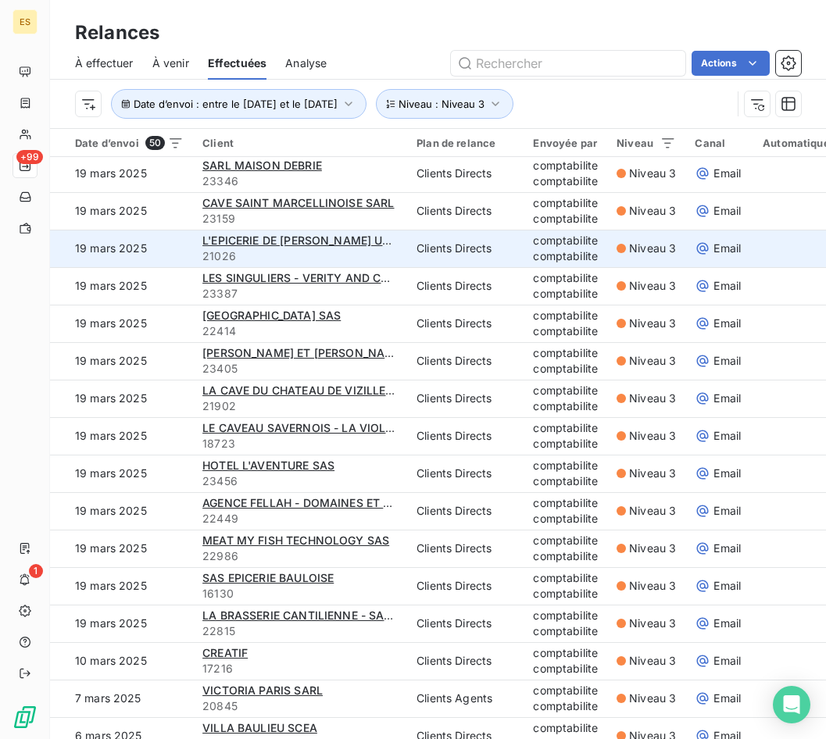
scroll to position [1300, 0]
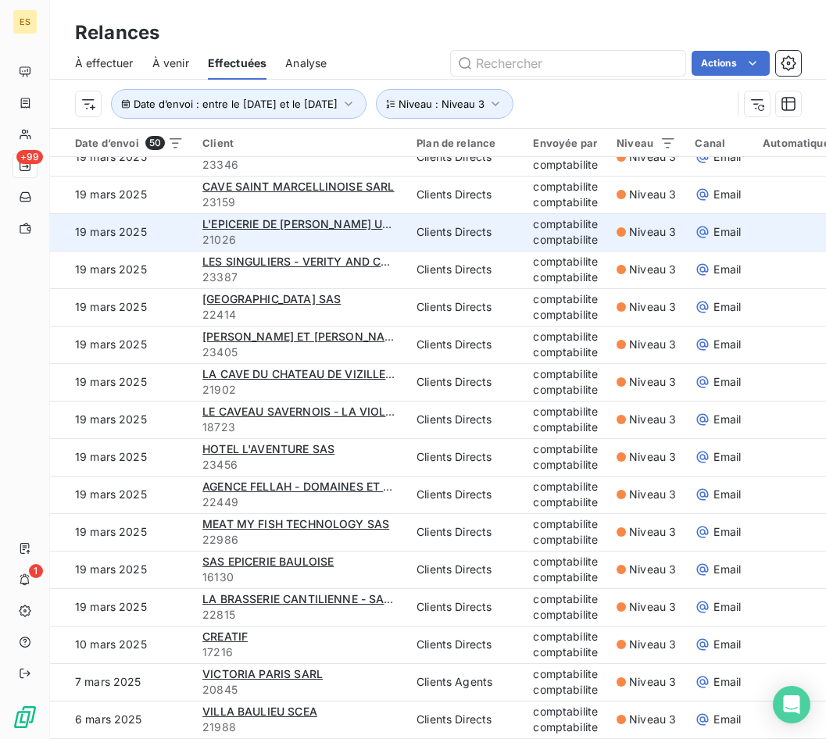
click at [380, 234] on span "21026" at bounding box center [299, 240] width 195 height 16
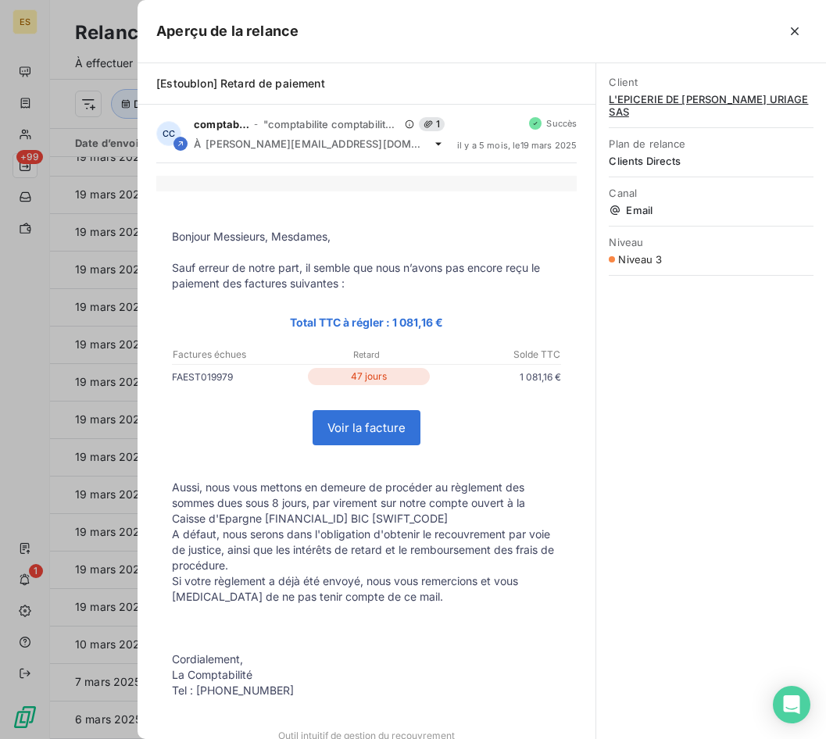
click at [763, 100] on span "L'EPICERIE DE [PERSON_NAME] URIAGE SAS" at bounding box center [710, 105] width 205 height 25
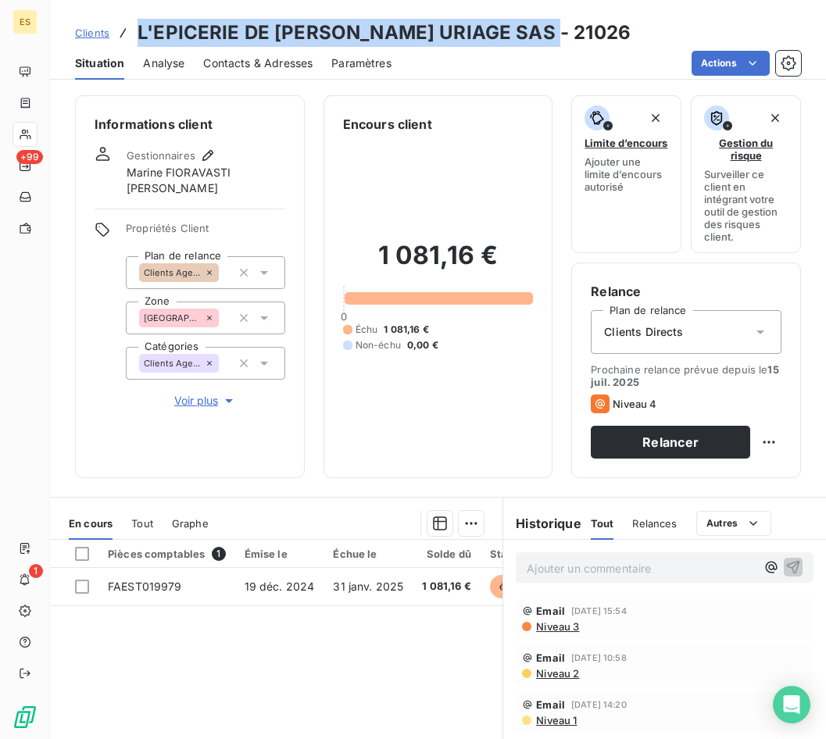
drag, startPoint x: 537, startPoint y: 29, endPoint x: 135, endPoint y: 44, distance: 401.7
click at [135, 44] on div "Clients L'EPICERIE DE [PERSON_NAME] URIAGE SAS - 21026" at bounding box center [438, 33] width 776 height 28
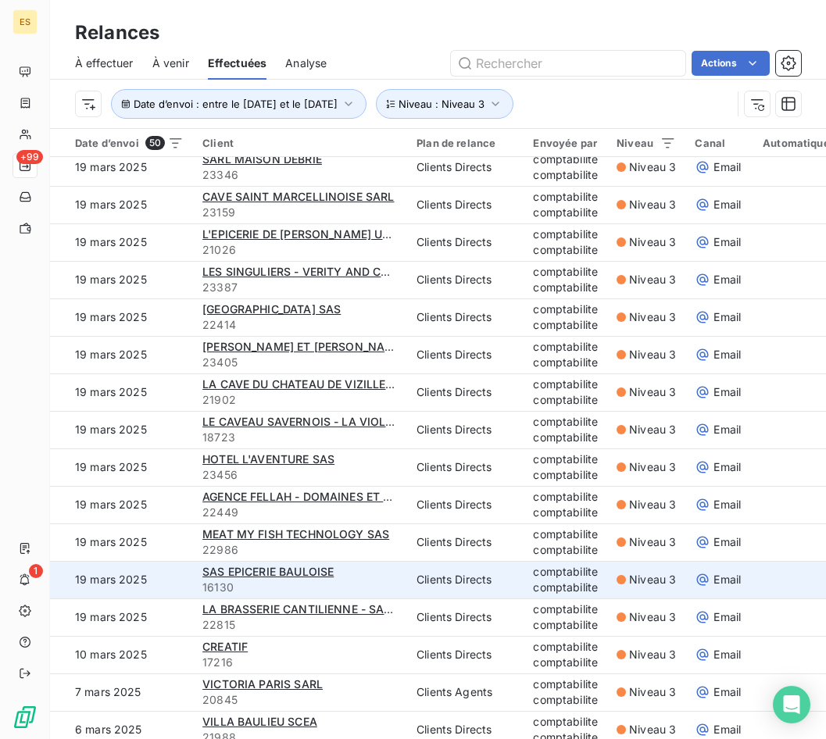
scroll to position [1300, 0]
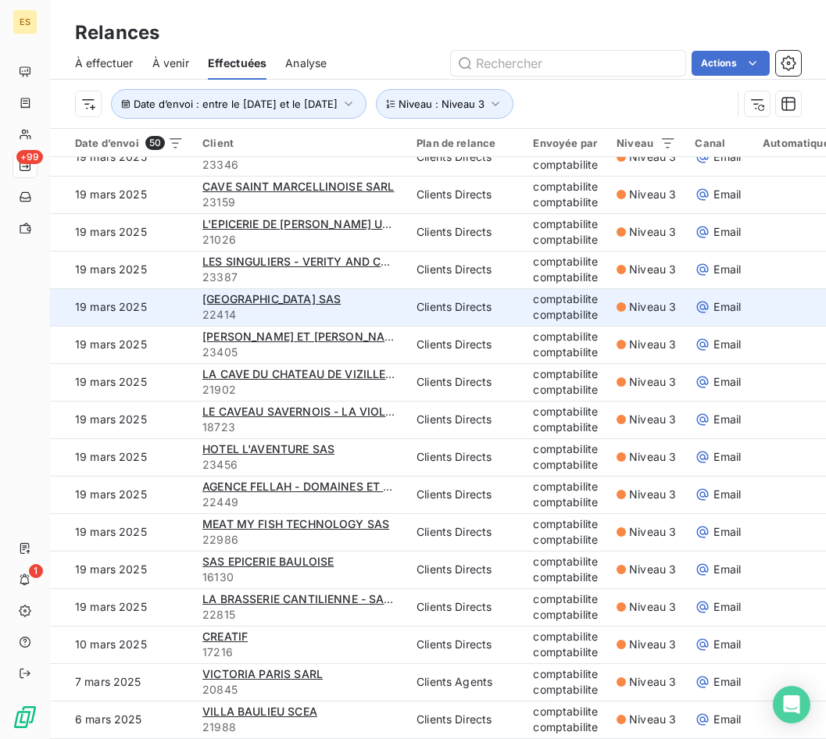
click at [344, 312] on span "22414" at bounding box center [299, 315] width 195 height 16
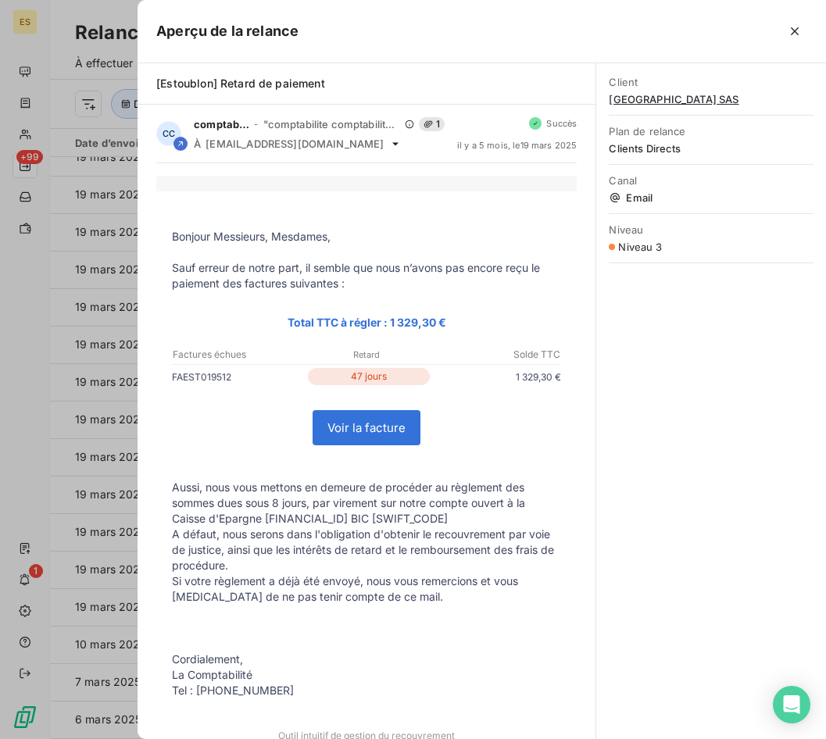
click at [648, 104] on span "[GEOGRAPHIC_DATA] SAS" at bounding box center [710, 99] width 205 height 12
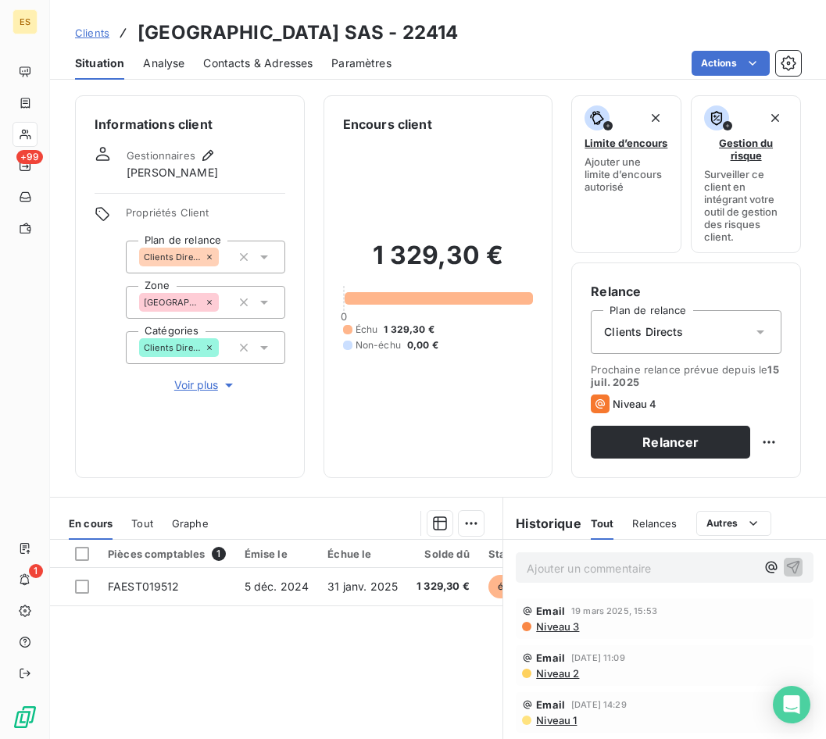
drag, startPoint x: 499, startPoint y: 23, endPoint x: 127, endPoint y: 25, distance: 371.8
click at [127, 25] on div "Clients [GEOGRAPHIC_DATA] SAS - 22414" at bounding box center [438, 33] width 776 height 28
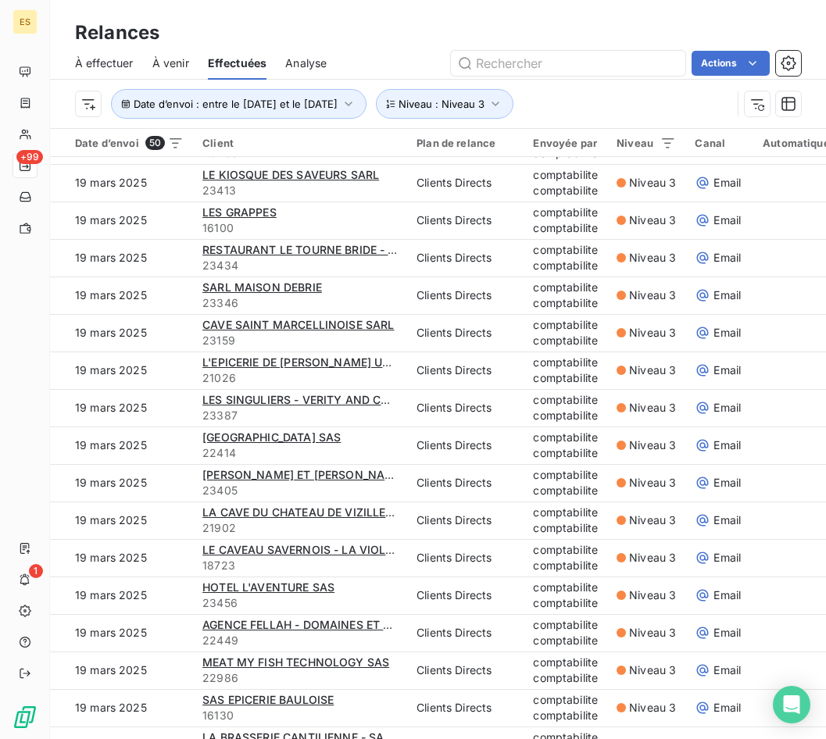
scroll to position [1172, 0]
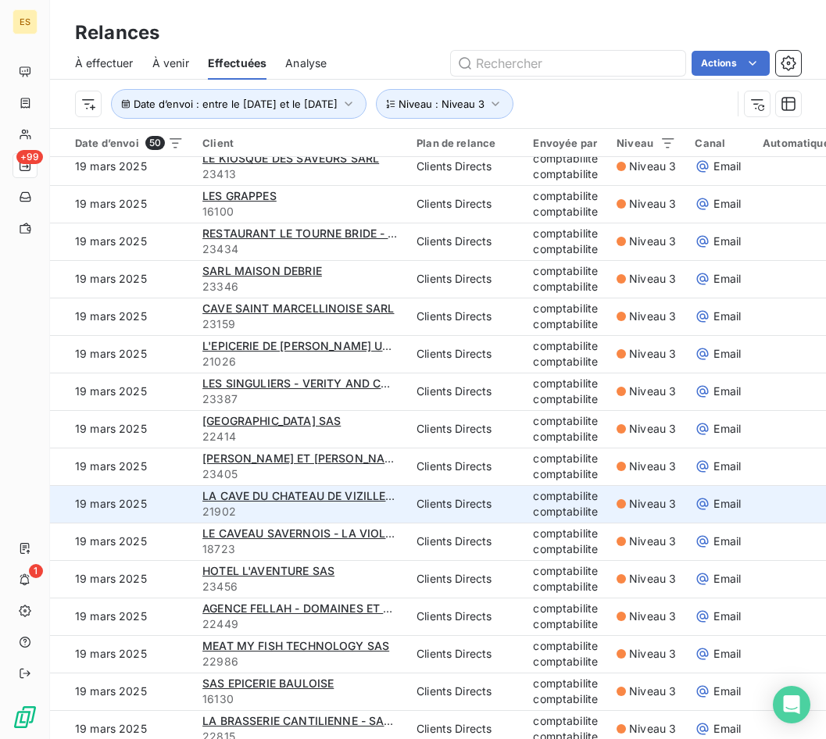
click at [382, 516] on span "21902" at bounding box center [299, 512] width 195 height 16
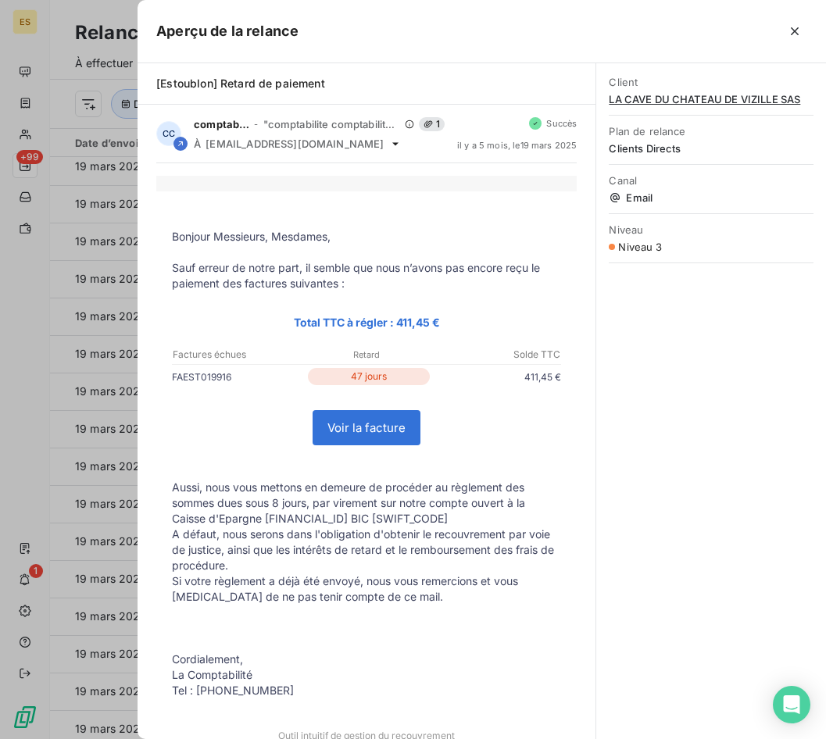
click at [641, 94] on span "LA CAVE DU CHATEAU DE VIZILLE SAS" at bounding box center [710, 99] width 205 height 12
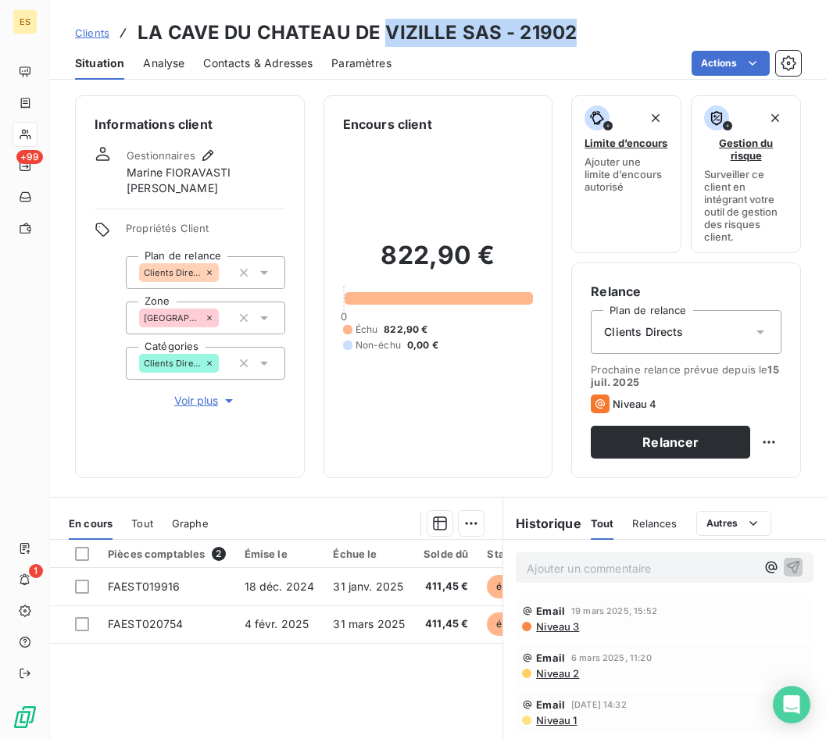
drag, startPoint x: 585, startPoint y: 39, endPoint x: 384, endPoint y: 44, distance: 200.8
click at [384, 44] on div "Clients LA [GEOGRAPHIC_DATA] SAS - 21902" at bounding box center [438, 33] width 776 height 28
click at [576, 30] on div "Clients LA [GEOGRAPHIC_DATA] SAS - 21902" at bounding box center [438, 33] width 776 height 28
drag, startPoint x: 568, startPoint y: 30, endPoint x: 131, endPoint y: 31, distance: 436.6
click at [131, 31] on div "Clients LA [GEOGRAPHIC_DATA] SAS - 21902" at bounding box center [325, 33] width 501 height 28
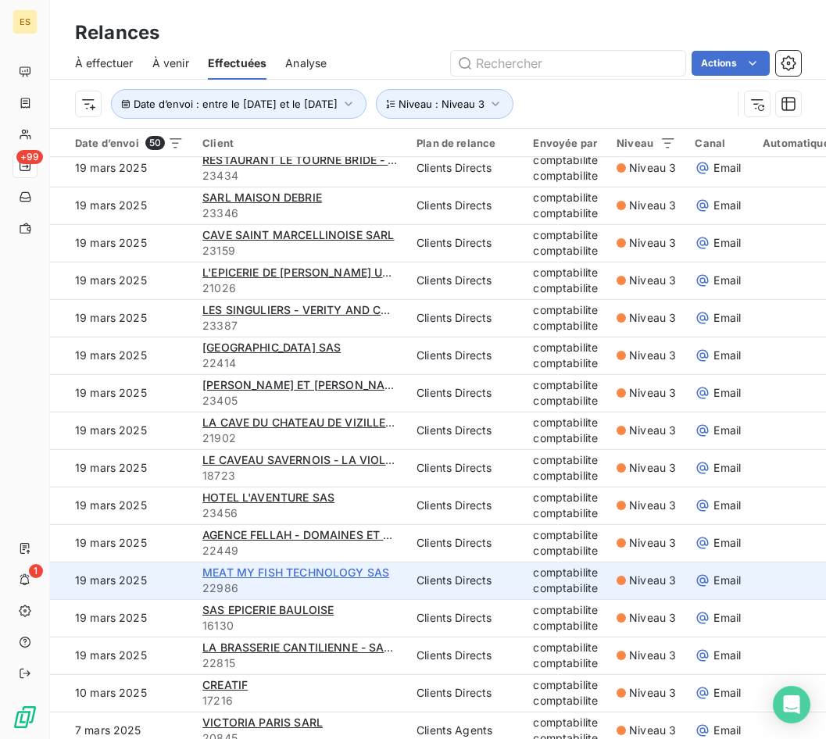
scroll to position [1250, 0]
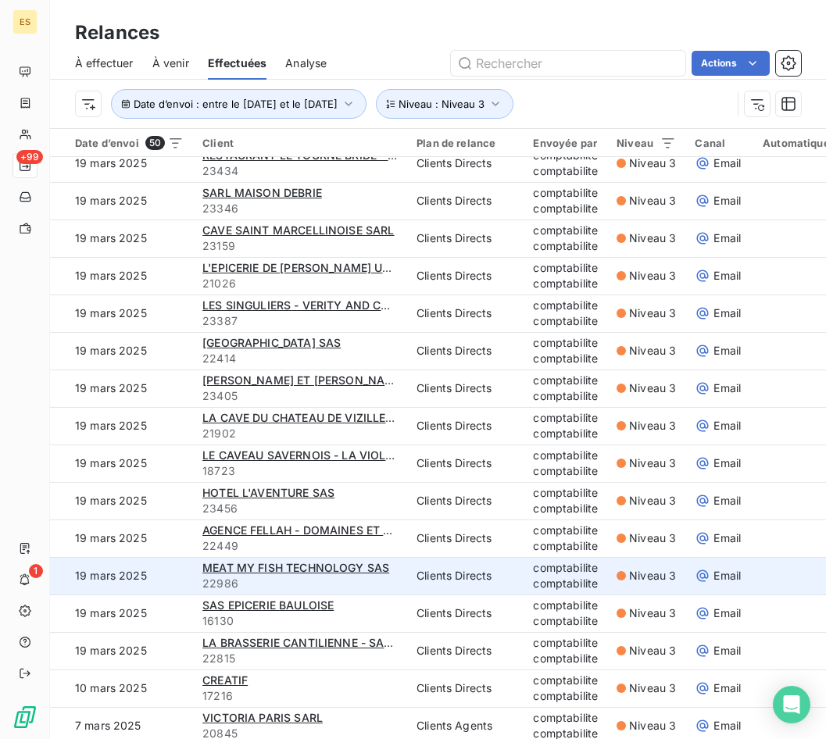
click at [377, 578] on span "22986" at bounding box center [299, 584] width 195 height 16
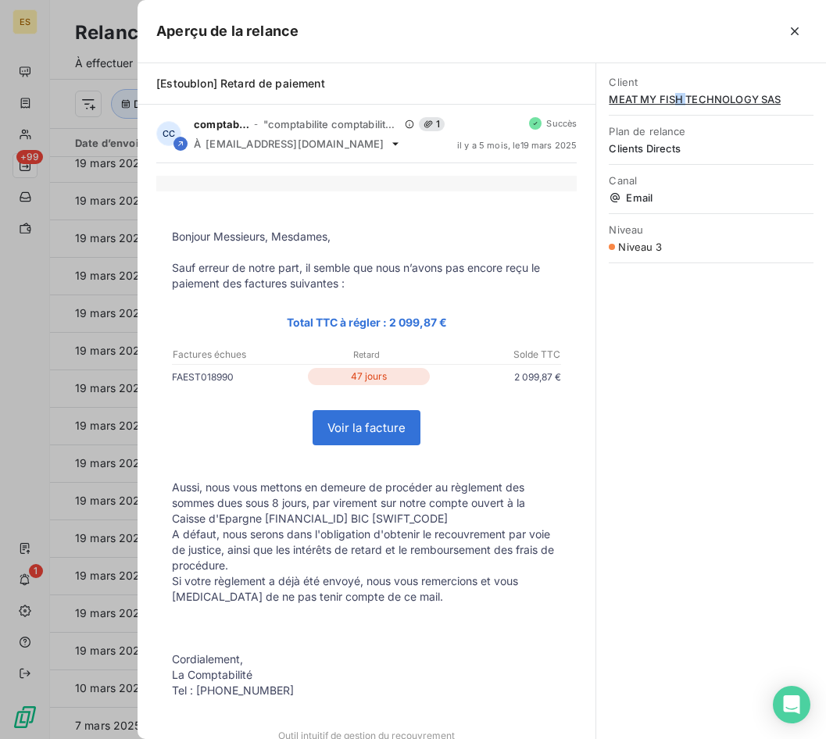
drag, startPoint x: 674, startPoint y: 103, endPoint x: 685, endPoint y: 92, distance: 15.5
click at [685, 92] on div "Client MEAT MY FISH TECHNOLOGY SAS" at bounding box center [710, 90] width 205 height 48
click at [719, 95] on span "MEAT MY FISH TECHNOLOGY SAS" at bounding box center [710, 99] width 205 height 12
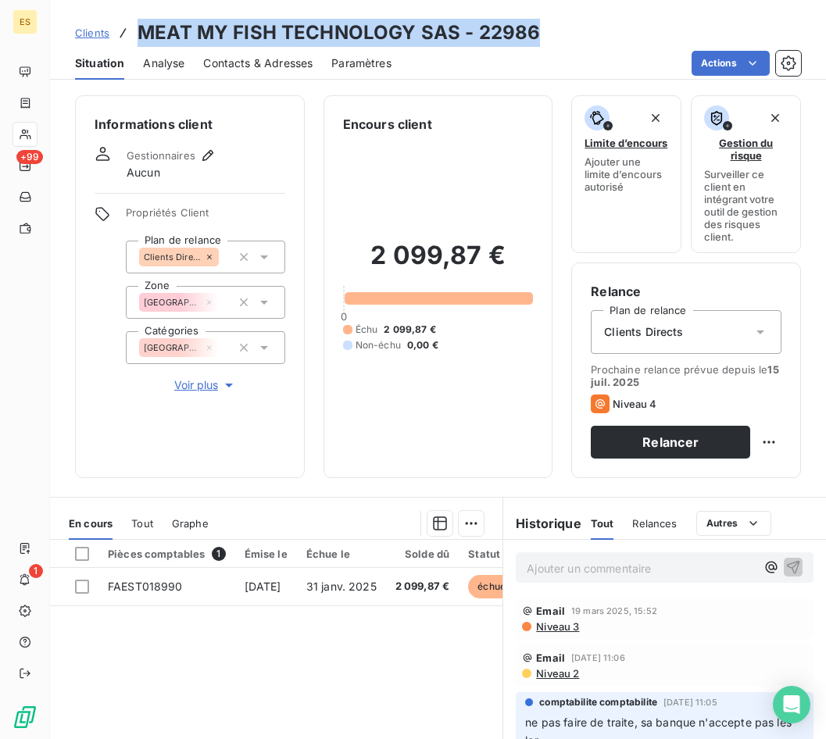
drag, startPoint x: 548, startPoint y: 27, endPoint x: 125, endPoint y: 37, distance: 422.7
click at [125, 37] on div "Clients MEAT MY FISH TECHNOLOGY SAS - 22986" at bounding box center [438, 33] width 776 height 28
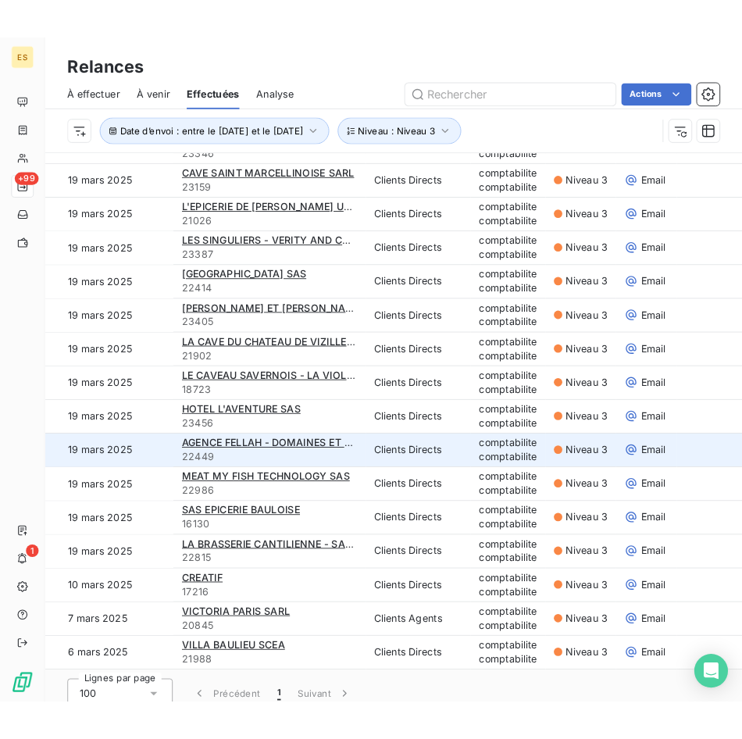
scroll to position [53, 0]
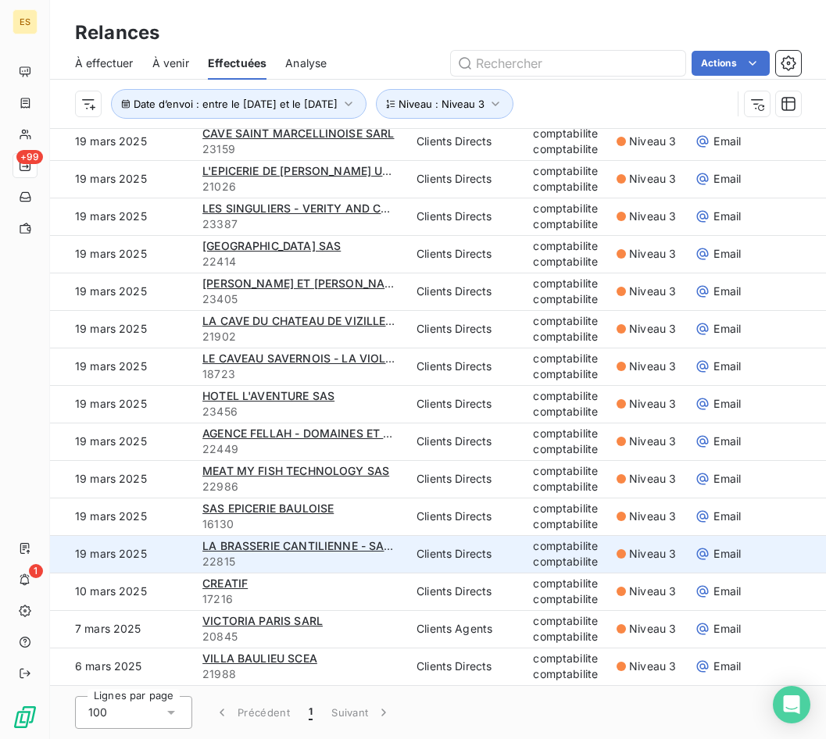
click at [359, 554] on span "22815" at bounding box center [299, 562] width 195 height 16
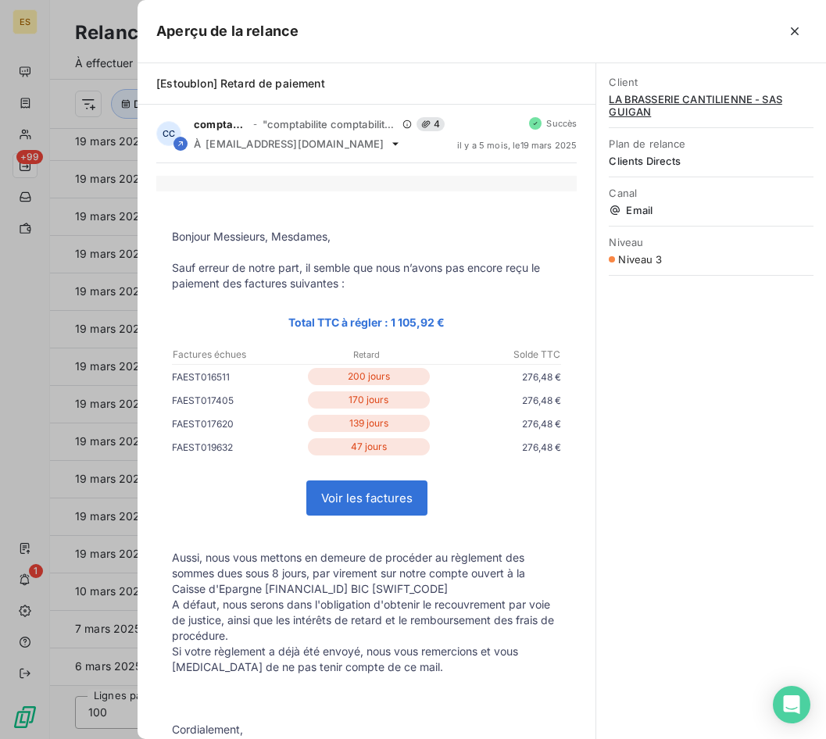
click at [664, 119] on div "Client LA BRASSERIE CANTILIENNE - SAS GUIGAN" at bounding box center [710, 96] width 205 height 61
click at [654, 98] on span "LA BRASSERIE CANTILIENNE - SAS GUIGAN" at bounding box center [710, 105] width 205 height 25
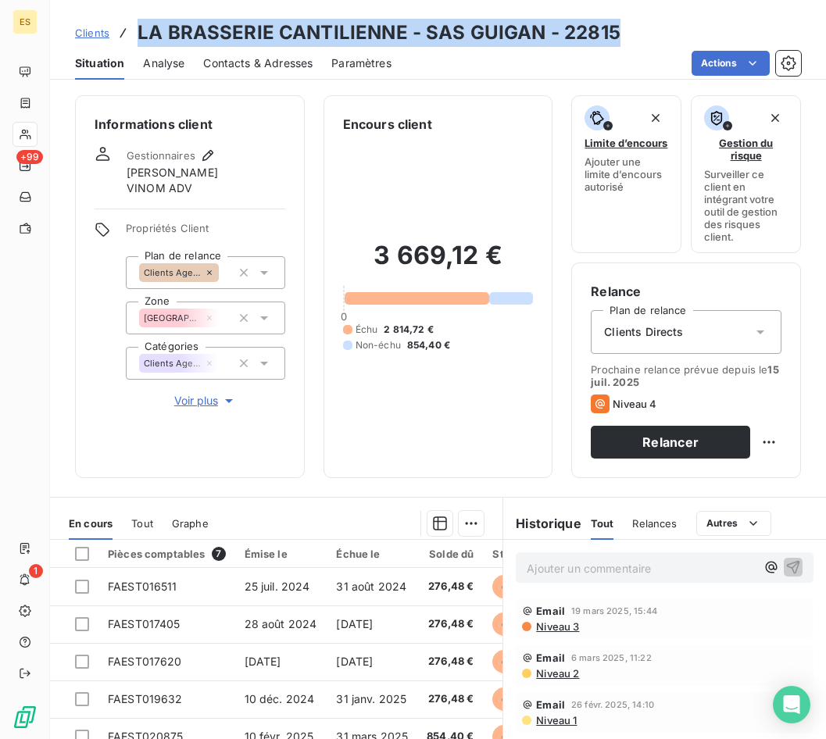
drag, startPoint x: 624, startPoint y: 32, endPoint x: 116, endPoint y: 22, distance: 508.6
click at [115, 22] on div "Clients LA BRASSERIE CANTILIENNE - SAS GUIGAN - 22815" at bounding box center [438, 33] width 776 height 28
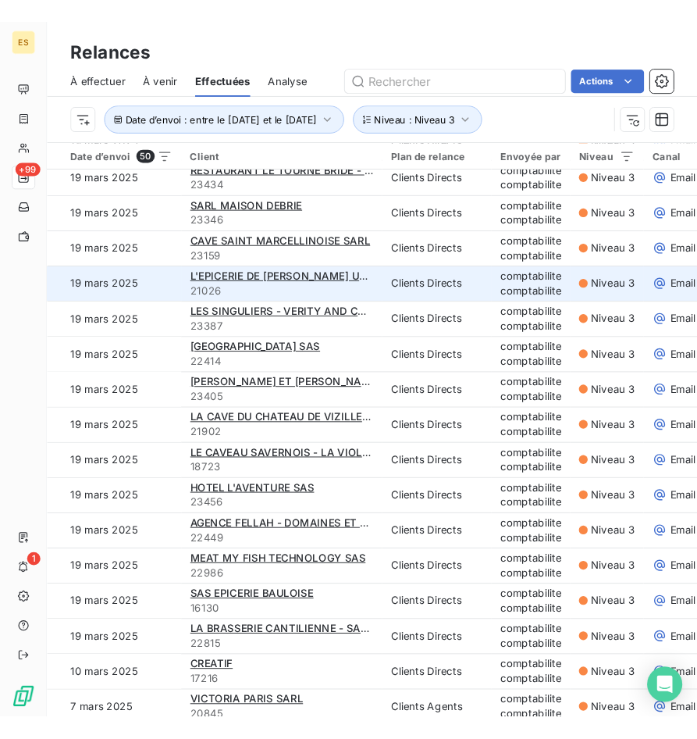
scroll to position [1250, 0]
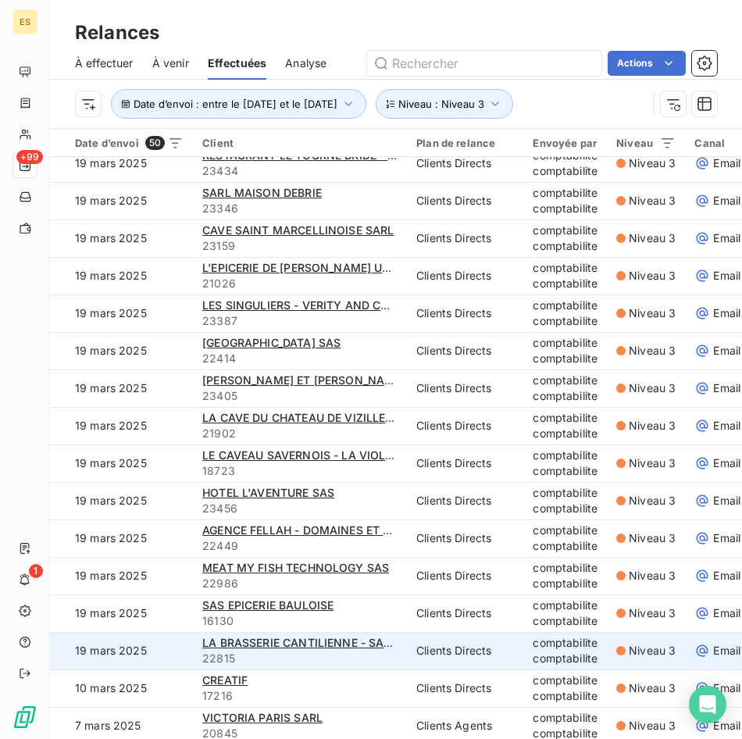
click at [382, 657] on span "22815" at bounding box center [299, 659] width 195 height 16
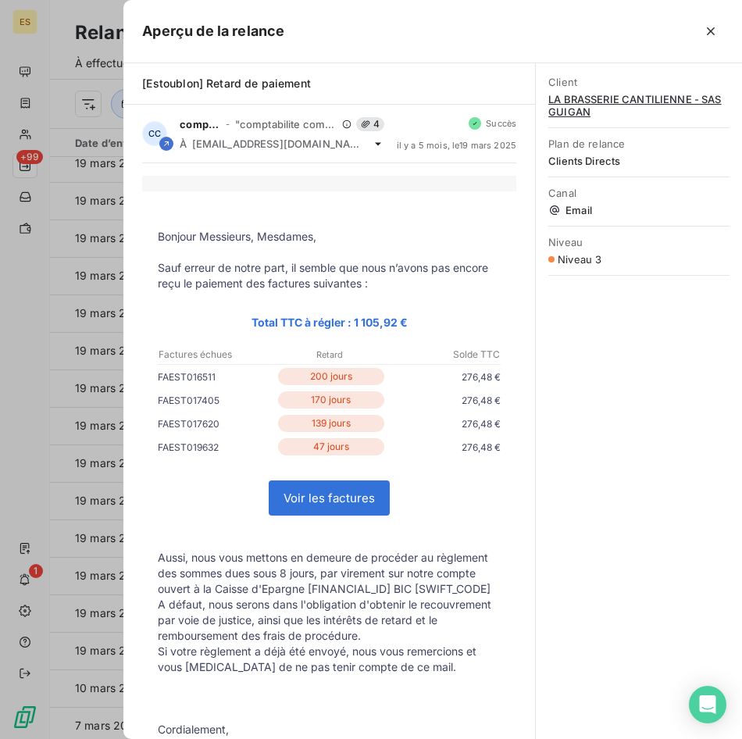
drag, startPoint x: 216, startPoint y: 381, endPoint x: 158, endPoint y: 385, distance: 58.7
click at [158, 385] on p "FAEST016511" at bounding box center [216, 377] width 116 height 16
click at [680, 426] on div "Client LA BRASSERIE CANTILIENNE - SAS GUIGAN Plan de relance Clients Directs Ca…" at bounding box center [639, 401] width 206 height 676
drag, startPoint x: 218, startPoint y: 383, endPoint x: 144, endPoint y: 377, distance: 73.7
click at [144, 377] on td "FAEST016511 200 jours 276,48 €" at bounding box center [329, 379] width 374 height 23
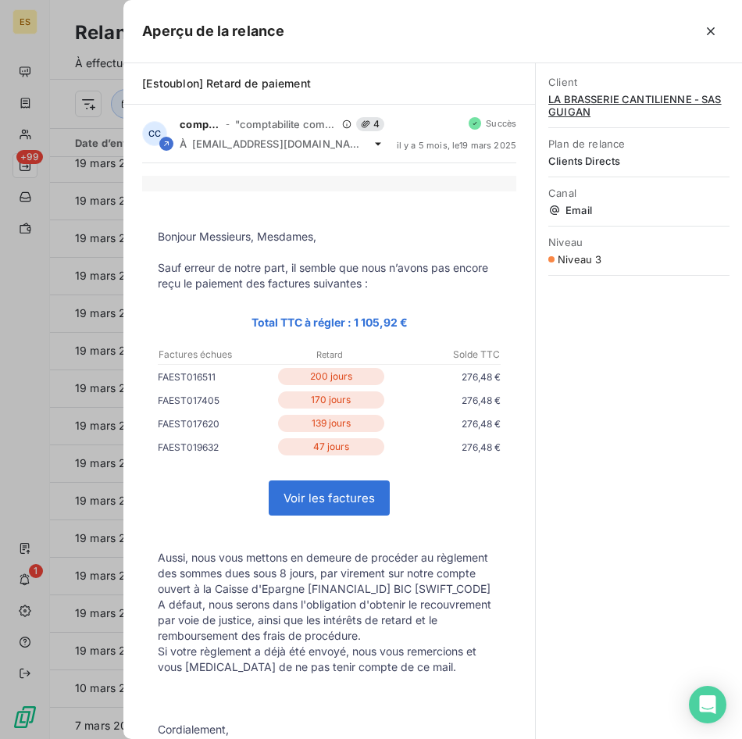
click at [648, 348] on div "Client LA BRASSERIE CANTILIENNE - SAS GUIGAN Plan de relance Clients Directs Ca…" at bounding box center [639, 401] width 206 height 676
click at [709, 41] on button "button" at bounding box center [710, 31] width 25 height 25
